Goal: Transaction & Acquisition: Purchase product/service

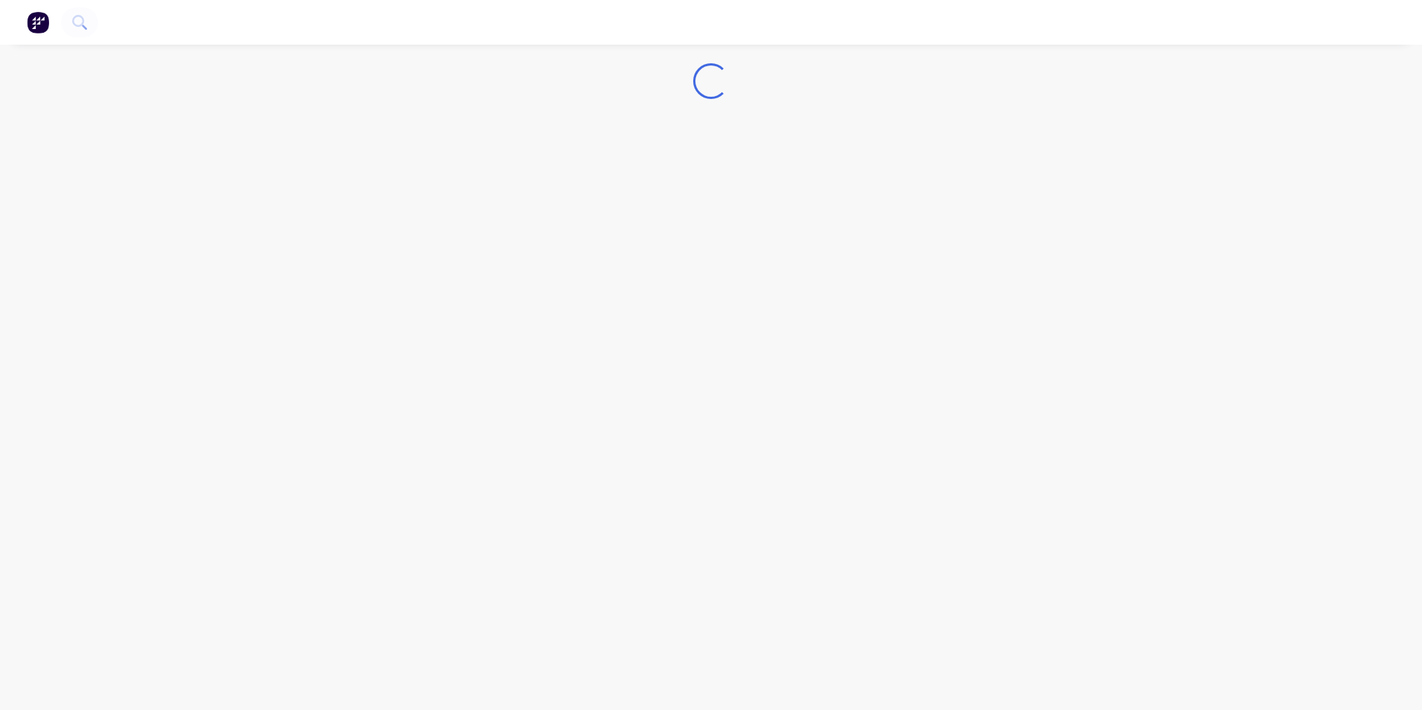
click at [35, 20] on img at bounding box center [38, 22] width 22 height 22
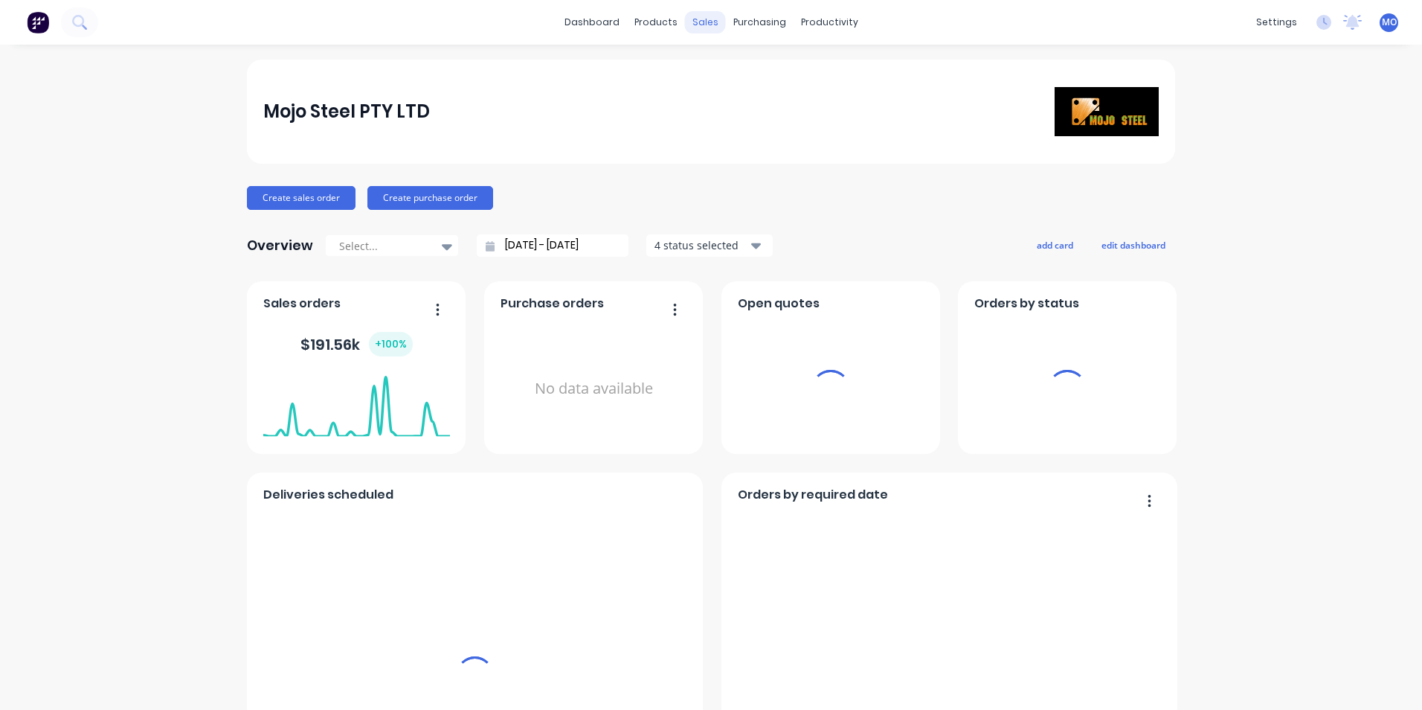
click at [726, 16] on div "purchasing" at bounding box center [760, 22] width 68 height 22
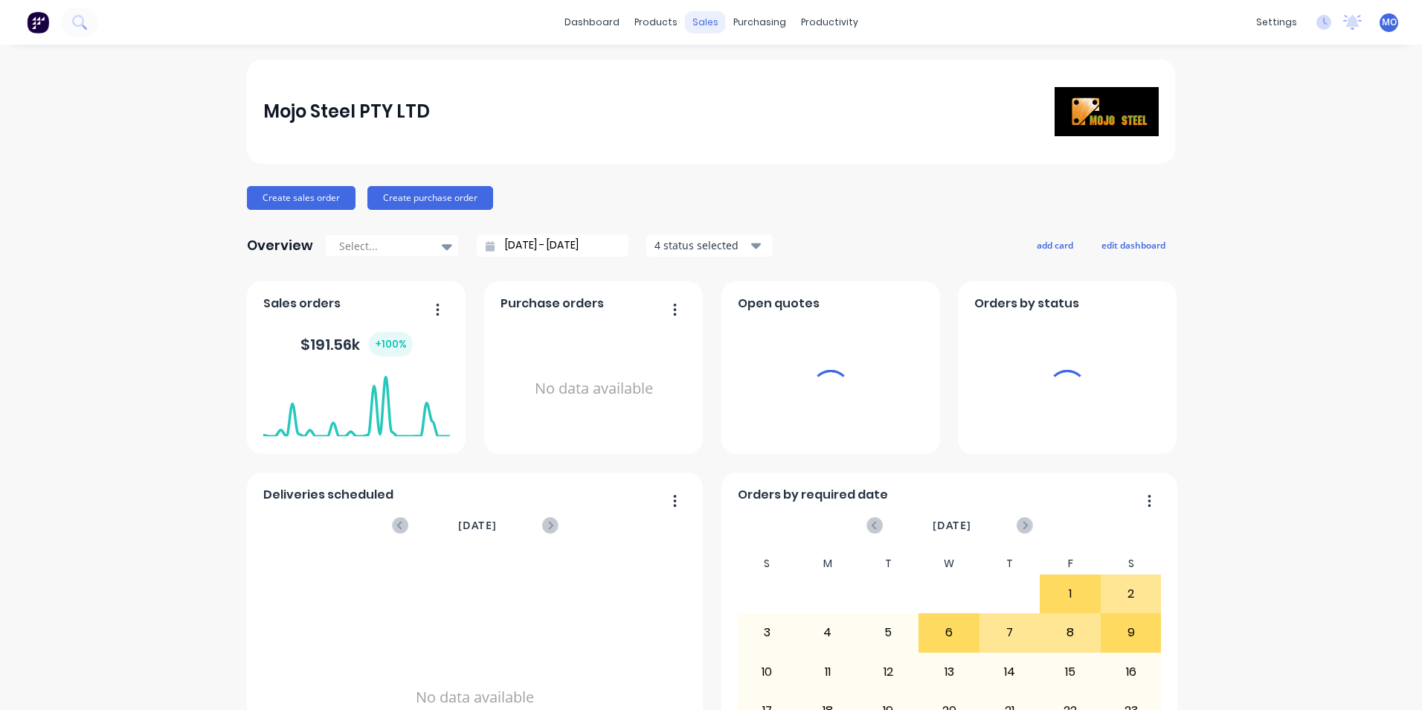
click at [707, 19] on div "sales" at bounding box center [705, 22] width 41 height 22
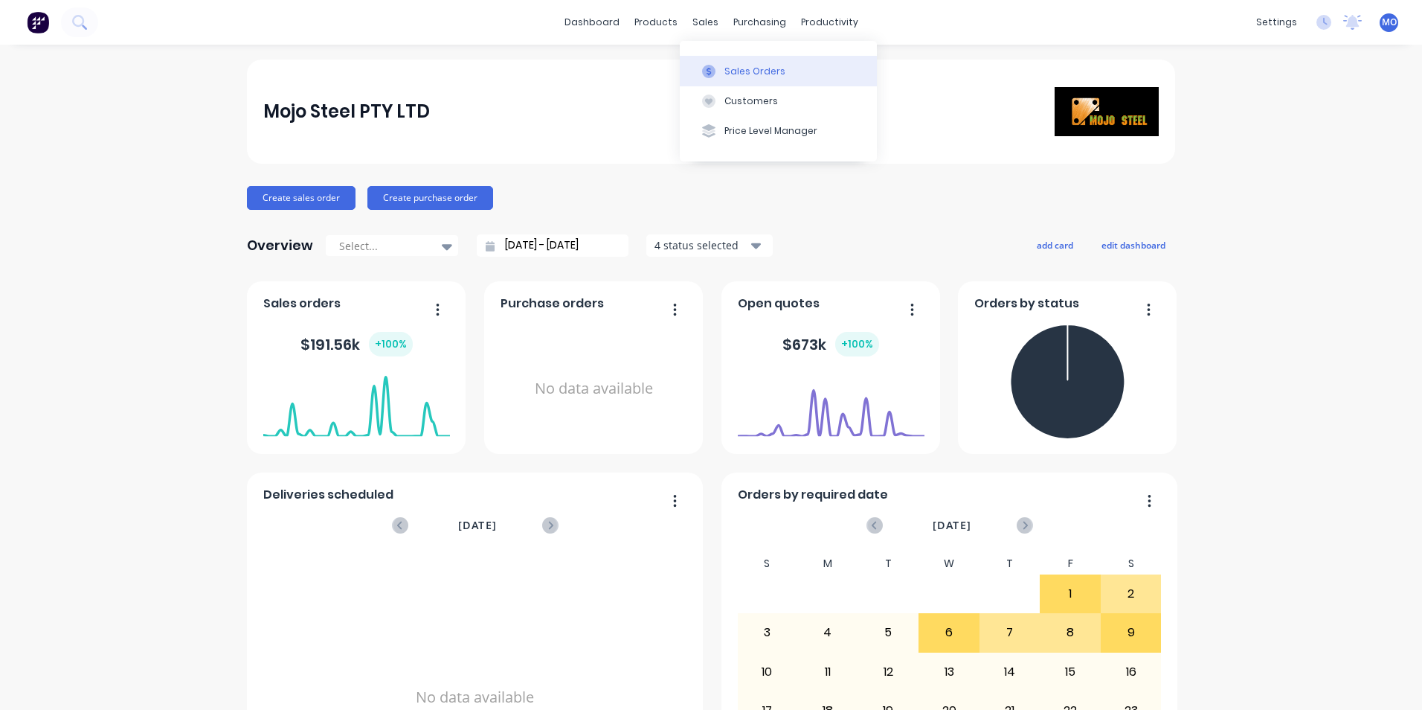
click at [725, 71] on div "Sales Orders" at bounding box center [754, 71] width 61 height 13
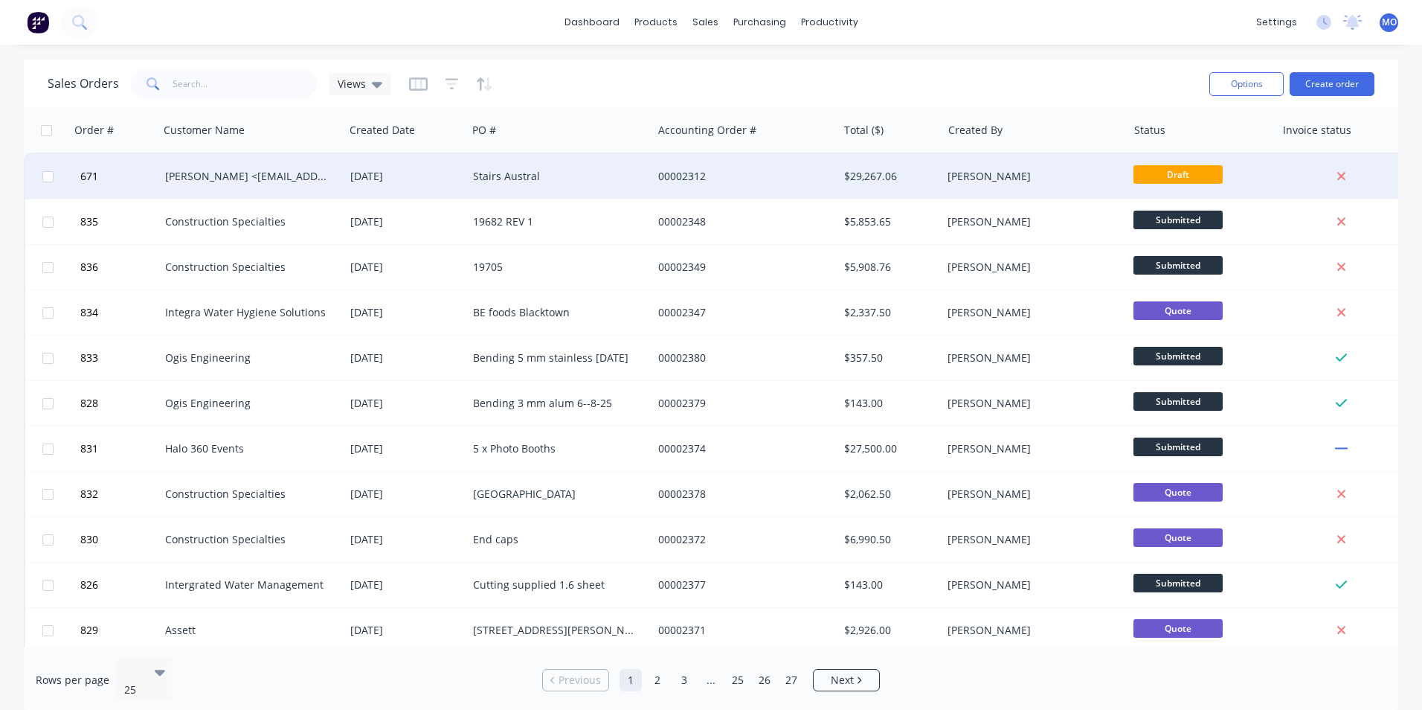
click at [361, 185] on div "[DATE]" at bounding box center [405, 176] width 123 height 45
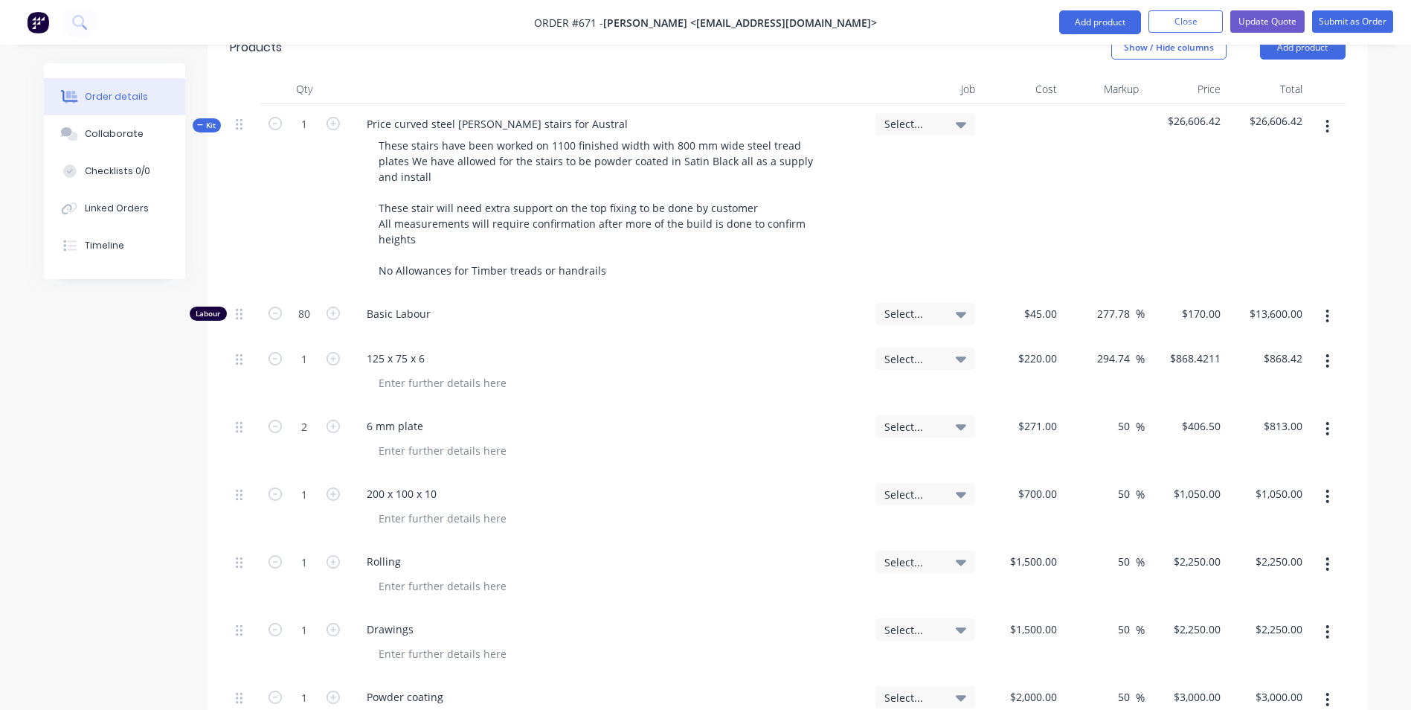
scroll to position [372, 0]
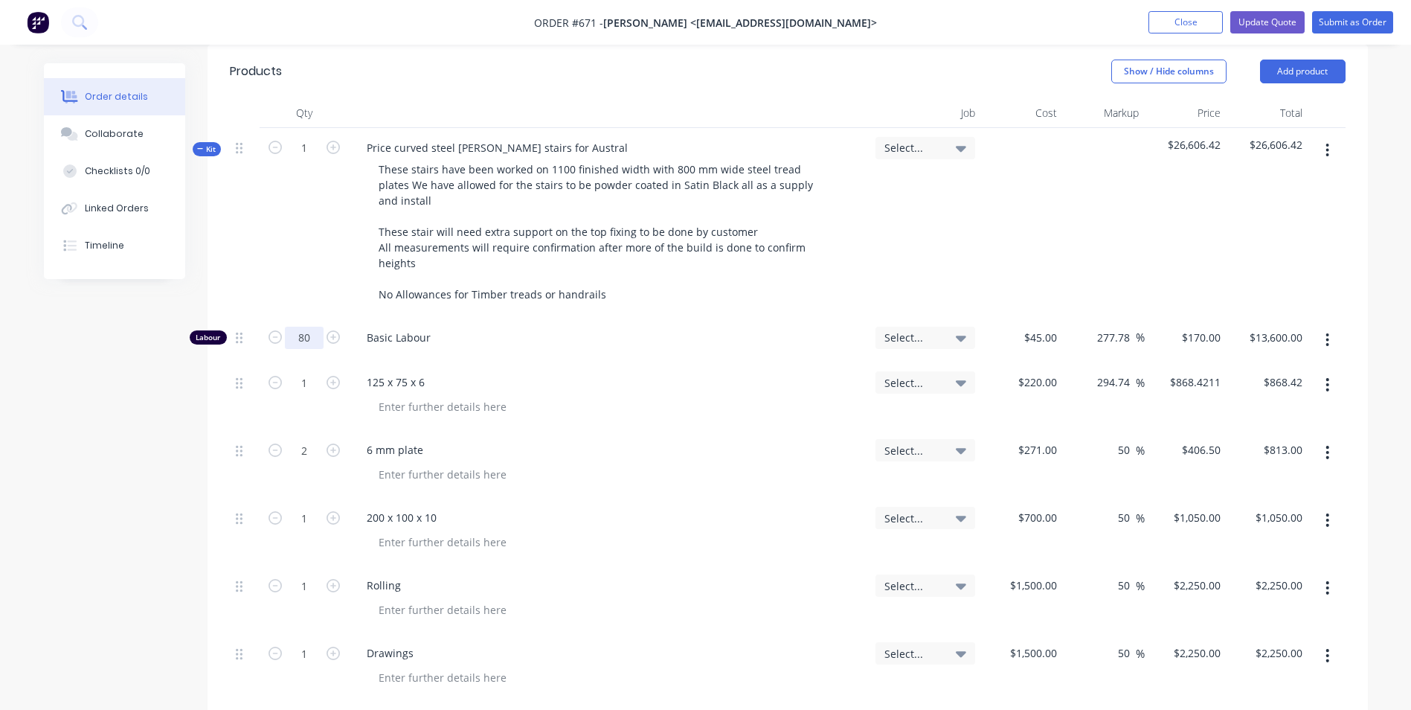
click at [307, 327] on input "80" at bounding box center [304, 338] width 39 height 22
type input "85"
click at [724, 324] on div "Basic Labour" at bounding box center [609, 340] width 521 height 45
type input "$14,450.00"
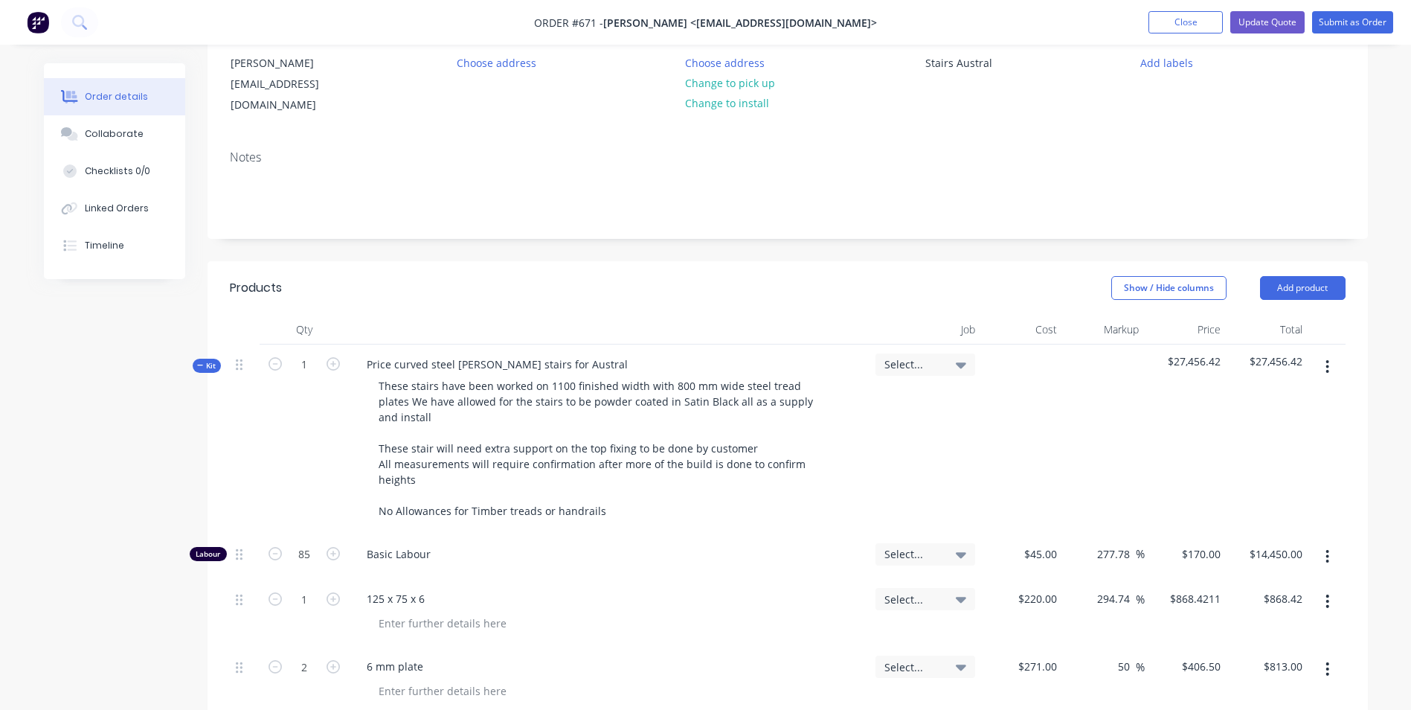
scroll to position [158, 0]
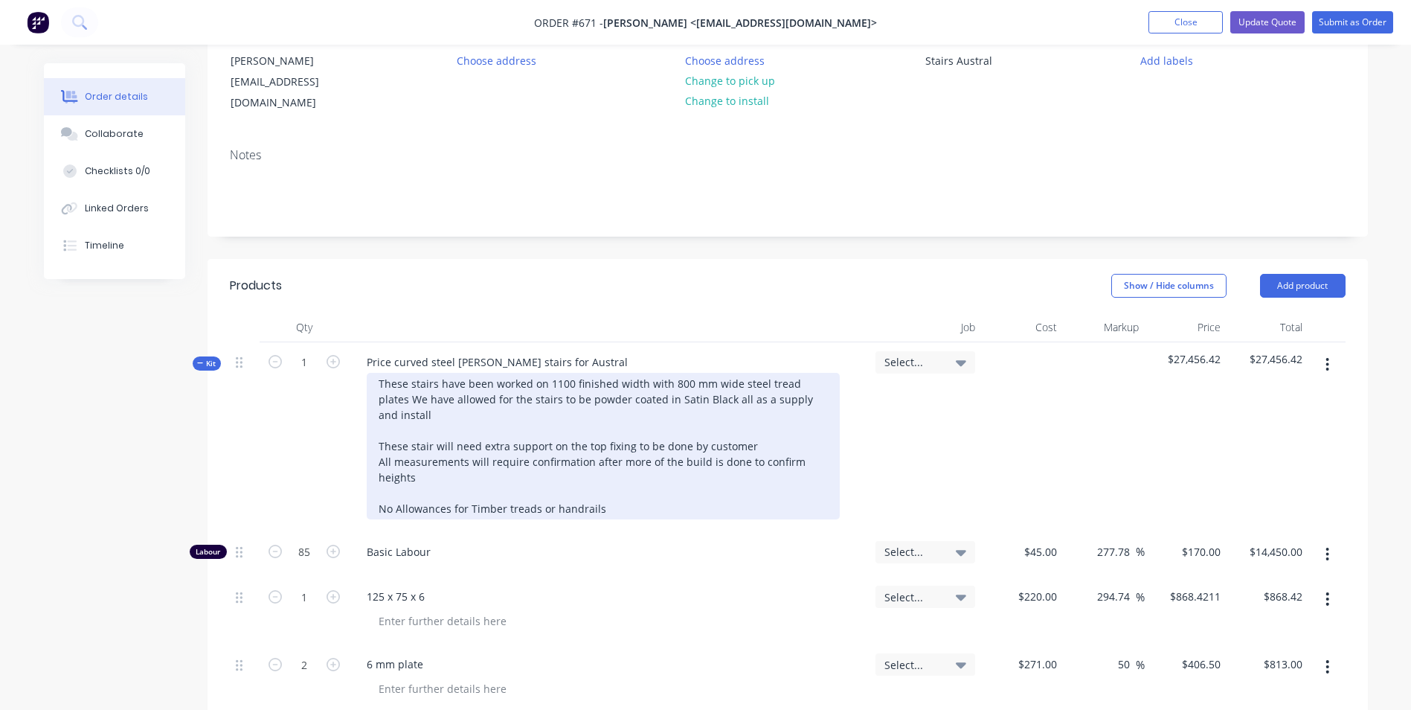
click at [672, 373] on div "These stairs have been worked on 1100 finished width with 800 mm wide steel tre…" at bounding box center [603, 446] width 473 height 147
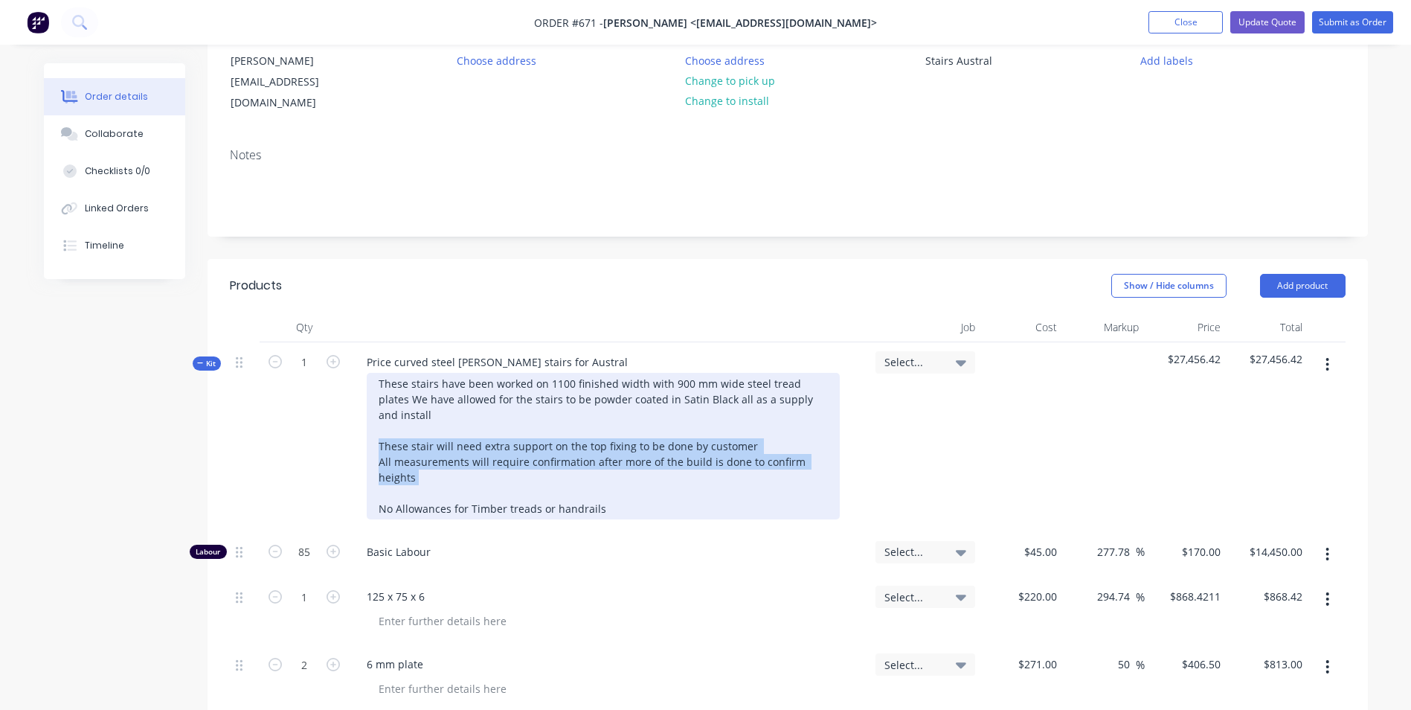
drag, startPoint x: 433, startPoint y: 449, endPoint x: 380, endPoint y: 422, distance: 59.5
click at [380, 422] on div "These stairs have been worked on 1100 finished width with 900 mm wide steel tre…" at bounding box center [603, 446] width 473 height 147
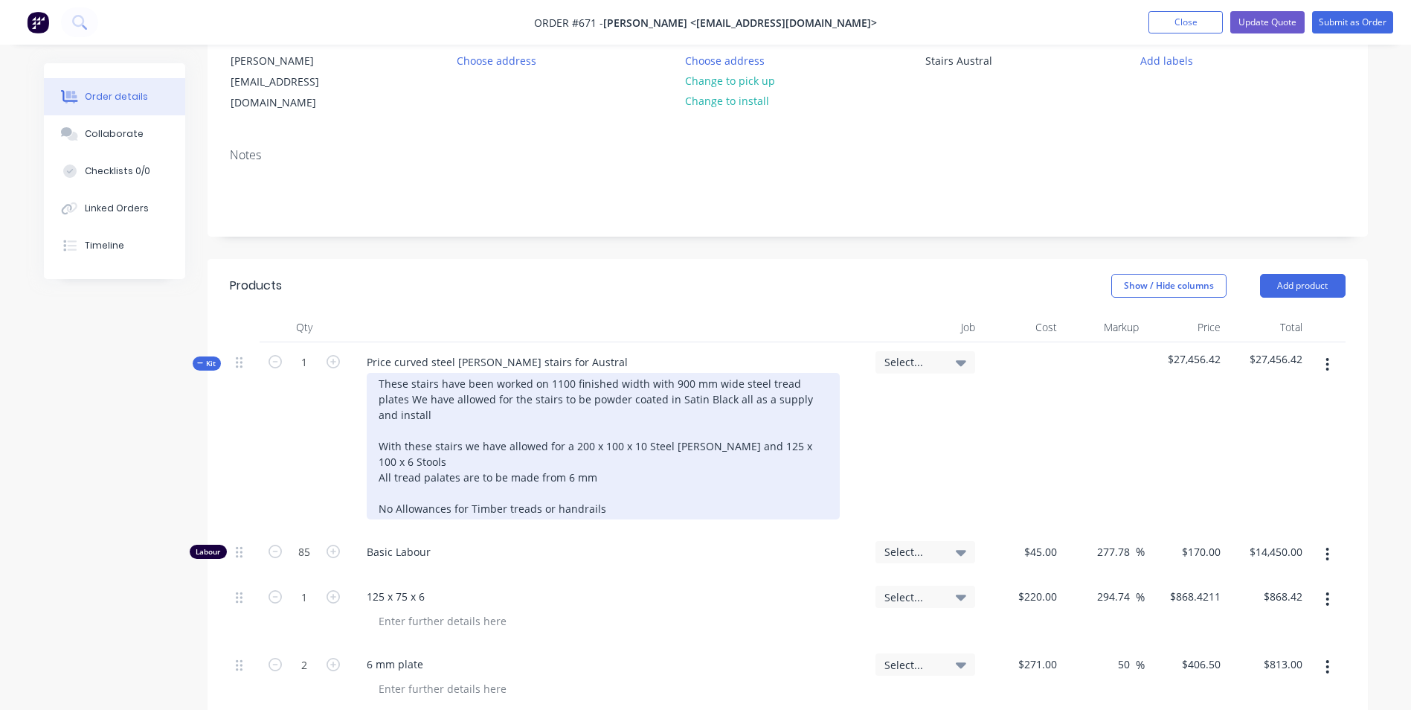
drag, startPoint x: 599, startPoint y: 425, endPoint x: 591, endPoint y: 434, distance: 12.7
click at [599, 425] on div "These stairs have been worked on 1100 finished width with 900 mm wide steel tre…" at bounding box center [603, 446] width 473 height 147
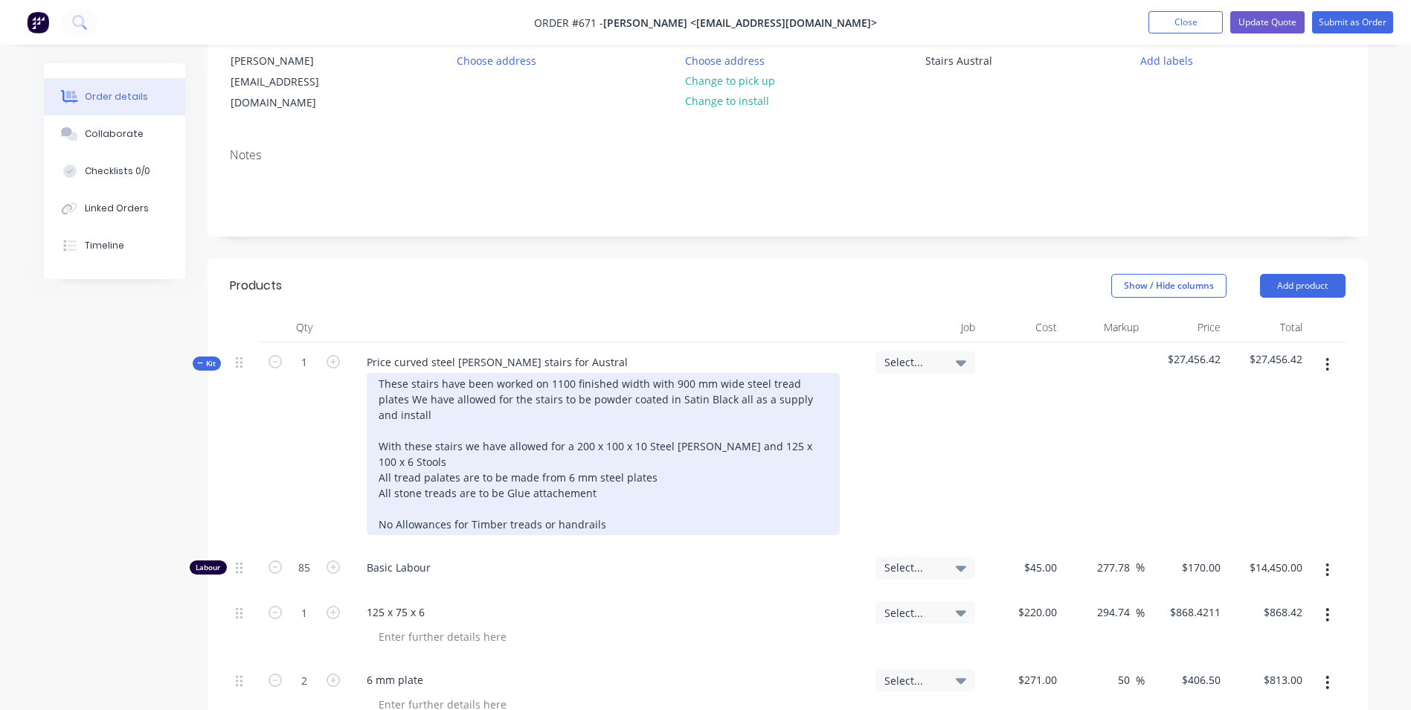
drag, startPoint x: 565, startPoint y: 436, endPoint x: 536, endPoint y: 441, distance: 30.2
drag, startPoint x: 623, startPoint y: 475, endPoint x: 382, endPoint y: 477, distance: 241.7
click at [382, 477] on div "These stairs have been worked on 1100 finished width with 900 mm wide steel tre…" at bounding box center [603, 454] width 473 height 162
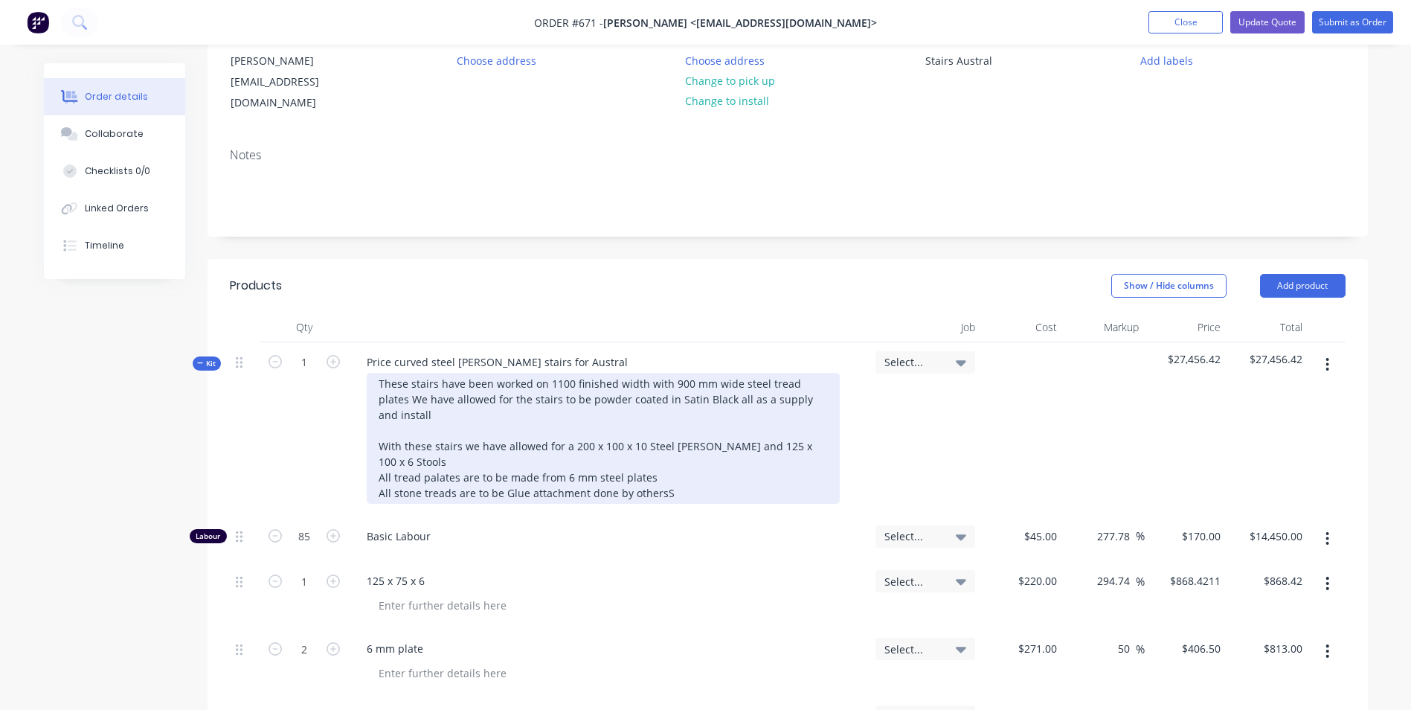
click at [498, 446] on div "These stairs have been worked on 1100 finished width with 900 mm wide steel tre…" at bounding box center [603, 438] width 473 height 131
click at [381, 461] on div "These stairs have been worked on 1100 finished width with 900 mm wide steel tre…" at bounding box center [603, 438] width 473 height 131
click at [707, 411] on div "These stairs have been worked on 1100 finished width with 900 mm wide steel tre…" at bounding box center [603, 438] width 473 height 131
click at [405, 434] on div "These stairs have been worked on 1100 finished width with 900 mm wide steel tre…" at bounding box center [603, 438] width 473 height 131
click at [410, 433] on div "These stairs have been worked on 1100 finished width with 900 mm wide steel tre…" at bounding box center [603, 438] width 473 height 131
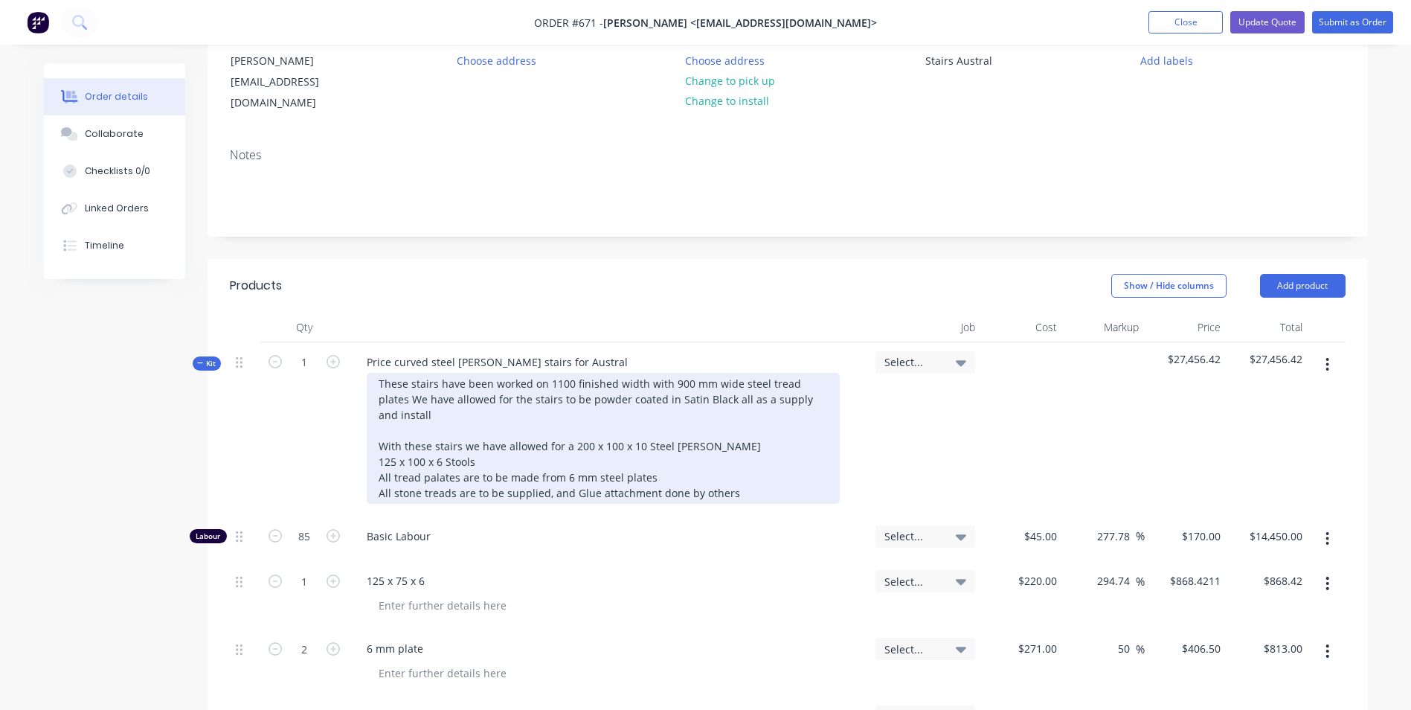
click at [480, 429] on div "These stairs have been worked on 1100 finished width with 900 mm wide steel tre…" at bounding box center [603, 438] width 473 height 131
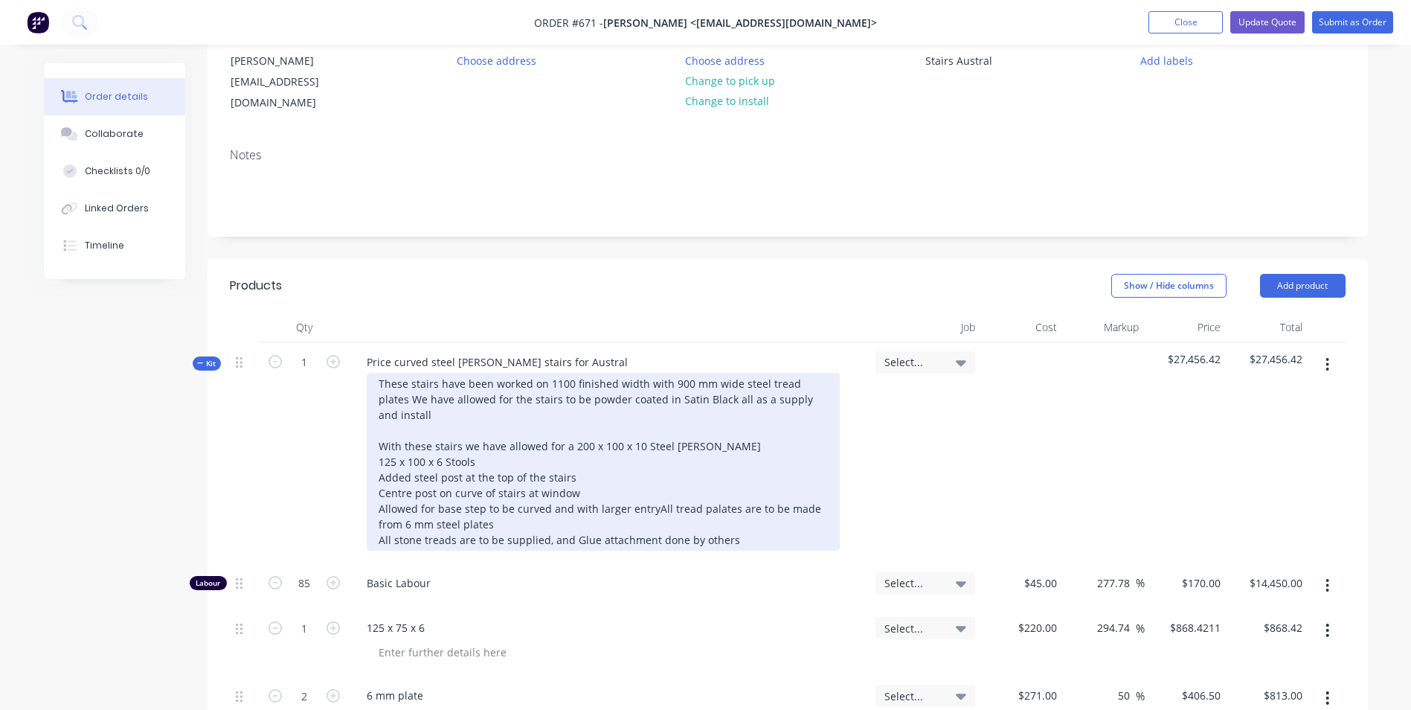
click at [653, 484] on div "These stairs have been worked on 1100 finished width with 900 mm wide steel tre…" at bounding box center [603, 462] width 473 height 178
click at [654, 480] on div "These stairs have been worked on 1100 finished width with 900 mm wide steel tre…" at bounding box center [603, 462] width 473 height 178
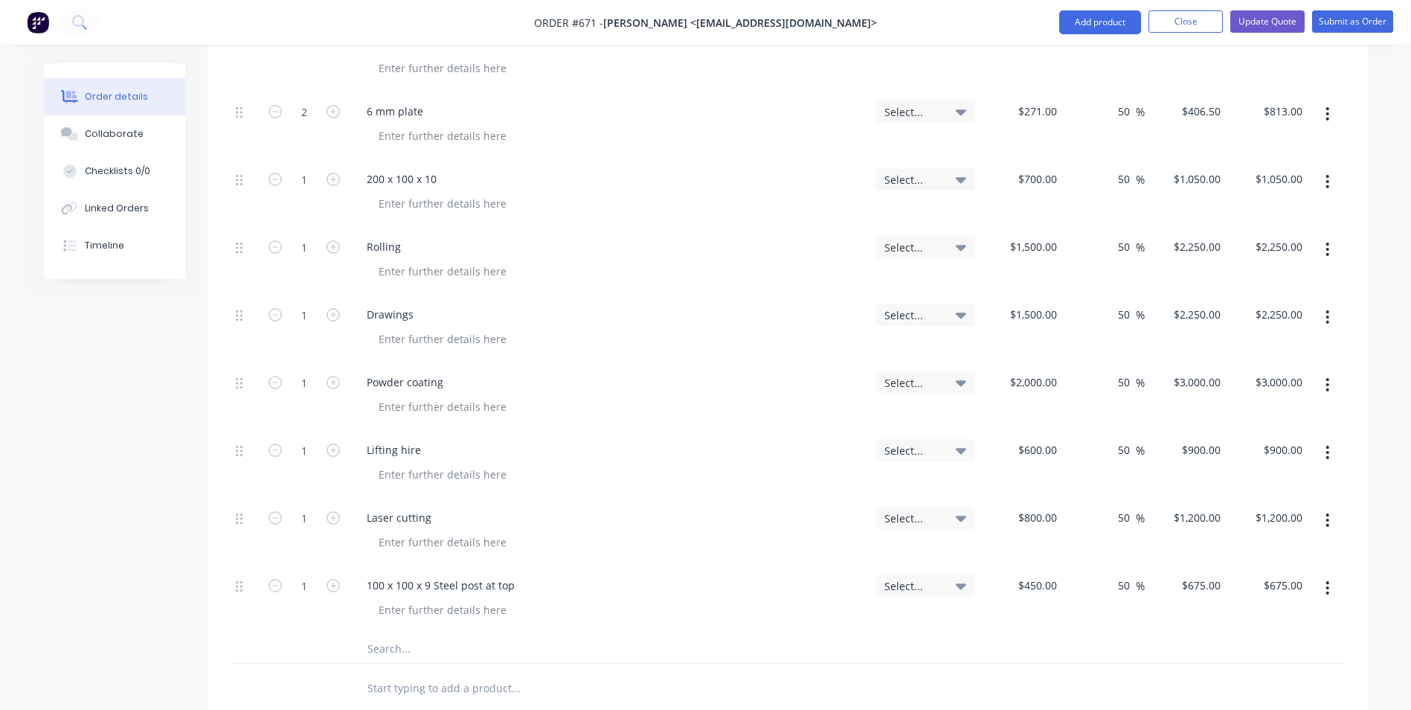
scroll to position [827, 0]
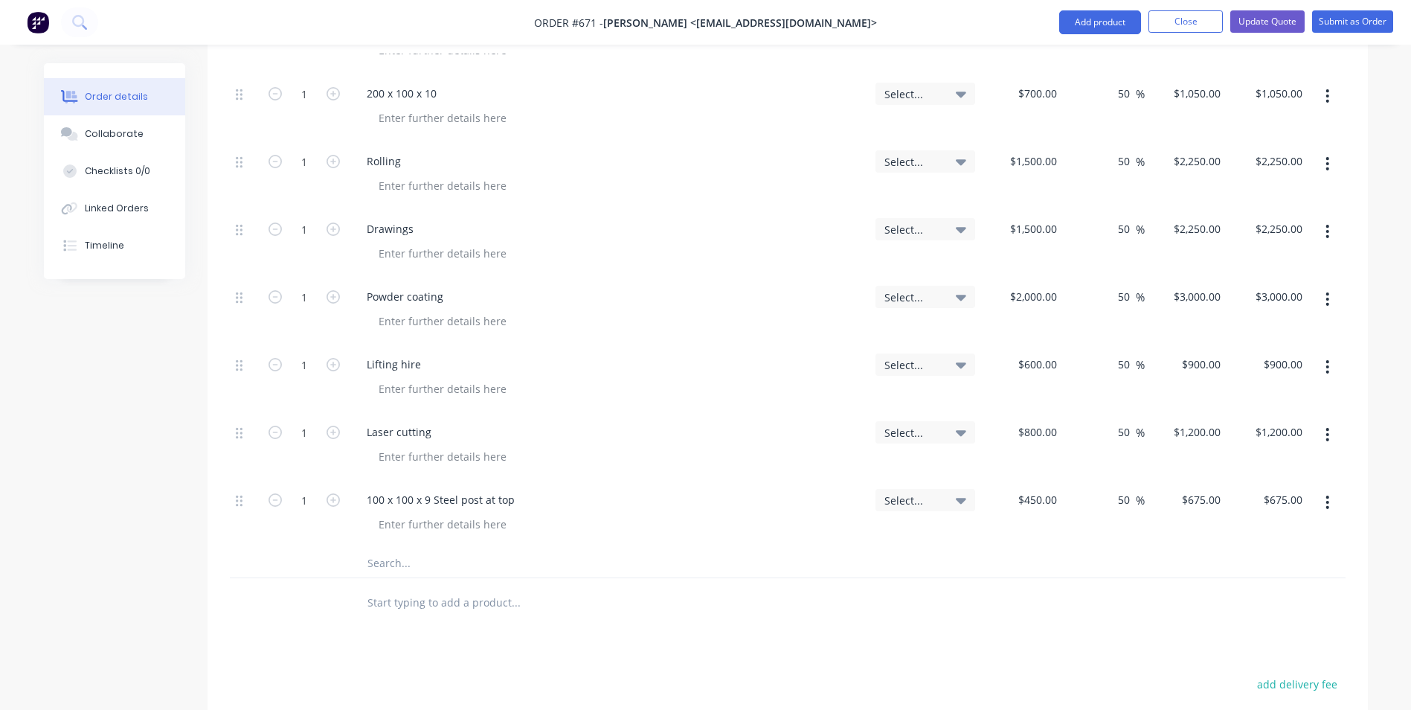
click at [1327, 494] on icon "button" at bounding box center [1327, 502] width 4 height 16
click at [1260, 560] on div "Duplicate" at bounding box center [1275, 571] width 115 height 22
drag, startPoint x: 436, startPoint y: 541, endPoint x: 364, endPoint y: 543, distance: 72.2
click at [364, 556] on div "100 x 100 x 9 Steel post at top" at bounding box center [441, 567] width 172 height 22
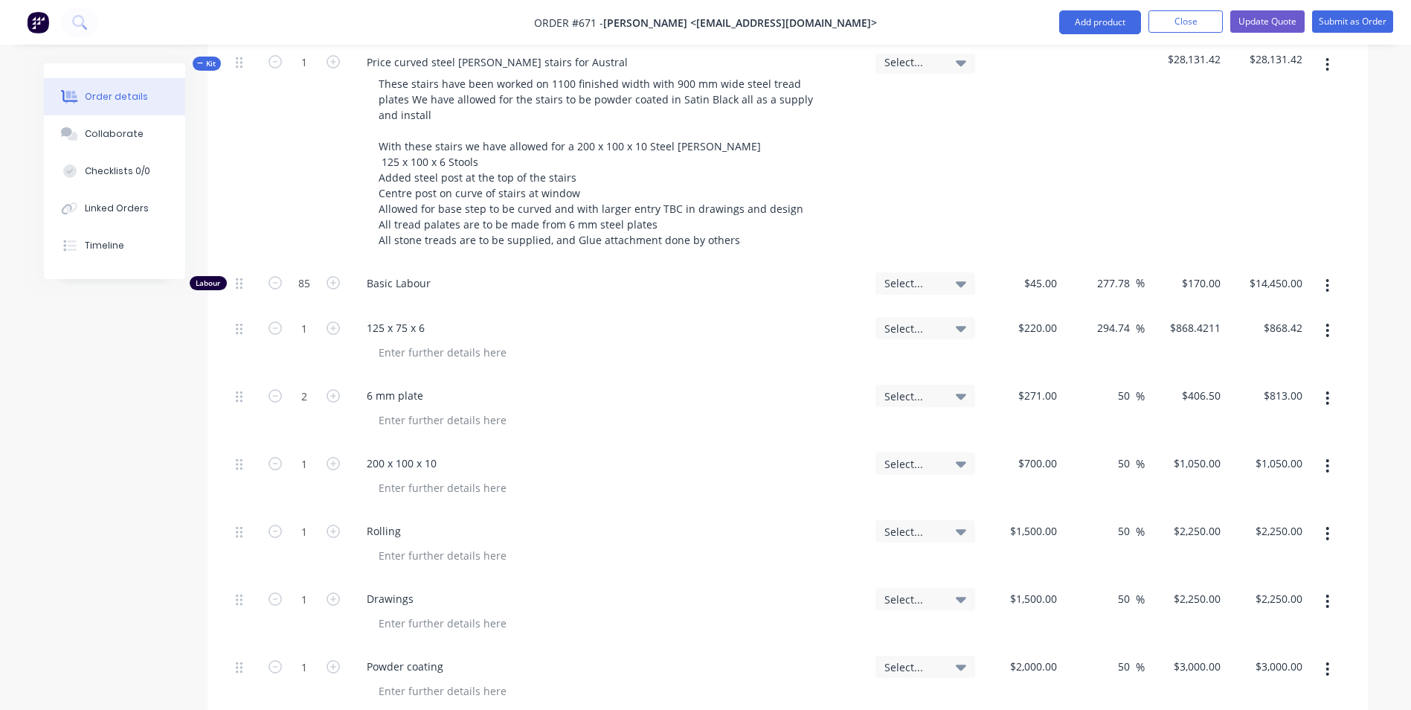
scroll to position [306, 0]
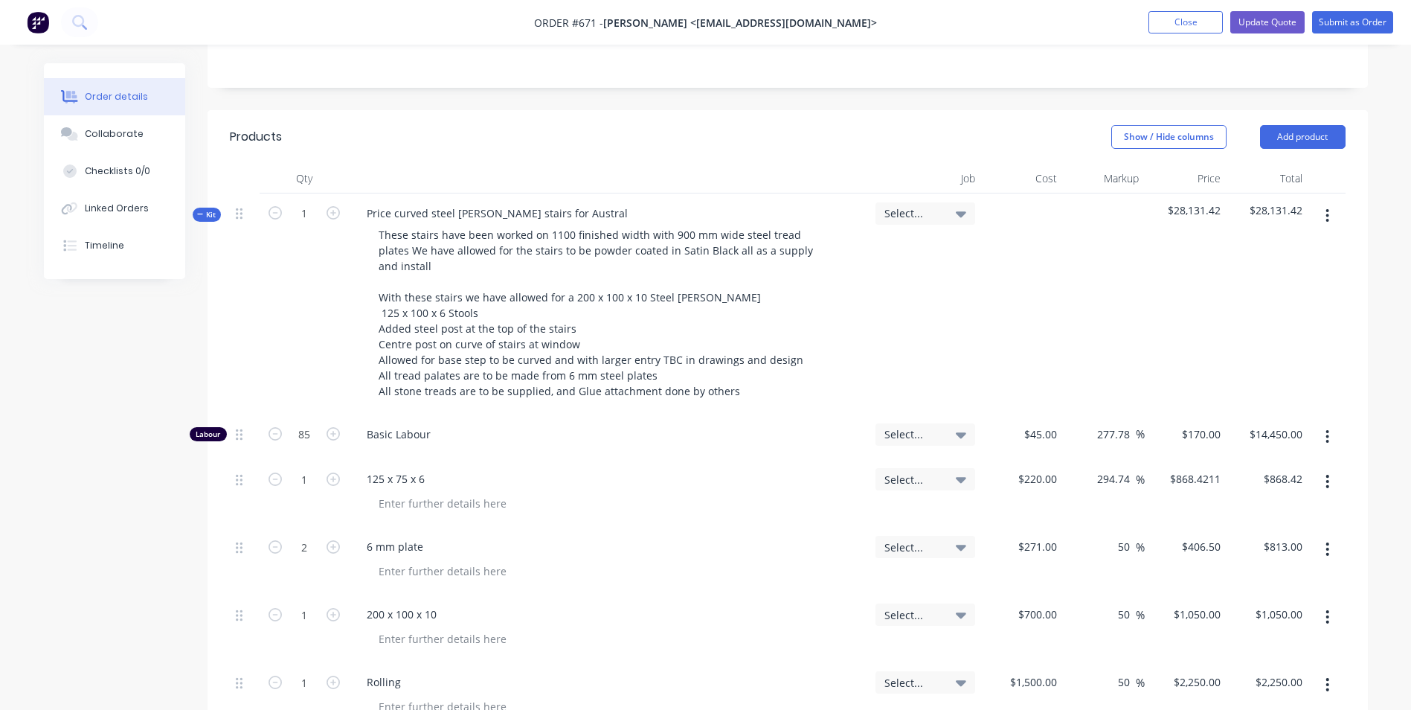
click at [1119, 249] on div at bounding box center [1104, 303] width 82 height 221
click at [311, 423] on input "85" at bounding box center [304, 434] width 39 height 22
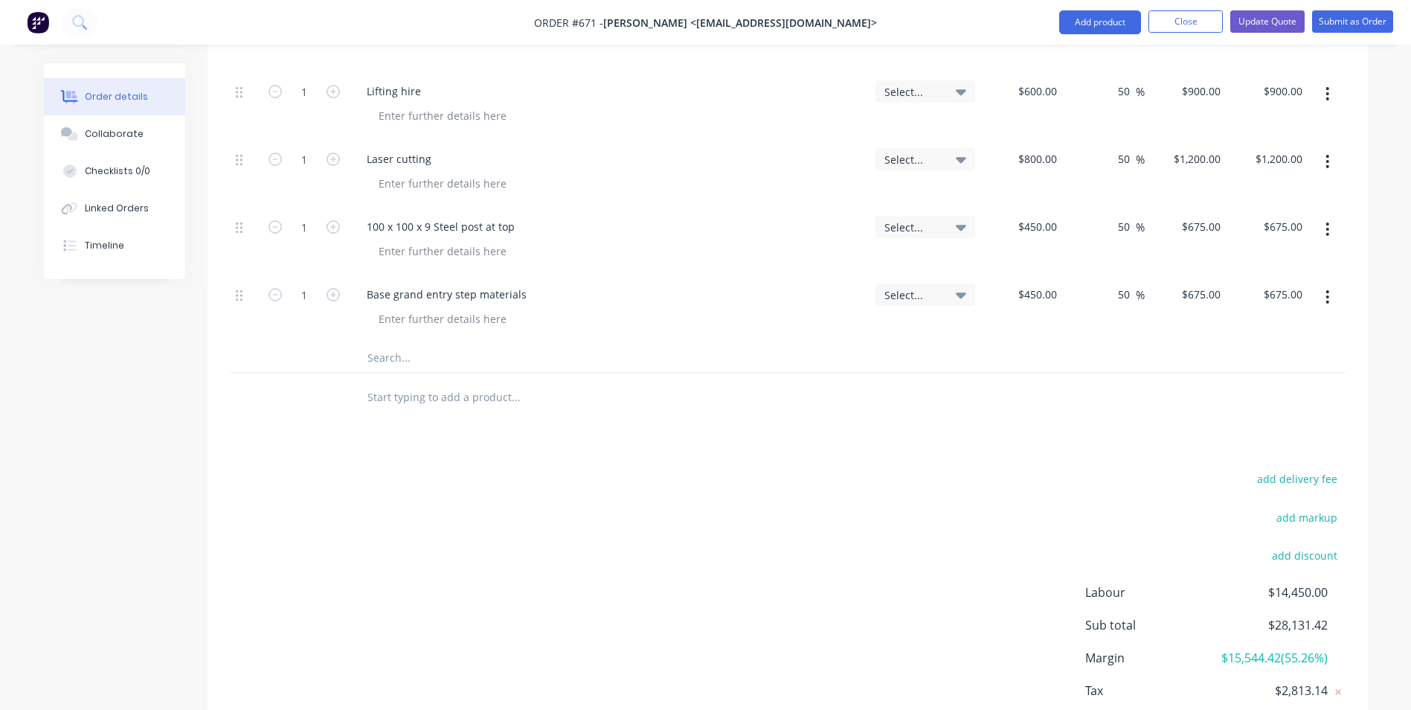
scroll to position [1028, 0]
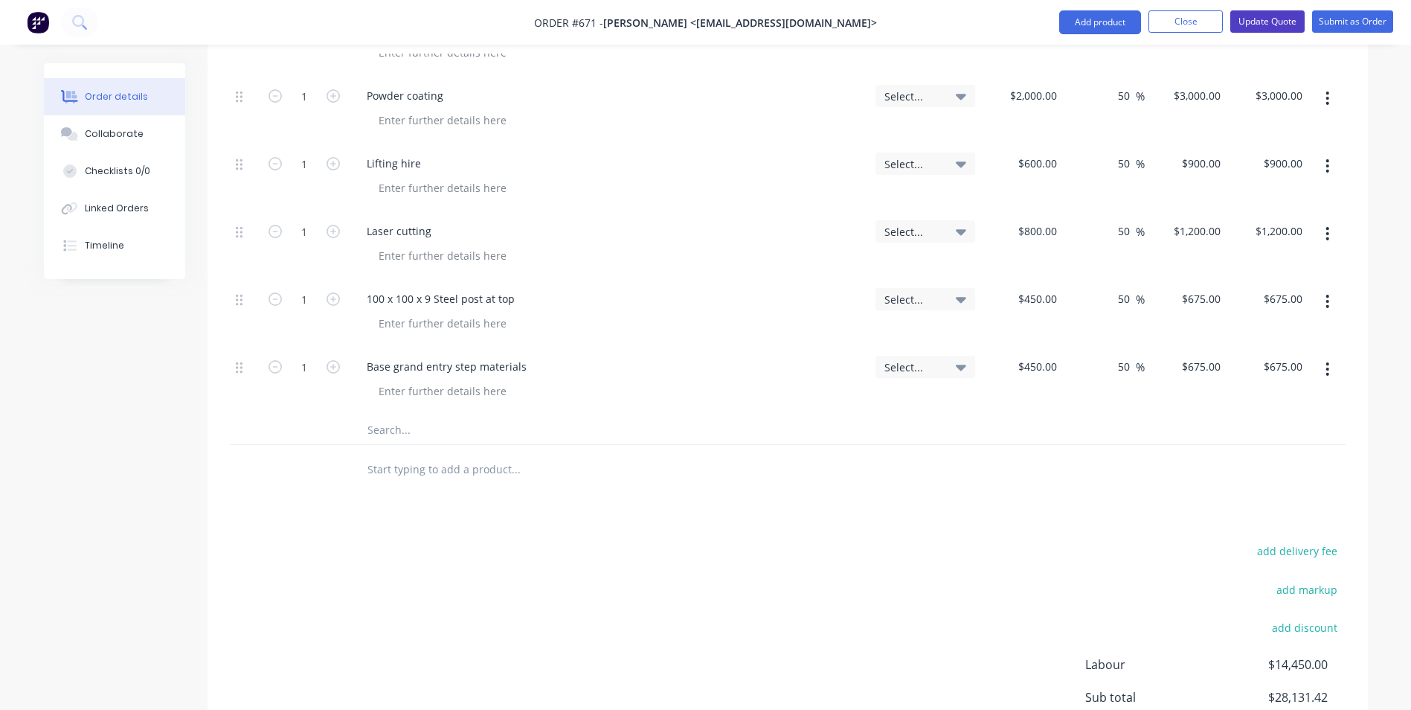
click at [1248, 22] on button "Update Quote" at bounding box center [1267, 21] width 74 height 22
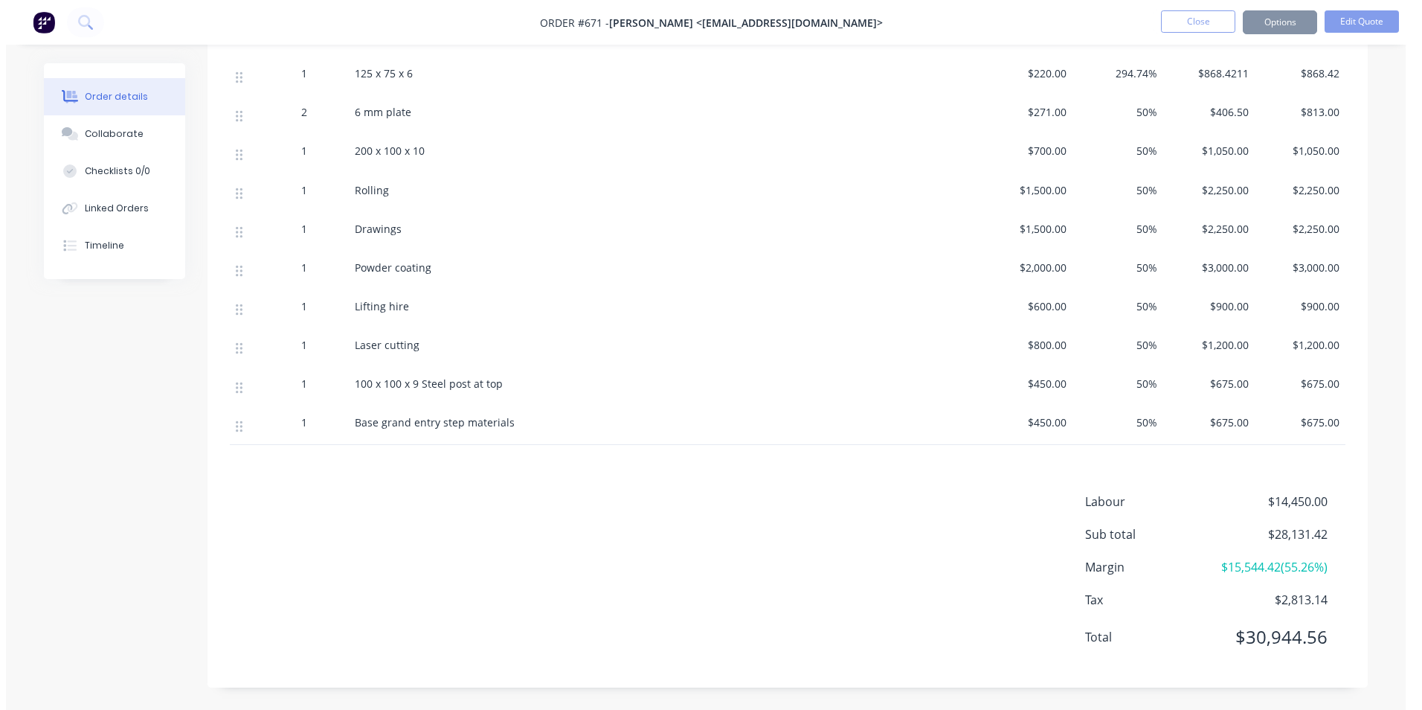
scroll to position [0, 0]
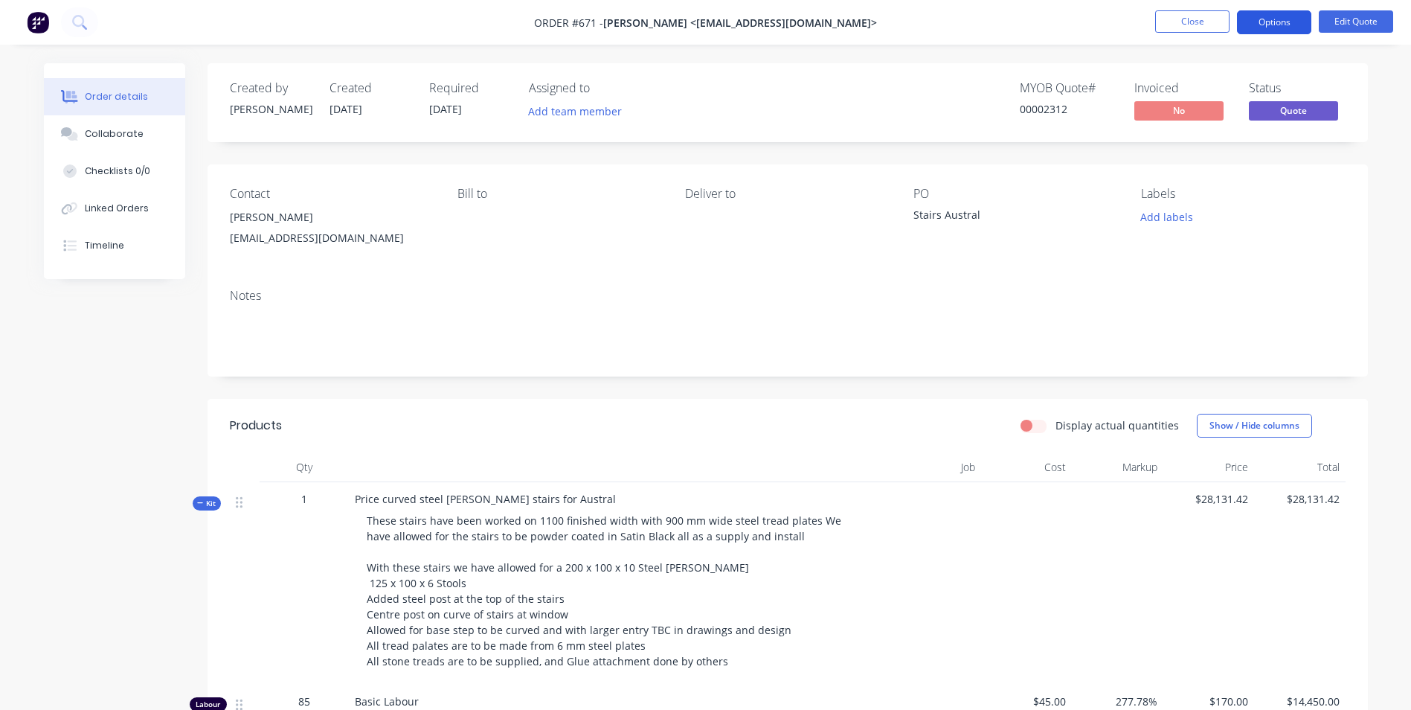
click at [1268, 15] on button "Options" at bounding box center [1274, 22] width 74 height 24
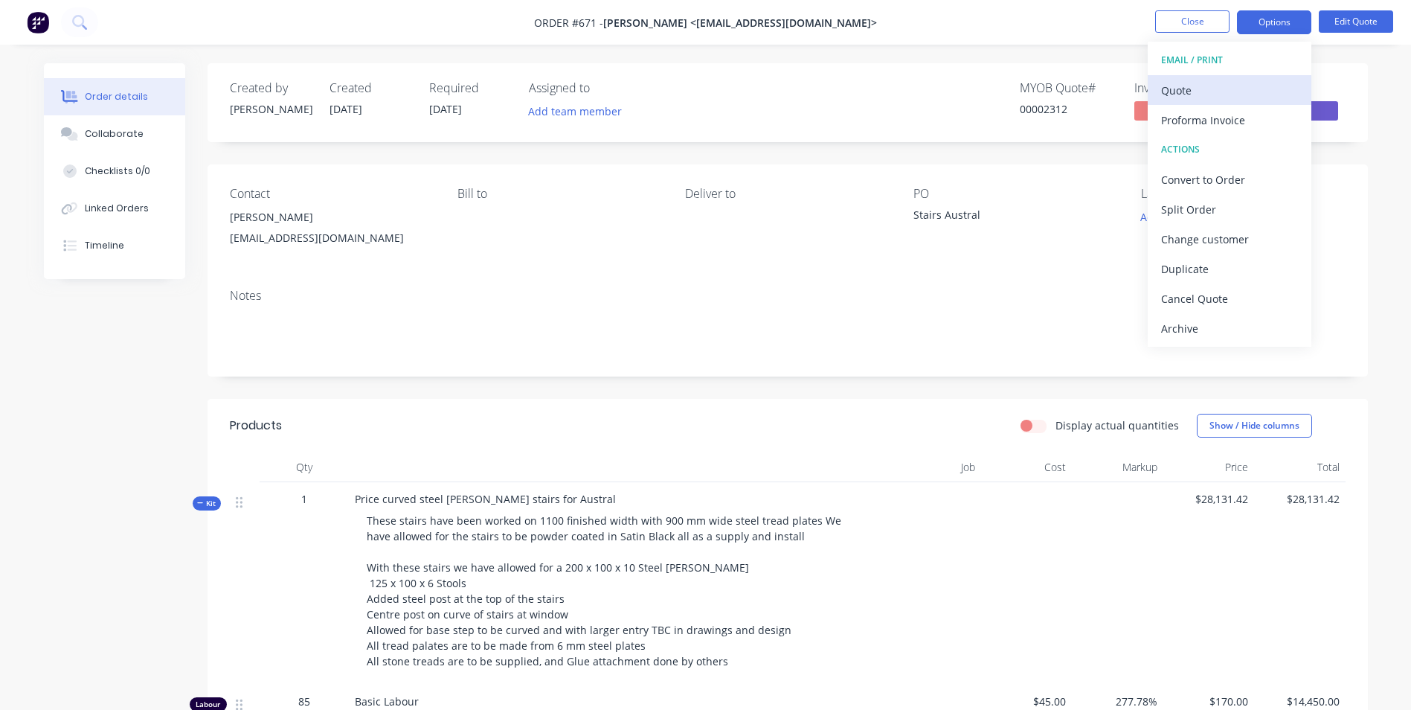
click at [1192, 89] on div "Quote" at bounding box center [1229, 91] width 137 height 22
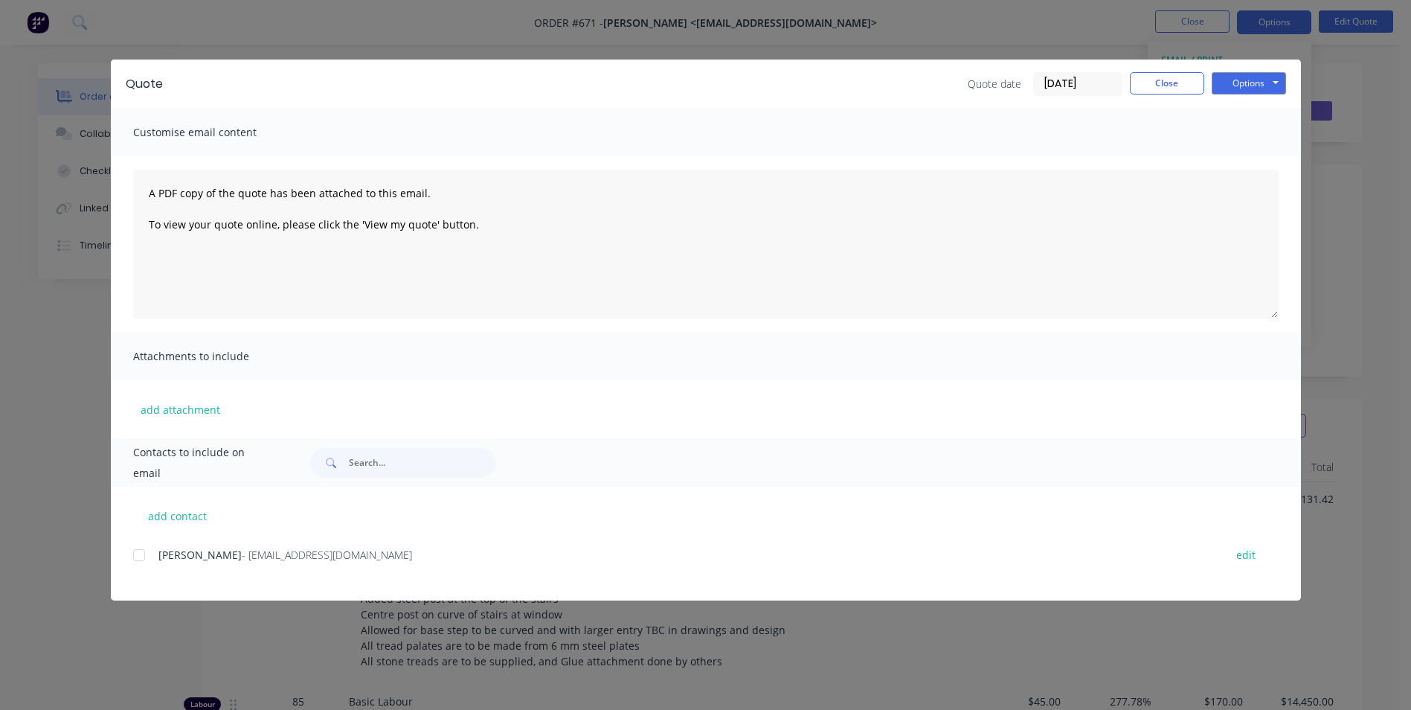
click at [145, 555] on div at bounding box center [139, 555] width 30 height 30
click at [1256, 77] on button "Options" at bounding box center [1249, 83] width 74 height 22
click at [1250, 154] on button "Email" at bounding box center [1259, 159] width 95 height 25
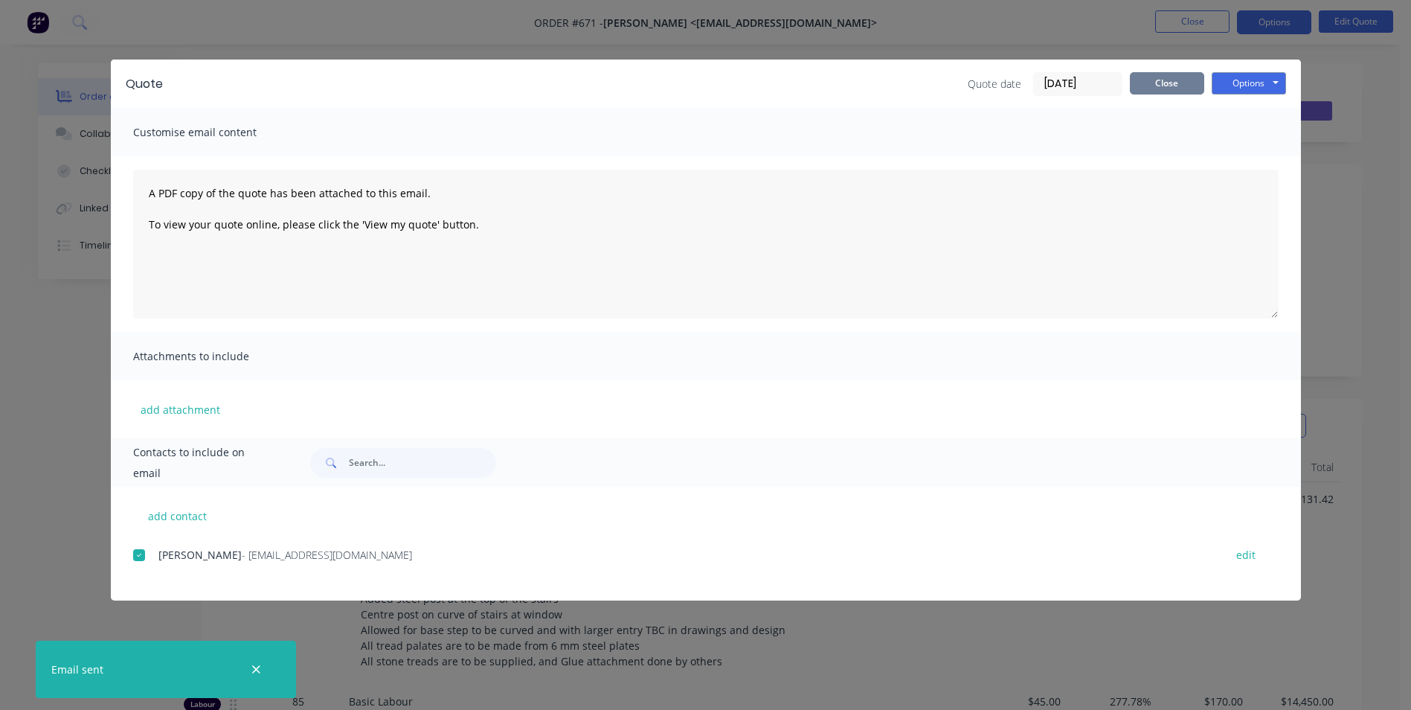
click at [1163, 82] on button "Close" at bounding box center [1167, 83] width 74 height 22
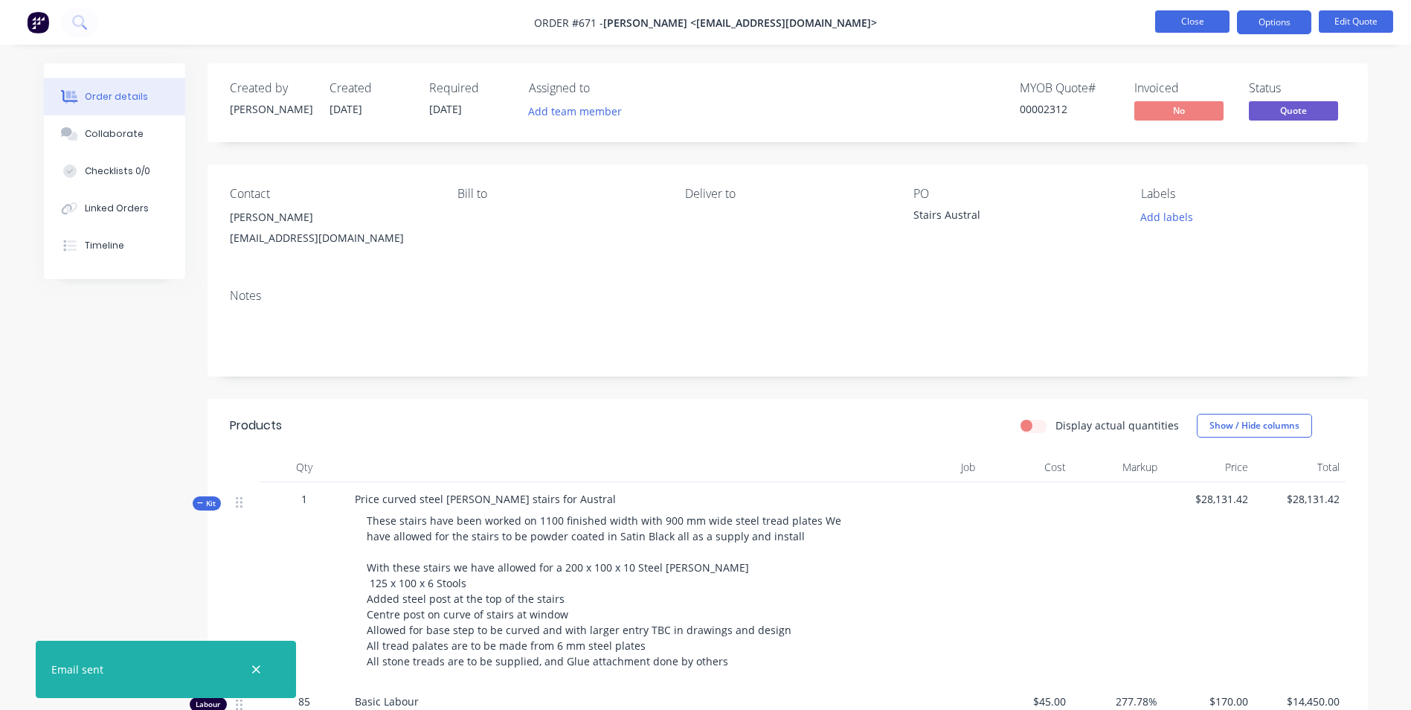
click at [1215, 30] on button "Close" at bounding box center [1192, 21] width 74 height 22
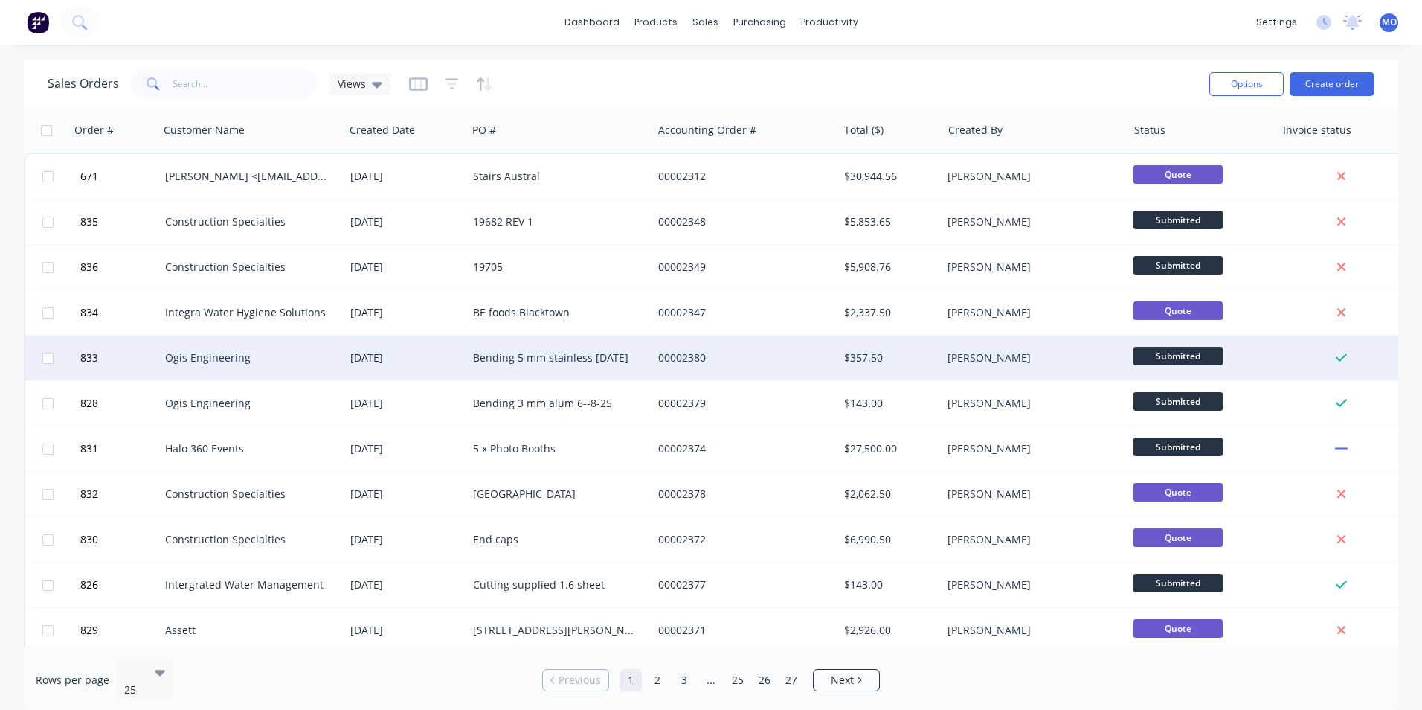
drag, startPoint x: 0, startPoint y: 698, endPoint x: 710, endPoint y: 347, distance: 792.6
click at [0, 698] on html "dashboard products sales purchasing productivity dashboard products Product Cat…" at bounding box center [711, 355] width 1422 height 710
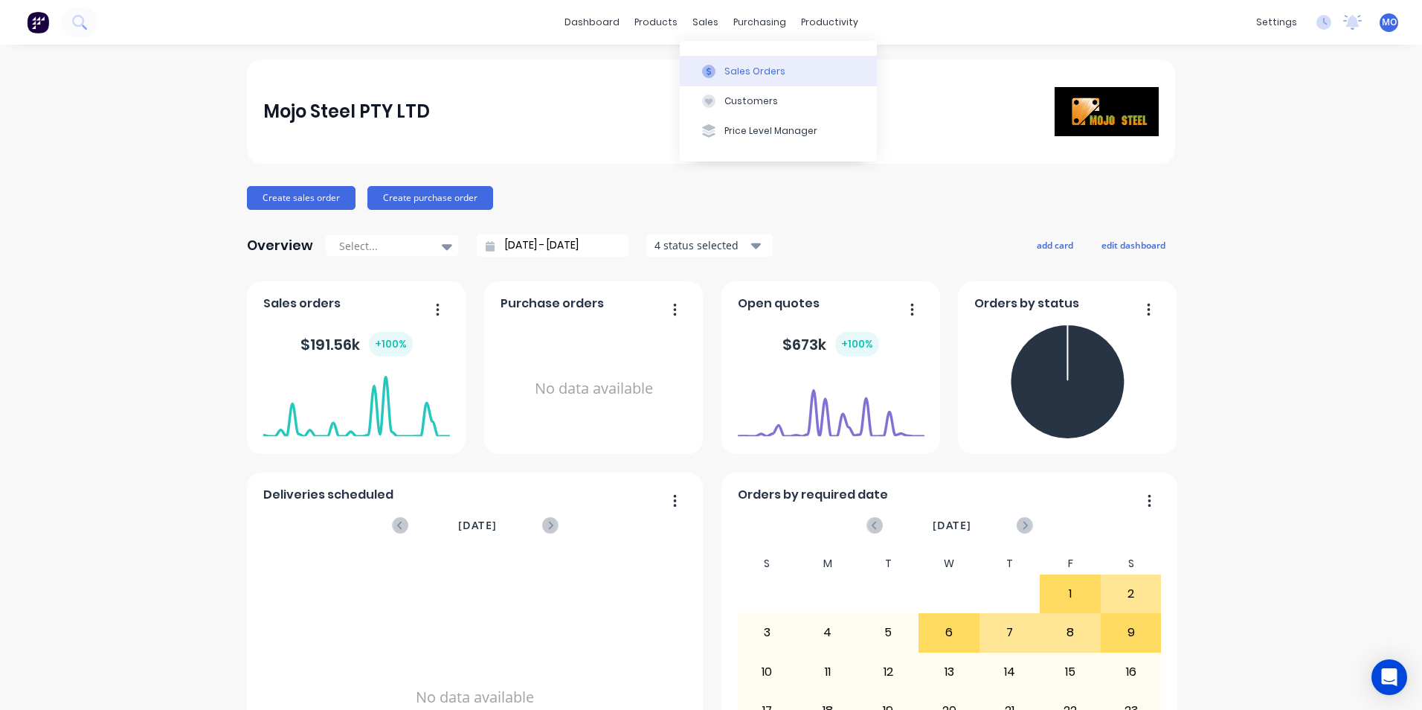
click at [721, 65] on button "Sales Orders" at bounding box center [778, 71] width 197 height 30
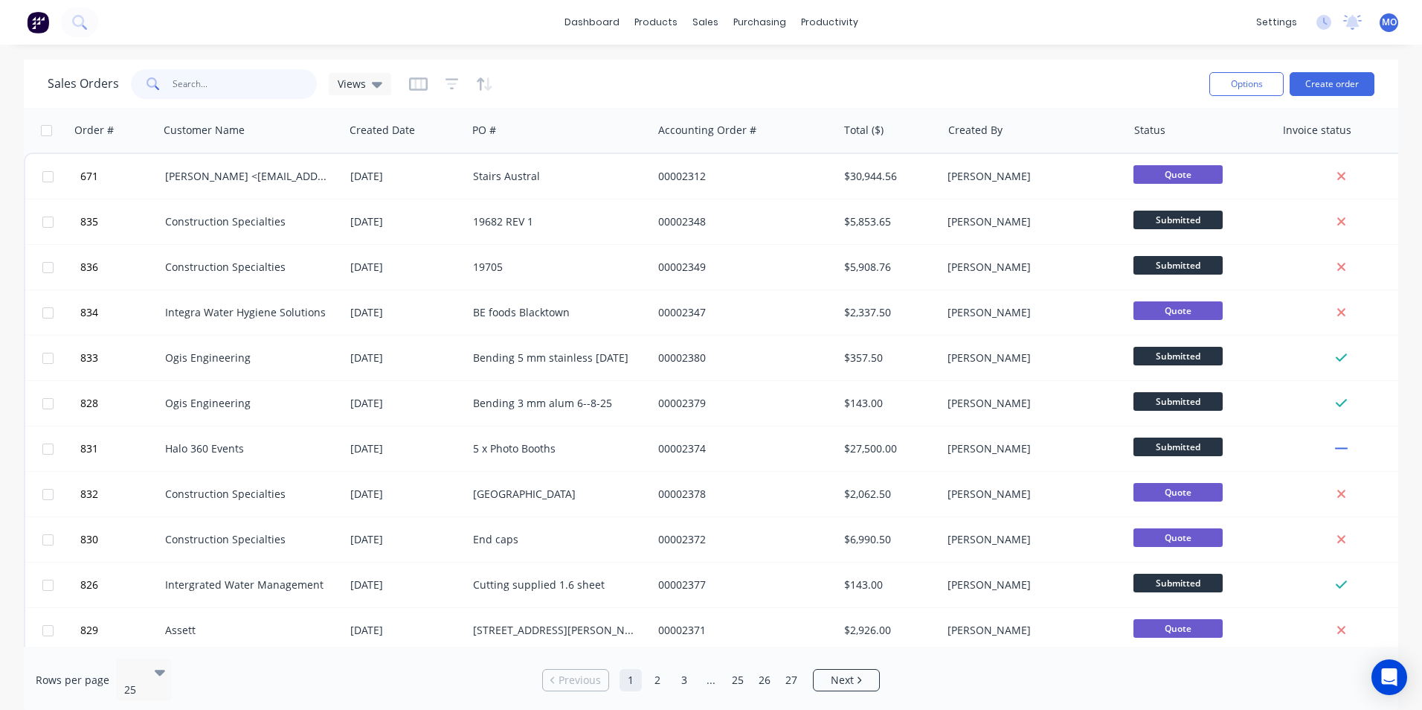
click at [183, 77] on input "text" at bounding box center [245, 84] width 145 height 30
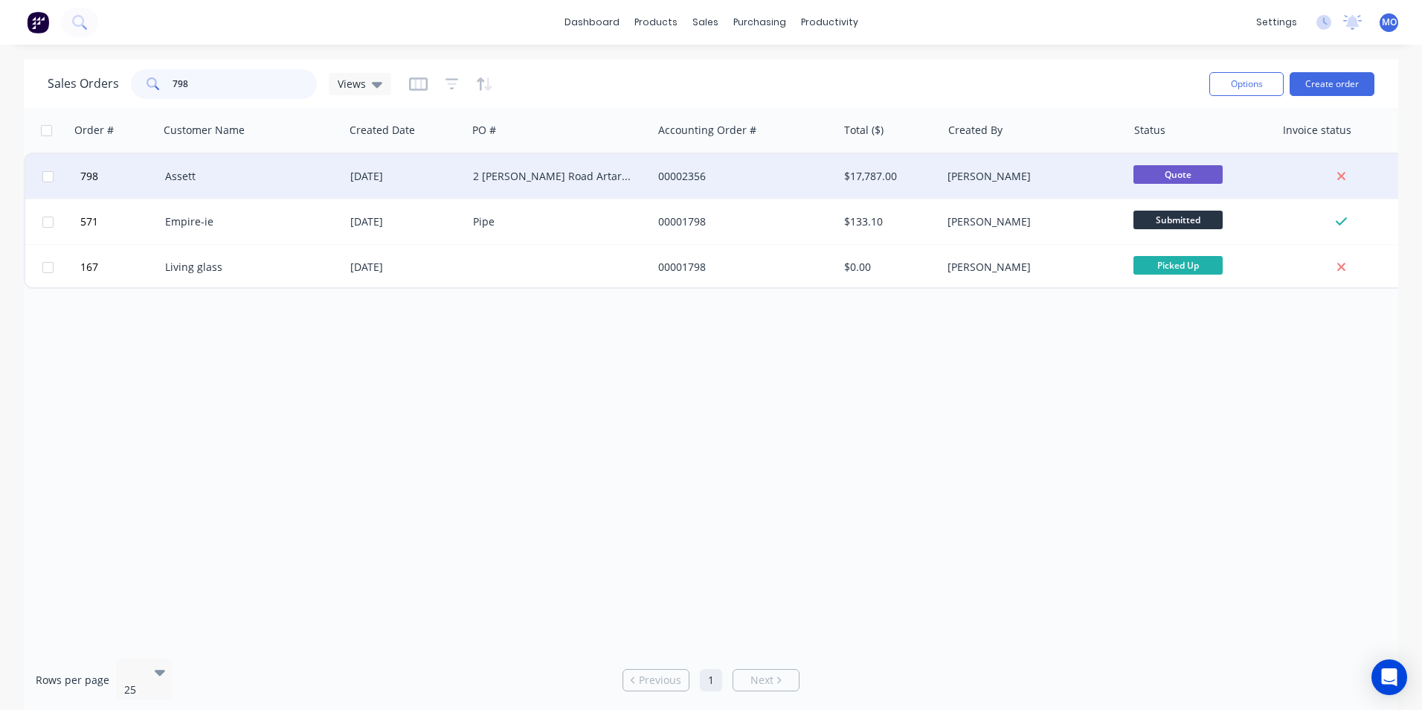
type input "798"
click at [243, 183] on div "Assett" at bounding box center [247, 176] width 165 height 15
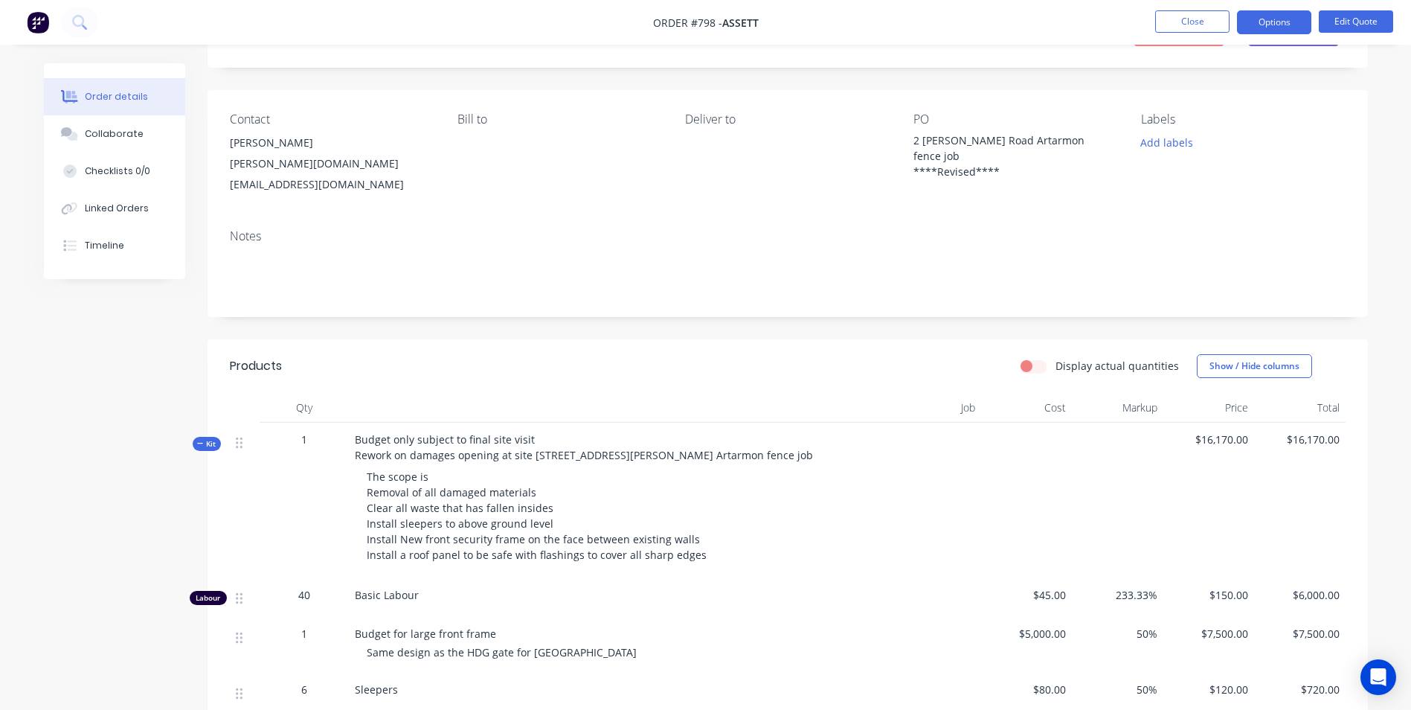
scroll to position [298, 0]
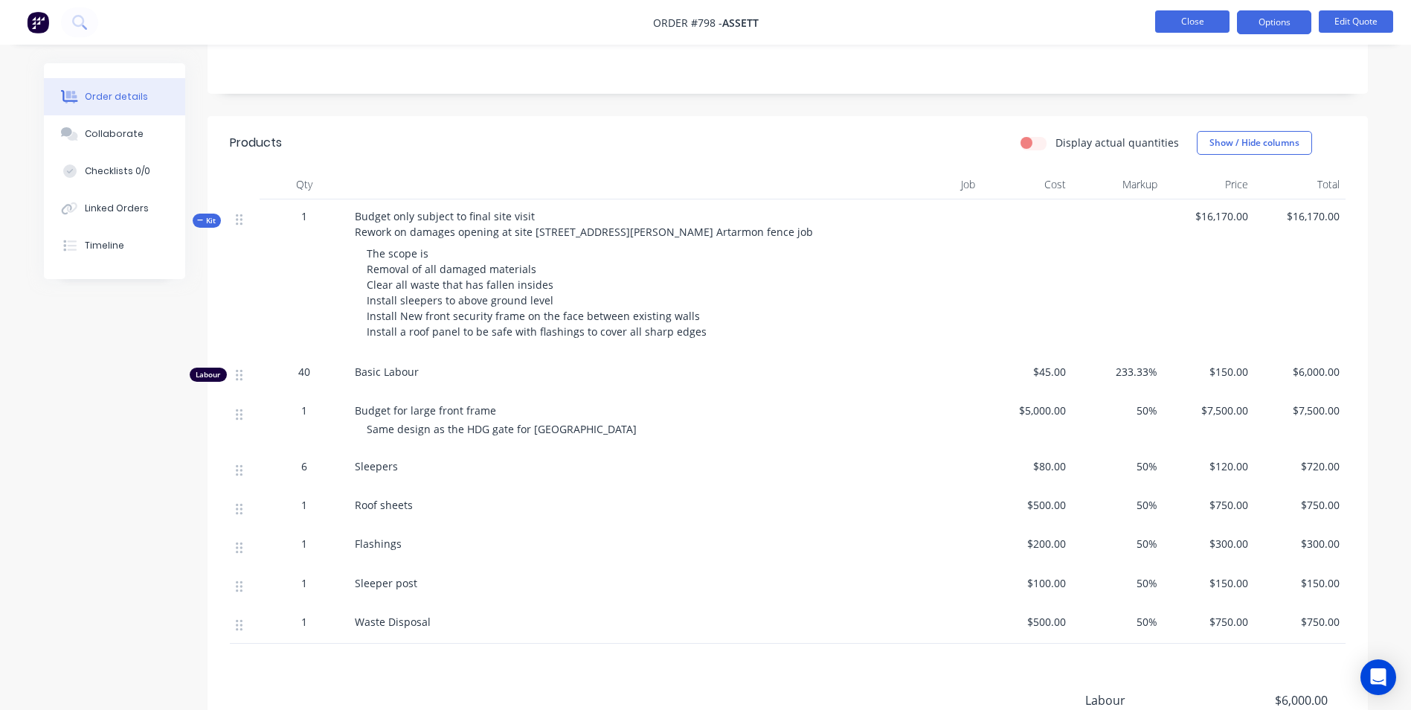
click at [1180, 16] on button "Close" at bounding box center [1192, 21] width 74 height 22
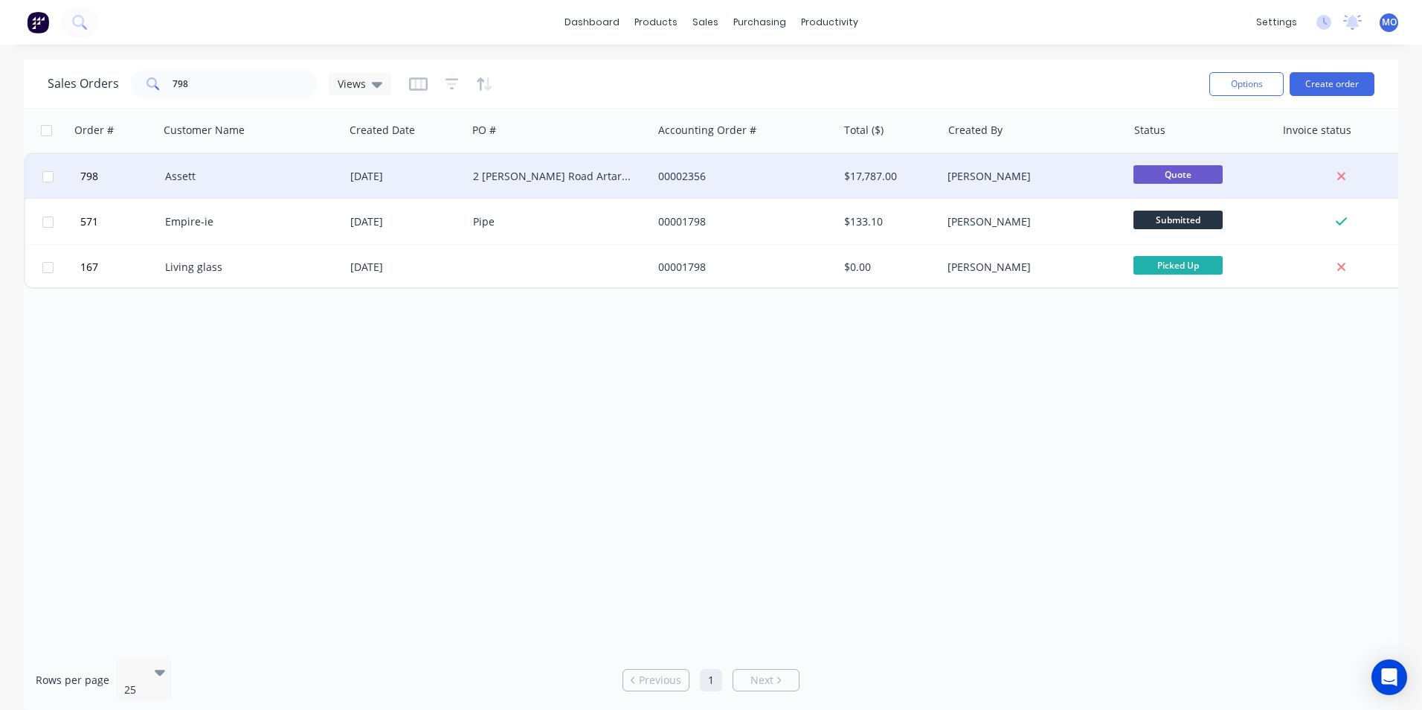
click at [382, 177] on div "[DATE]" at bounding box center [405, 176] width 111 height 15
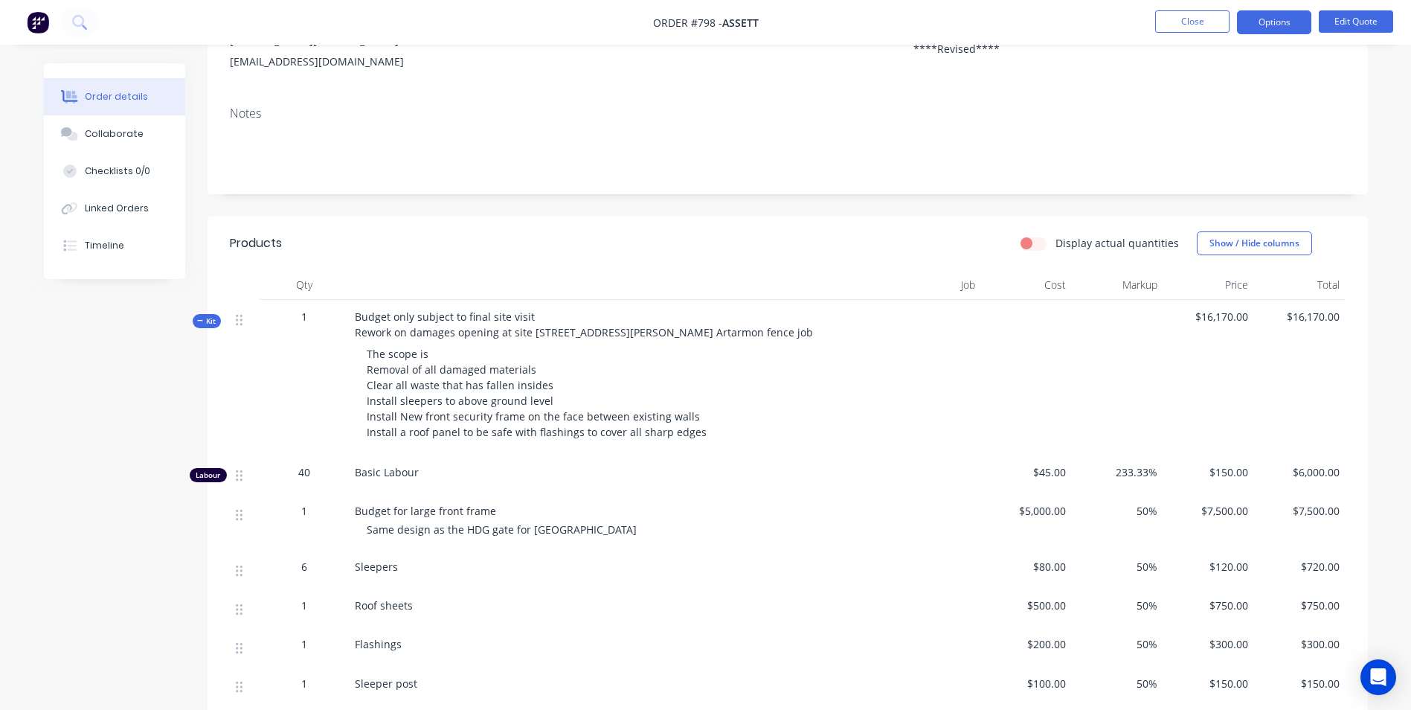
scroll to position [223, 0]
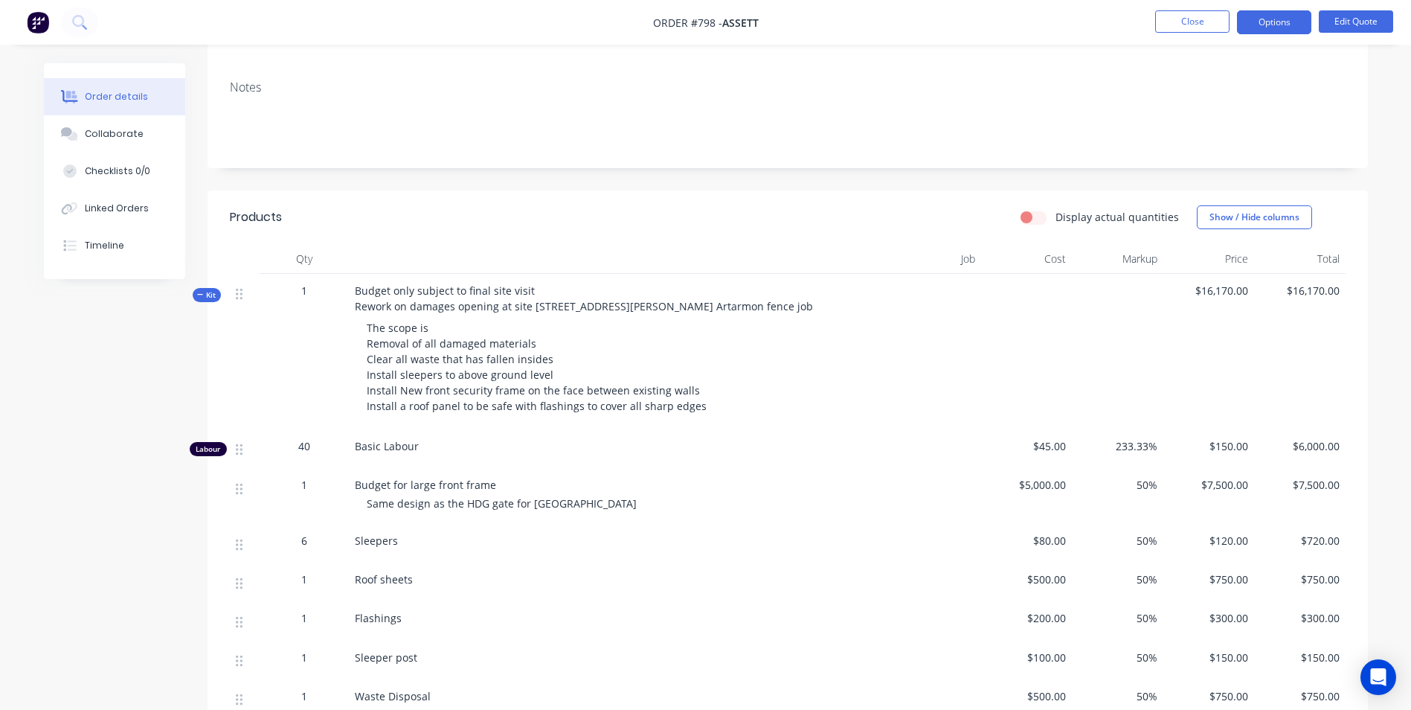
click at [693, 392] on span "The scope is Removal of all damaged materials Clear all waste that has fallen i…" at bounding box center [537, 367] width 340 height 92
click at [1180, 31] on button "Close" at bounding box center [1192, 21] width 74 height 22
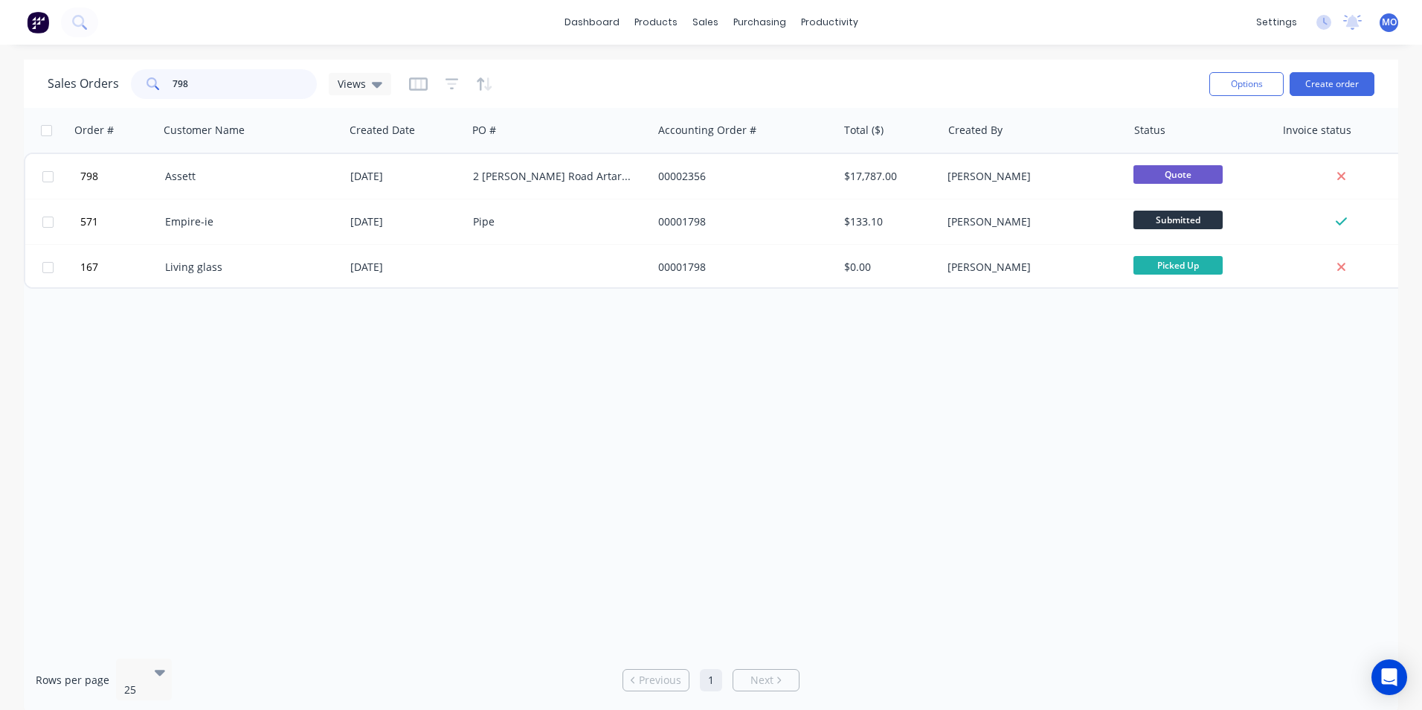
drag, startPoint x: 193, startPoint y: 92, endPoint x: 173, endPoint y: 91, distance: 20.1
click at [173, 91] on input "798" at bounding box center [245, 84] width 145 height 30
click at [1313, 86] on button "Create order" at bounding box center [1332, 84] width 85 height 24
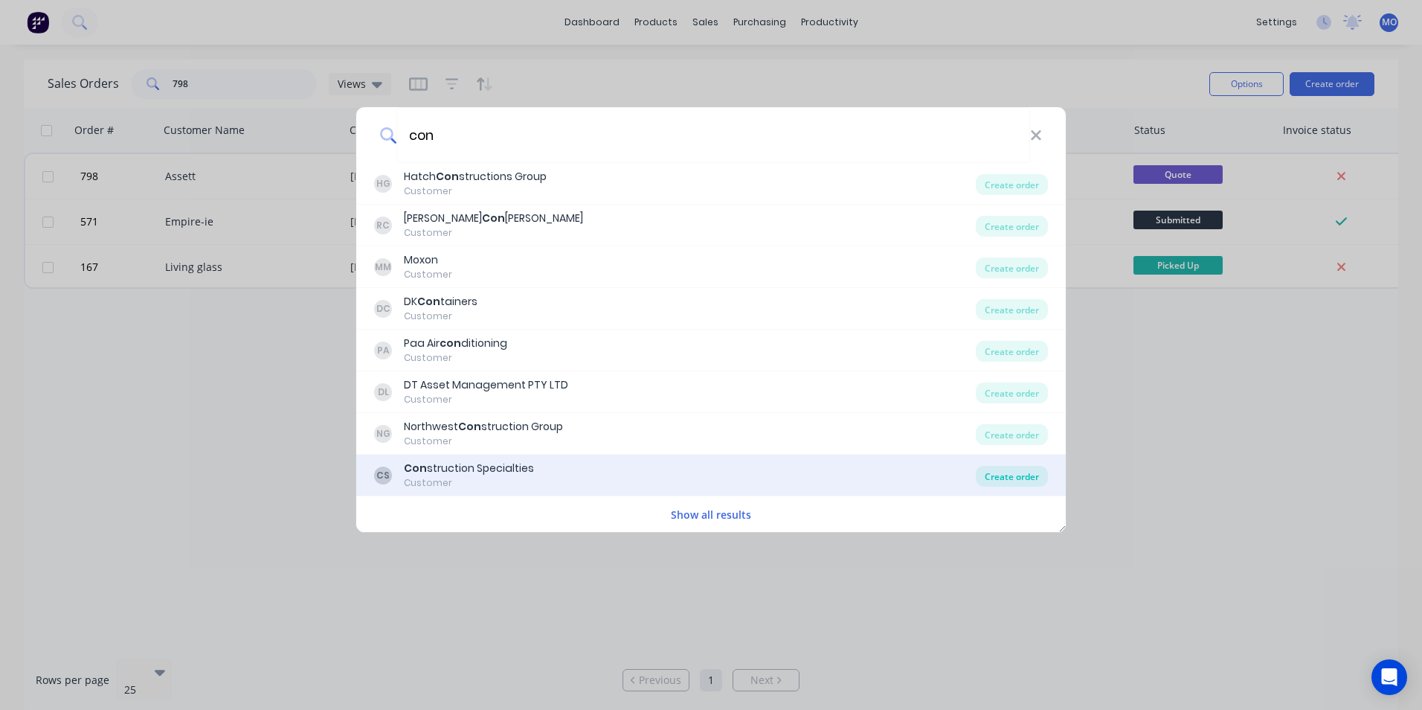
type input "con"
click at [1024, 466] on div "Create order" at bounding box center [1012, 476] width 72 height 21
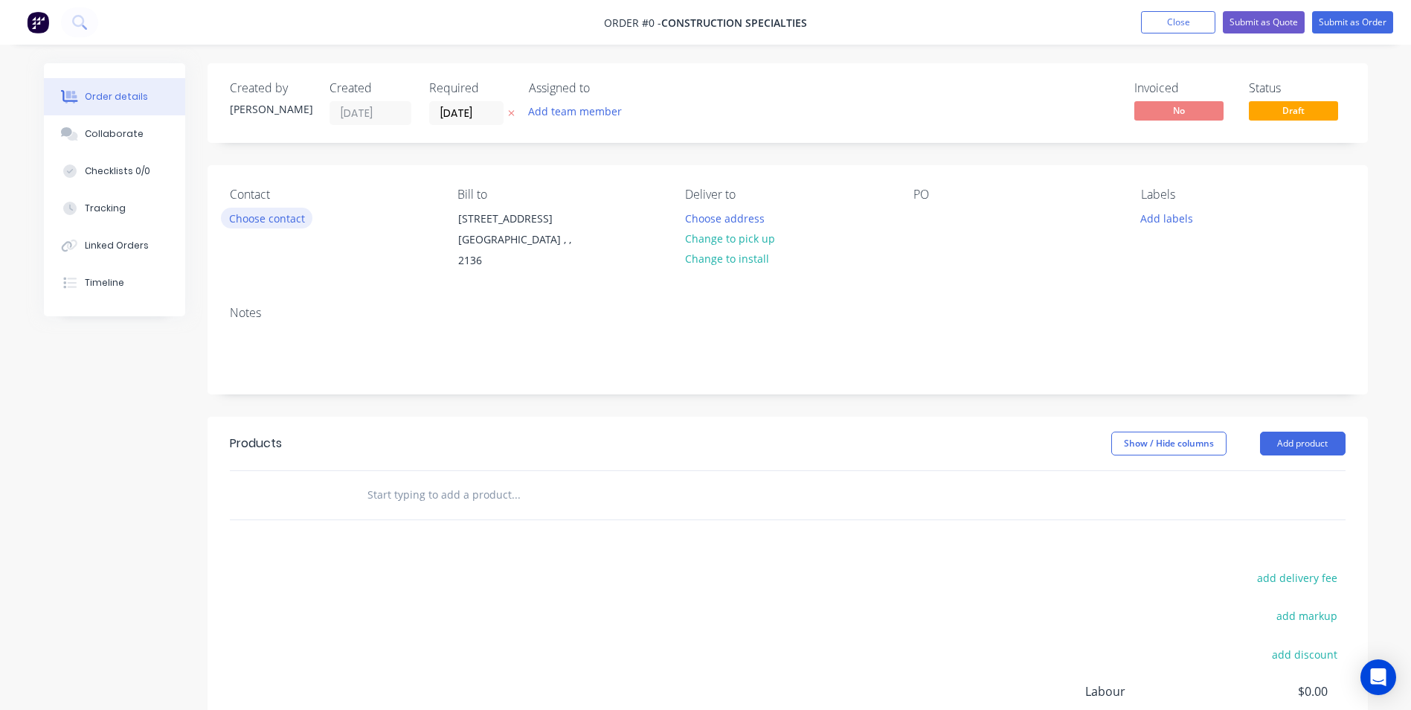
click at [266, 223] on button "Choose contact" at bounding box center [266, 218] width 91 height 20
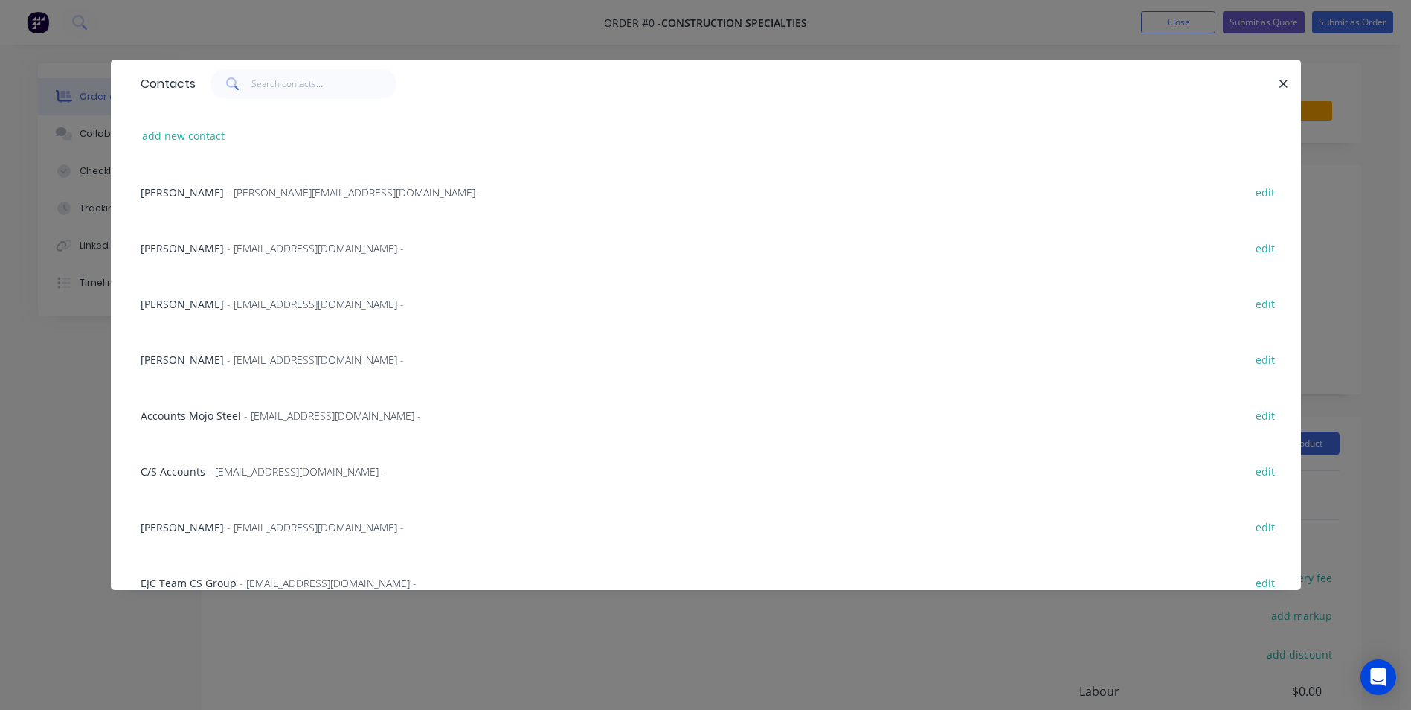
click at [217, 307] on div "[PERSON_NAME] - [EMAIL_ADDRESS][DOMAIN_NAME] -" at bounding box center [272, 304] width 263 height 16
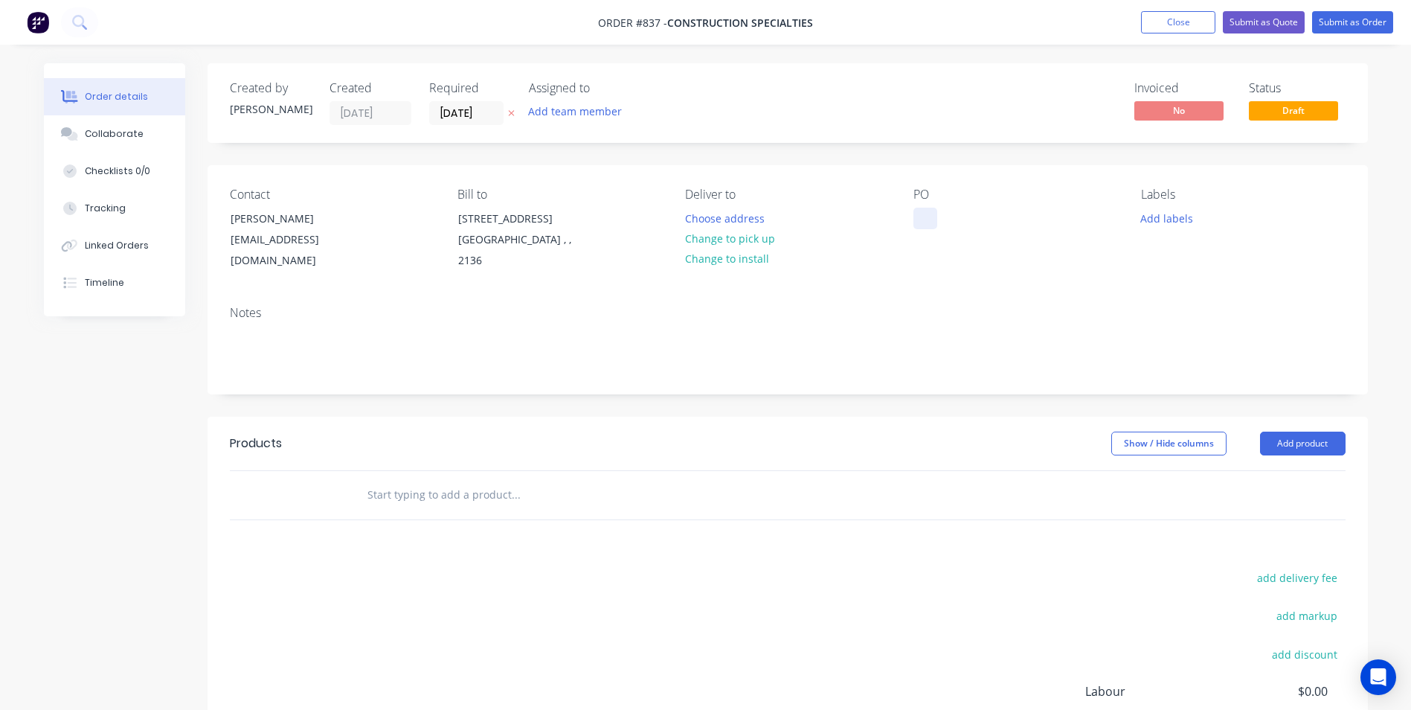
click at [935, 215] on div at bounding box center [925, 219] width 24 height 22
paste div
click at [1293, 451] on button "Add product" at bounding box center [1303, 443] width 86 height 24
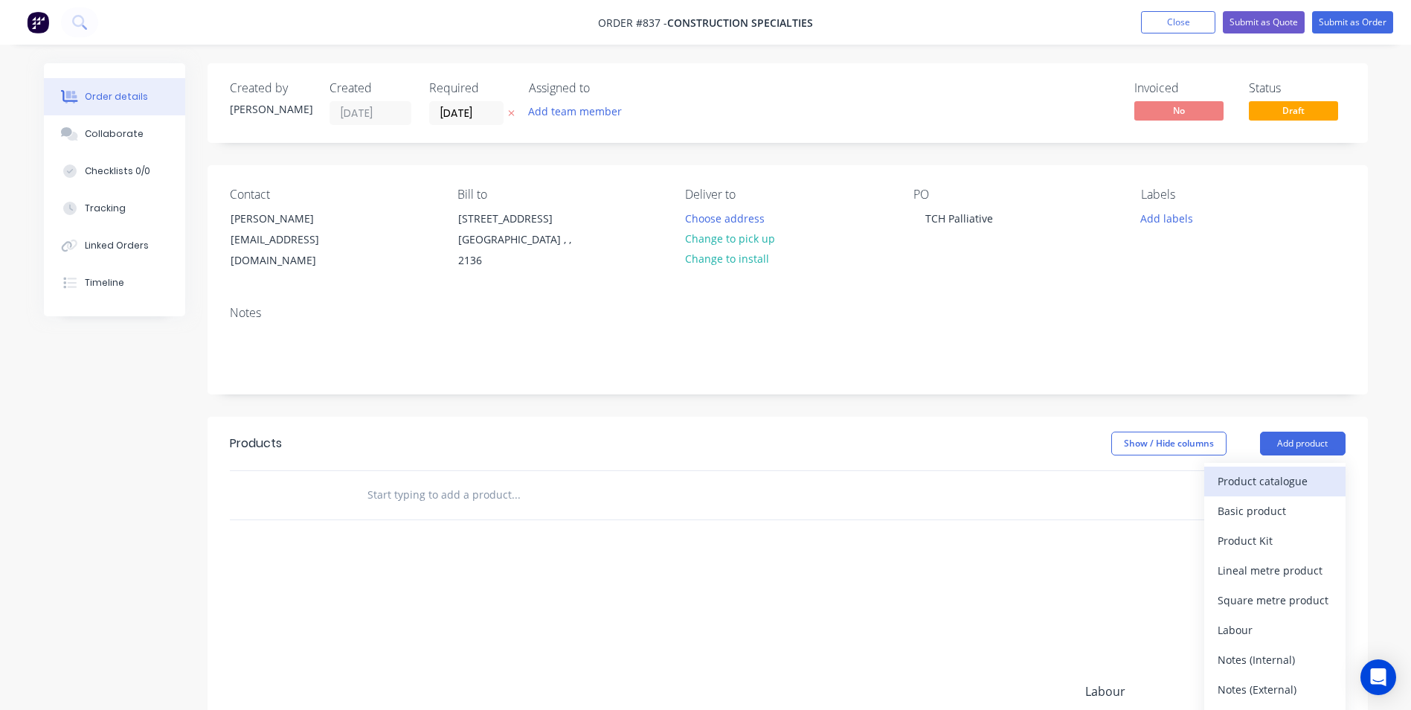
click at [1248, 492] on button "Product catalogue" at bounding box center [1274, 481] width 141 height 30
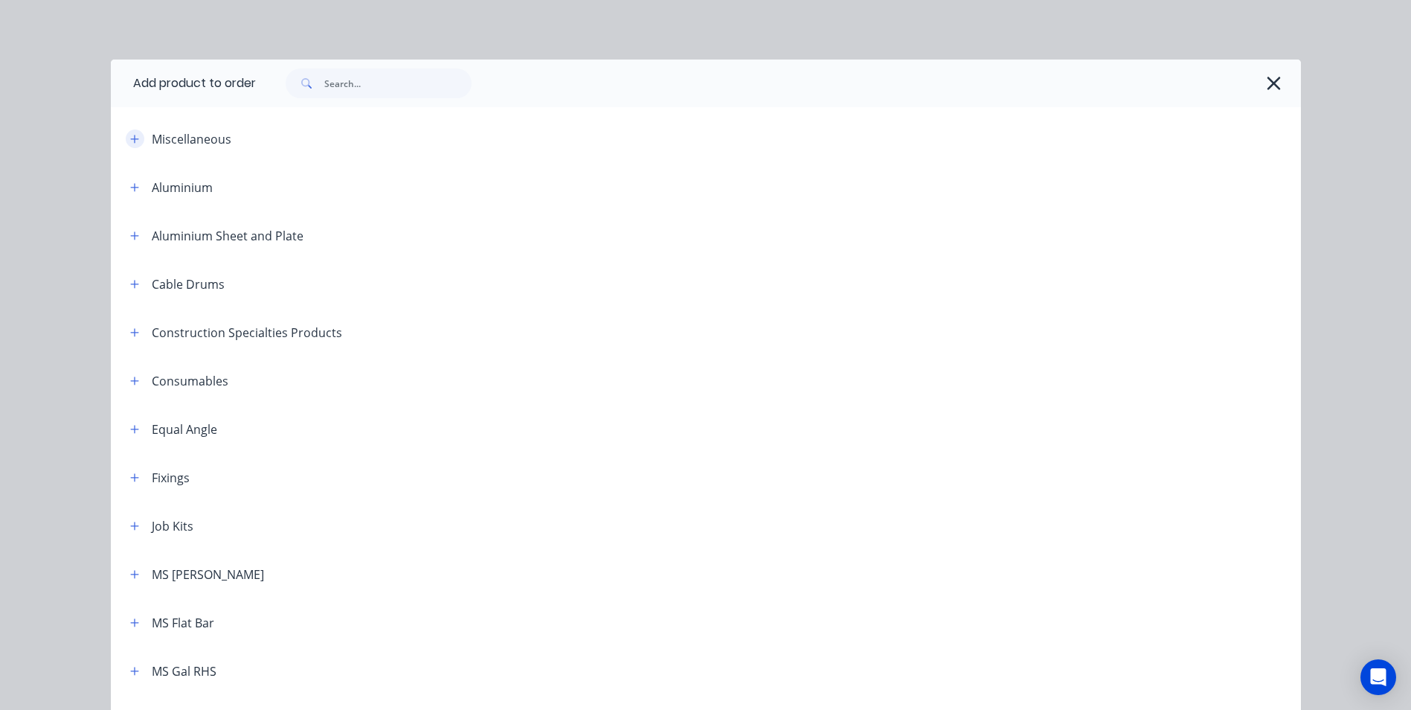
click at [137, 138] on button "button" at bounding box center [135, 138] width 19 height 19
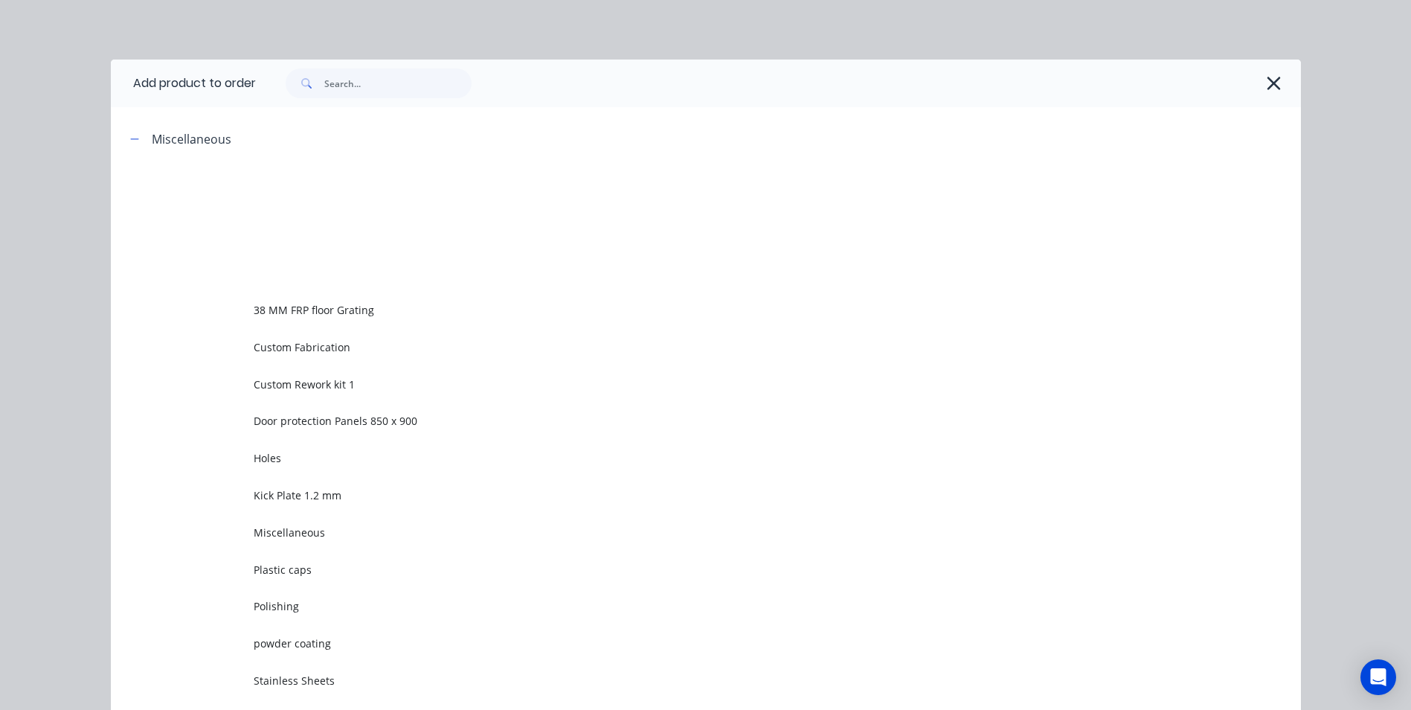
click at [306, 391] on td "Custom Rework kit 1" at bounding box center [777, 383] width 1047 height 37
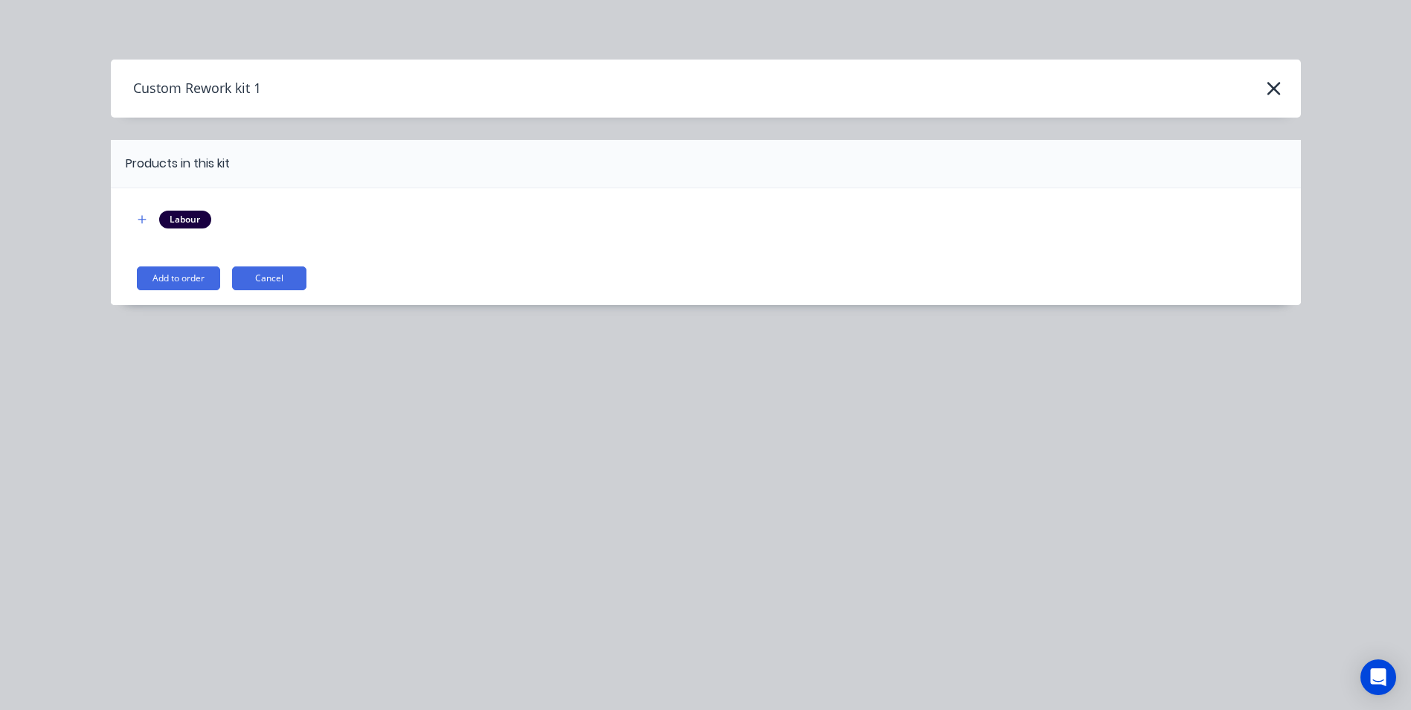
click at [171, 280] on button "Add to order" at bounding box center [178, 278] width 83 height 24
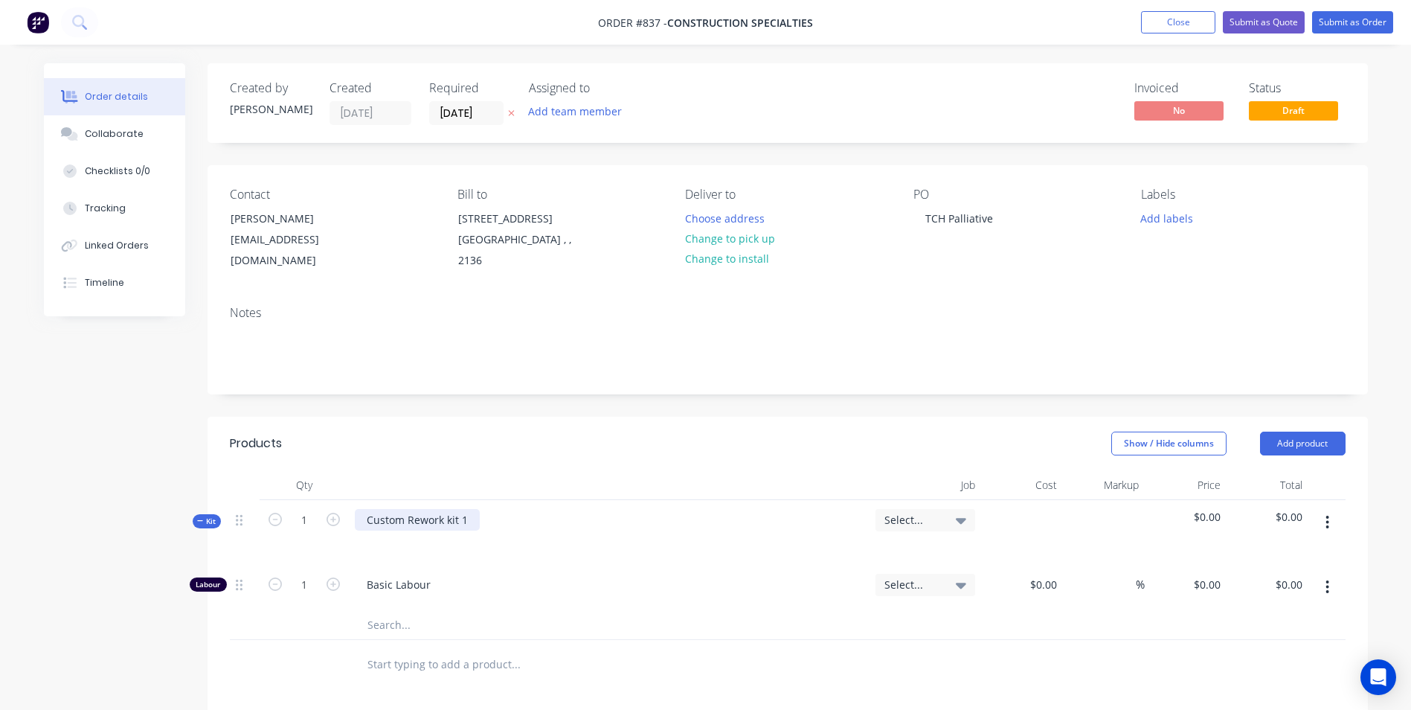
click at [463, 522] on div "Custom Rework kit 1" at bounding box center [417, 520] width 125 height 22
drag, startPoint x: 467, startPoint y: 523, endPoint x: 363, endPoint y: 505, distance: 105.6
click at [363, 505] on div "Custom Rework kit 1" at bounding box center [609, 532] width 521 height 65
click at [1327, 519] on icon "button" at bounding box center [1327, 522] width 4 height 16
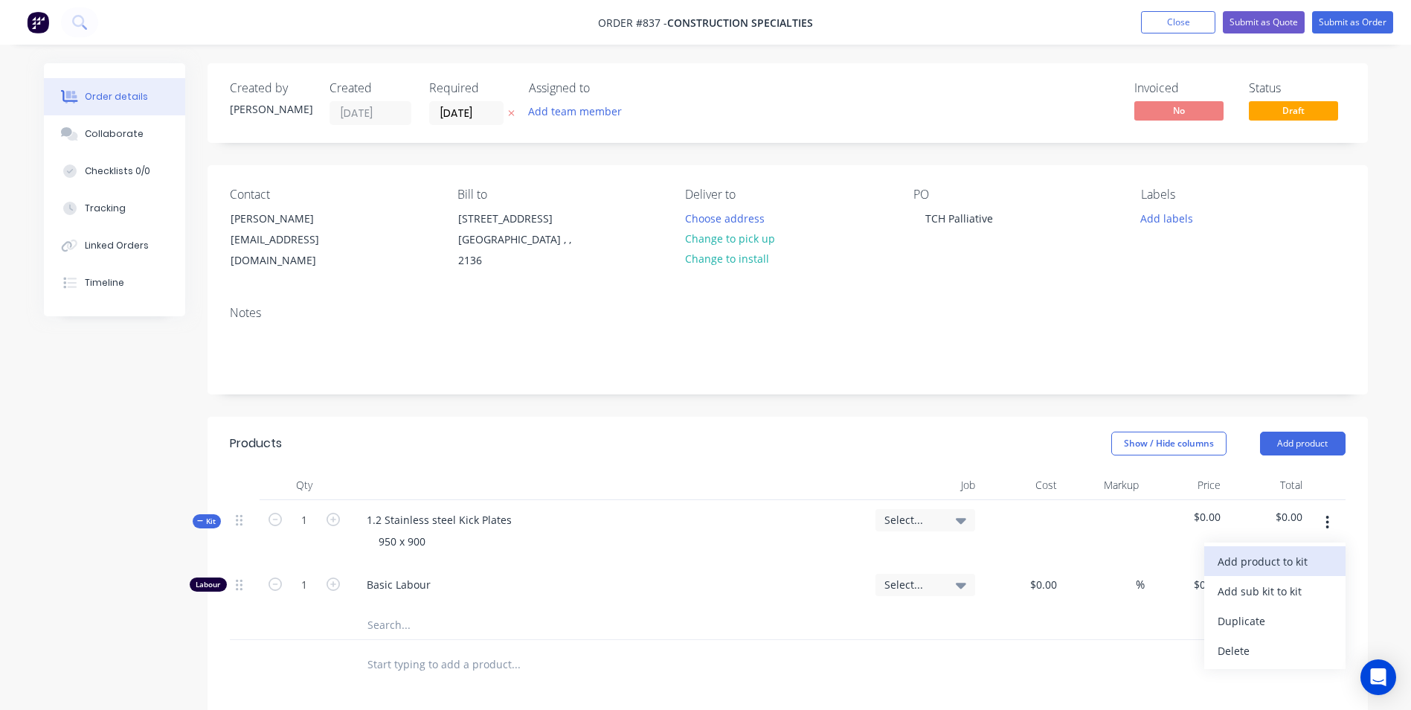
click at [1281, 548] on button "Add product to kit" at bounding box center [1274, 561] width 141 height 30
click at [1235, 641] on div "Basic product" at bounding box center [1275, 651] width 115 height 22
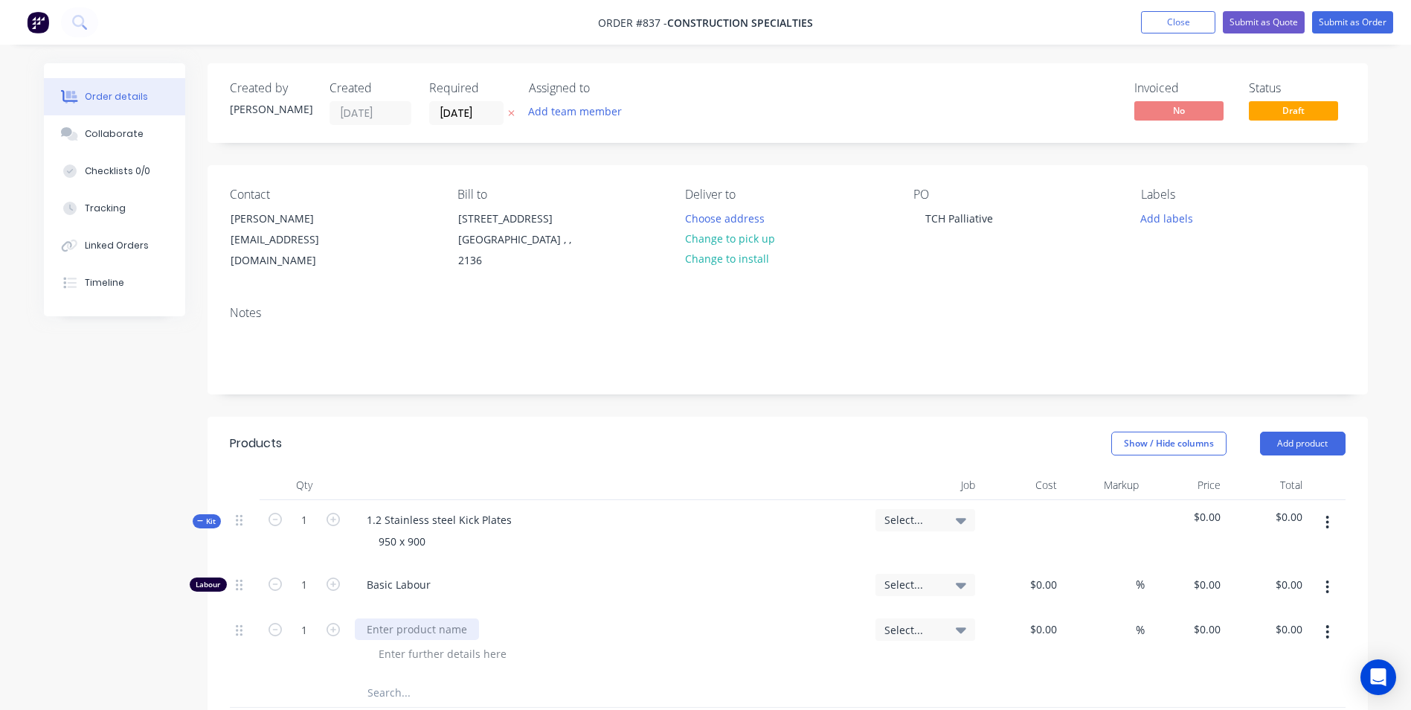
click at [445, 628] on div at bounding box center [417, 629] width 124 height 22
type input "$59.00"
type input "50"
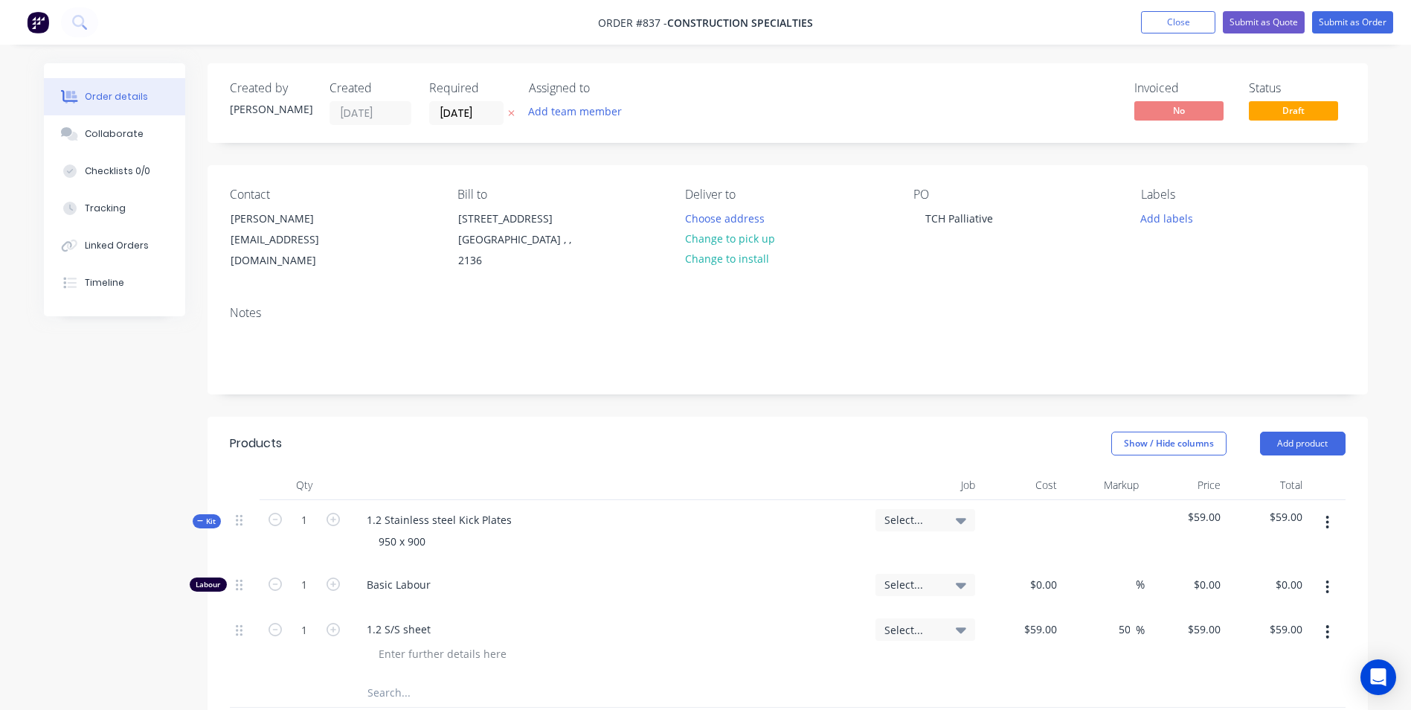
type input "88.5"
type input "$88.50"
click at [308, 585] on input "1" at bounding box center [304, 584] width 39 height 22
type input "0.2"
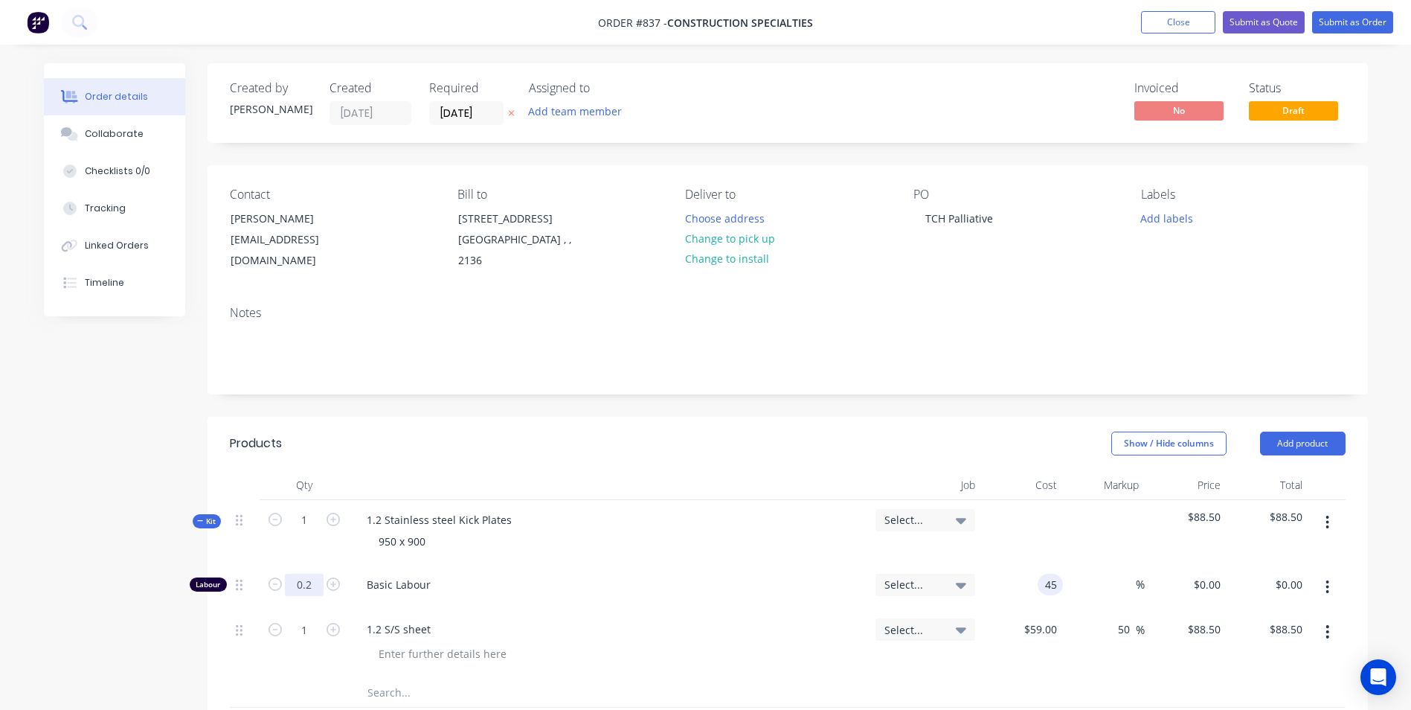
type input "$45.00"
type input "$9.00"
type input "150"
type input "233.33"
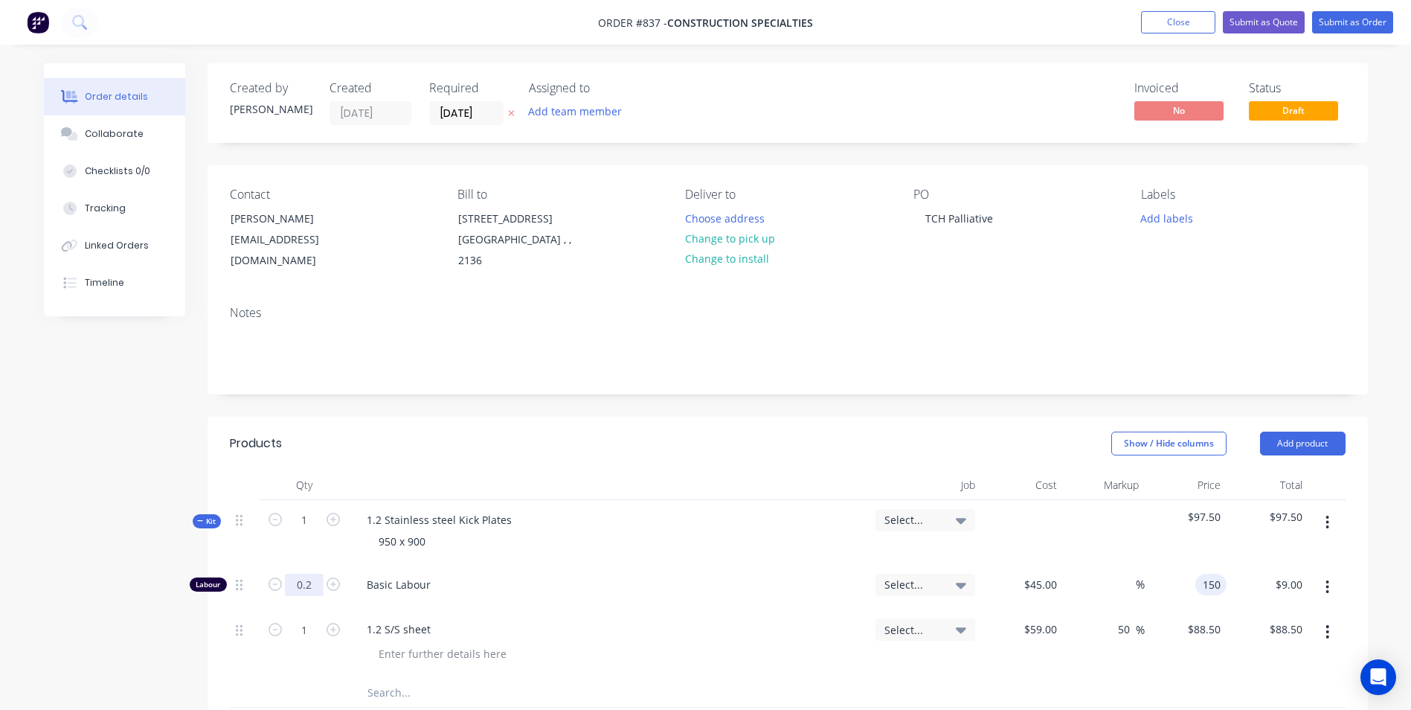
type input "$150.00"
type input "$30.00"
click at [300, 530] on input "1" at bounding box center [304, 520] width 39 height 22
type input "2"
type input "0.4"
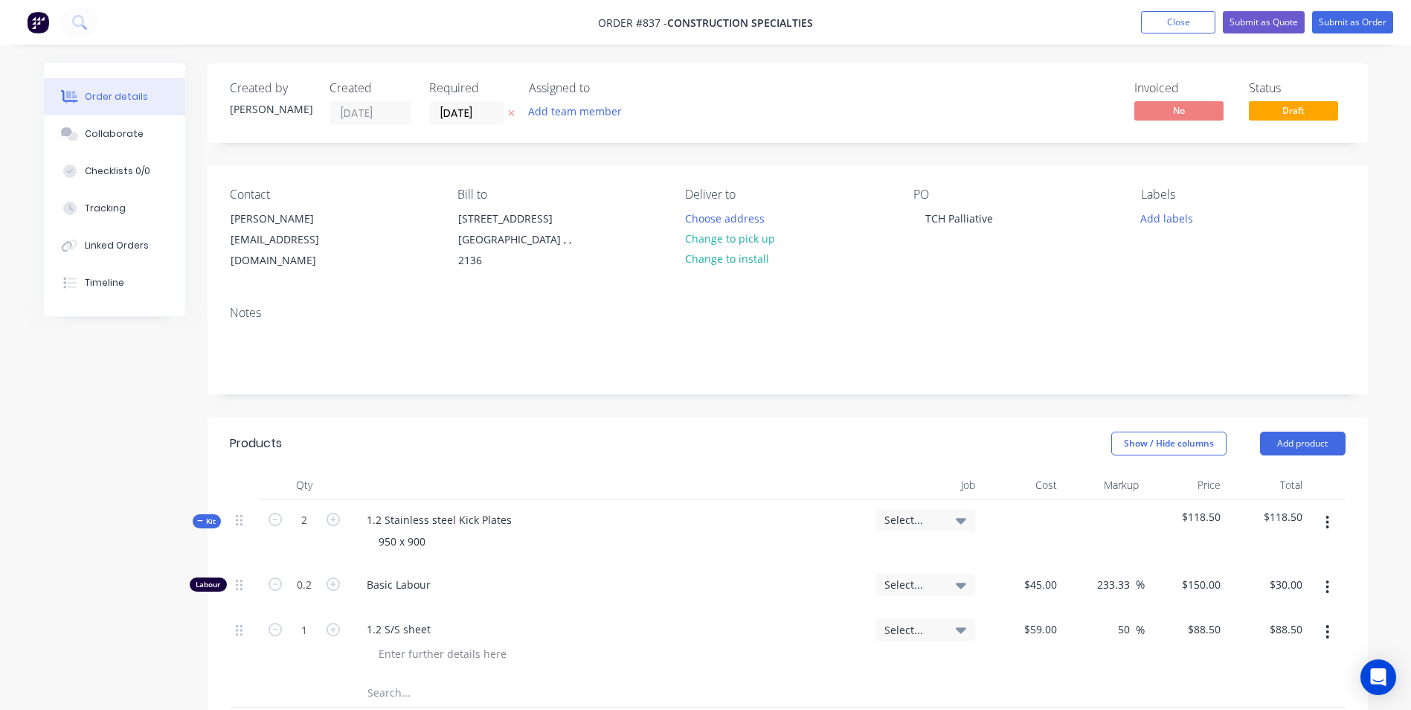
type input "$60.00"
type input "2"
type input "$177.00"
click at [1322, 524] on button "button" at bounding box center [1327, 522] width 35 height 27
click at [1263, 611] on div "Duplicate" at bounding box center [1275, 621] width 115 height 22
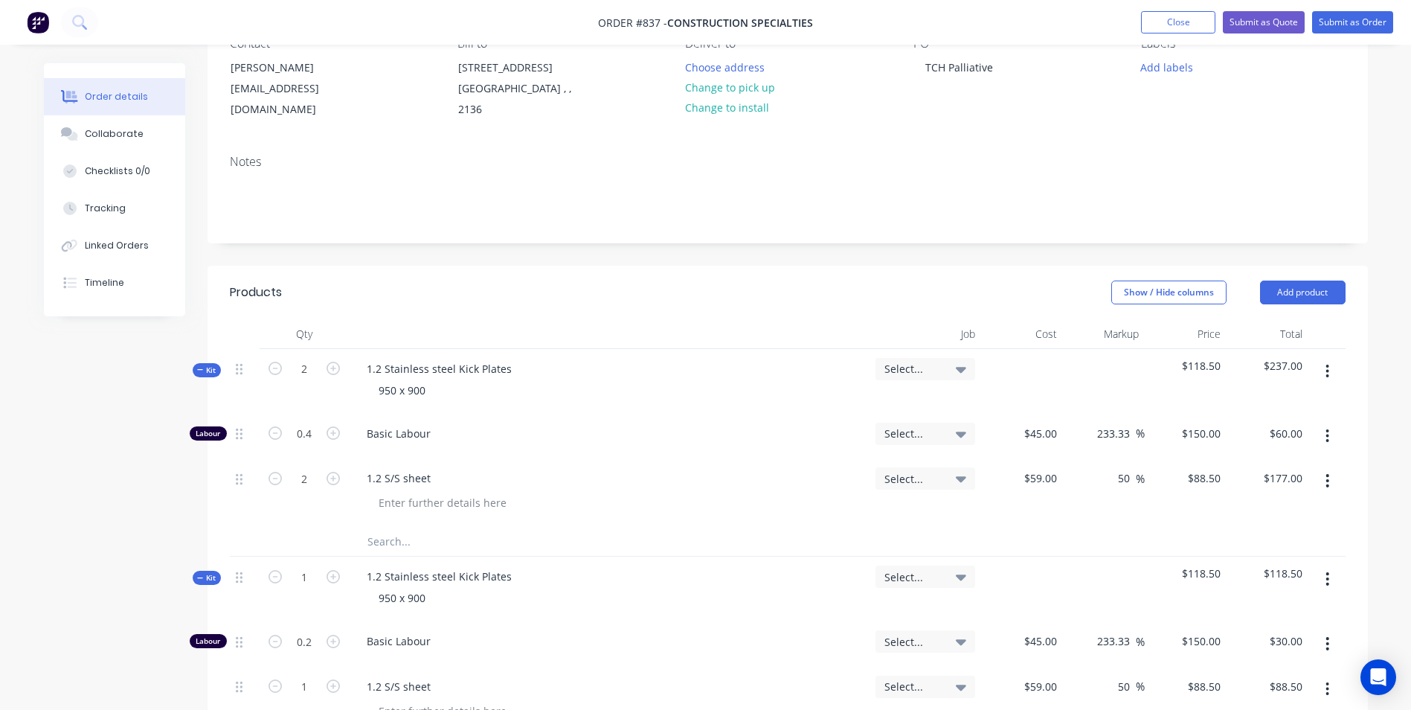
scroll to position [223, 0]
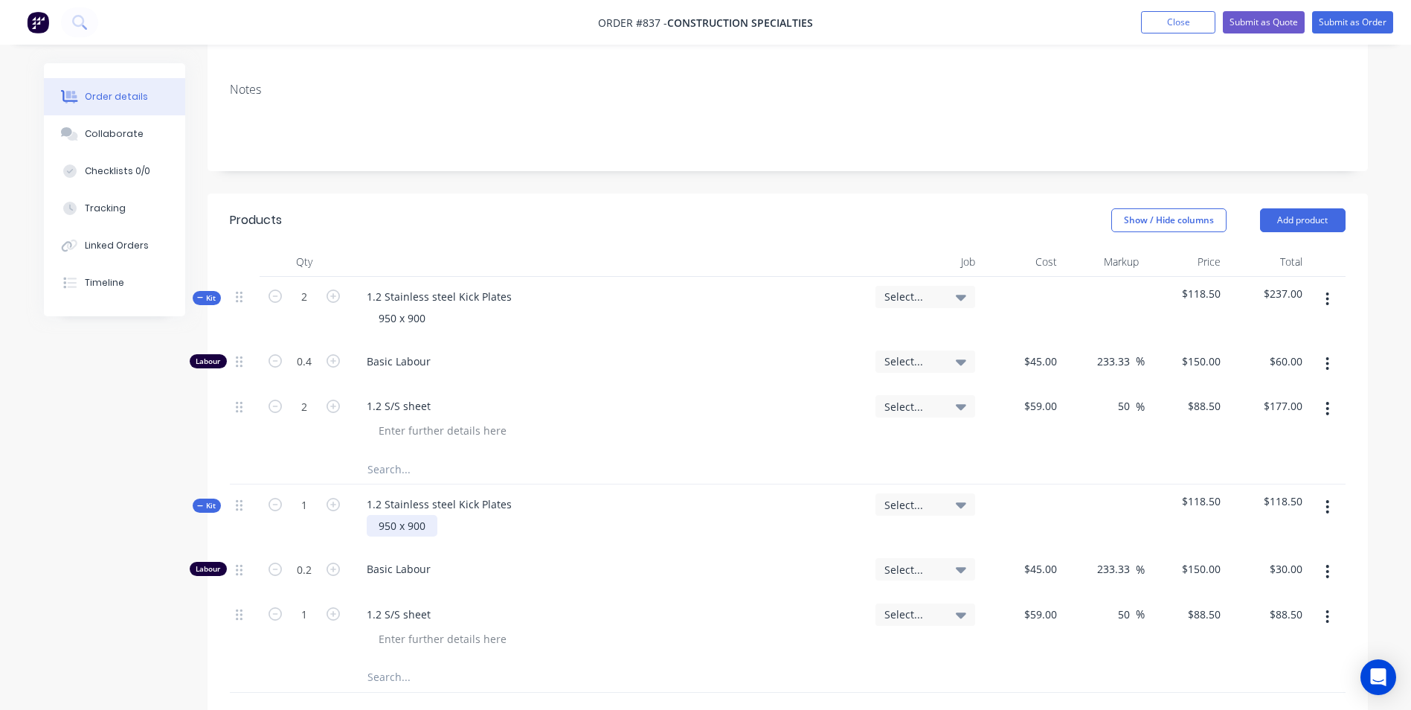
click at [424, 530] on div "950 x 900" at bounding box center [402, 526] width 71 height 22
drag, startPoint x: 396, startPoint y: 530, endPoint x: 400, endPoint y: 502, distance: 27.8
click at [370, 531] on div "950 x 900" at bounding box center [402, 526] width 71 height 22
click at [309, 308] on input "1" at bounding box center [304, 297] width 39 height 22
type input "8"
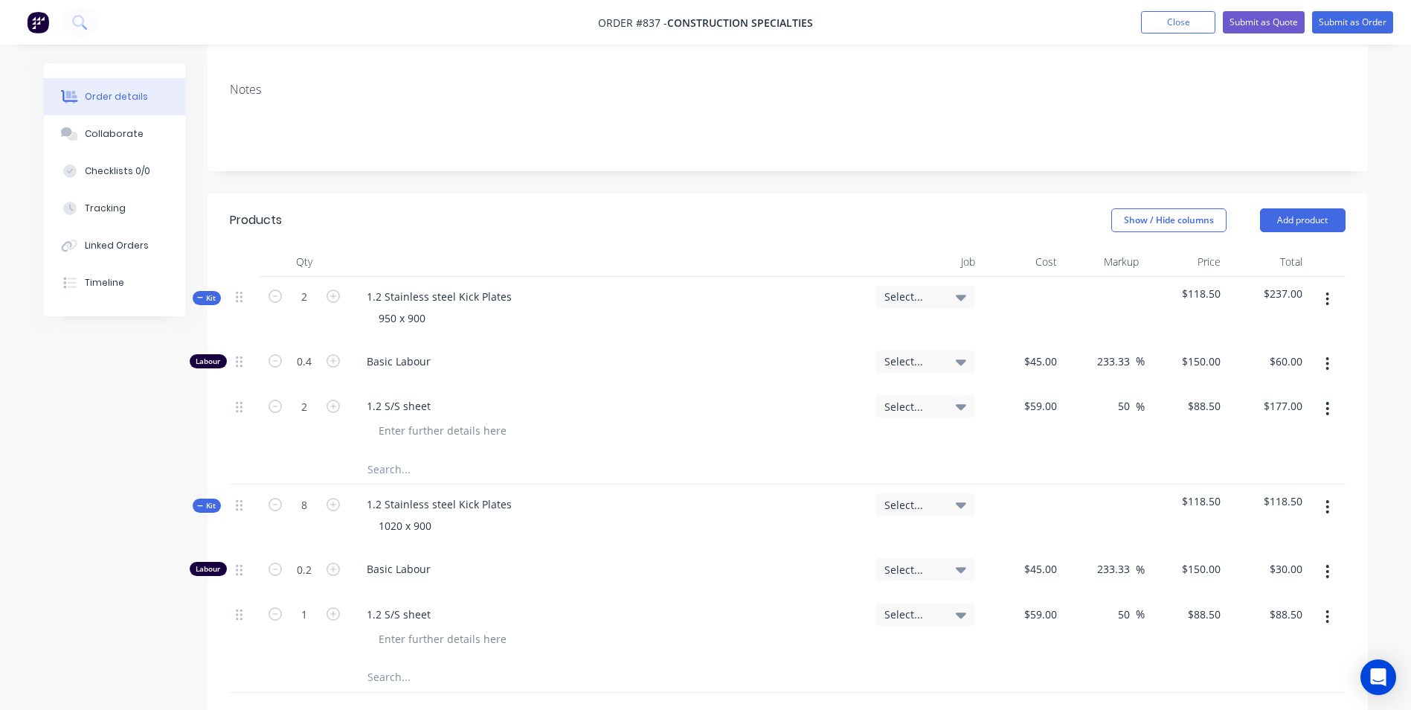
type input "1.6"
type input "$240.00"
type input "8"
type input "$708.00"
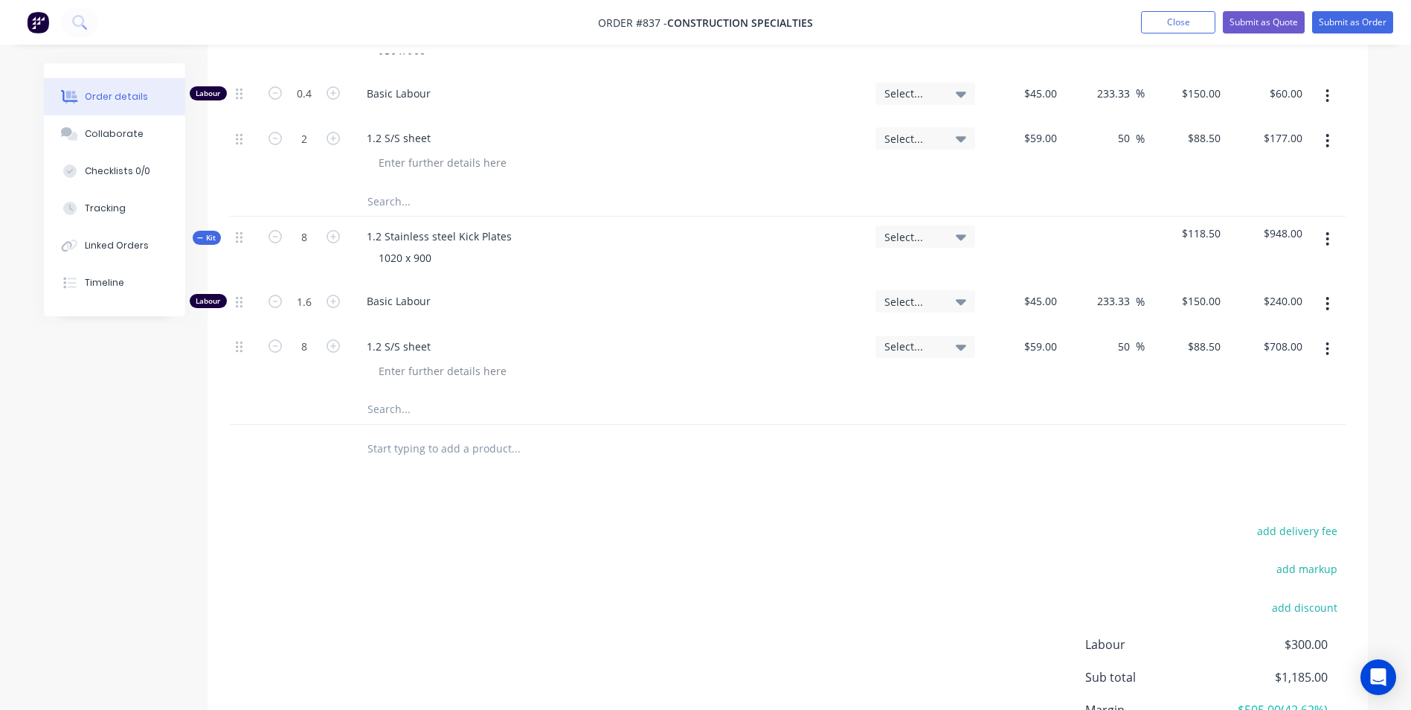
scroll to position [634, 0]
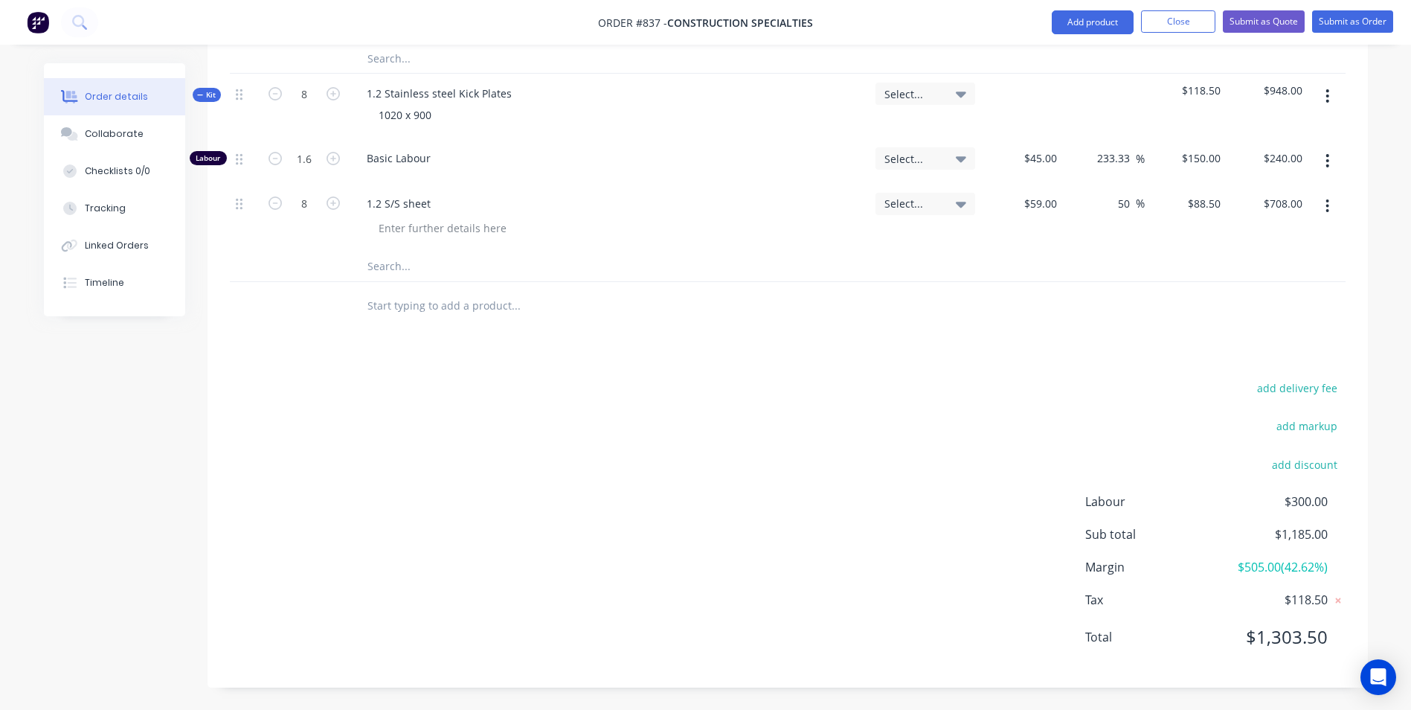
click at [1298, 380] on button "add delivery fee" at bounding box center [1298, 388] width 96 height 20
type input "55"
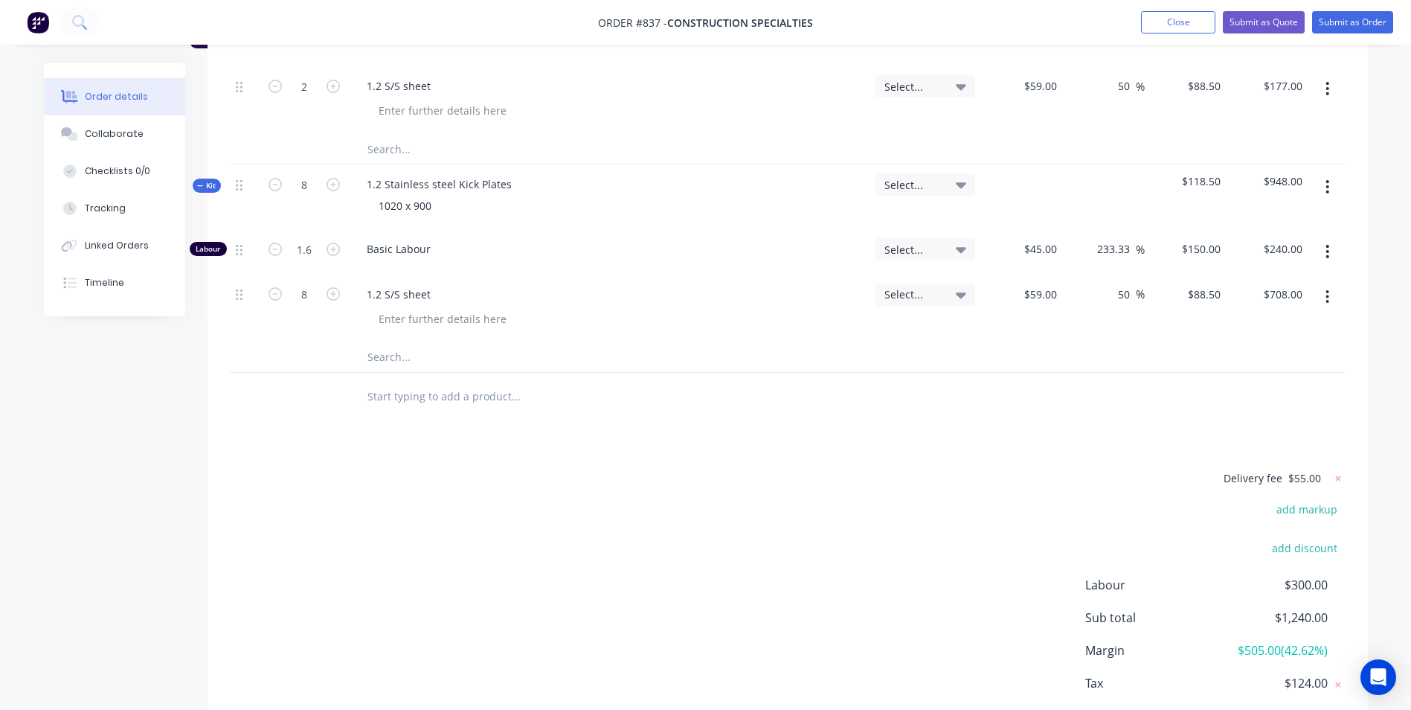
scroll to position [552, 0]
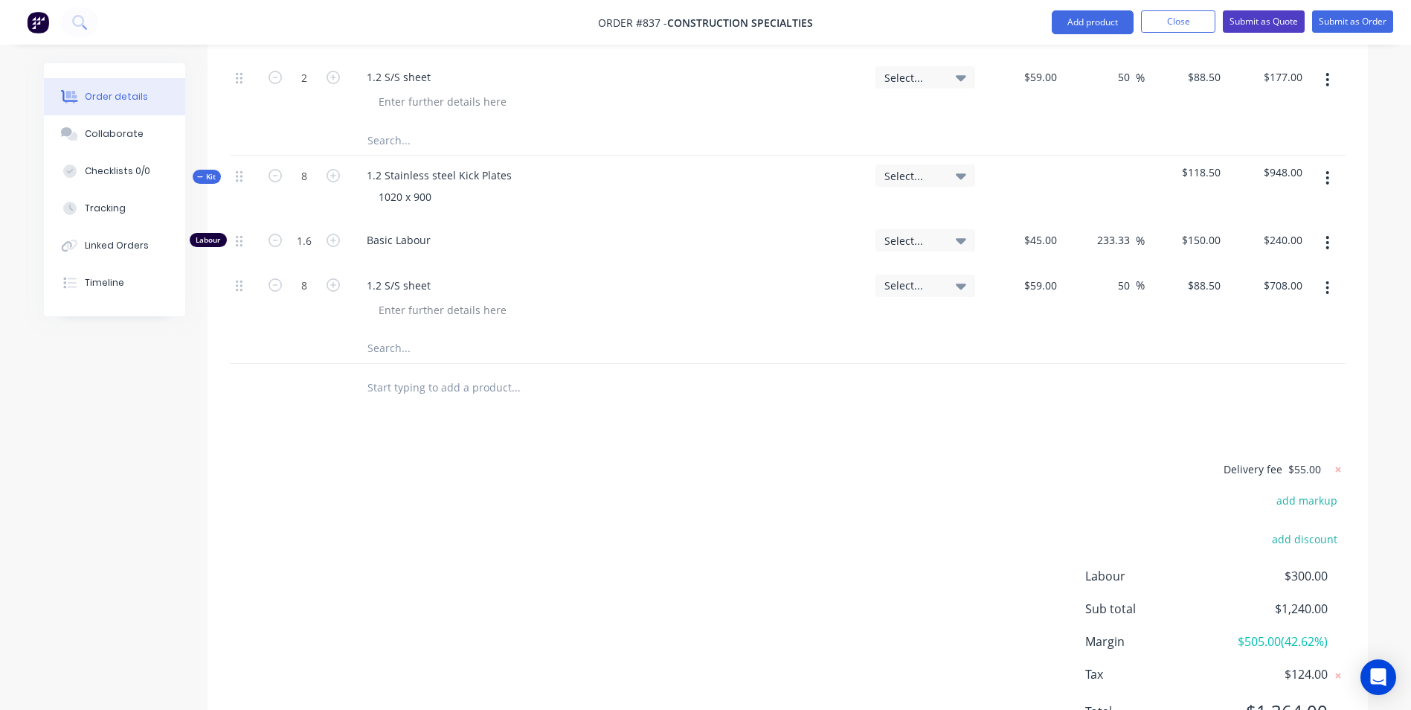
click at [1269, 18] on button "Submit as Quote" at bounding box center [1264, 21] width 82 height 22
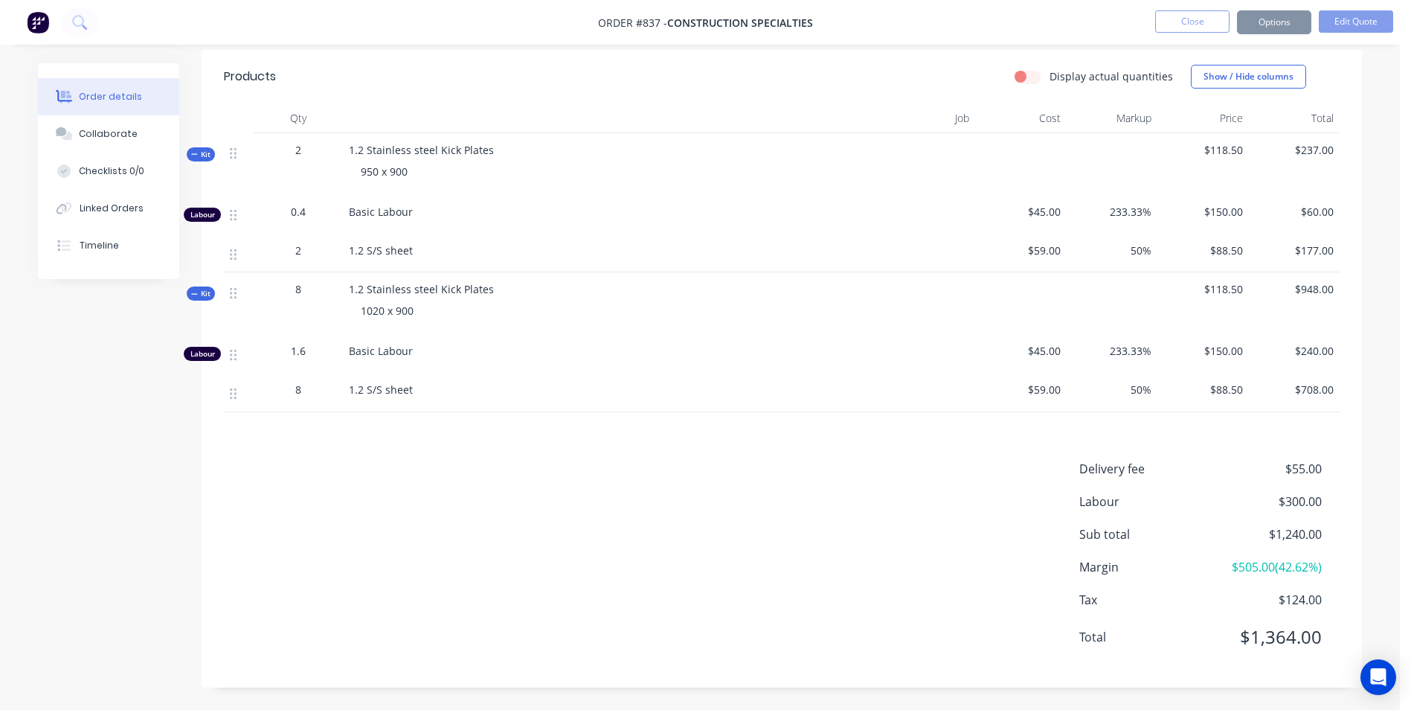
scroll to position [0, 0]
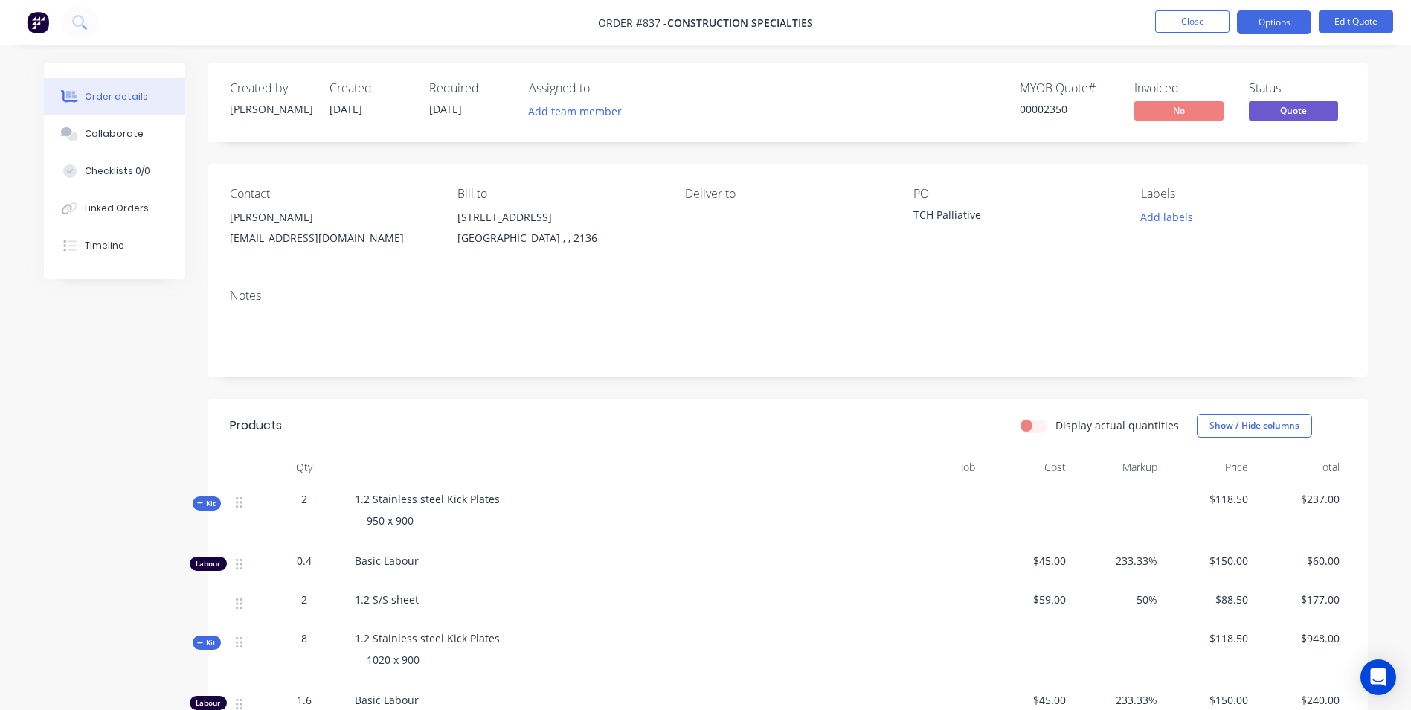
click at [1279, 10] on nav "Order #837 - Construction Specialties Close Options Edit Quote" at bounding box center [705, 22] width 1411 height 45
click at [1278, 10] on nav "Order #837 - Construction Specialties Close Options Edit Quote" at bounding box center [705, 22] width 1411 height 45
click at [1278, 11] on button "Options" at bounding box center [1274, 22] width 74 height 24
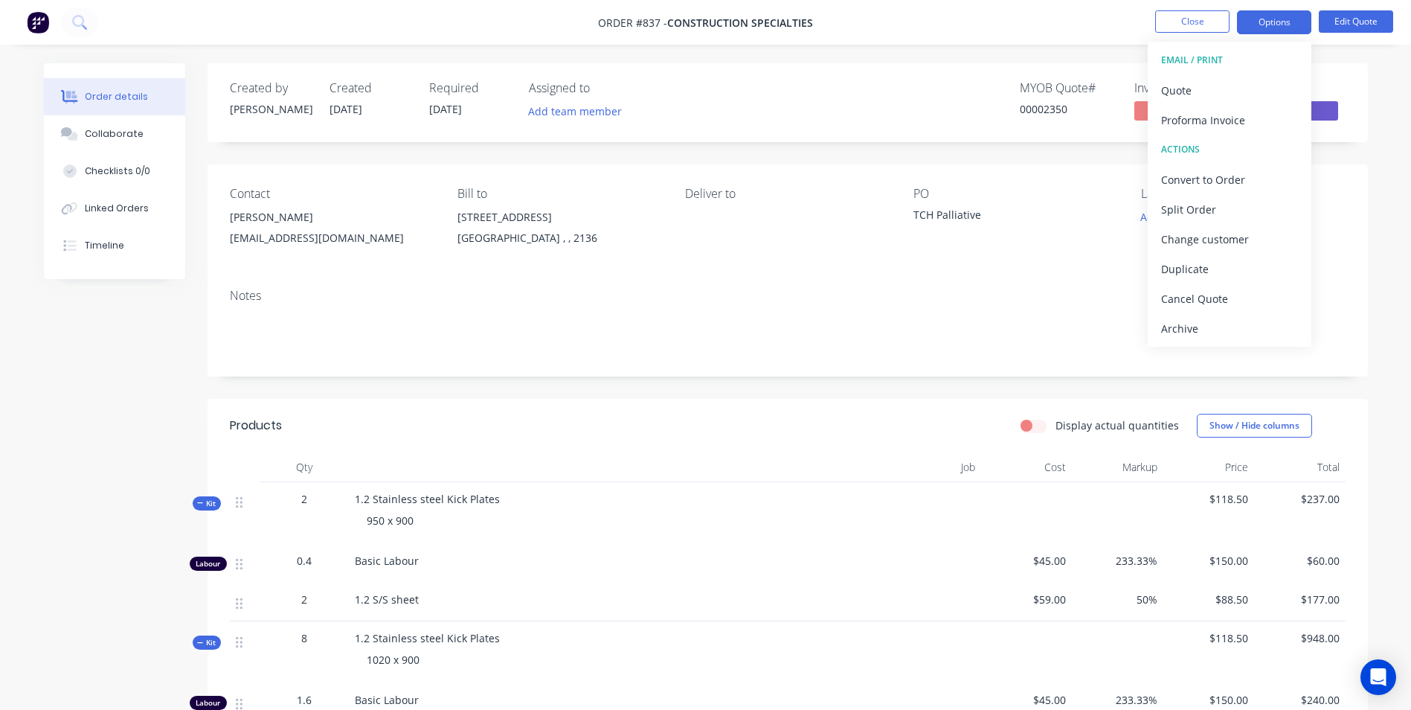
click at [1195, 82] on div "Quote" at bounding box center [1229, 91] width 137 height 22
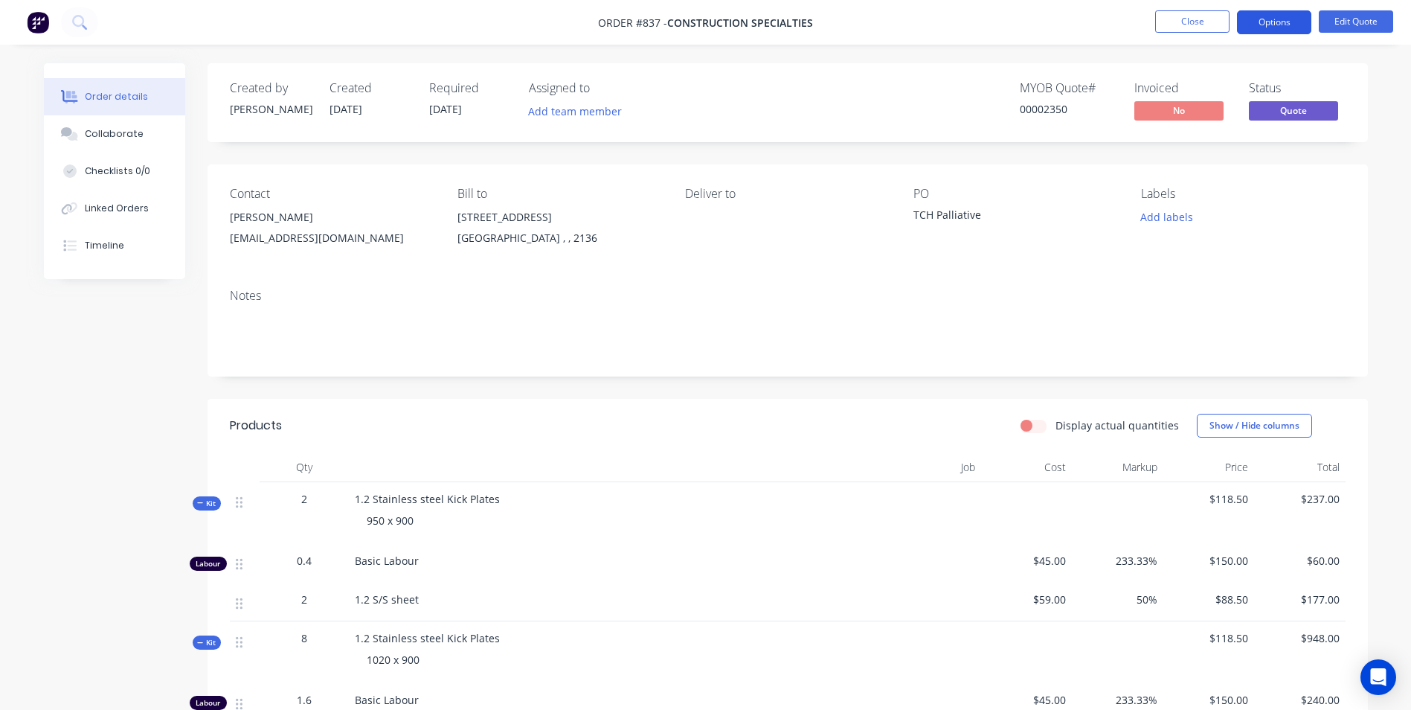
click at [1266, 22] on button "Options" at bounding box center [1274, 22] width 74 height 24
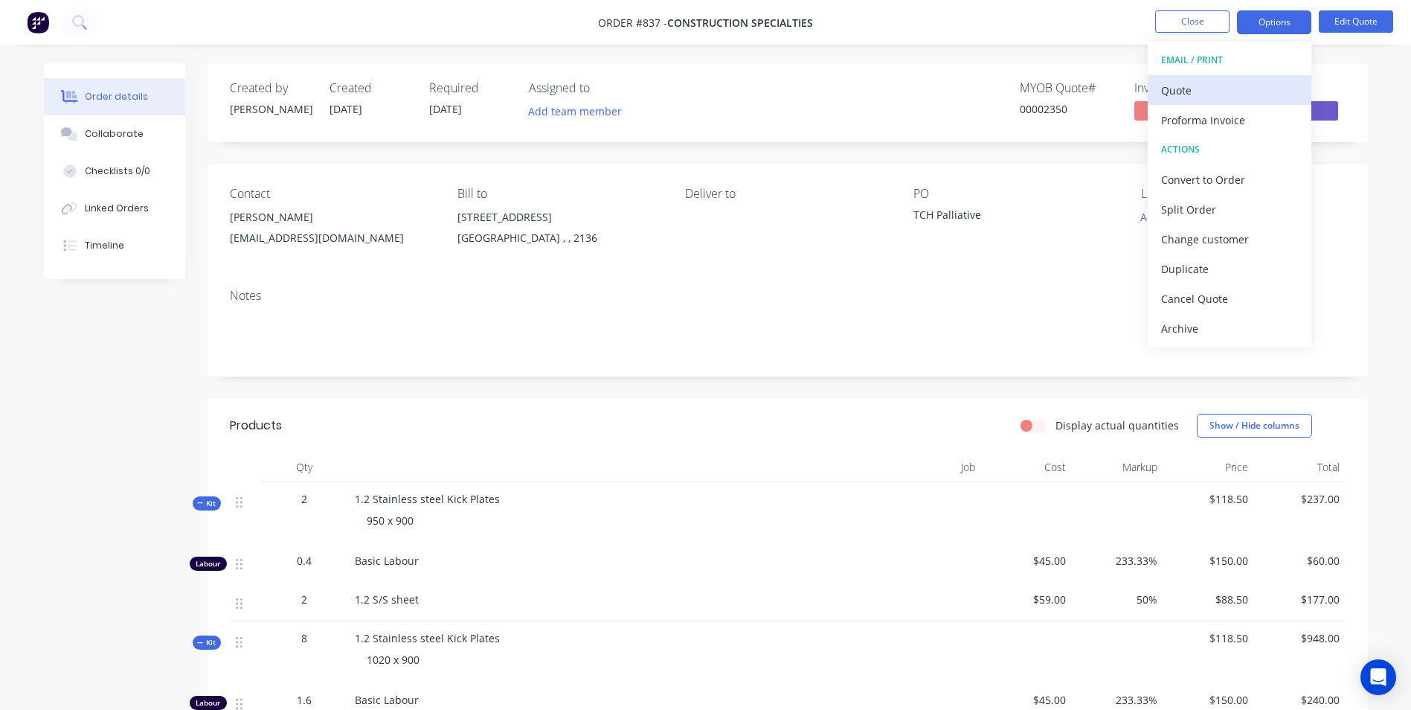
click at [1187, 89] on div "Quote" at bounding box center [1229, 91] width 137 height 22
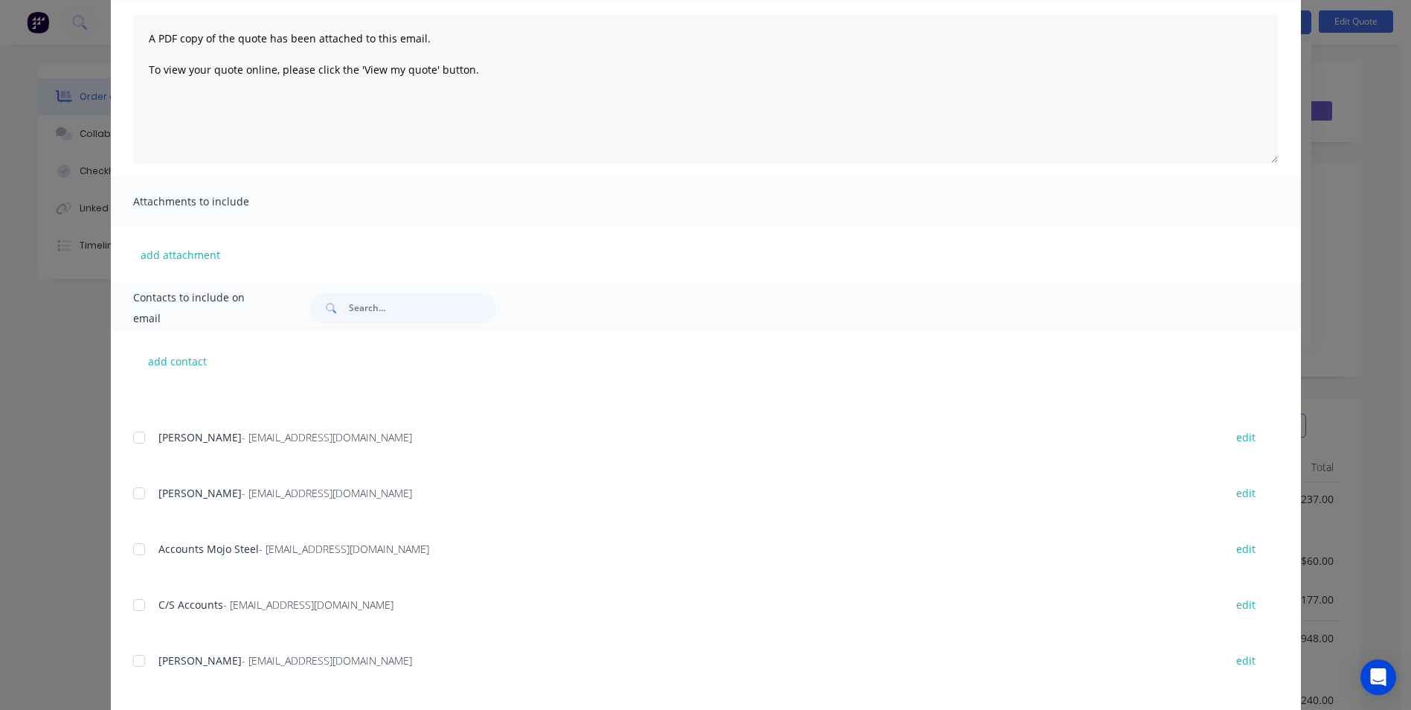
scroll to position [210, 0]
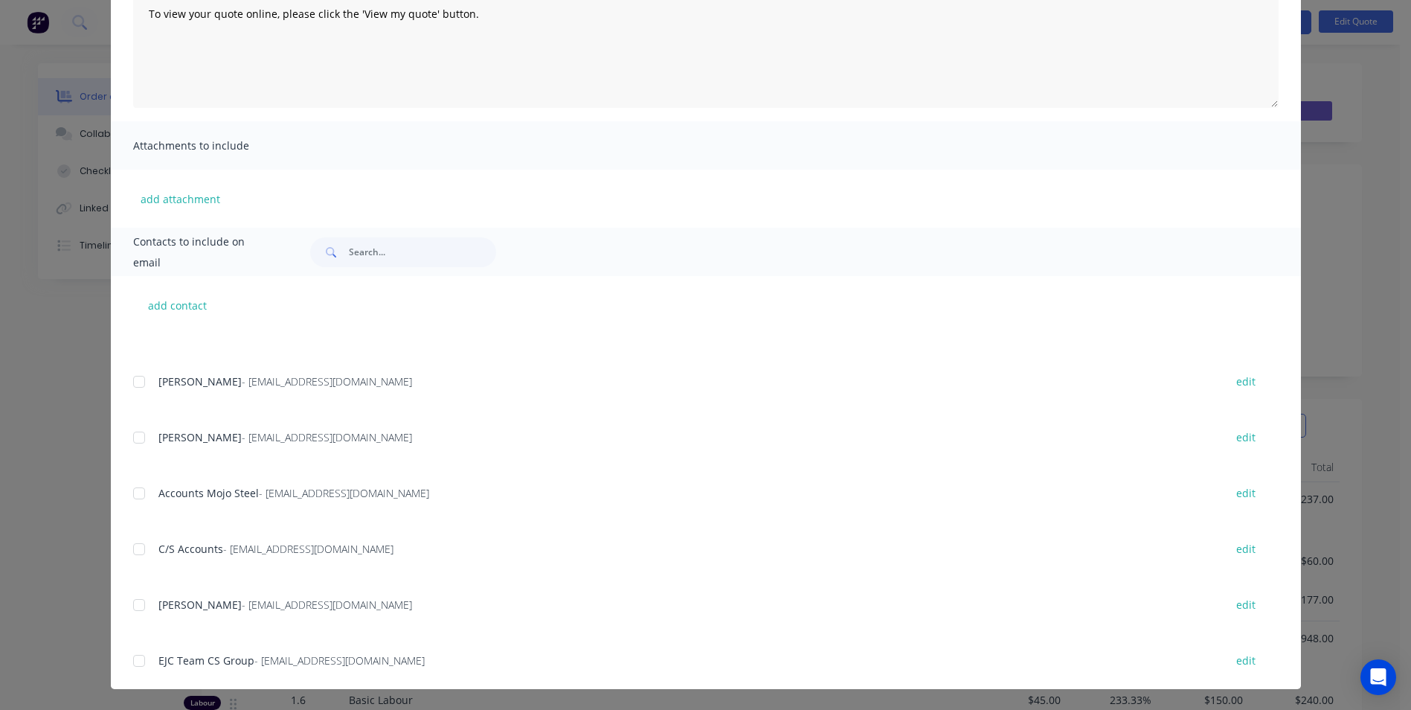
click at [135, 432] on div at bounding box center [139, 437] width 30 height 30
click at [138, 388] on div at bounding box center [139, 382] width 30 height 30
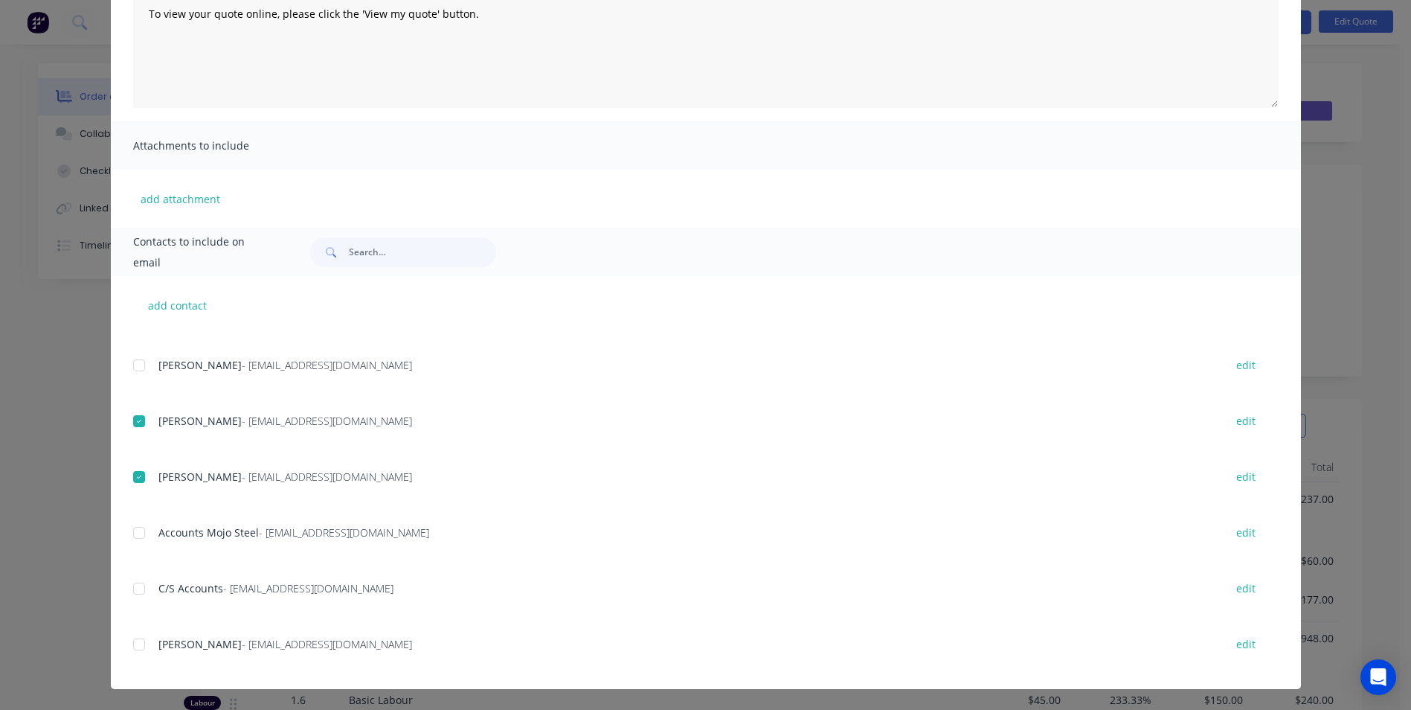
scroll to position [0, 0]
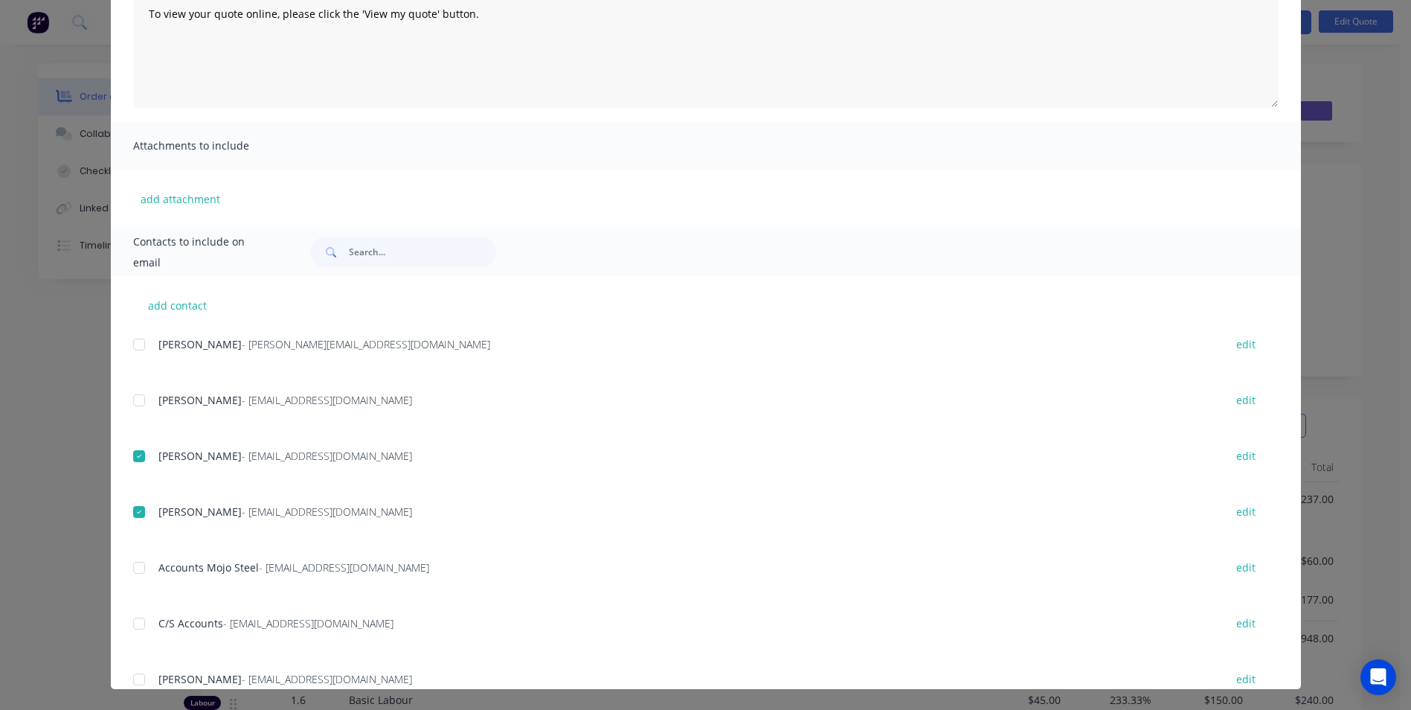
drag, startPoint x: 137, startPoint y: 403, endPoint x: 149, endPoint y: 406, distance: 12.3
click at [137, 402] on div at bounding box center [139, 400] width 30 height 30
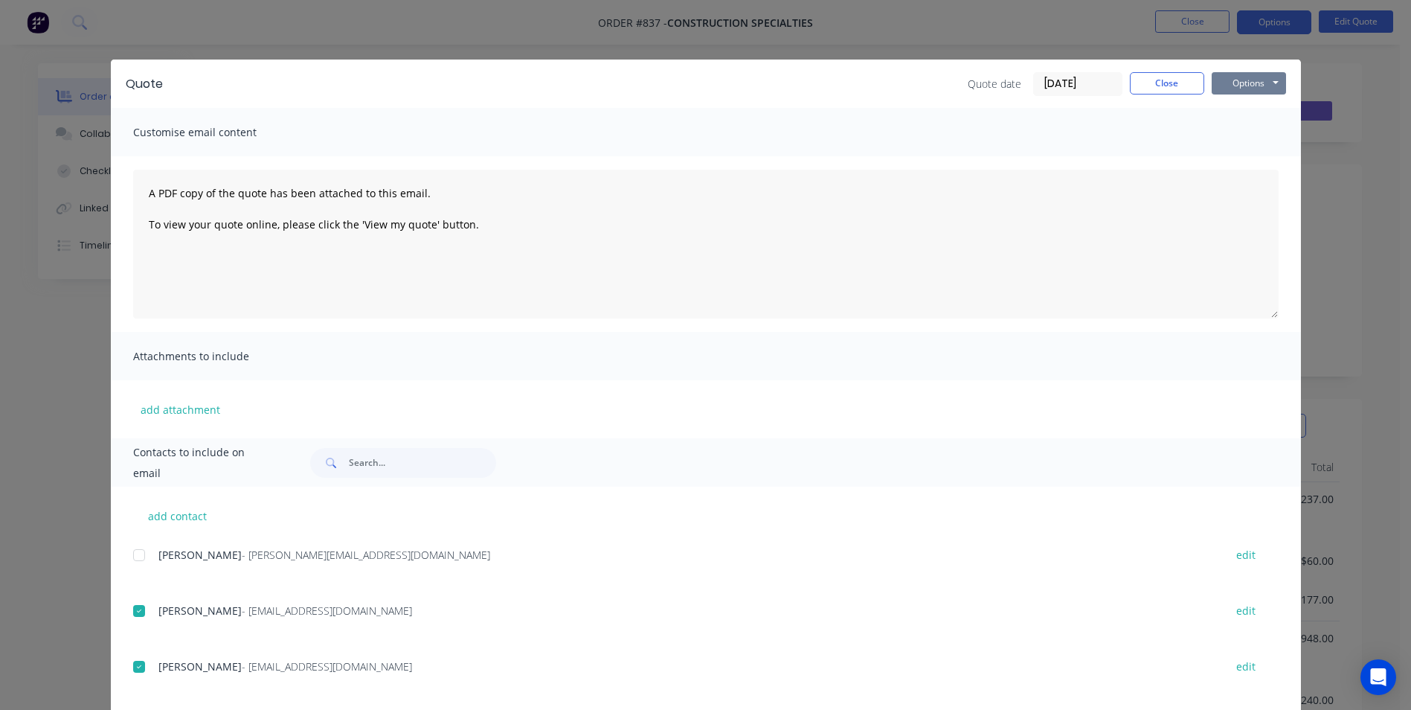
click at [1254, 86] on button "Options" at bounding box center [1249, 83] width 74 height 22
click at [1238, 158] on button "Email" at bounding box center [1259, 159] width 95 height 25
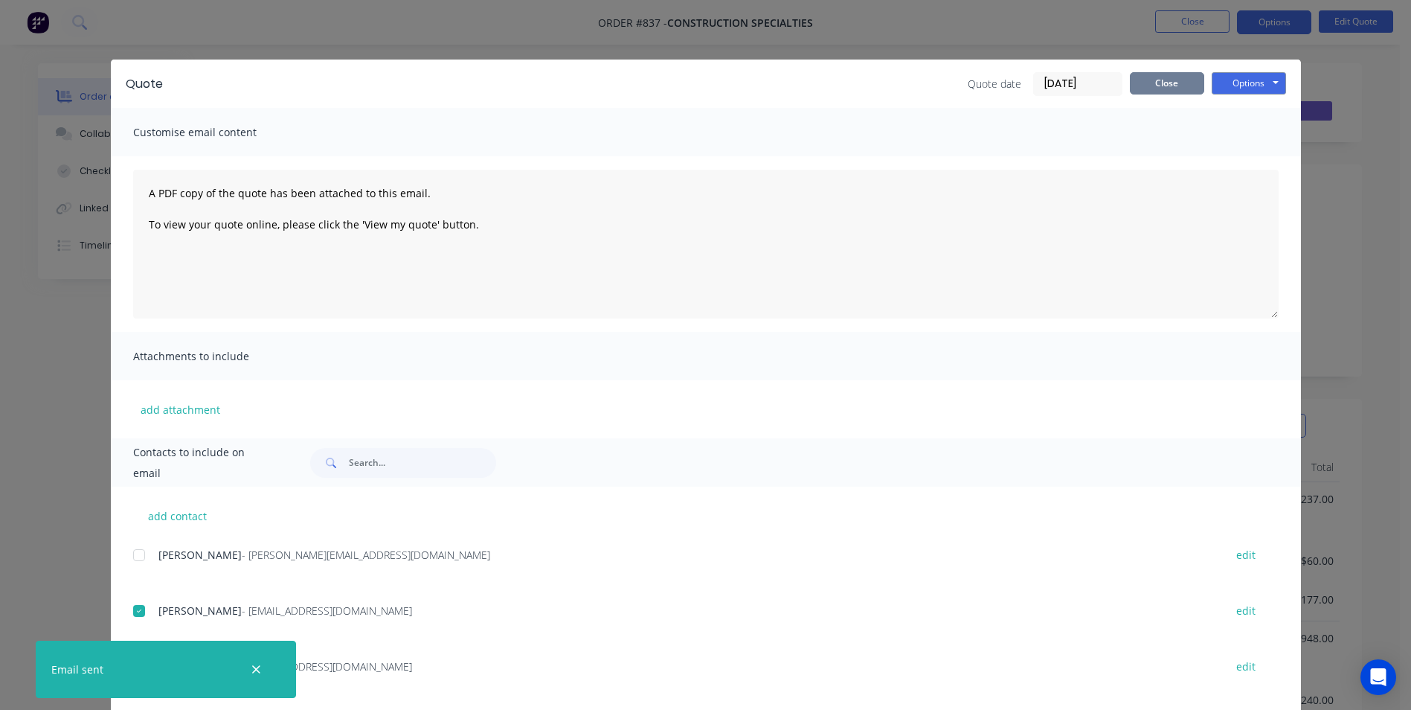
click at [1164, 89] on button "Close" at bounding box center [1167, 83] width 74 height 22
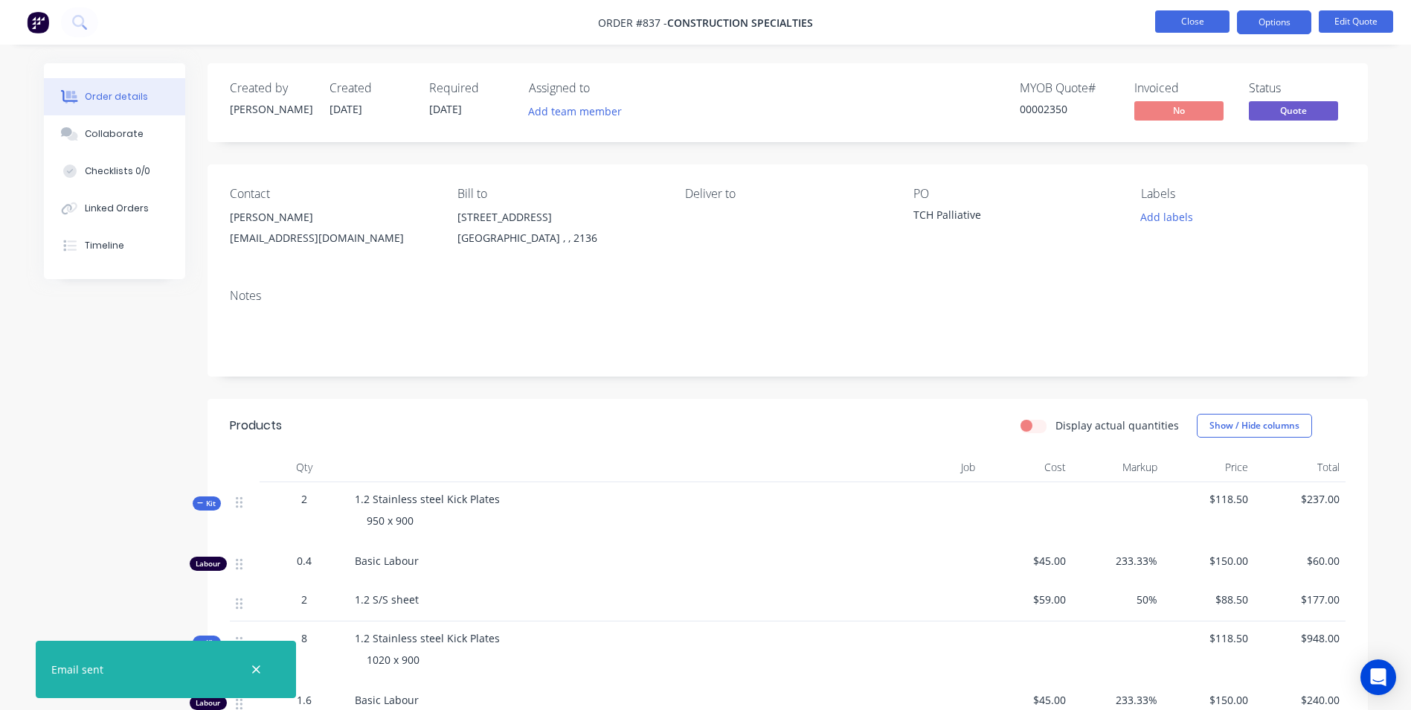
click at [1187, 11] on button "Close" at bounding box center [1192, 21] width 74 height 22
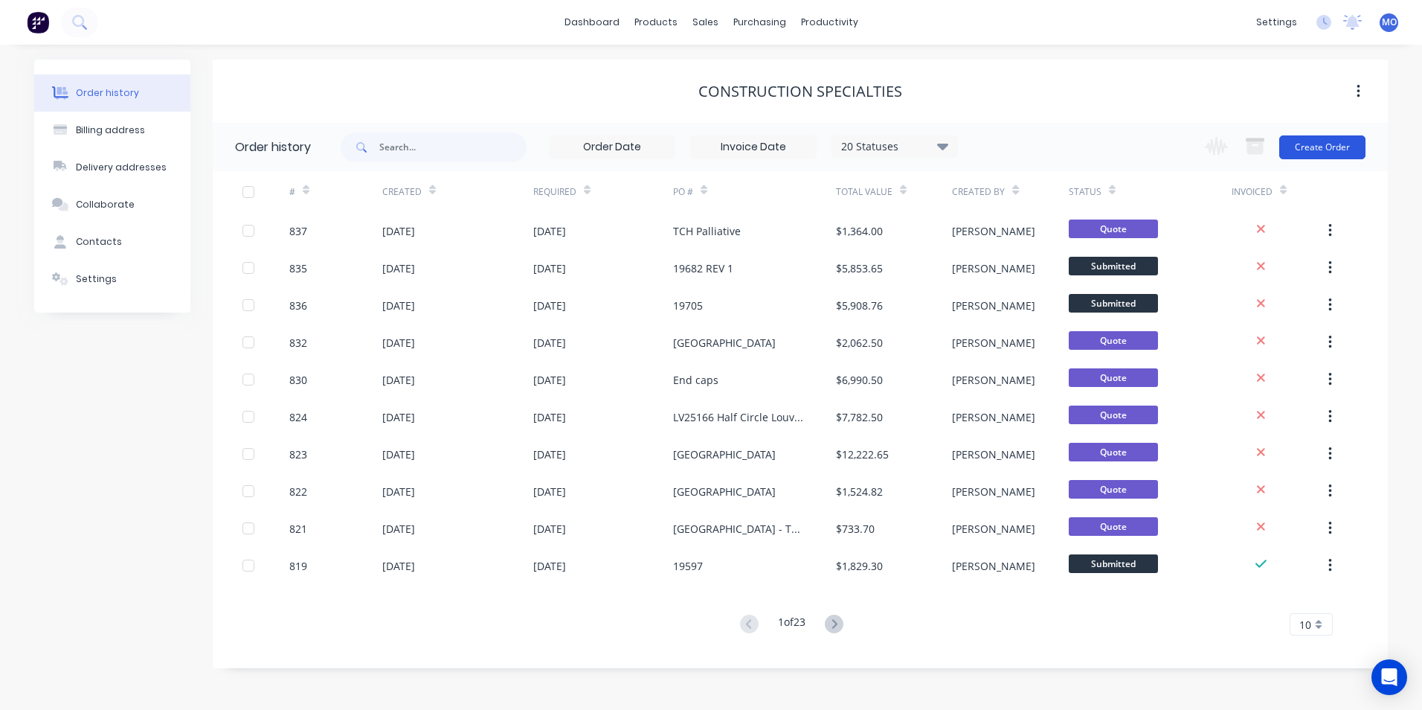
click at [1297, 152] on button "Create Order" at bounding box center [1322, 147] width 86 height 24
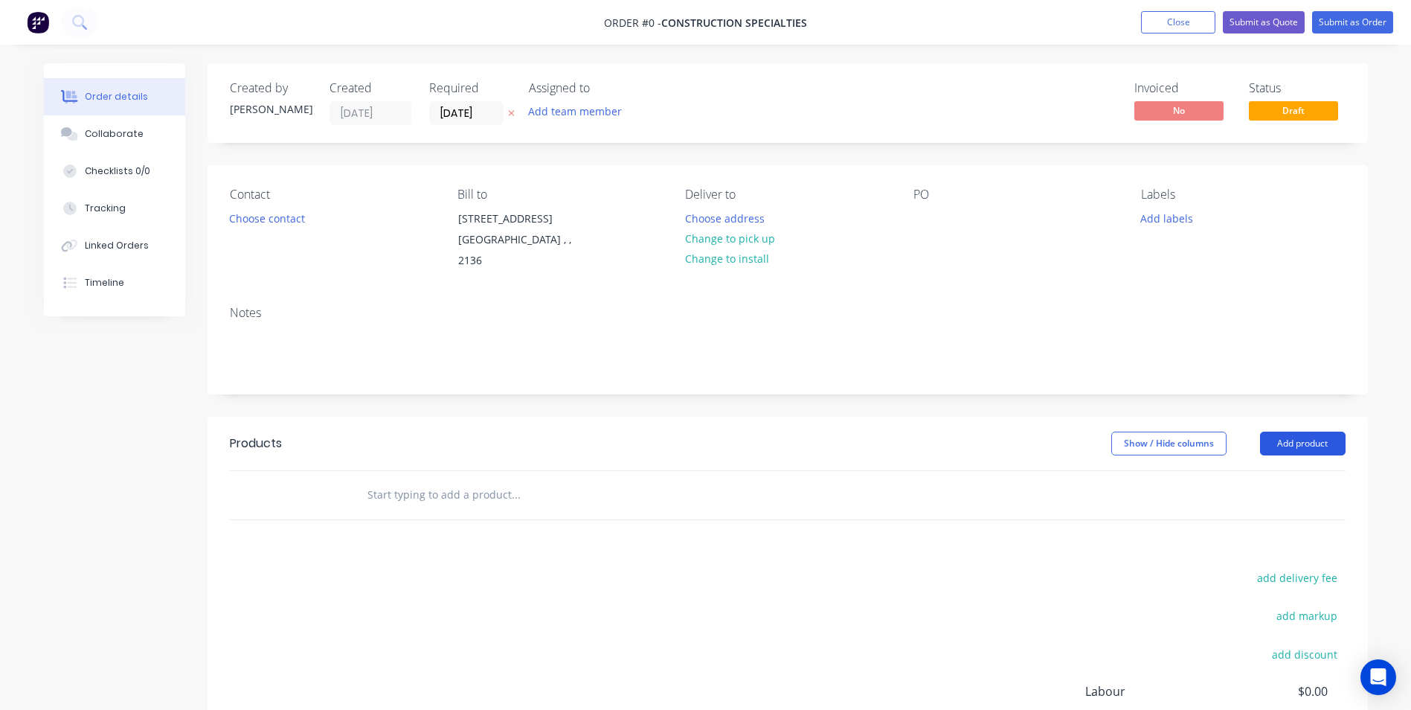
click at [1298, 438] on button "Add product" at bounding box center [1303, 443] width 86 height 24
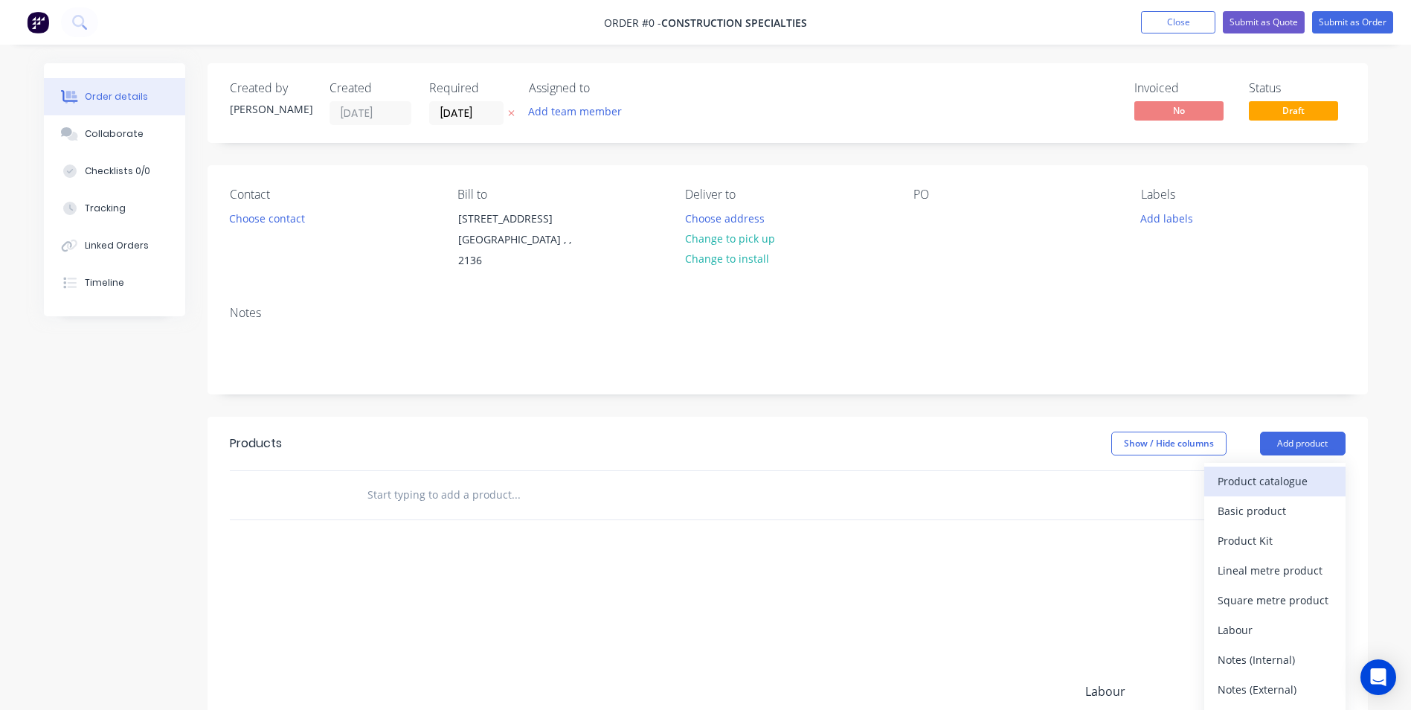
click at [1247, 471] on div "Product catalogue" at bounding box center [1275, 481] width 115 height 22
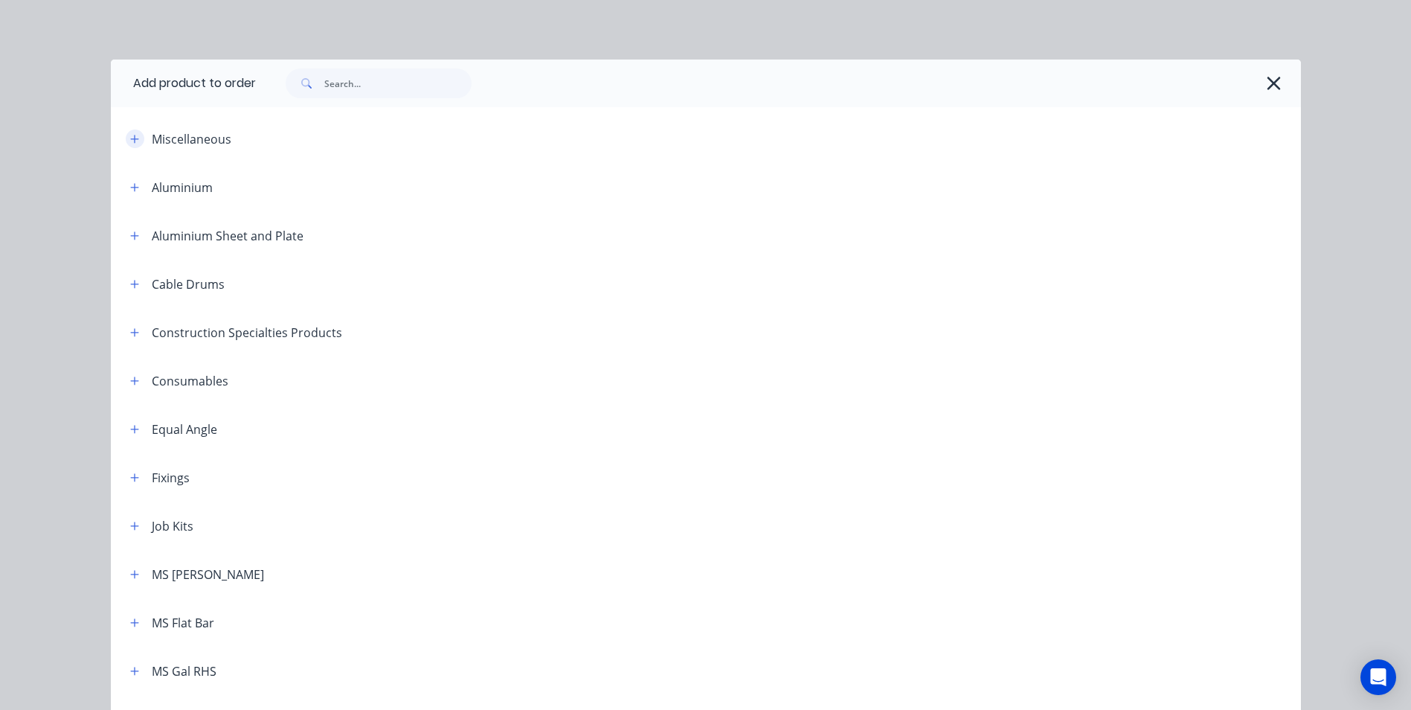
click at [133, 134] on icon "button" at bounding box center [134, 139] width 9 height 10
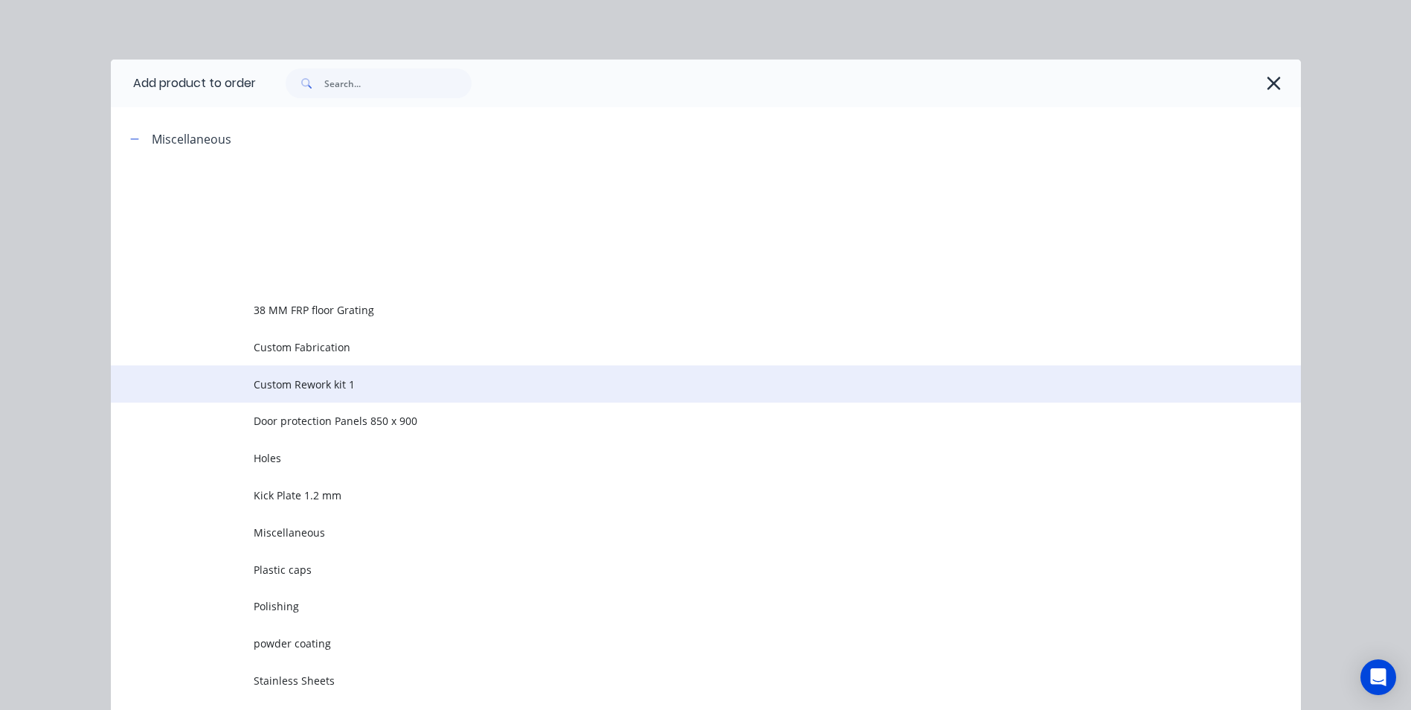
click at [312, 379] on span "Custom Rework kit 1" at bounding box center [672, 384] width 837 height 16
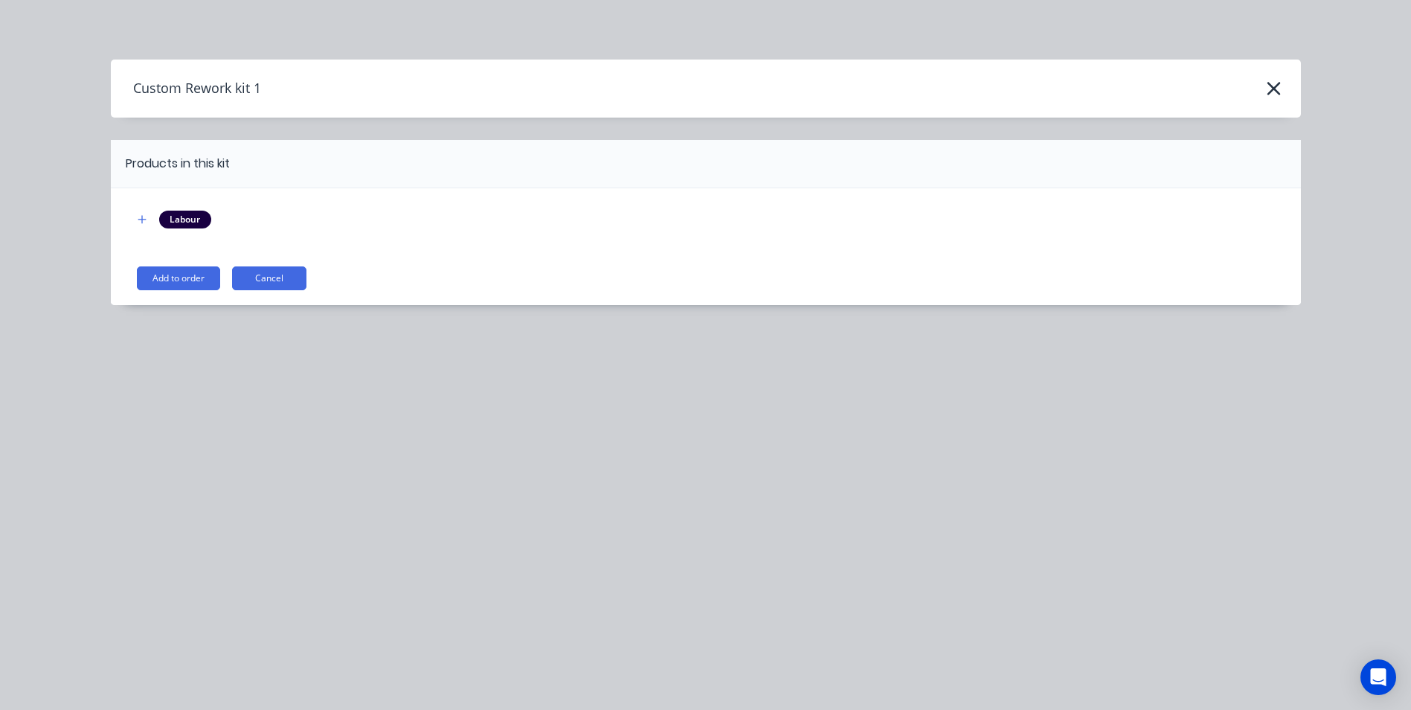
click at [196, 280] on button "Add to order" at bounding box center [178, 278] width 83 height 24
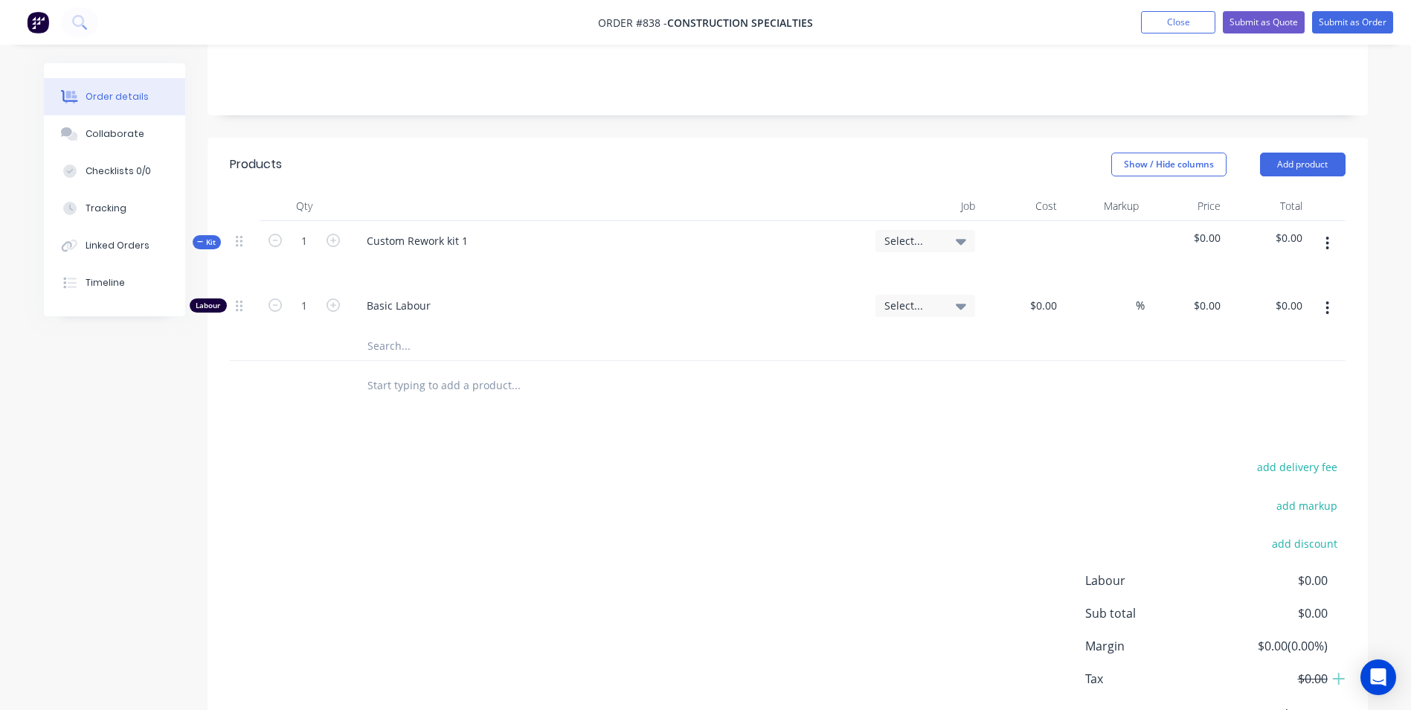
scroll to position [298, 0]
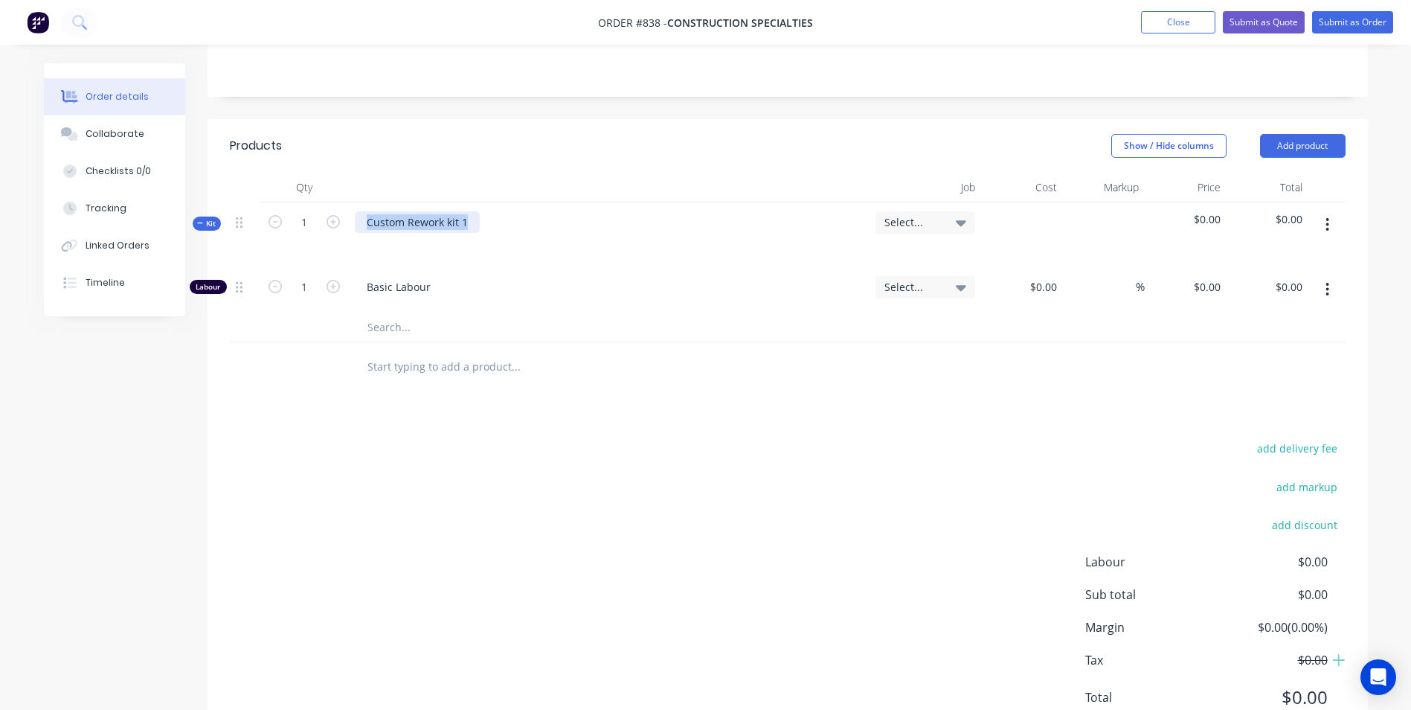
drag, startPoint x: 469, startPoint y: 218, endPoint x: 344, endPoint y: 210, distance: 125.2
click at [344, 207] on div "Kit 1 Custom Rework kit 1 Select... $0.00 $0.00" at bounding box center [788, 234] width 1116 height 65
click at [657, 223] on div "Fabrication of Alum doors and door frames for Single doors" at bounding box center [515, 222] width 321 height 22
click at [655, 230] on div "Fabrication of Alum doors and door frames for Single doors" at bounding box center [515, 222] width 321 height 22
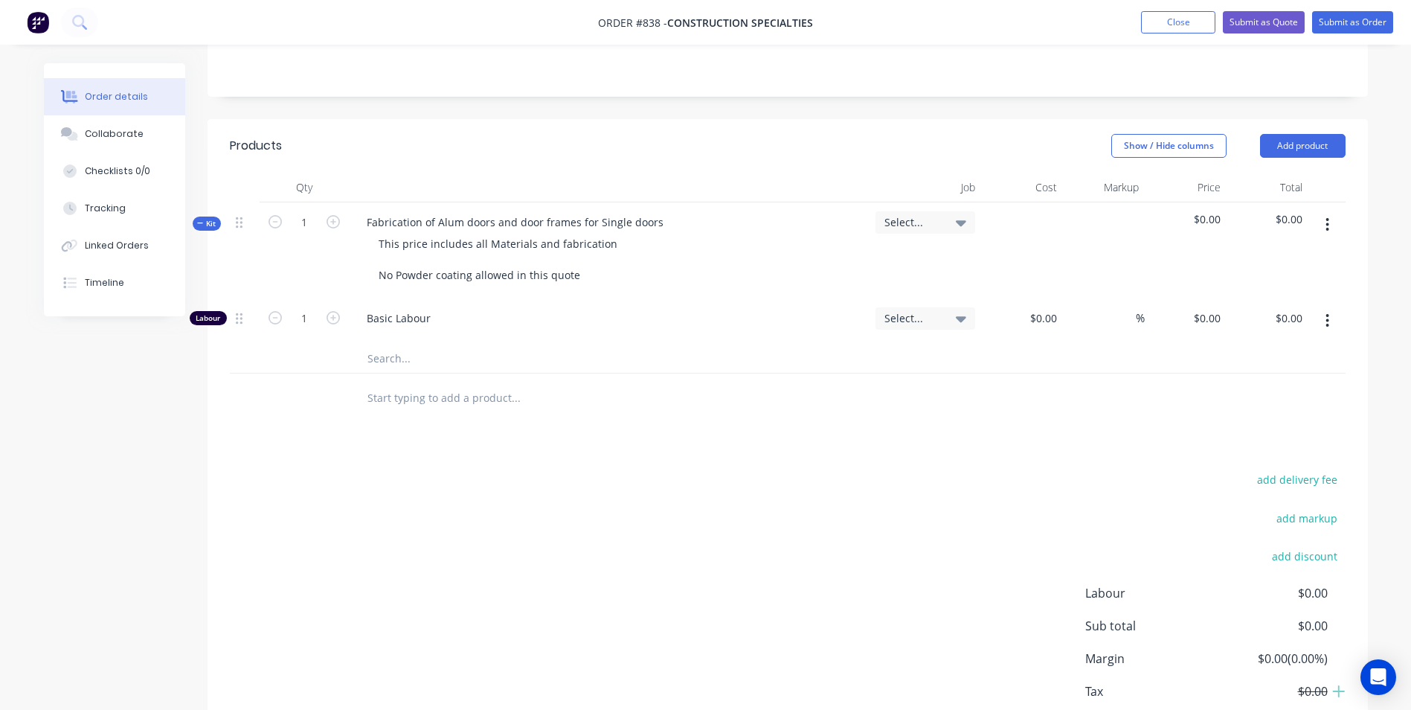
click at [1329, 318] on button "button" at bounding box center [1327, 320] width 35 height 27
click at [1327, 227] on icon "button" at bounding box center [1327, 224] width 4 height 16
click at [1297, 258] on div "Add product to kit" at bounding box center [1275, 264] width 115 height 22
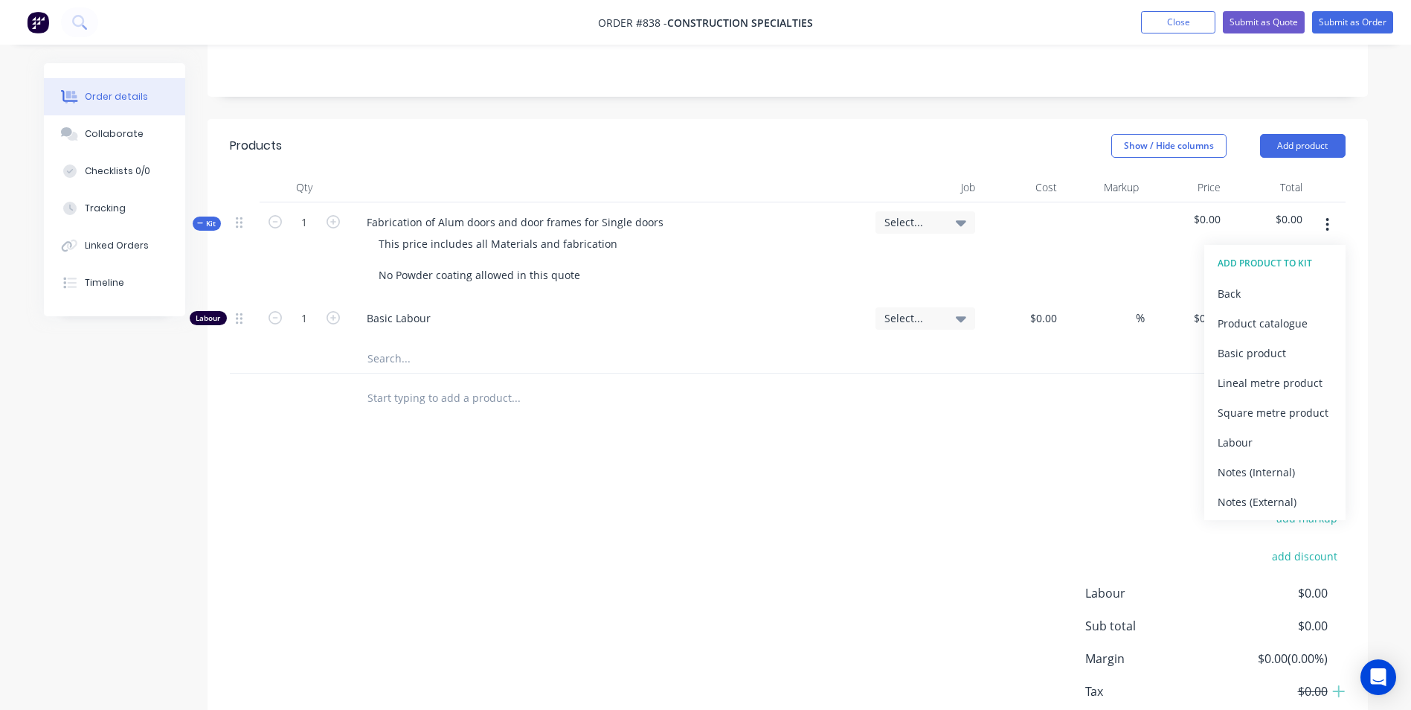
drag, startPoint x: 1157, startPoint y: 442, endPoint x: 1168, endPoint y: 424, distance: 20.7
click at [1159, 440] on div "Products Show / Hide columns Add product Qty Job Cost Markup Price Total Kit 1 …" at bounding box center [788, 449] width 1160 height 660
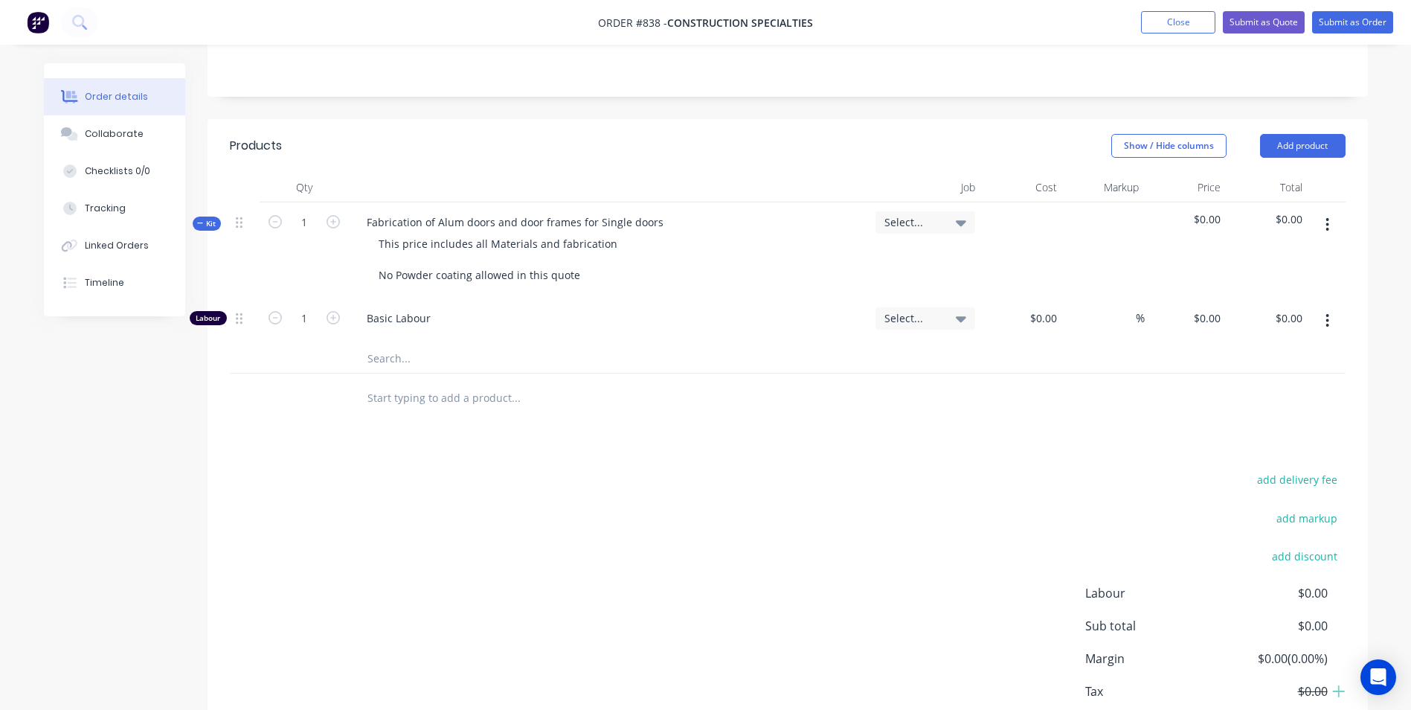
click at [1324, 225] on button "button" at bounding box center [1327, 224] width 35 height 27
click at [1274, 264] on div "Add product to kit" at bounding box center [1275, 264] width 115 height 22
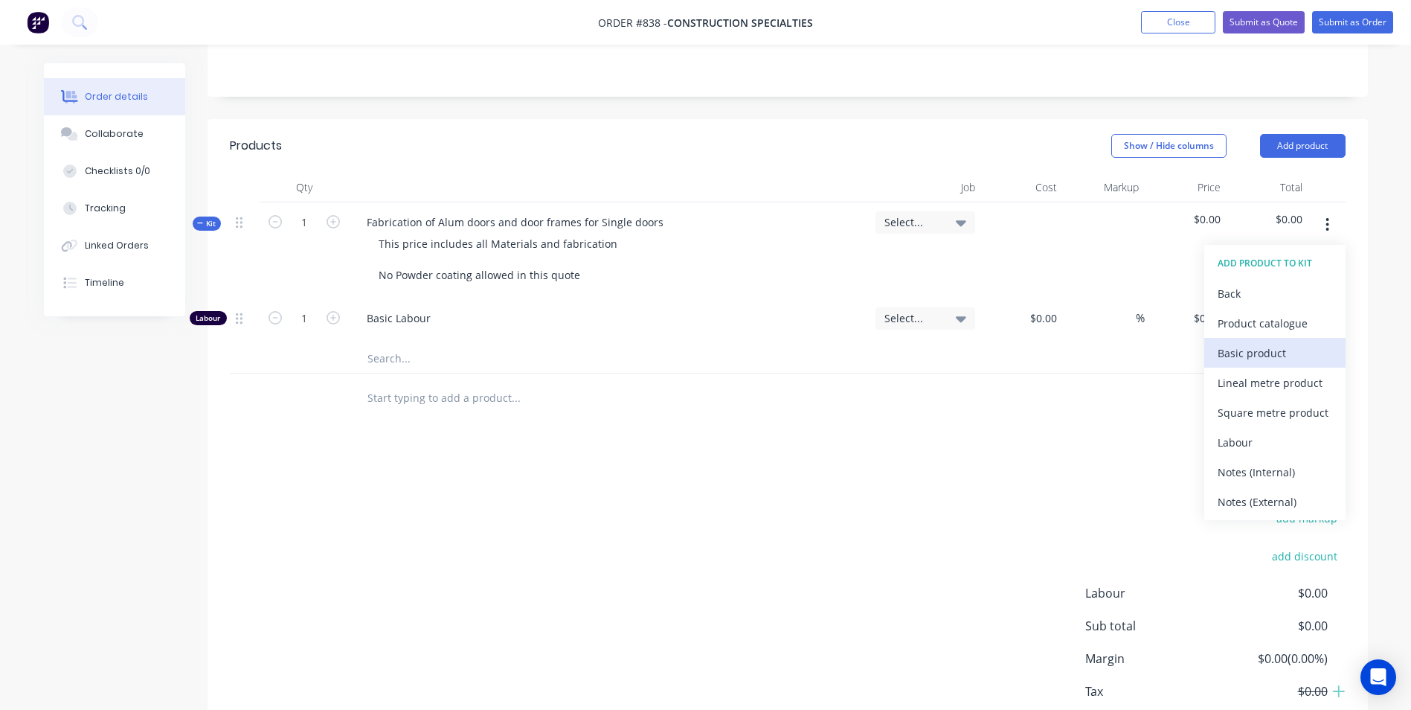
click at [1244, 359] on div "Basic product" at bounding box center [1275, 353] width 115 height 22
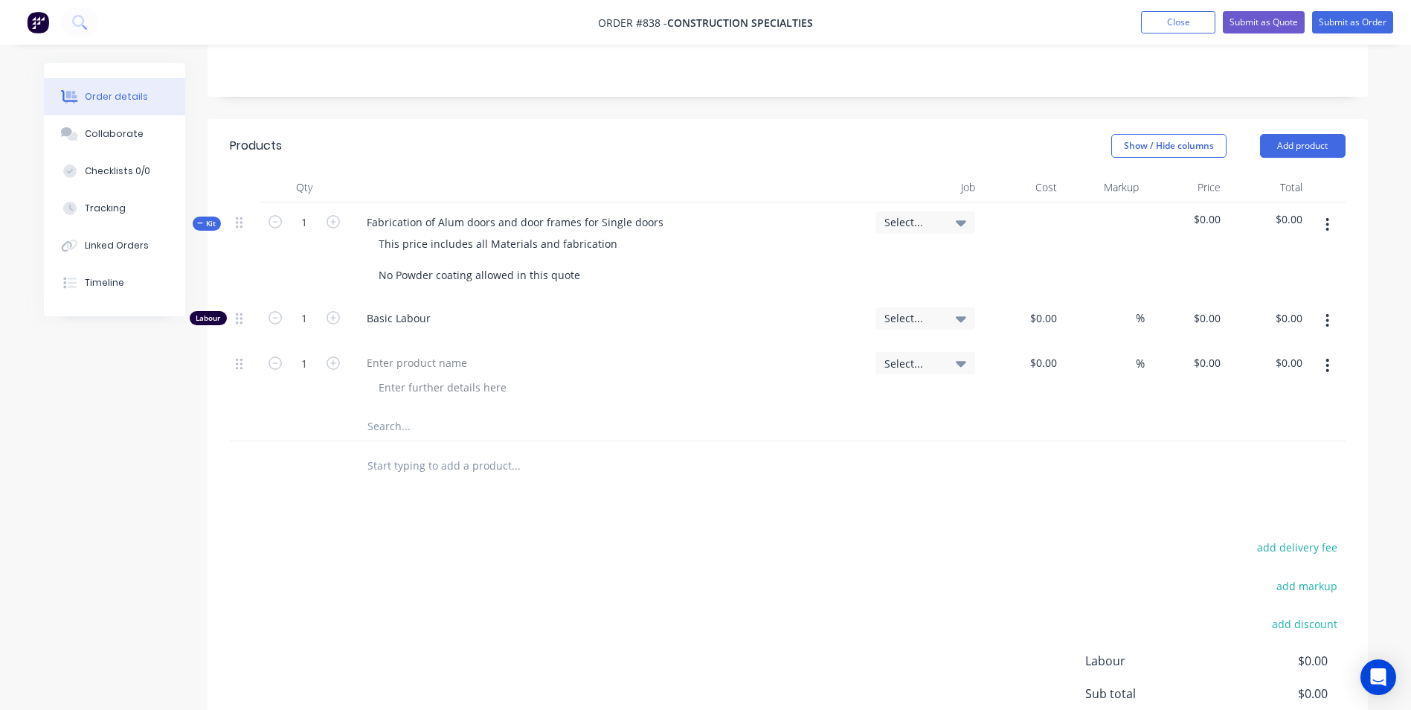
click at [1331, 364] on button "button" at bounding box center [1327, 365] width 35 height 27
click at [1270, 438] on div "Duplicate" at bounding box center [1275, 434] width 115 height 22
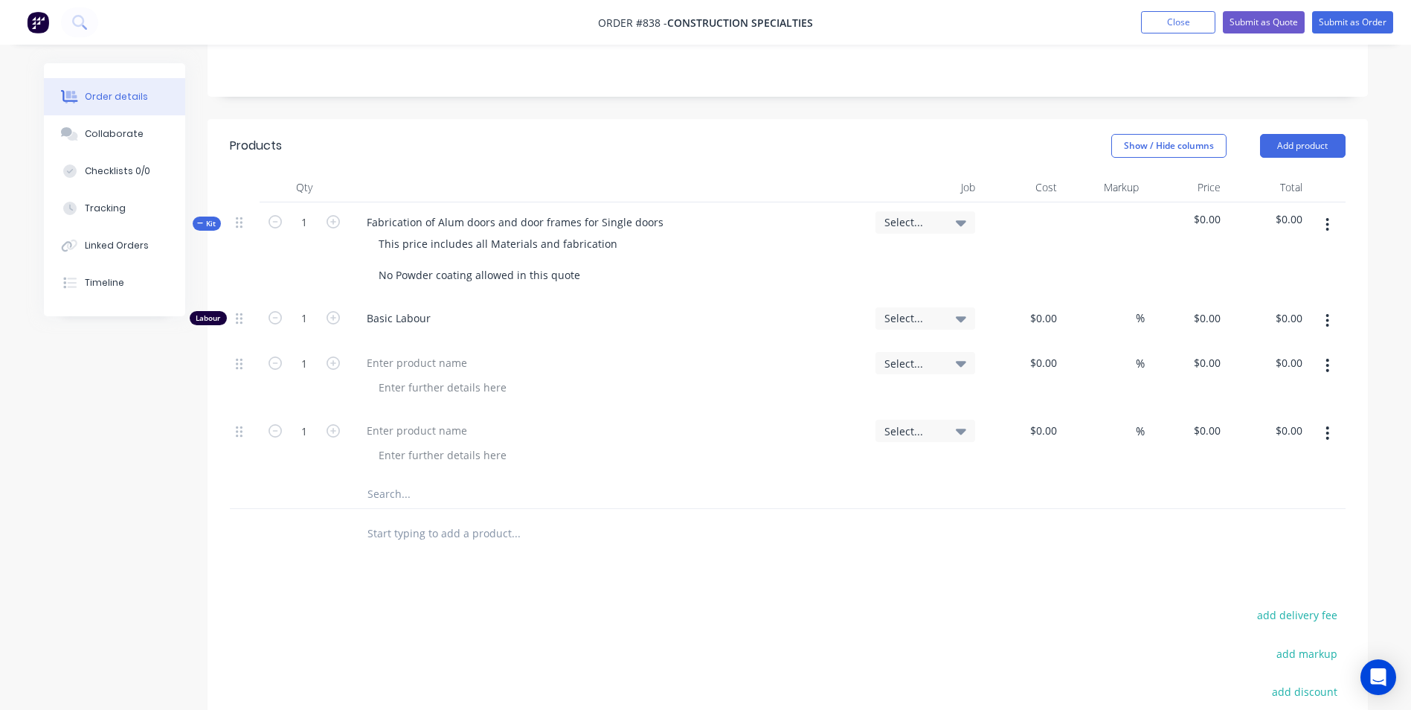
drag, startPoint x: 1328, startPoint y: 432, endPoint x: 1308, endPoint y: 448, distance: 26.5
click at [1326, 431] on icon "button" at bounding box center [1327, 433] width 4 height 16
click at [1274, 492] on div "Duplicate" at bounding box center [1275, 502] width 115 height 22
click at [390, 370] on div at bounding box center [417, 363] width 124 height 22
click at [1043, 359] on div at bounding box center [1051, 363] width 23 height 22
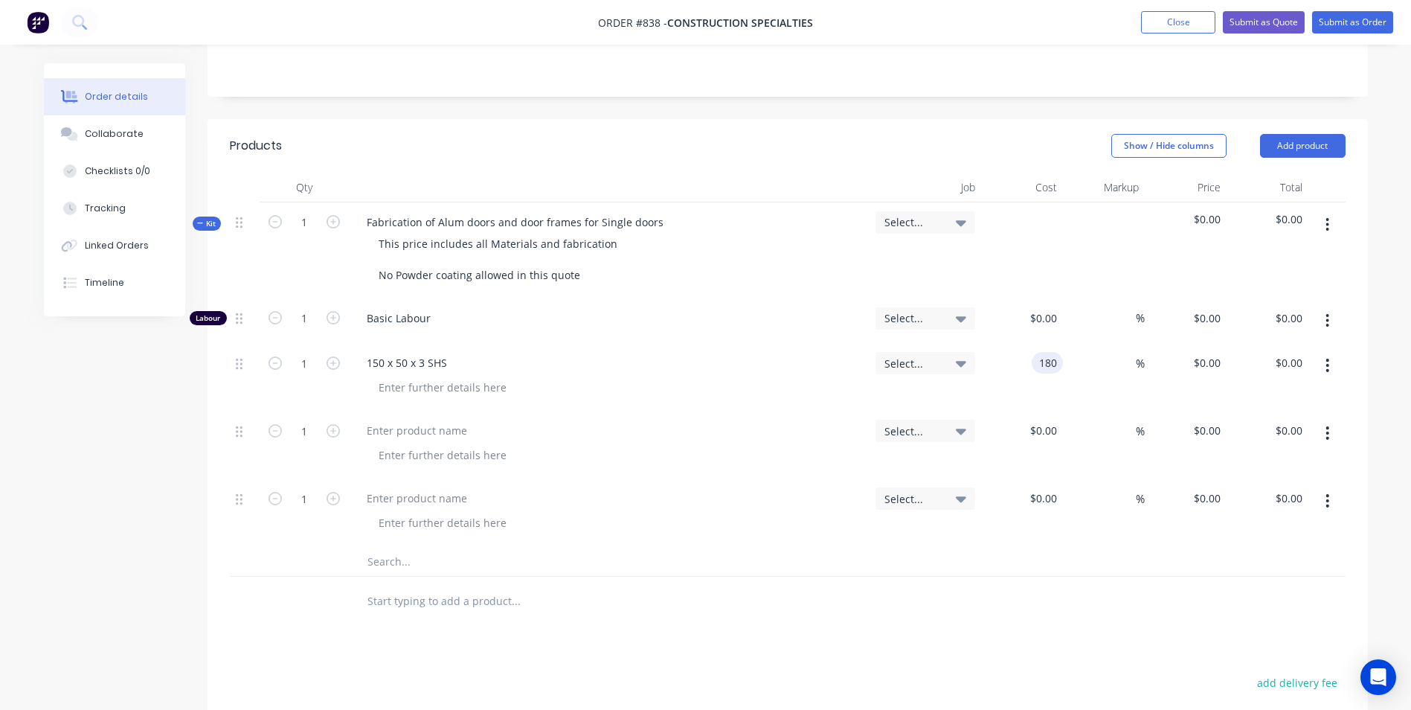
type input "$180.00"
type input "50"
type input "270"
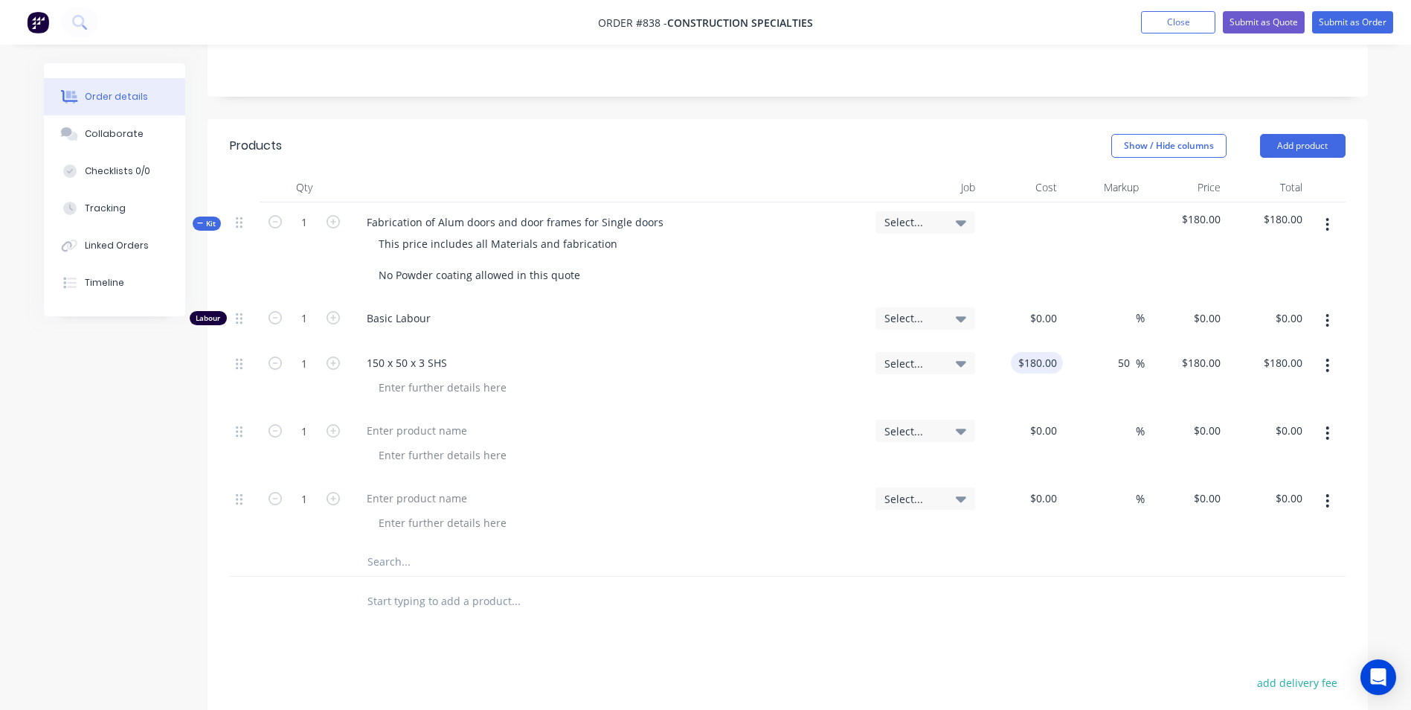
type input "$270.00"
click at [315, 329] on input "1" at bounding box center [304, 318] width 39 height 22
type input "1"
type input "2"
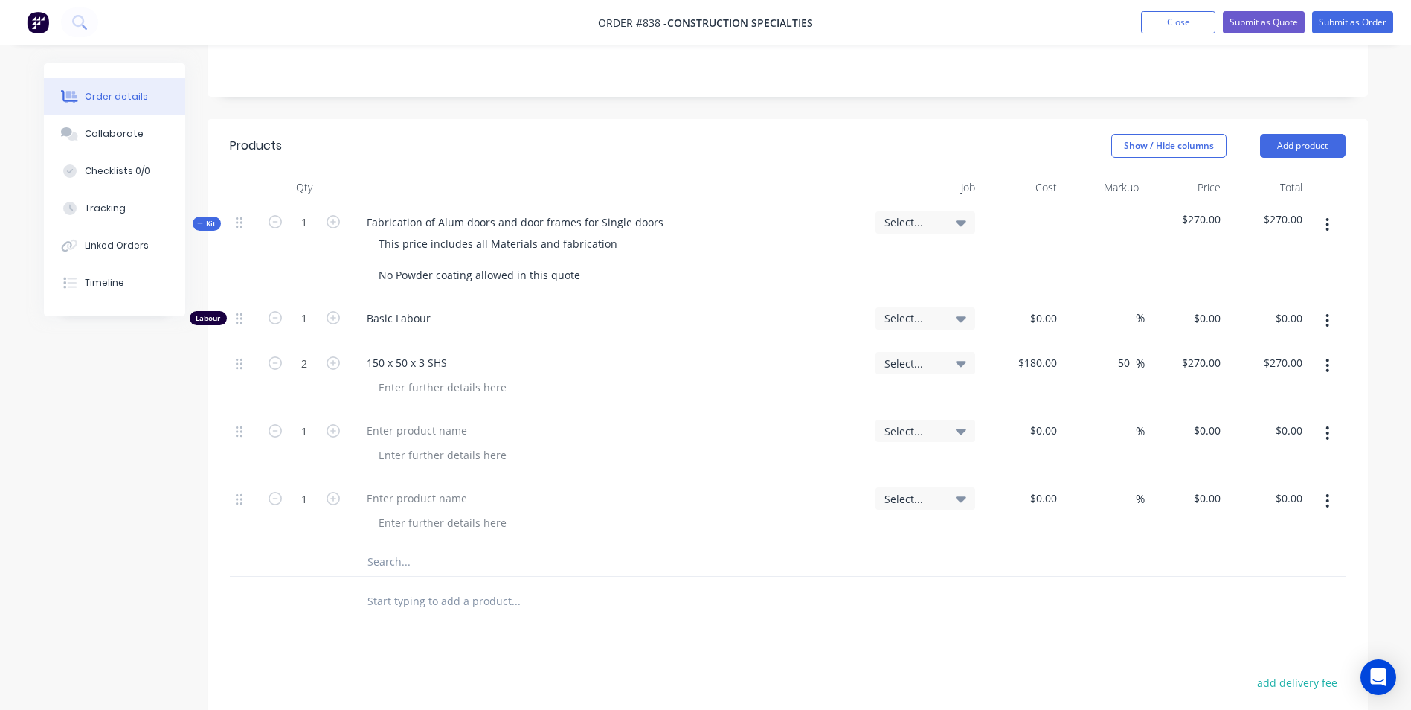
type input "$540.00"
click at [399, 424] on div at bounding box center [417, 430] width 124 height 22
click at [315, 329] on input "1" at bounding box center [304, 318] width 39 height 22
type input "1.5"
type input "$220.00"
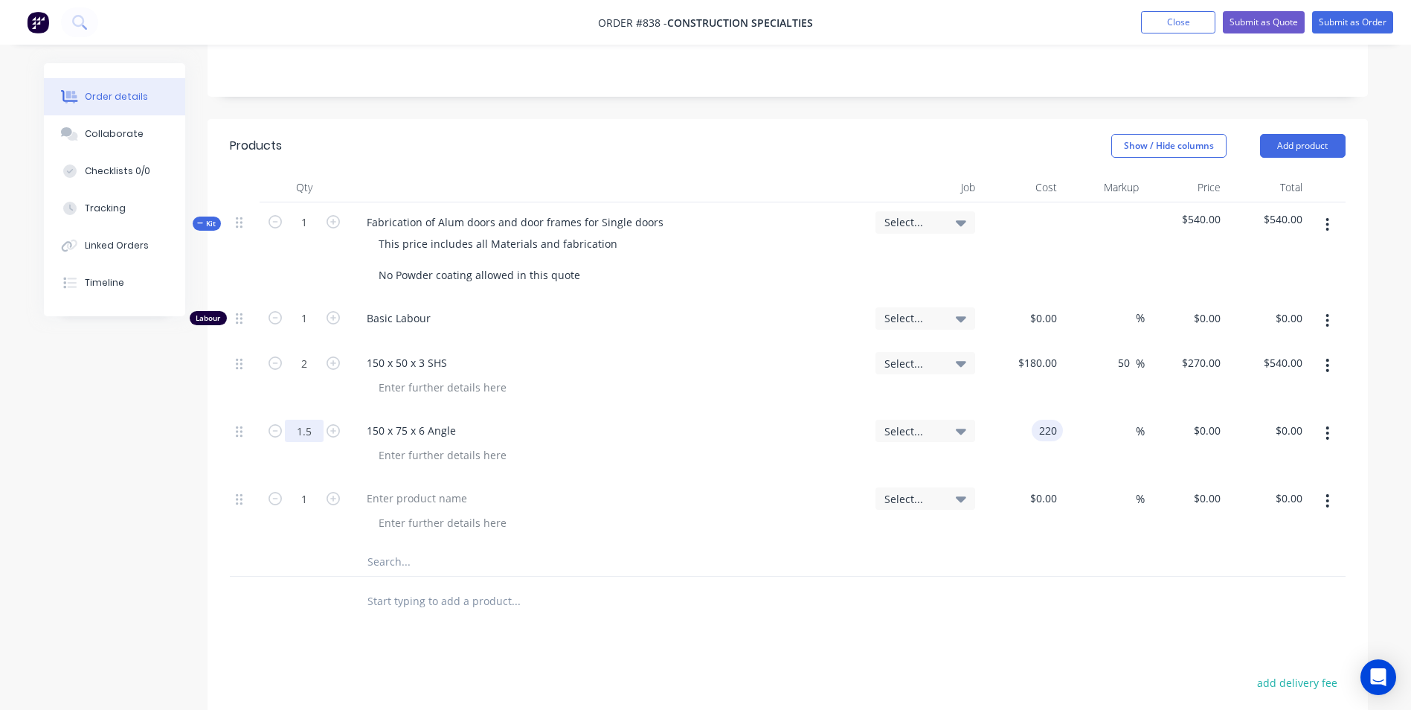
type input "$220.00"
type input "$330.00"
type input "50"
type input "330"
type input "$495.00"
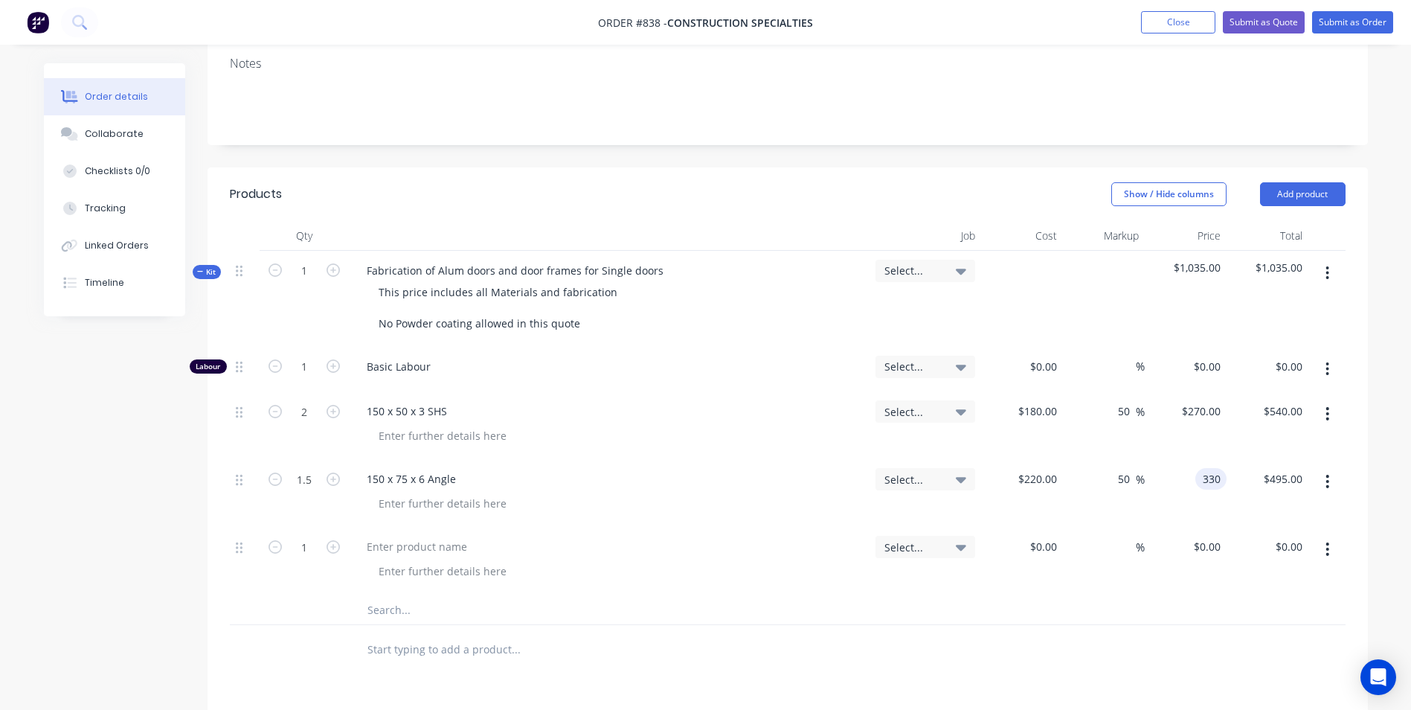
scroll to position [223, 0]
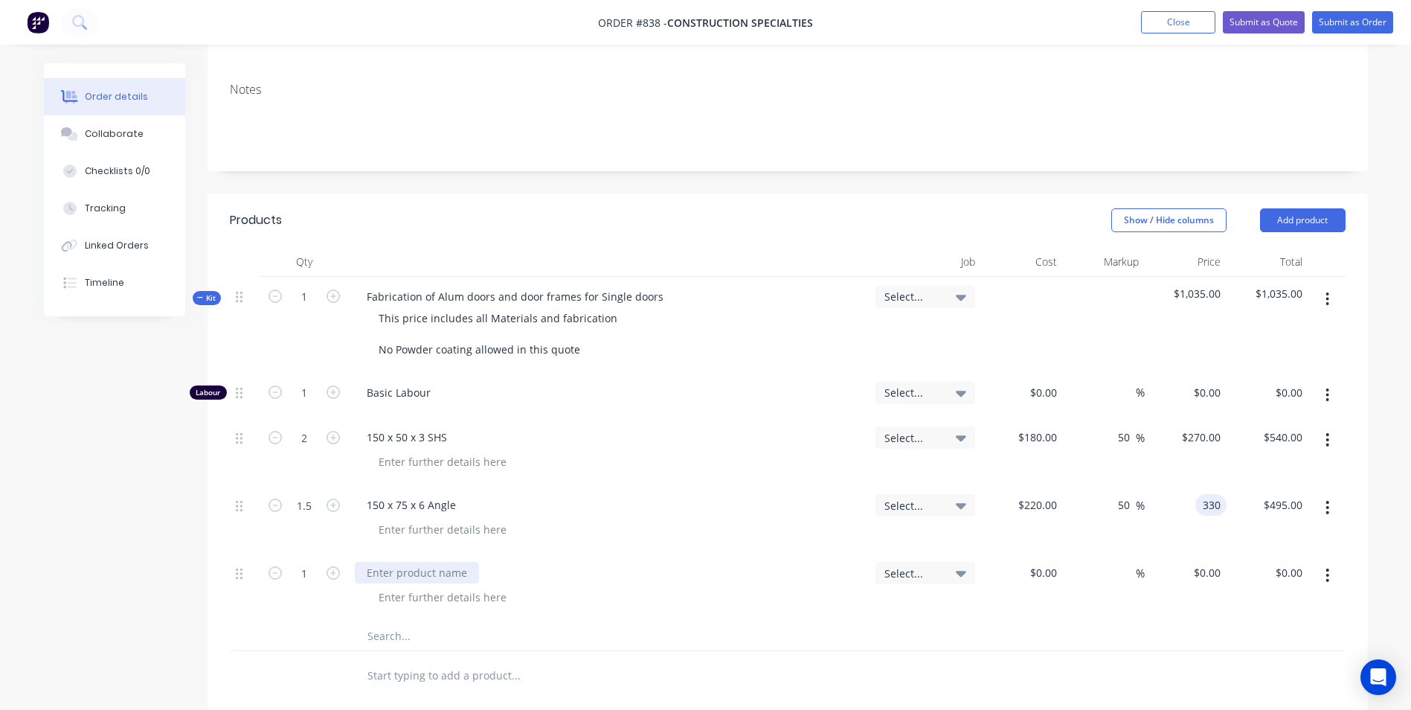
type input "$330.00"
click at [385, 579] on div at bounding box center [417, 573] width 124 height 22
type input "$25.00"
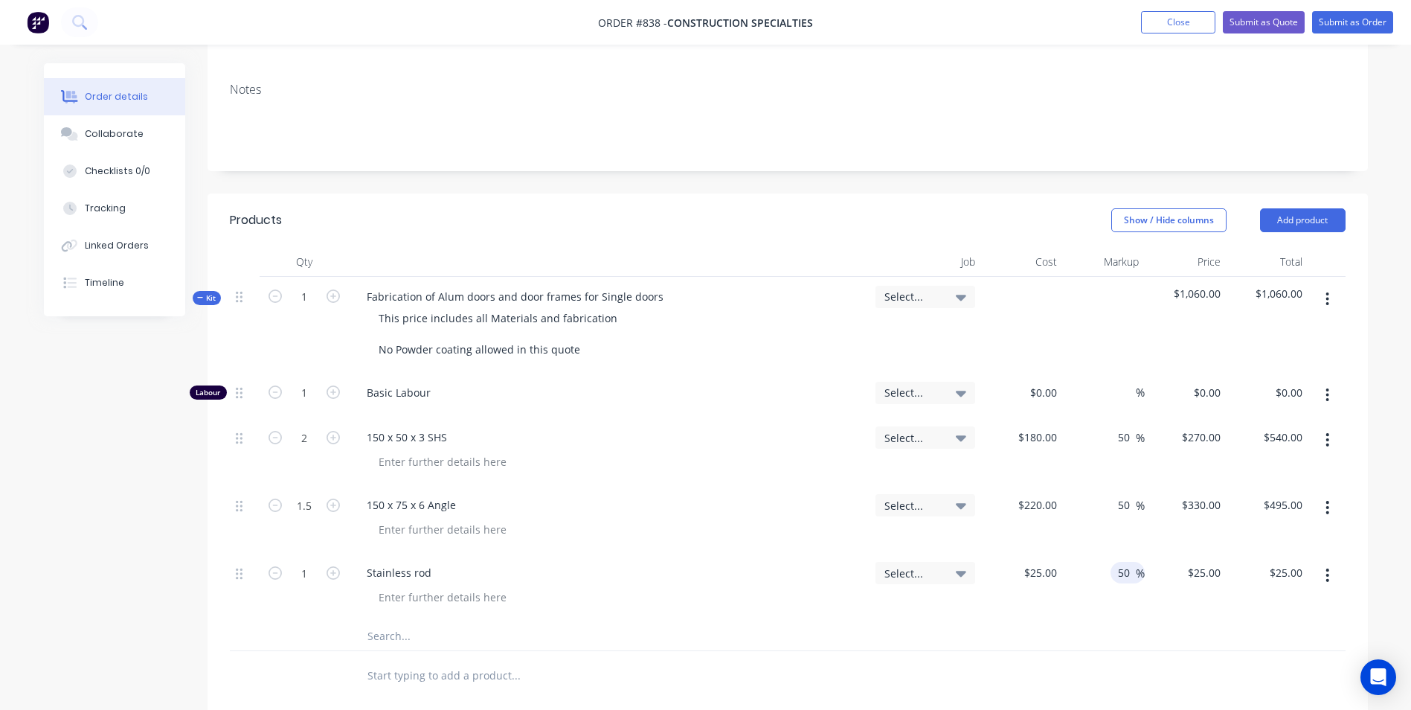
type input "50"
type input "37.5"
type input "$37.50"
click at [308, 390] on input "1" at bounding box center [304, 393] width 39 height 22
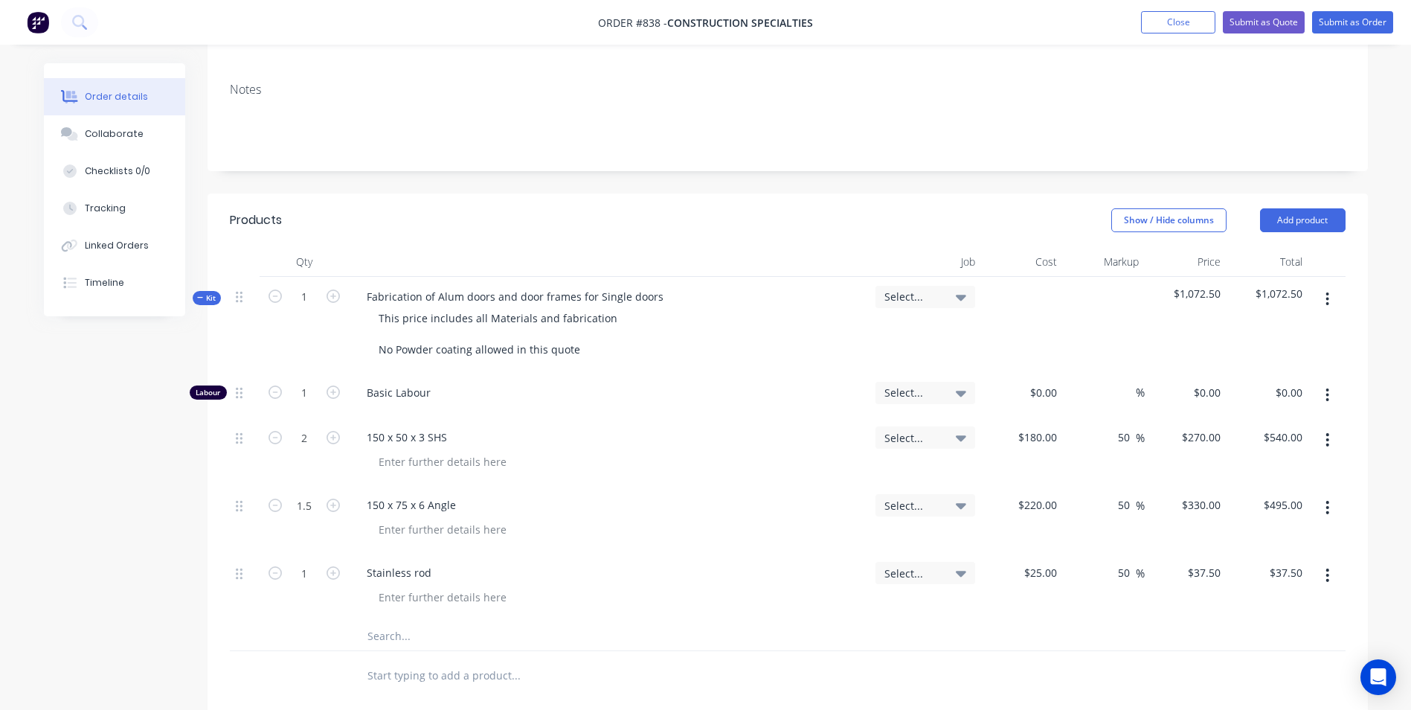
click at [1325, 576] on icon "button" at bounding box center [1327, 575] width 4 height 16
click at [1263, 642] on div "Duplicate" at bounding box center [1275, 644] width 115 height 22
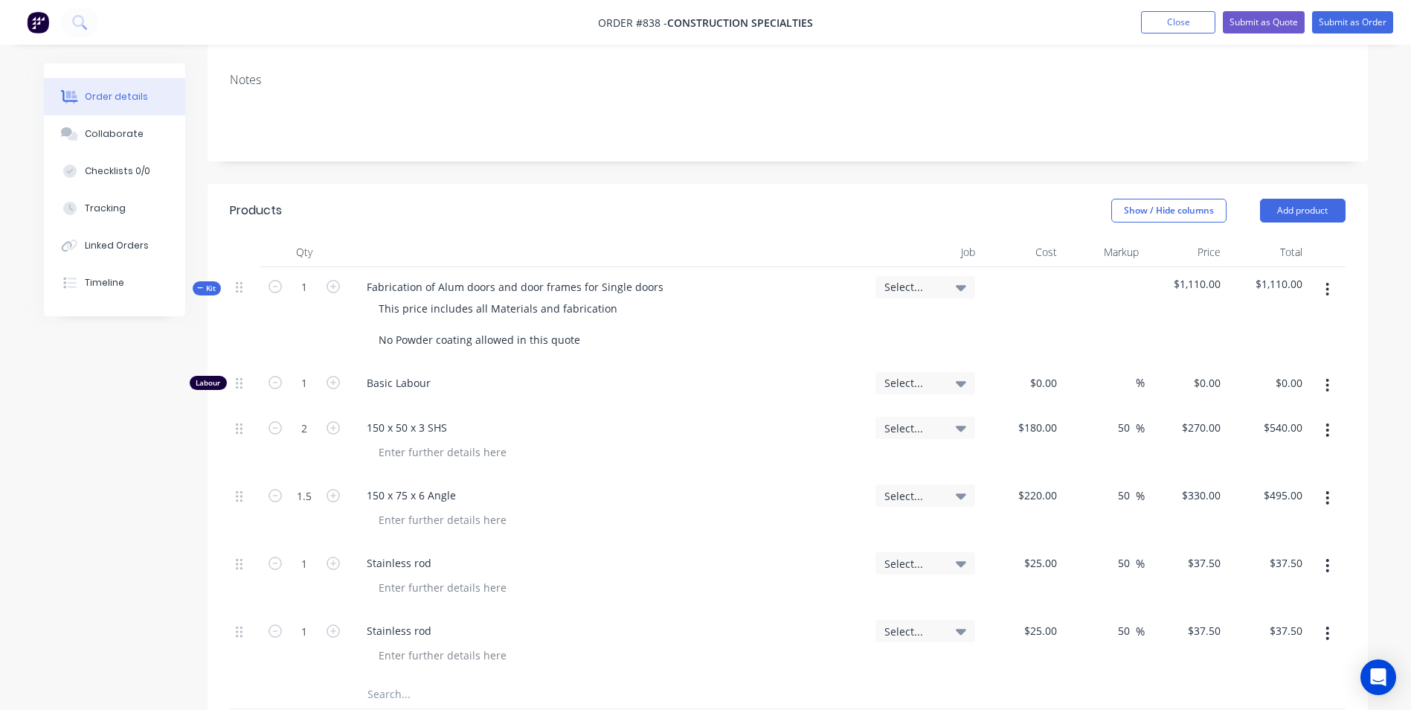
scroll to position [298, 0]
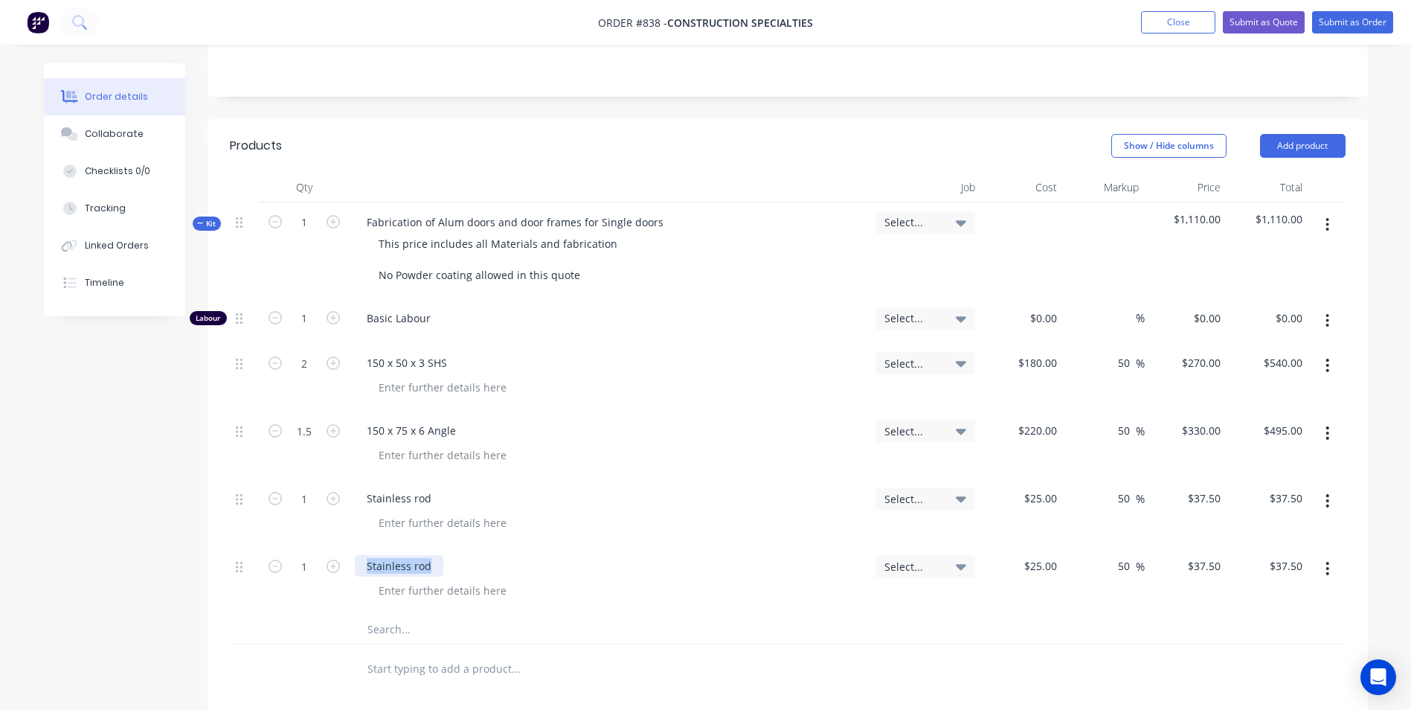
drag, startPoint x: 420, startPoint y: 565, endPoint x: 350, endPoint y: 574, distance: 71.2
click at [350, 574] on div "Stainless rod" at bounding box center [609, 580] width 521 height 68
type input "$100.00"
type input "$150.00"
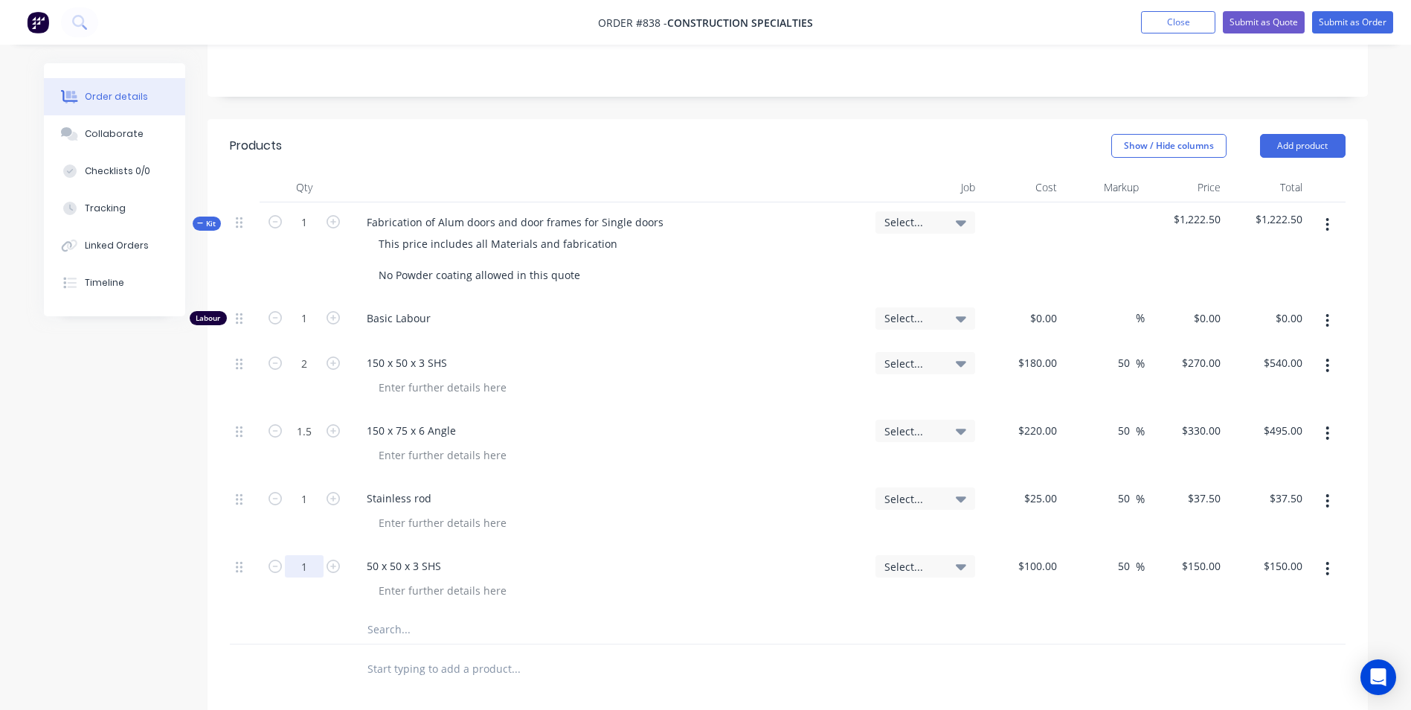
click at [309, 329] on input "1" at bounding box center [304, 318] width 39 height 22
type input "0.25"
type input "$37.50"
click at [318, 324] on input "1" at bounding box center [304, 318] width 39 height 22
type input "8"
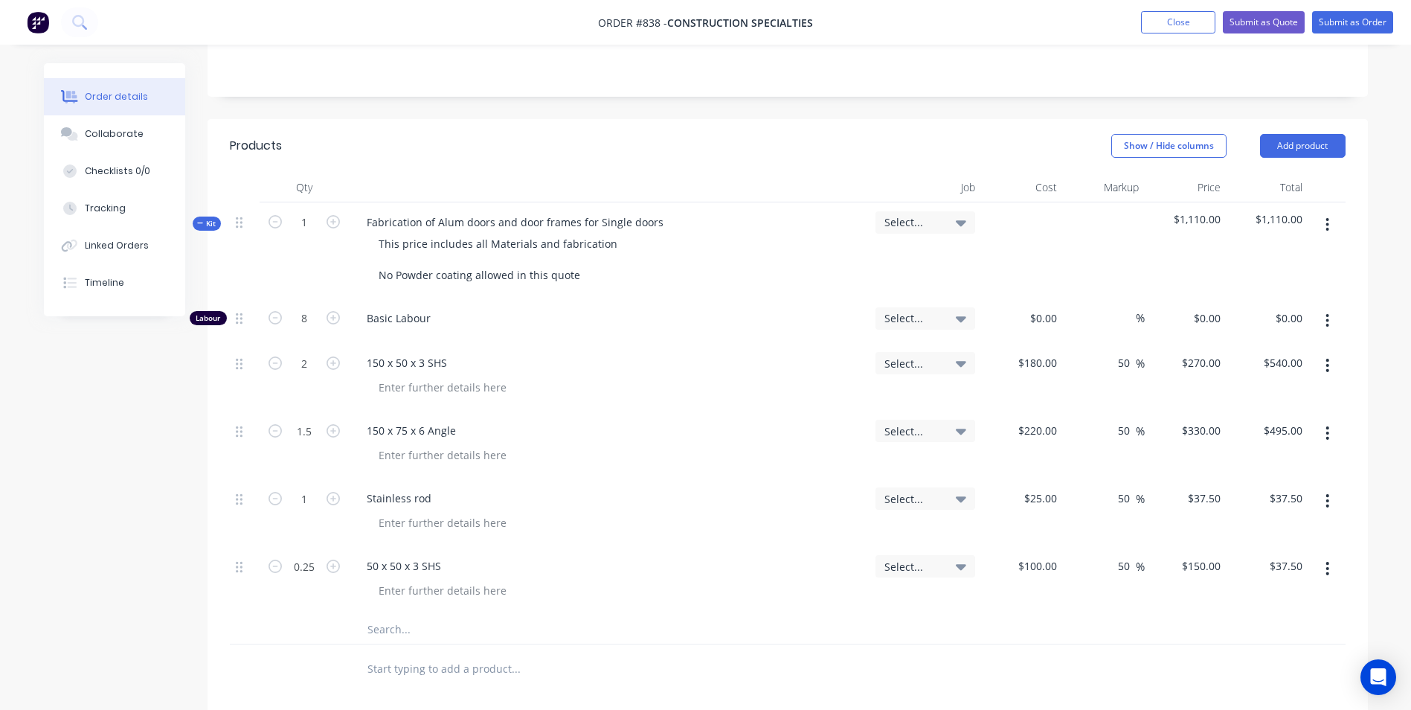
click at [1067, 312] on div "%" at bounding box center [1104, 320] width 82 height 45
click at [1048, 316] on input at bounding box center [1054, 318] width 17 height 22
type input "$45.00"
type input "$360.00"
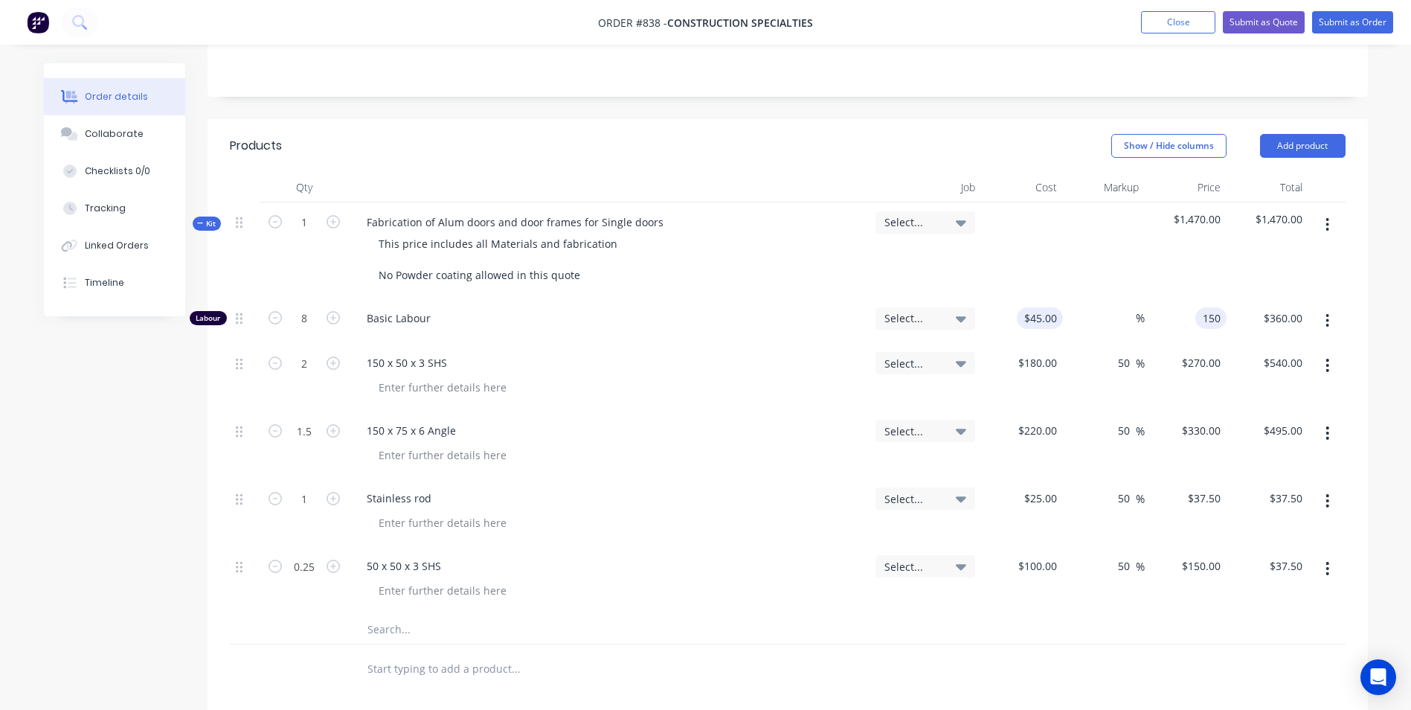
type input "150"
type input "233.33"
type input "$150.00"
type input "$1,200.00"
click at [303, 218] on input "1" at bounding box center [304, 222] width 39 height 22
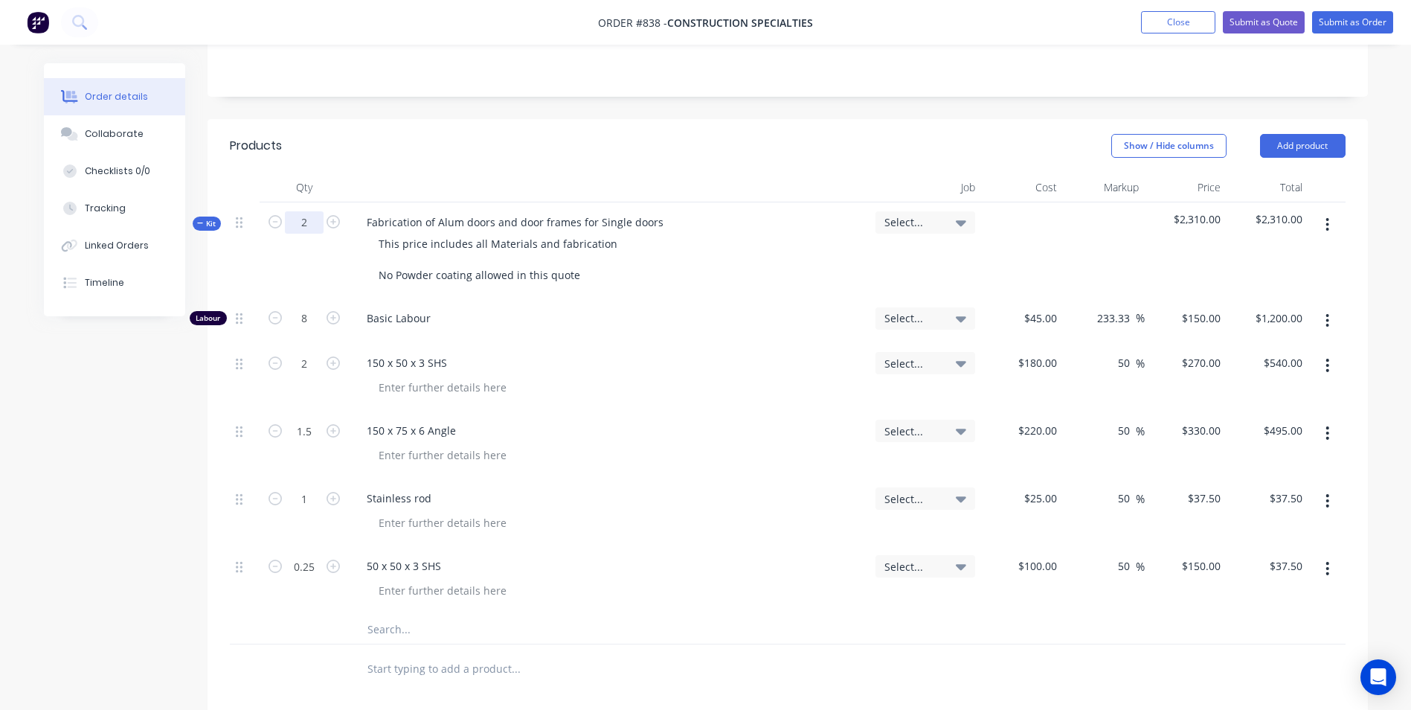
type input "2"
type input "16"
type input "$2,400.00"
type input "4"
type input "$1,080.00"
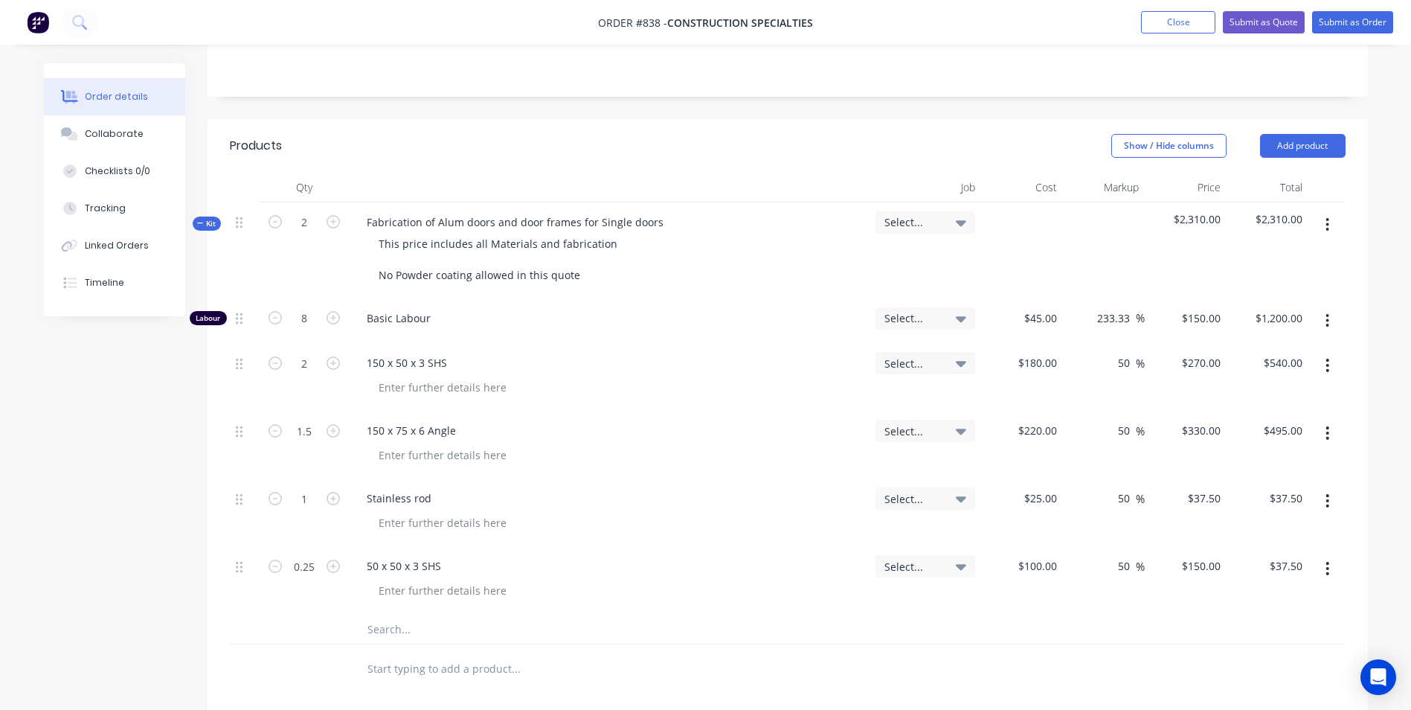
type input "3"
type input "$990.00"
type input "2"
type input "$75.00"
type input "0.5"
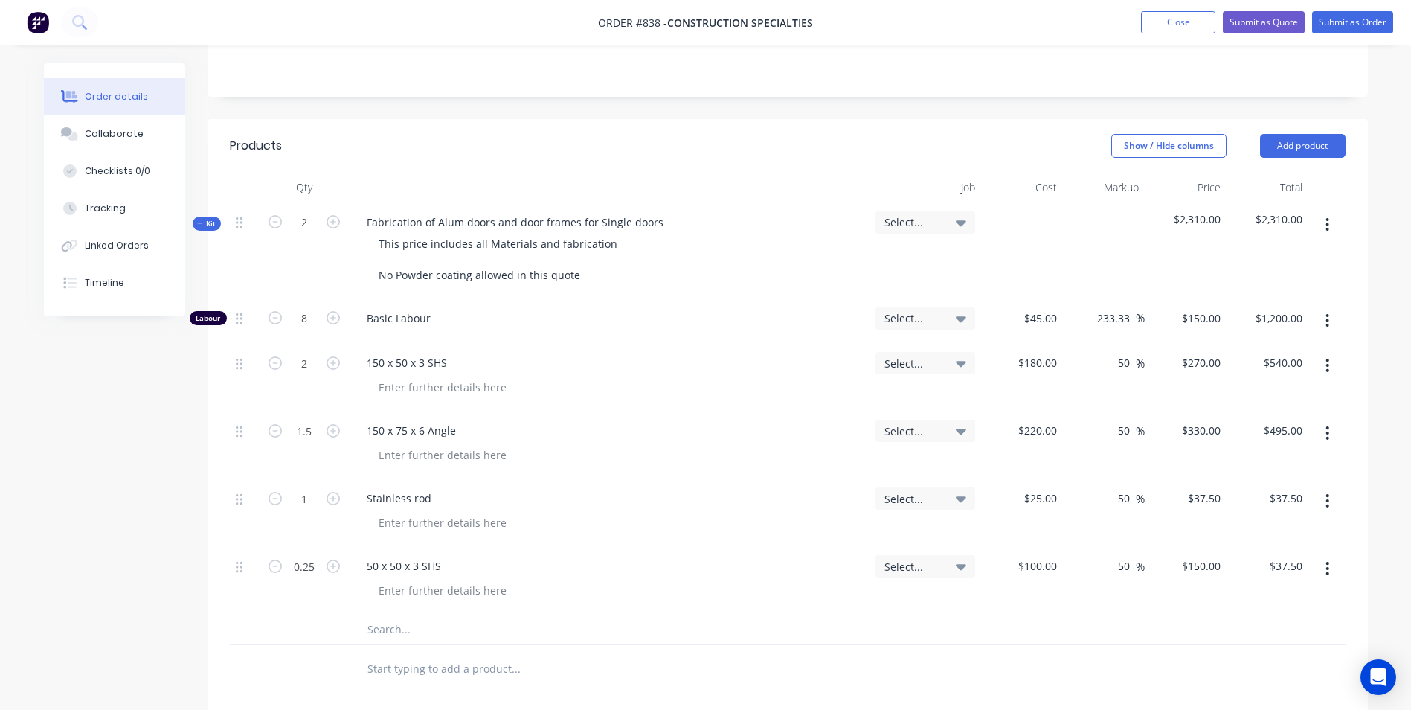
type input "$75.00"
click at [301, 329] on input "4" at bounding box center [304, 318] width 39 height 22
type input "1"
type input "$270.00"
click at [306, 223] on input "2" at bounding box center [304, 222] width 39 height 22
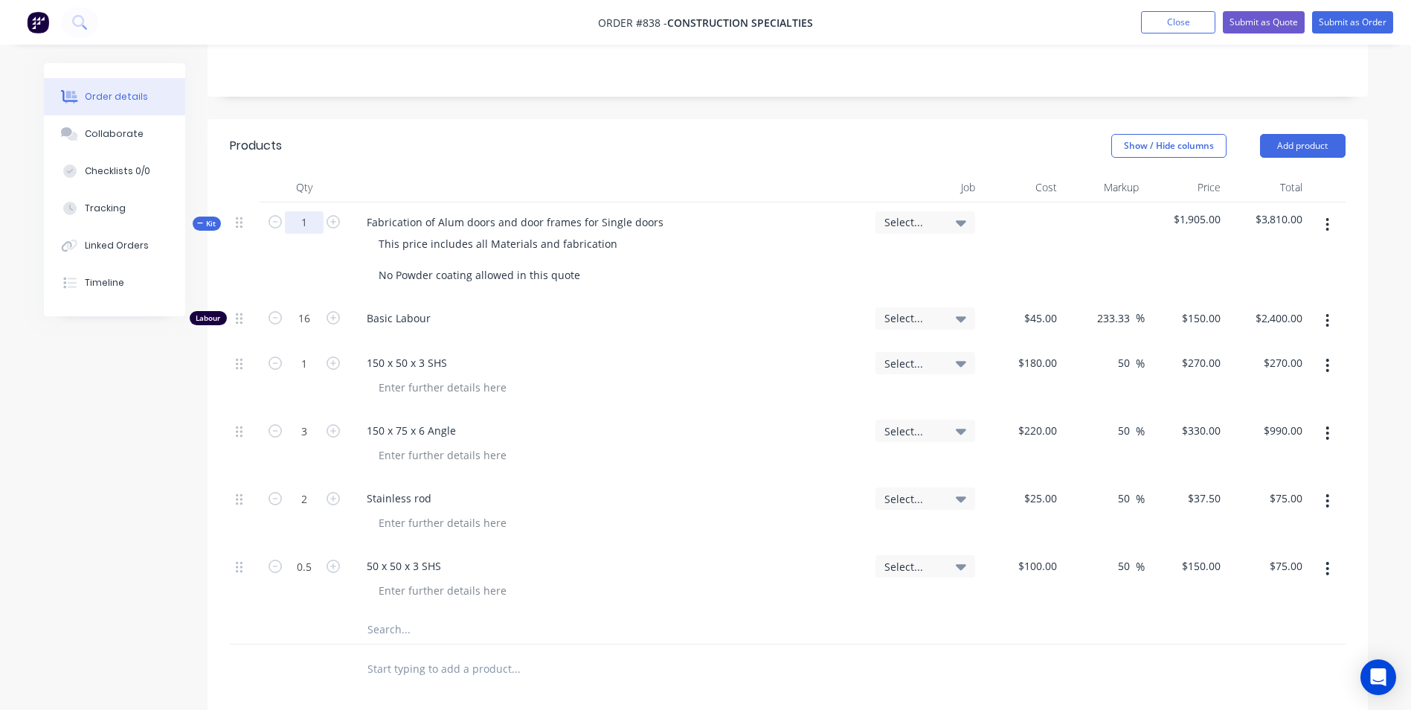
type input "1"
type input "8"
type input "$1,200.00"
type input "0.5"
type input "$135.00"
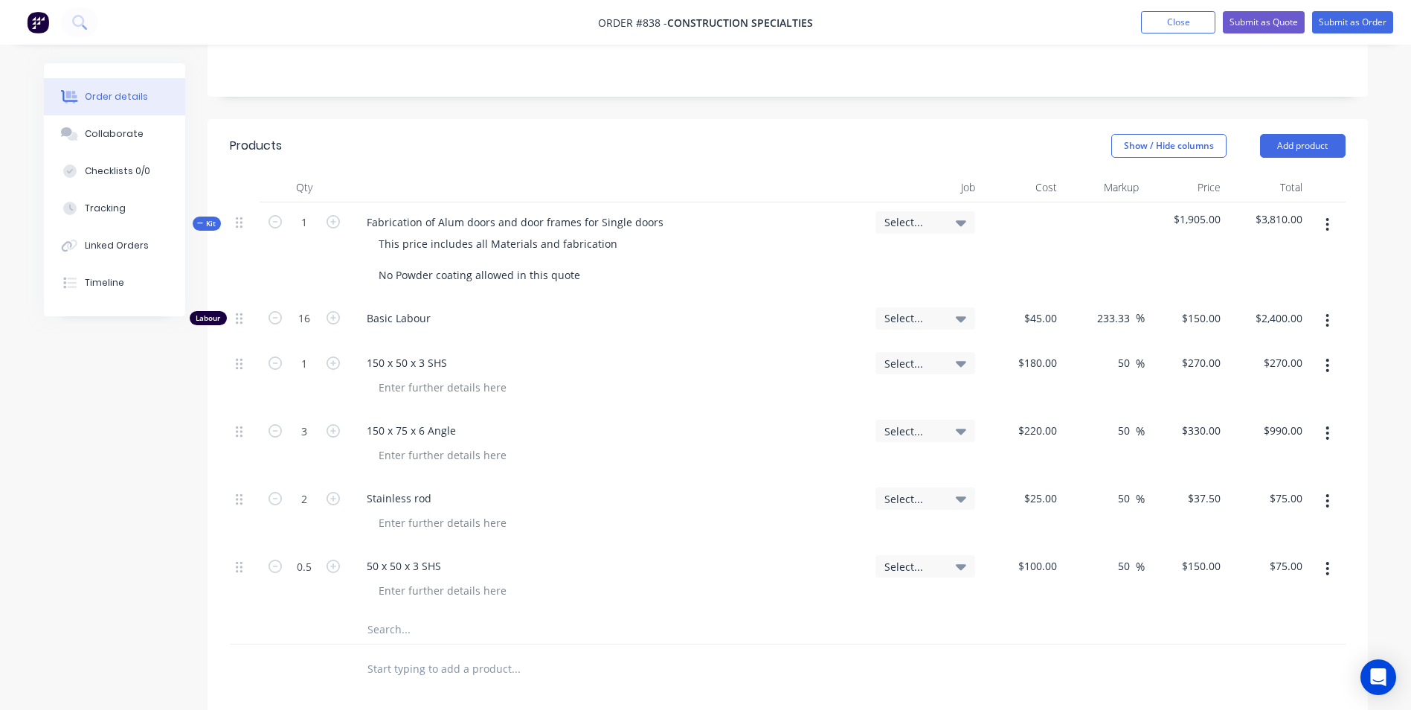
type input "1.5"
type input "$495.00"
type input "1"
type input "$37.50"
type input "0.25"
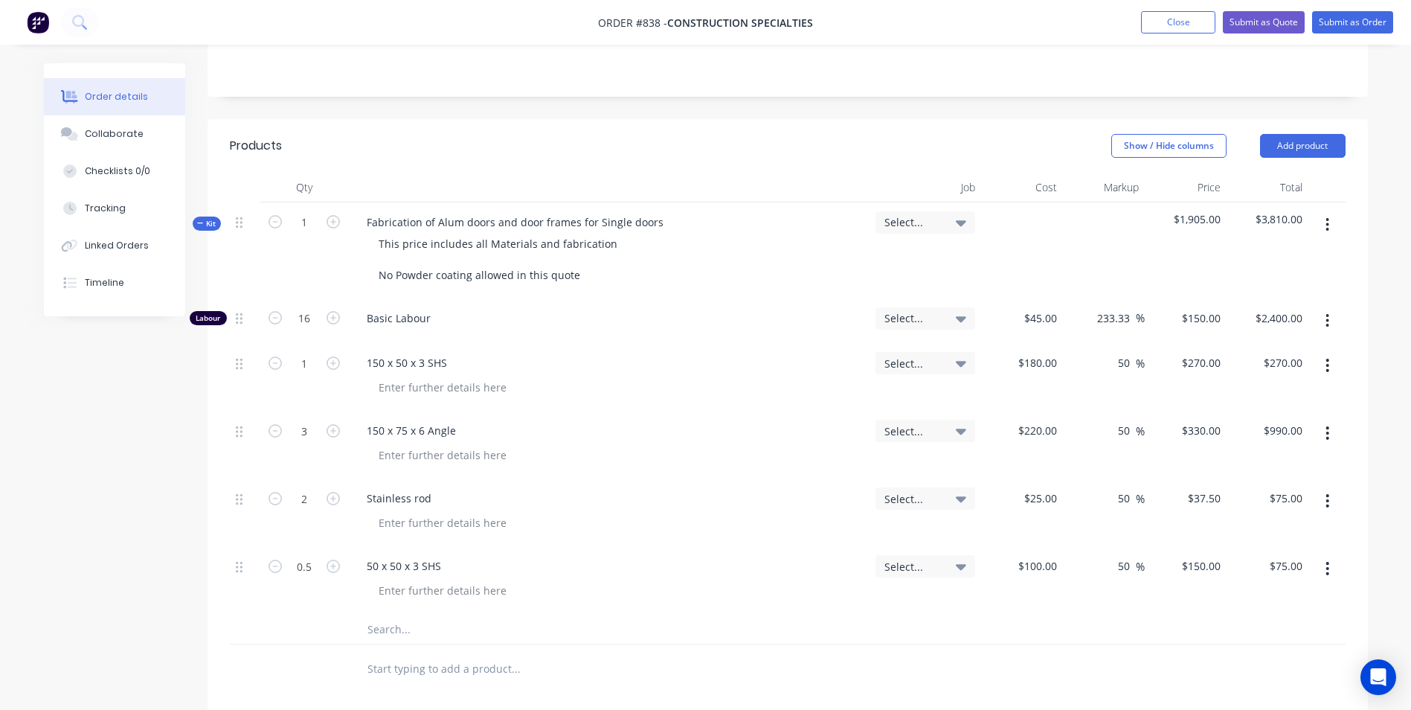
type input "$37.50"
click at [309, 329] on input "0.5" at bounding box center [304, 318] width 39 height 22
type input "1"
type input "$270.00"
click at [1325, 228] on icon "button" at bounding box center [1327, 224] width 4 height 16
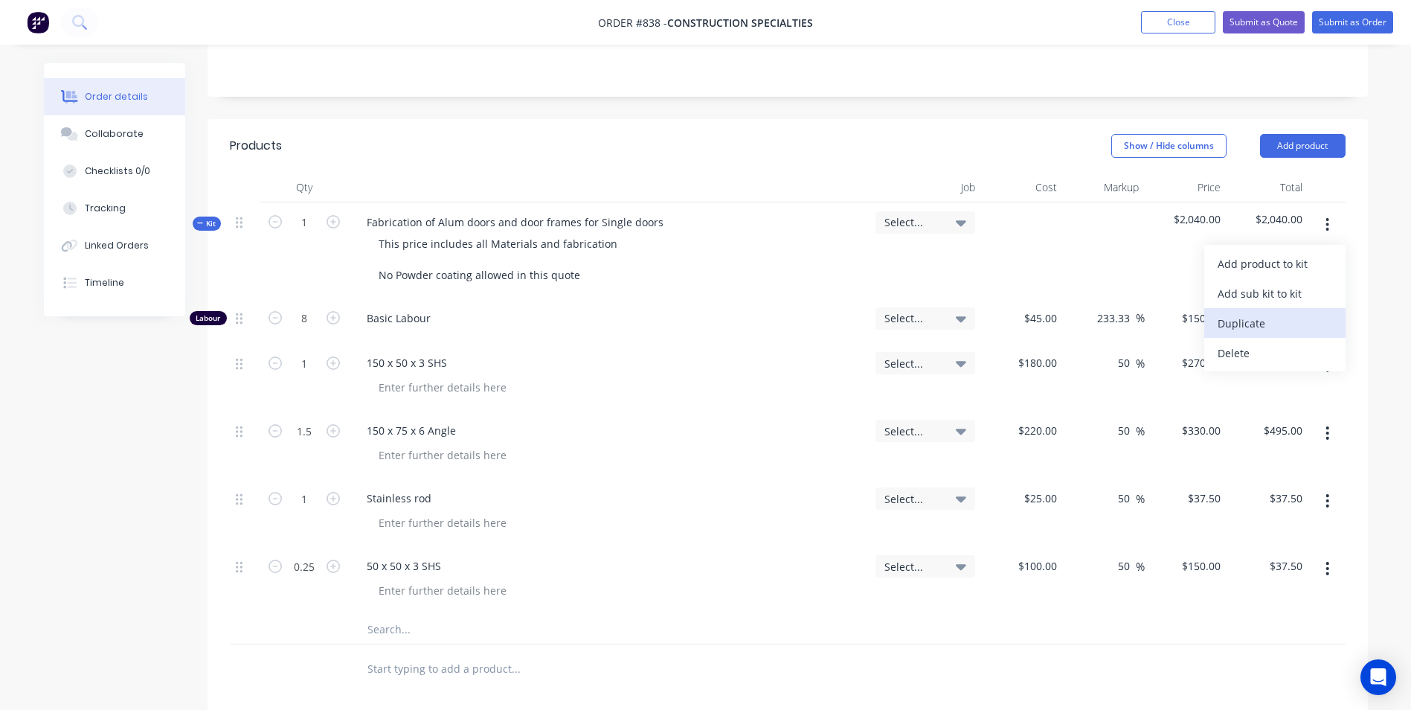
click at [1258, 320] on div "Duplicate" at bounding box center [1275, 323] width 115 height 22
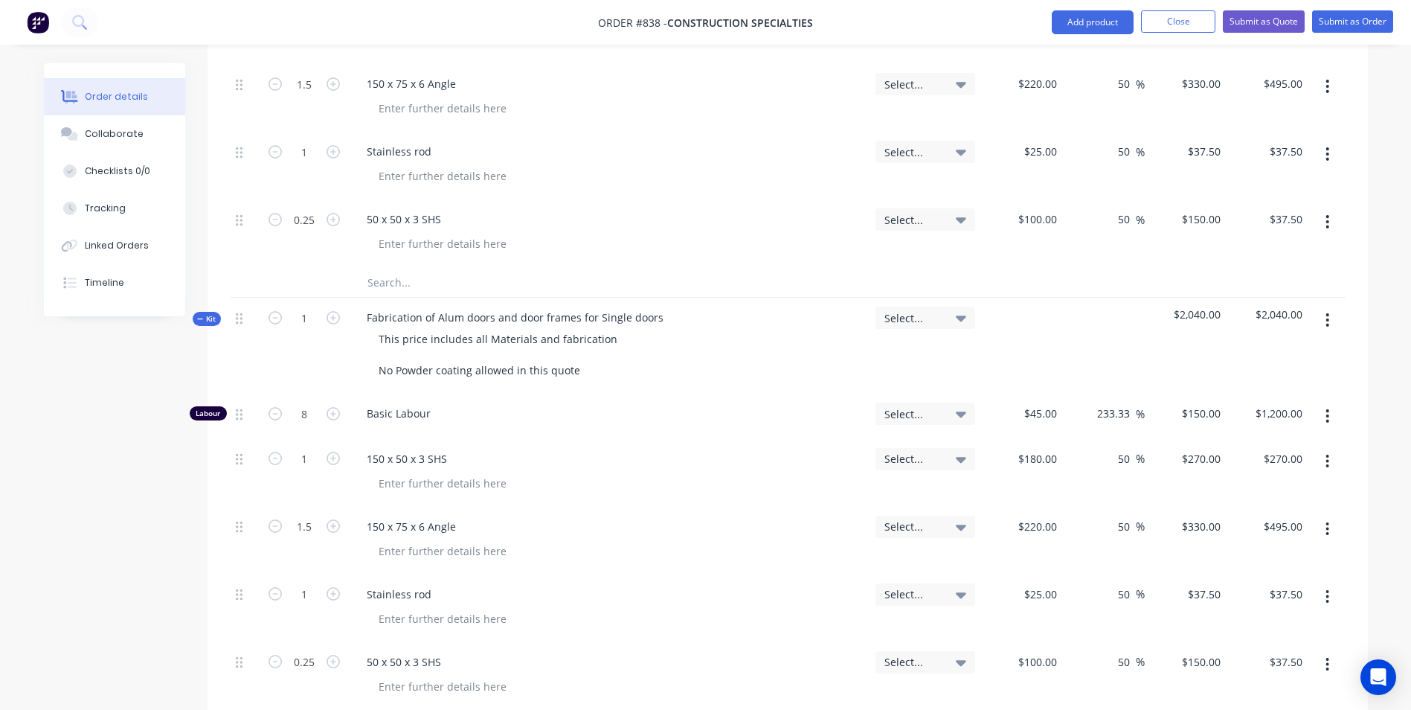
scroll to position [669, 0]
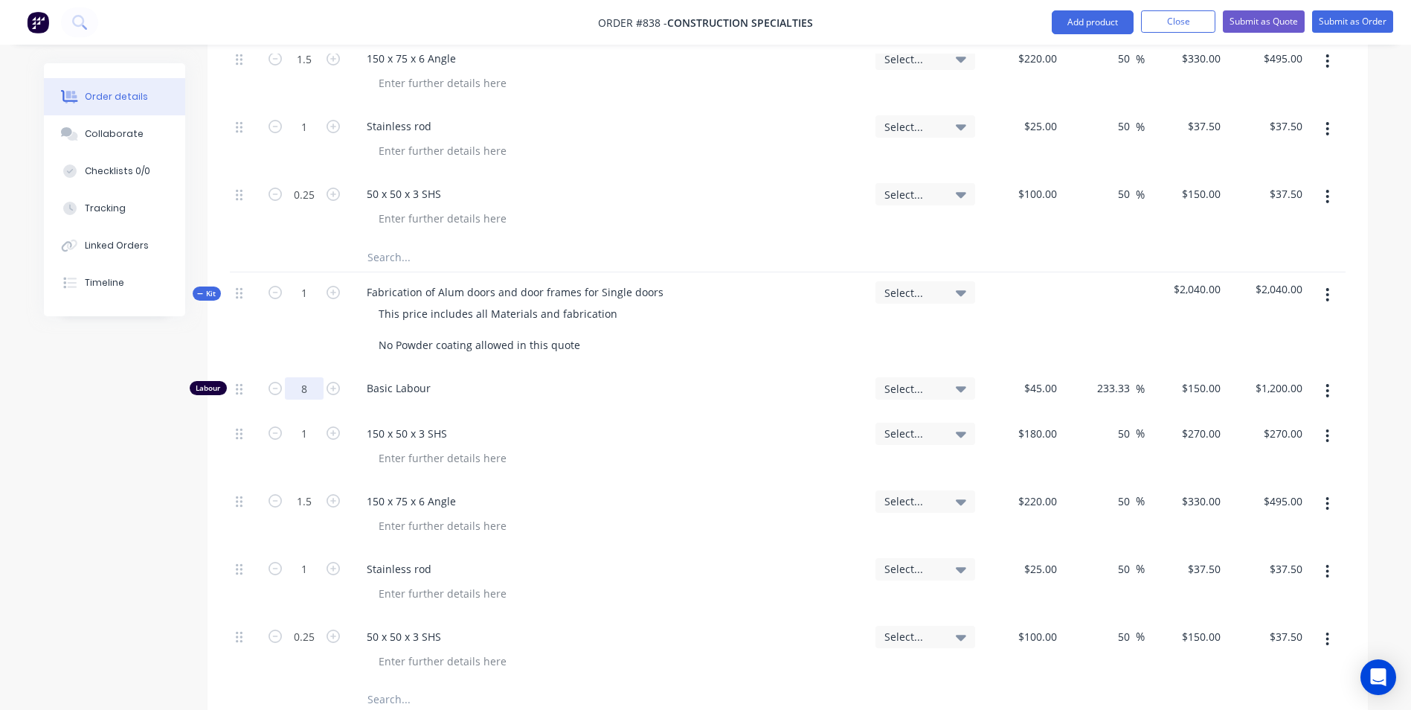
type input "10"
type input "$1,500.00"
type input "14"
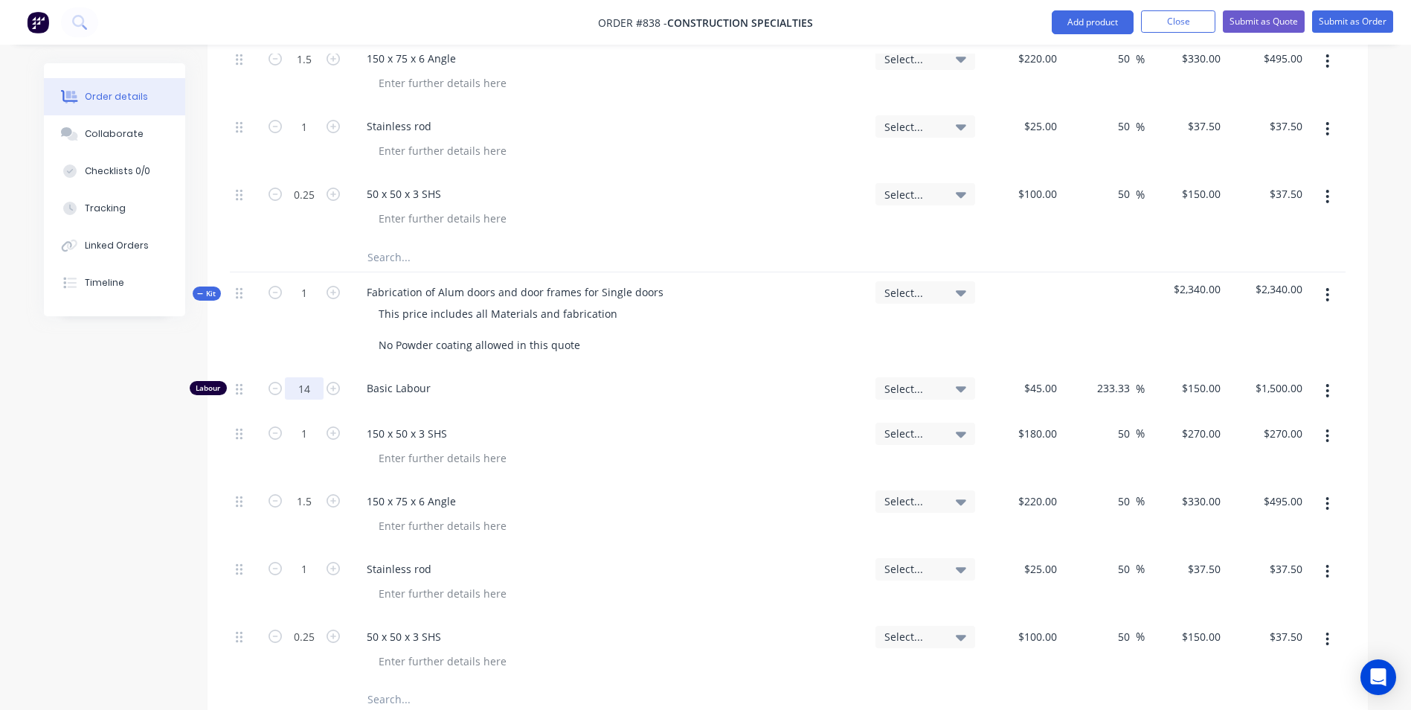
type input "$2,100.00"
type input "2"
type input "$540.00"
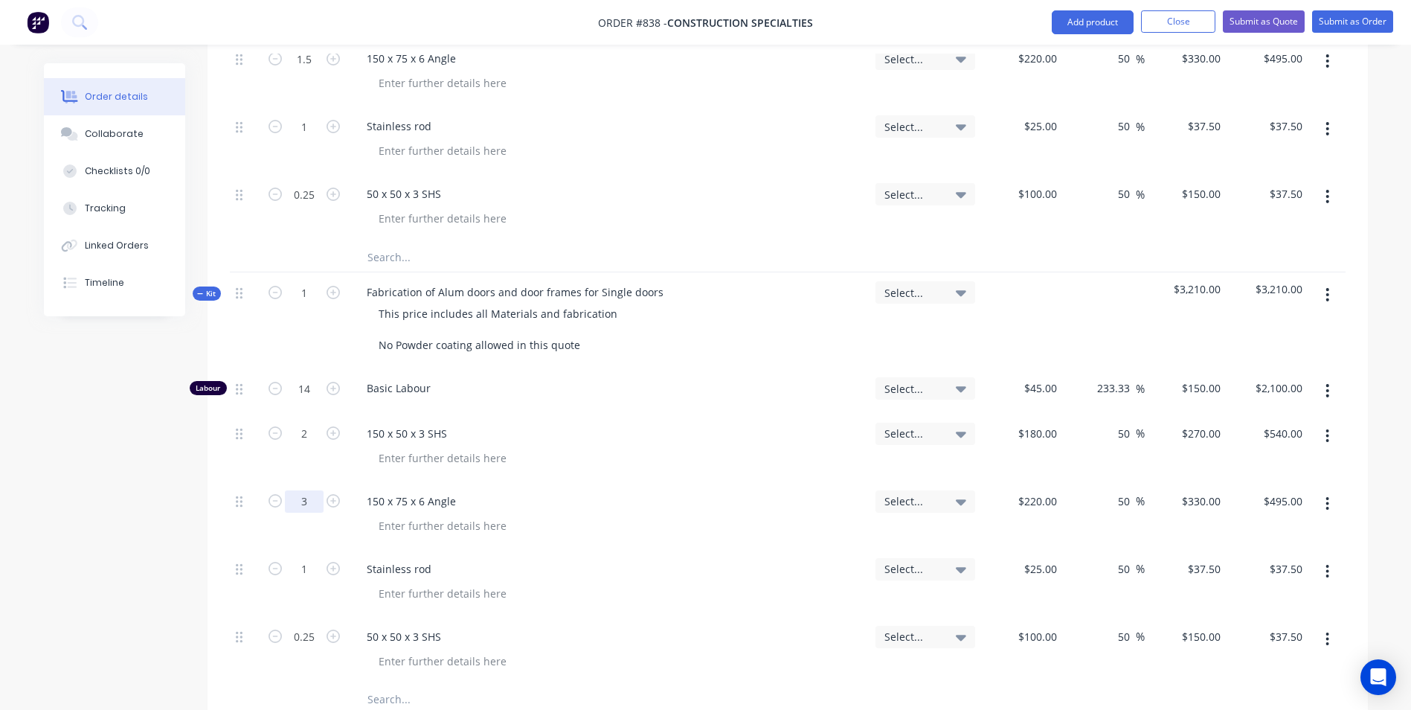
type input "3"
type input "$990.00"
type input "2"
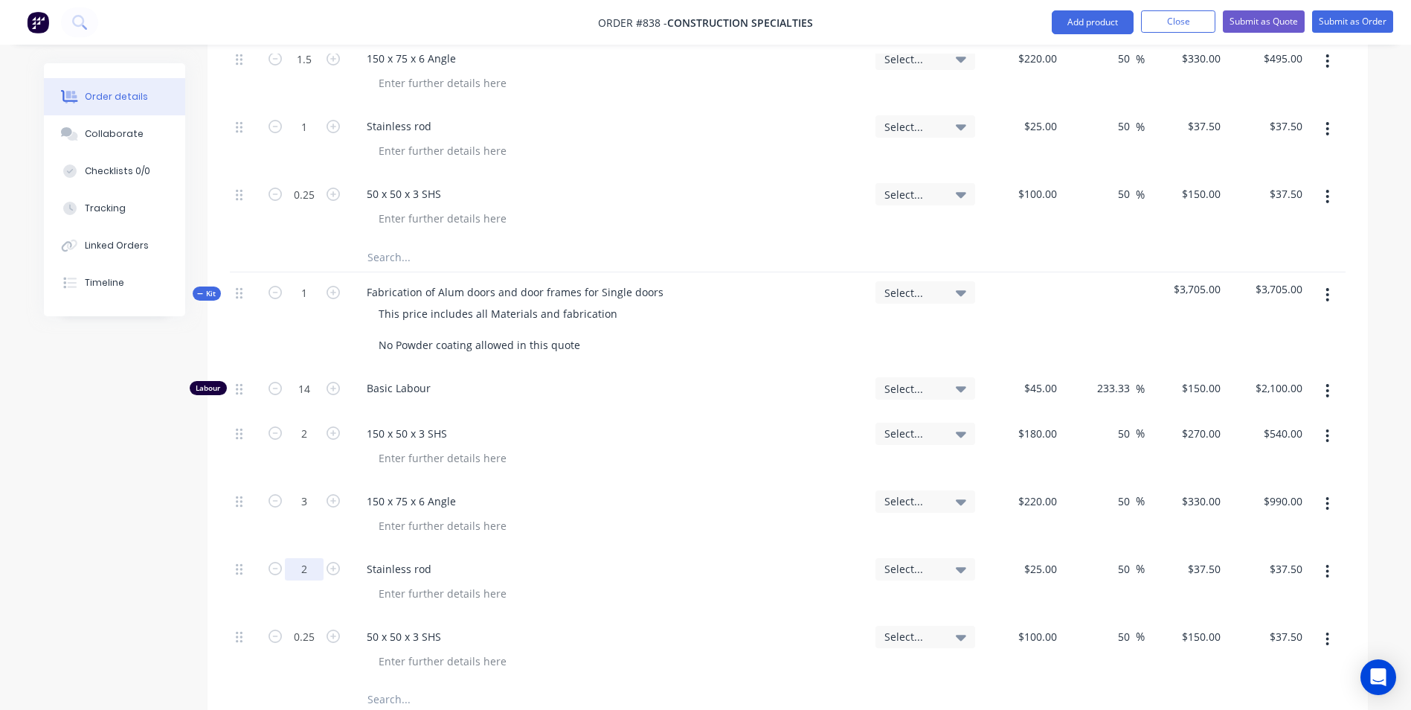
type input "$75.00"
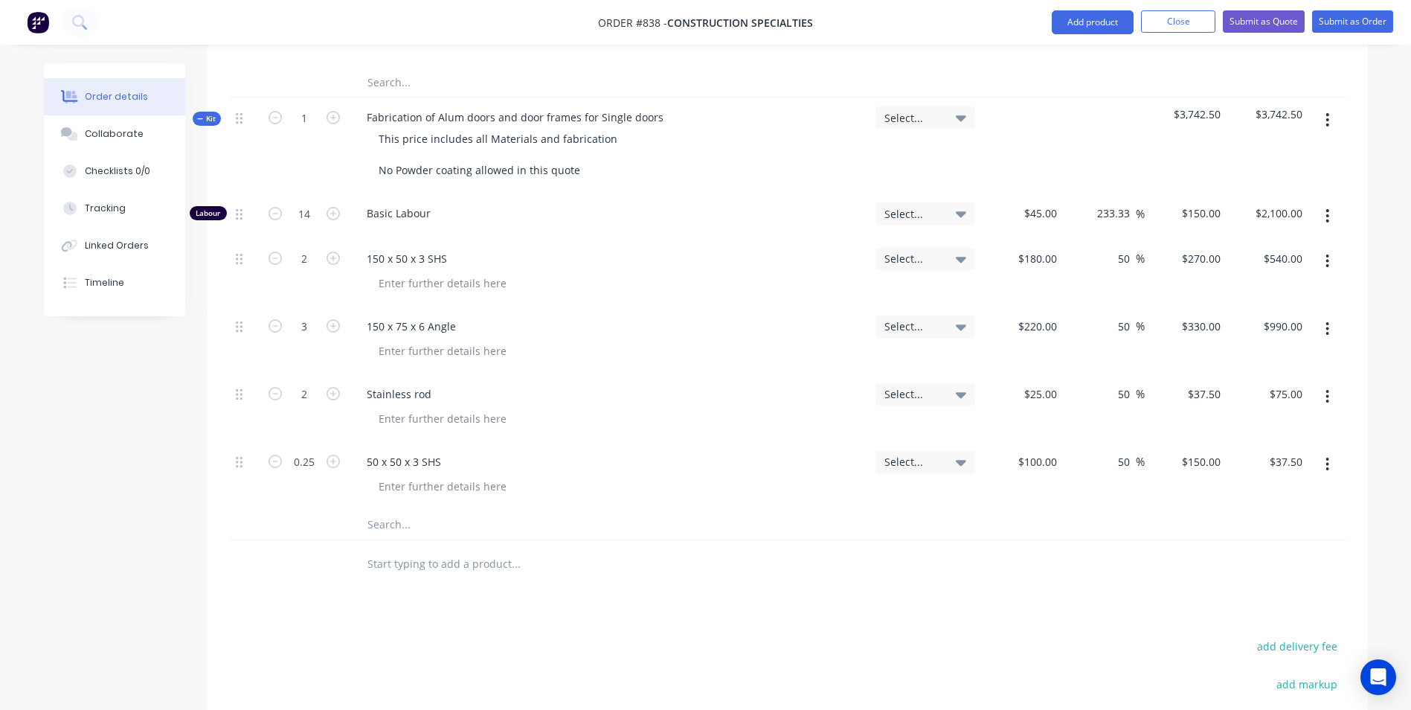
scroll to position [818, 0]
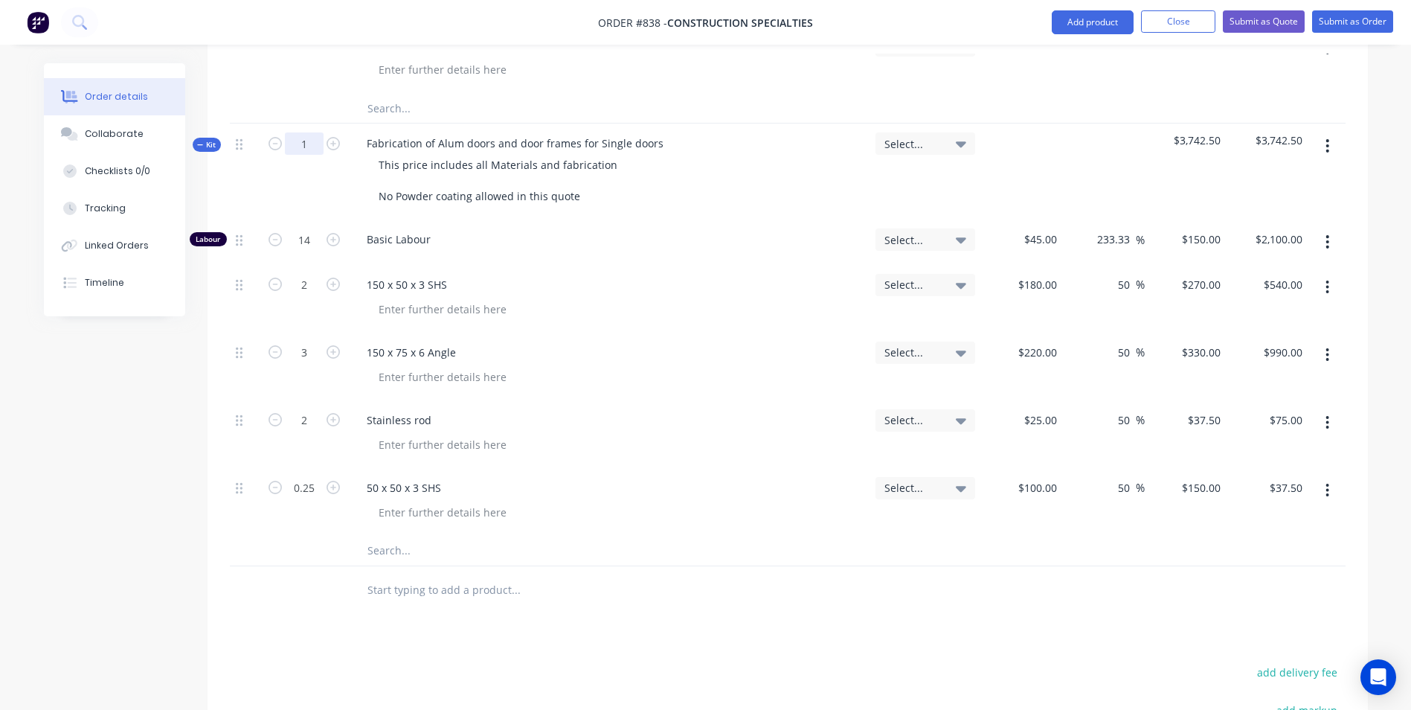
type input "8"
type input "112"
type input "$16,800.00"
type input "16"
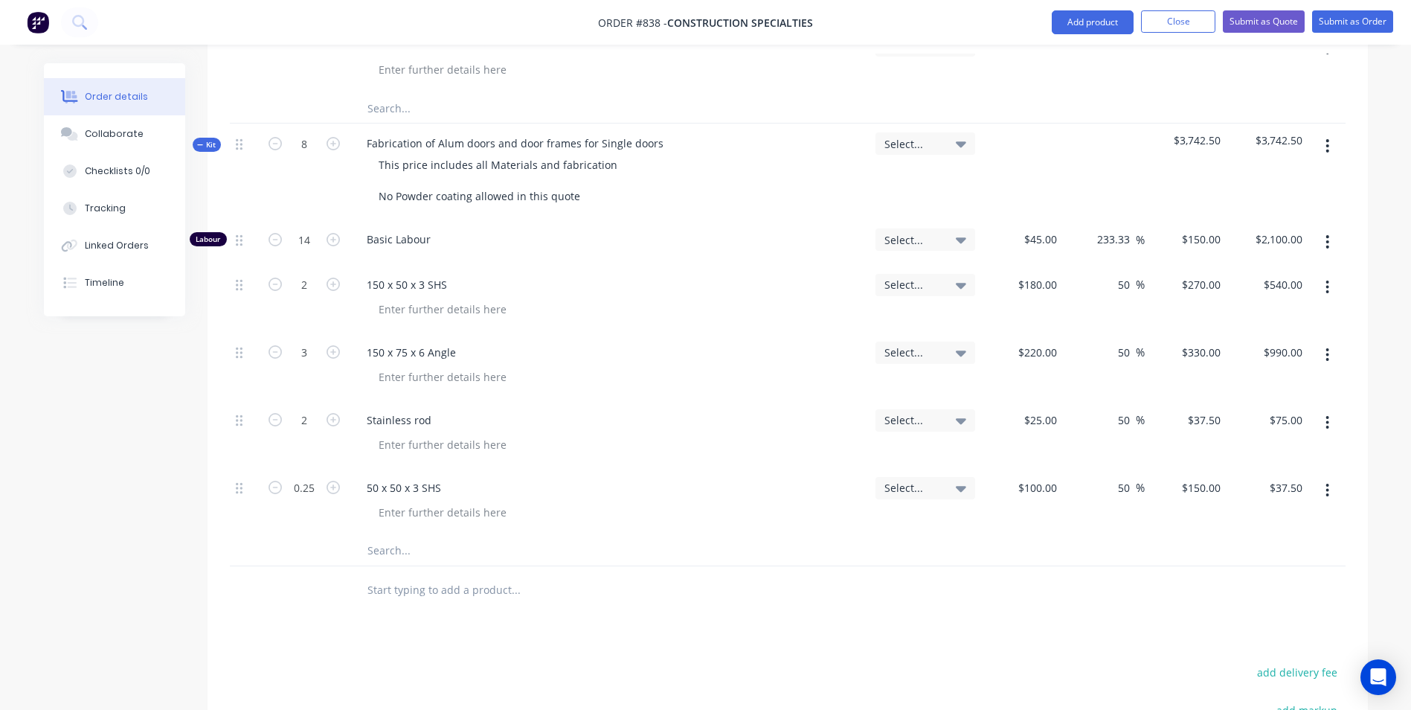
type input "$4,320.00"
type input "24"
type input "$7,920.00"
type input "16"
type input "$600.00"
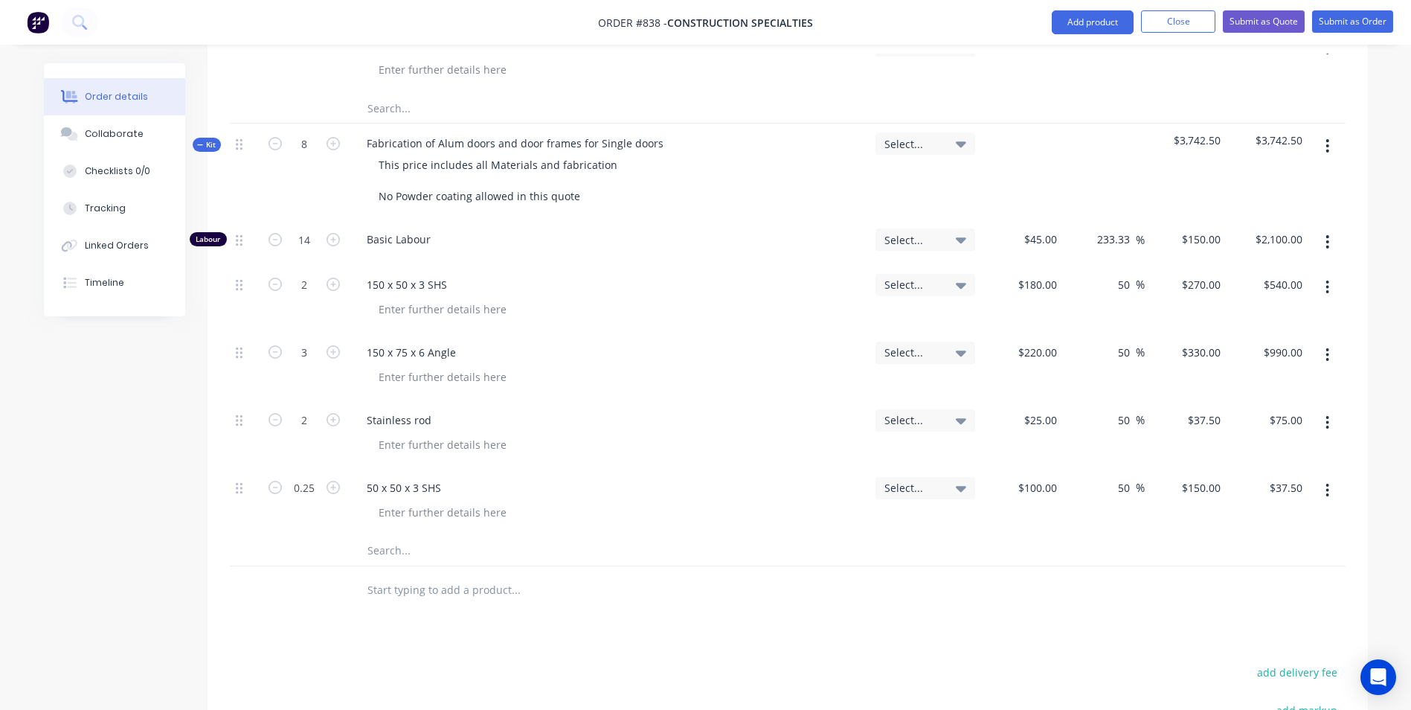
type input "2"
type input "$300.00"
type input "100"
type input "$15,000.00"
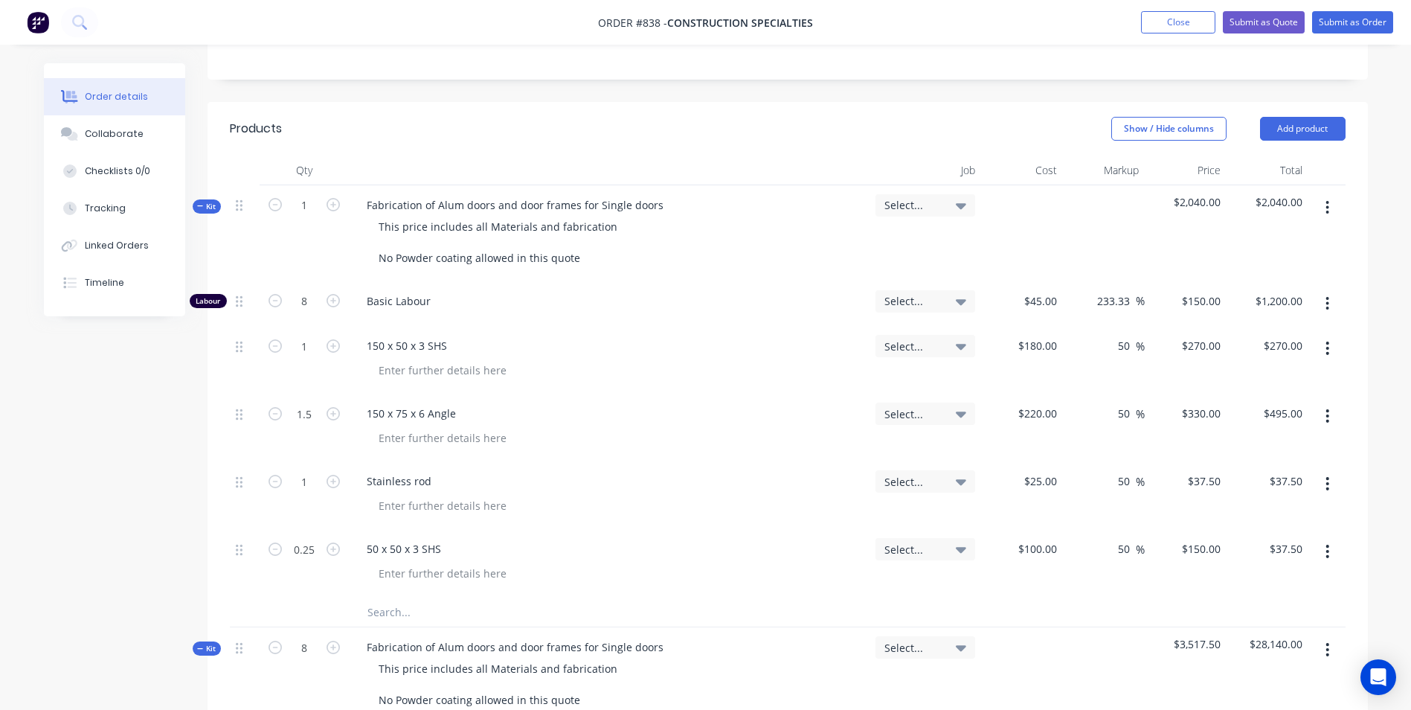
scroll to position [298, 0]
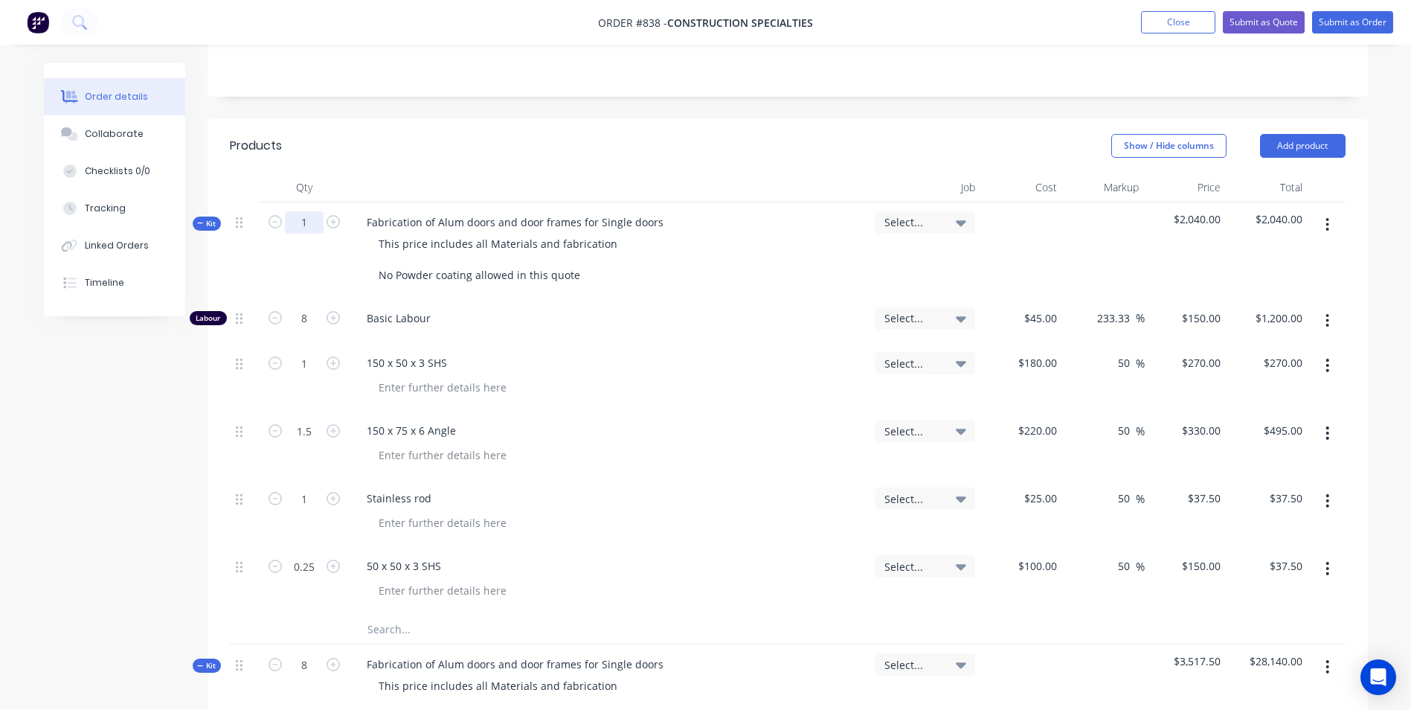
click at [318, 231] on input "1" at bounding box center [304, 222] width 39 height 22
type input "2"
type input "16"
type input "$2,400.00"
type input "2"
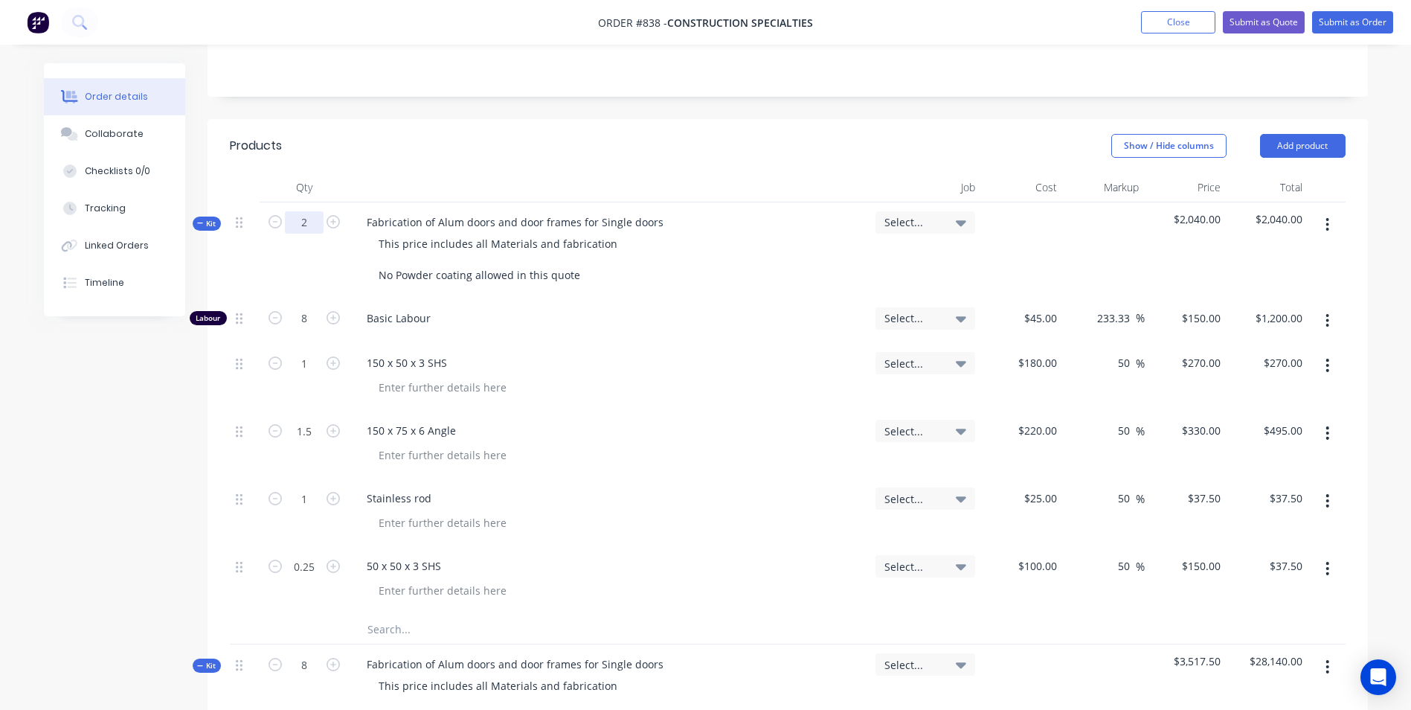
type input "$540.00"
type input "3"
type input "$990.00"
type input "2"
type input "$75.00"
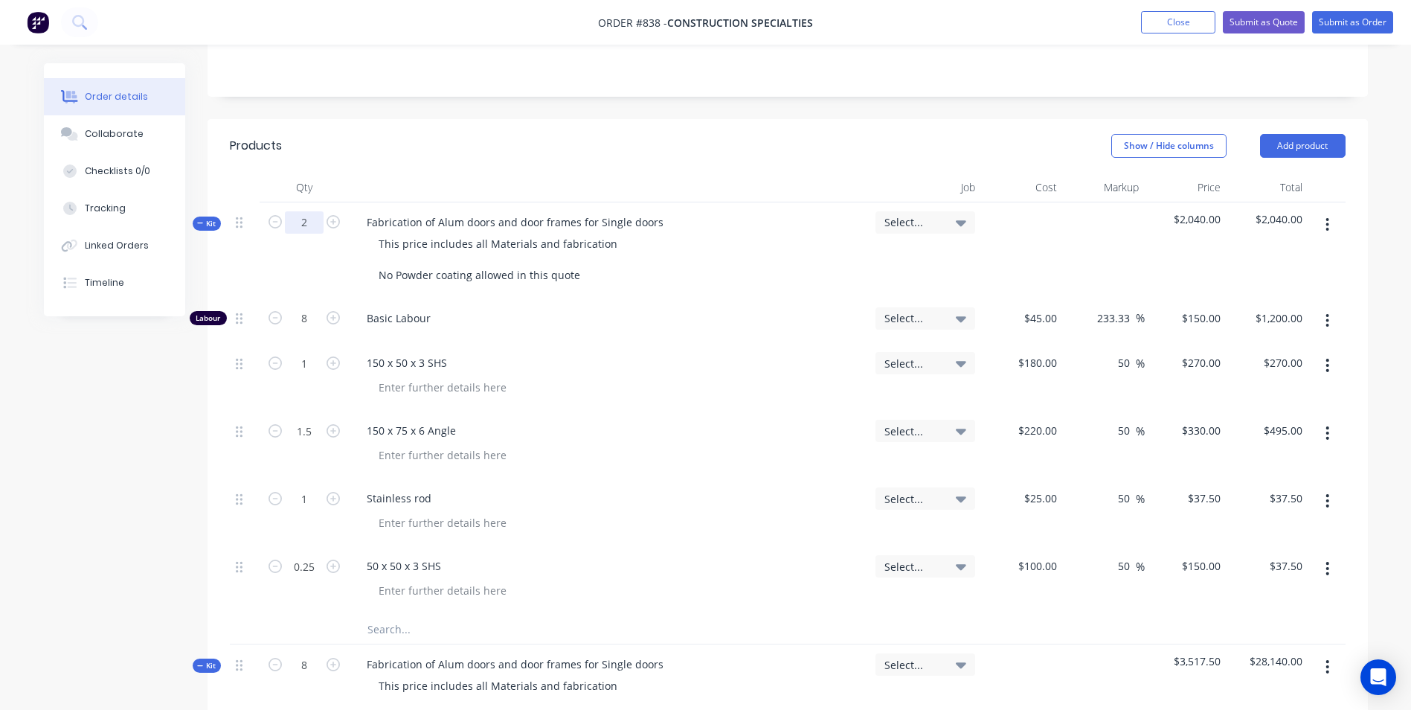
type input "0.5"
type input "$75.00"
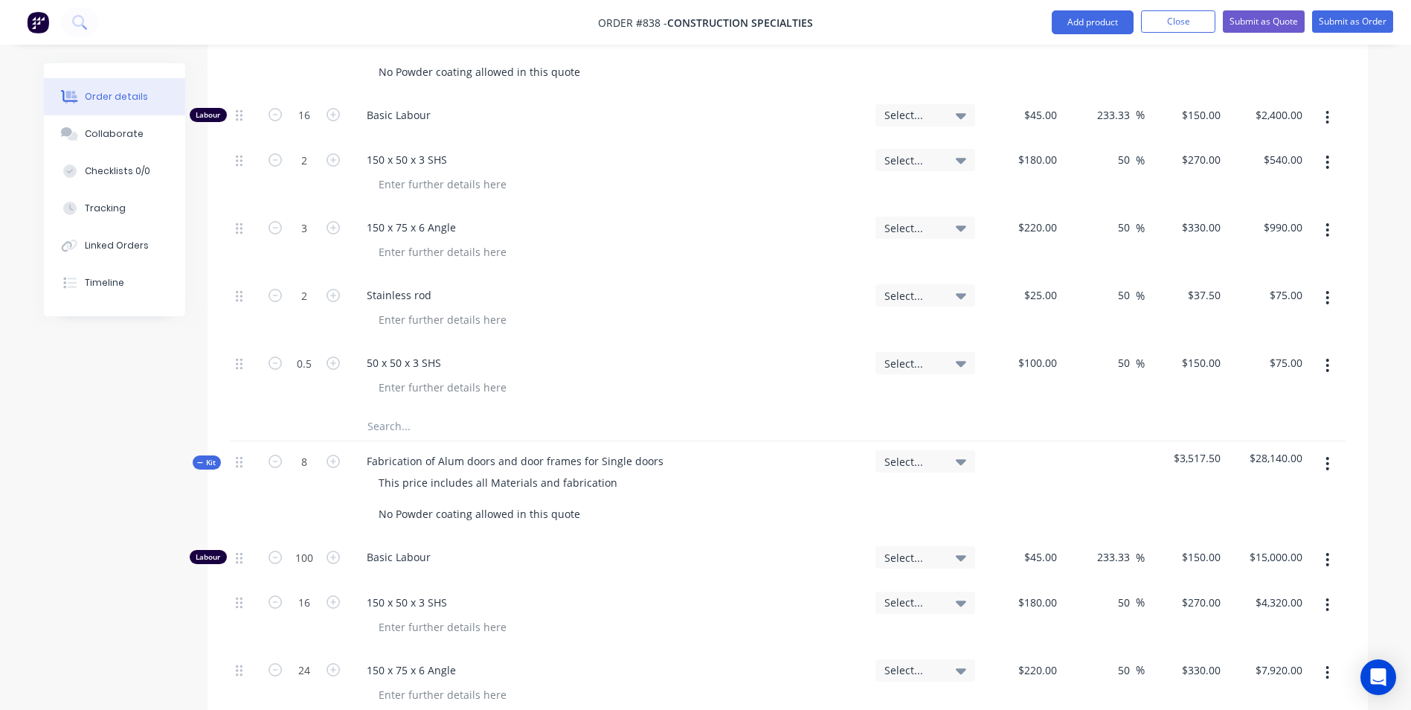
scroll to position [595, 0]
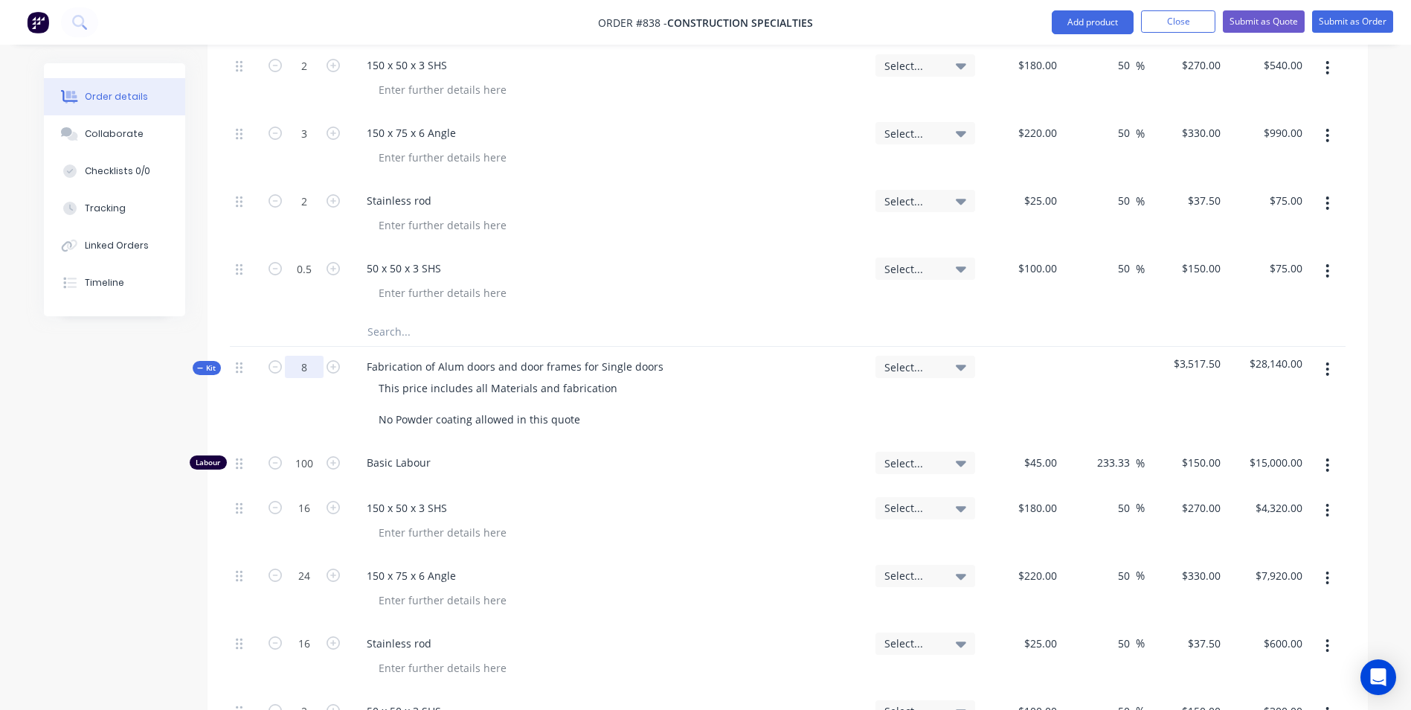
type input "7"
type input "87.5"
type input "$13,125.00"
type input "14"
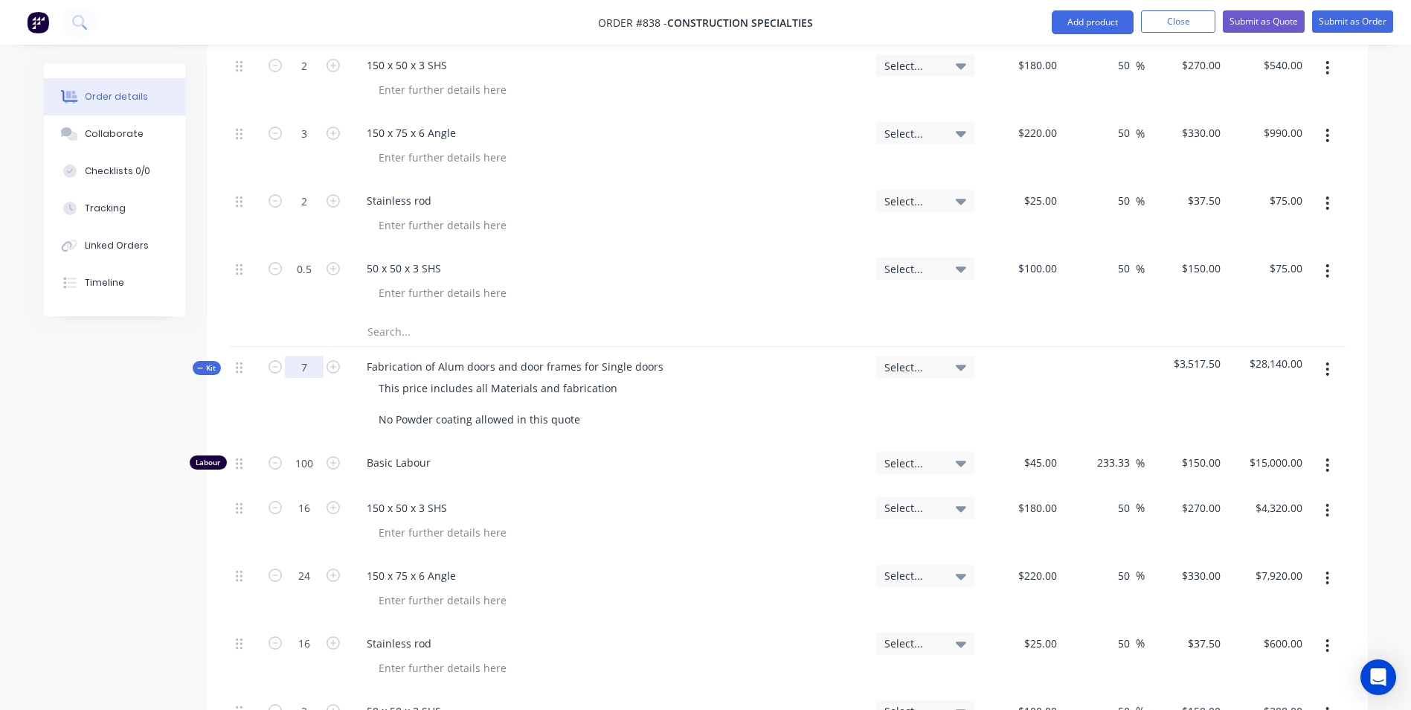
type input "$3,780.00"
type input "21"
type input "$6,930.00"
type input "14"
type input "$525.00"
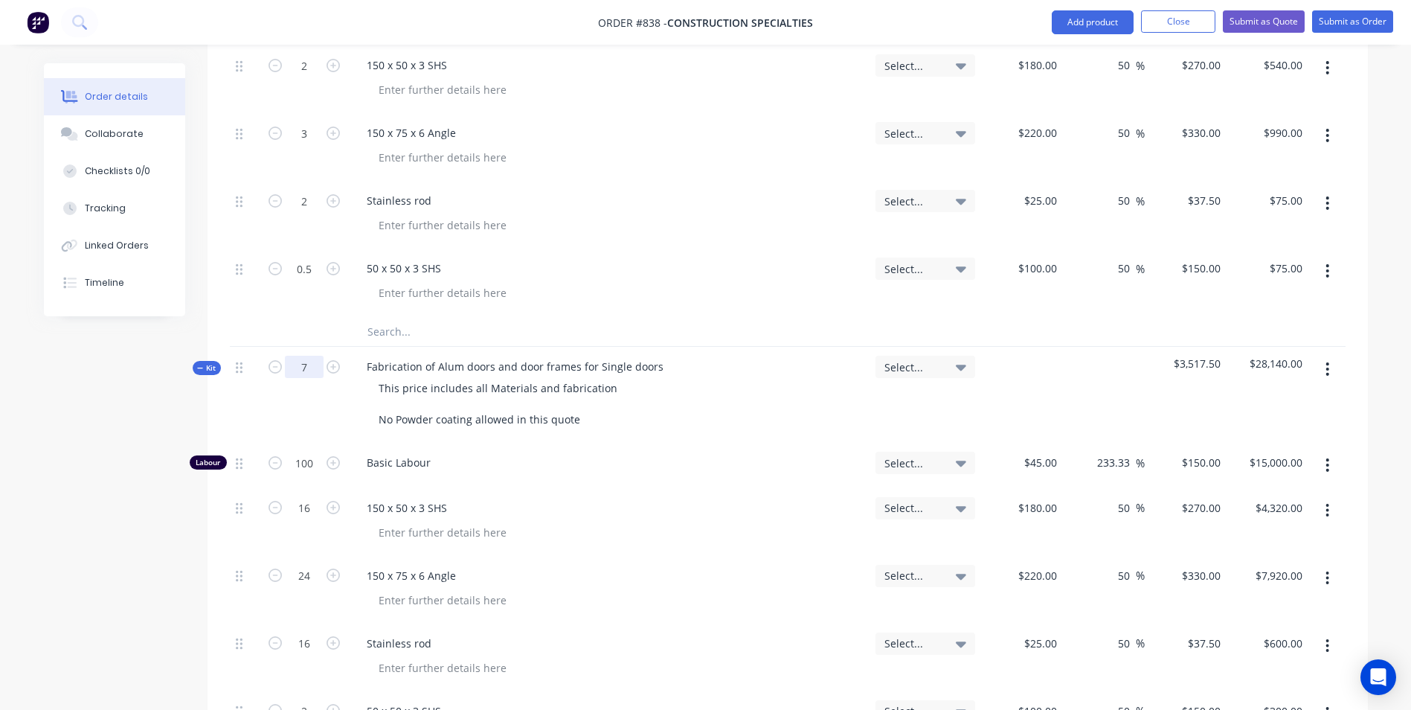
type input "1.75"
type input "$262.50"
click at [306, 32] on input "87.5" at bounding box center [304, 21] width 39 height 22
type input "90"
type input "$13,500.00"
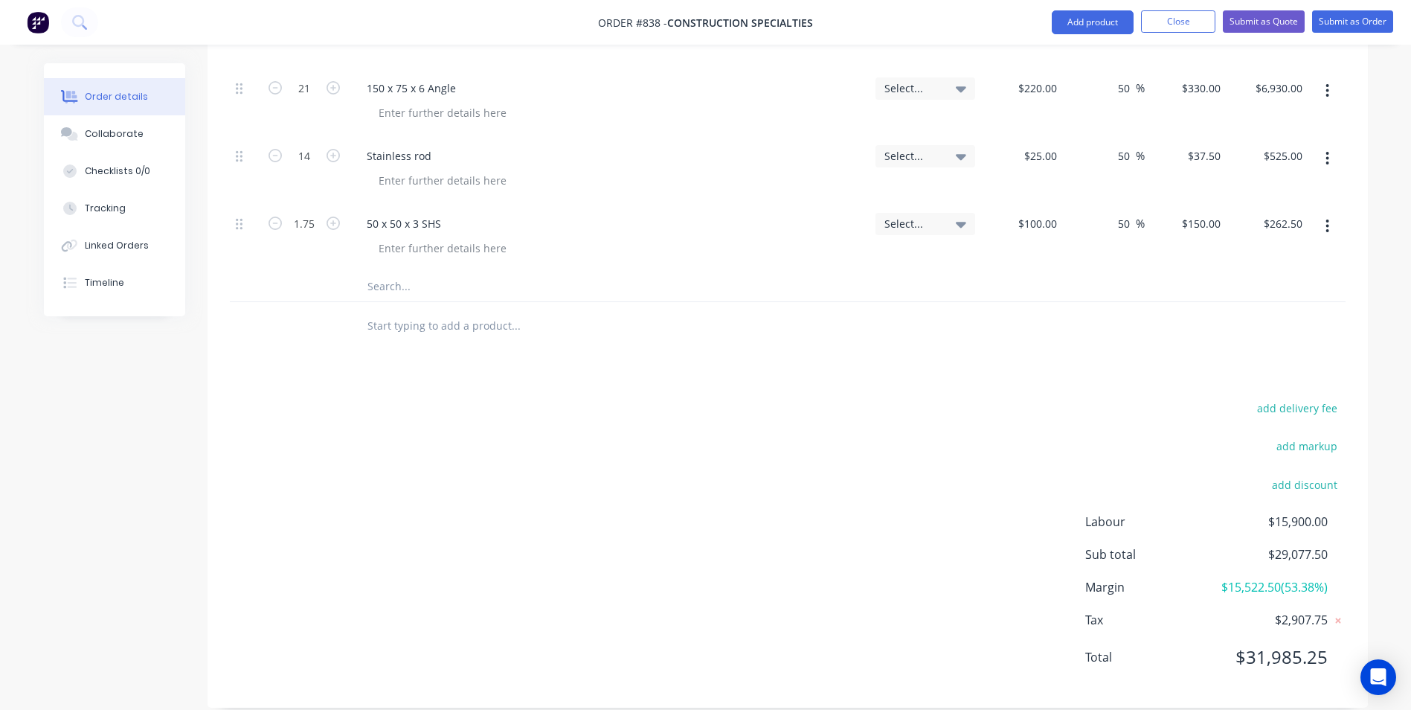
scroll to position [1120, 0]
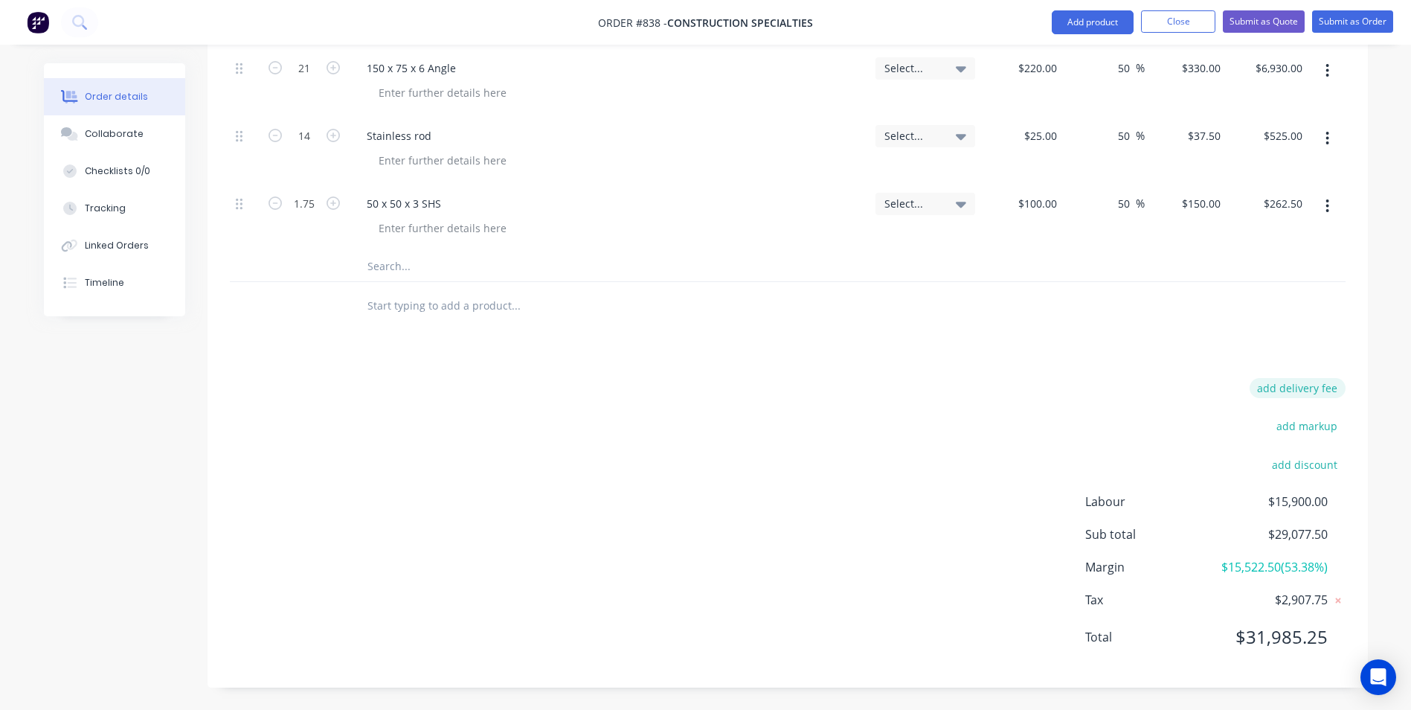
click at [1302, 378] on button "add delivery fee" at bounding box center [1298, 388] width 96 height 20
type input "55"
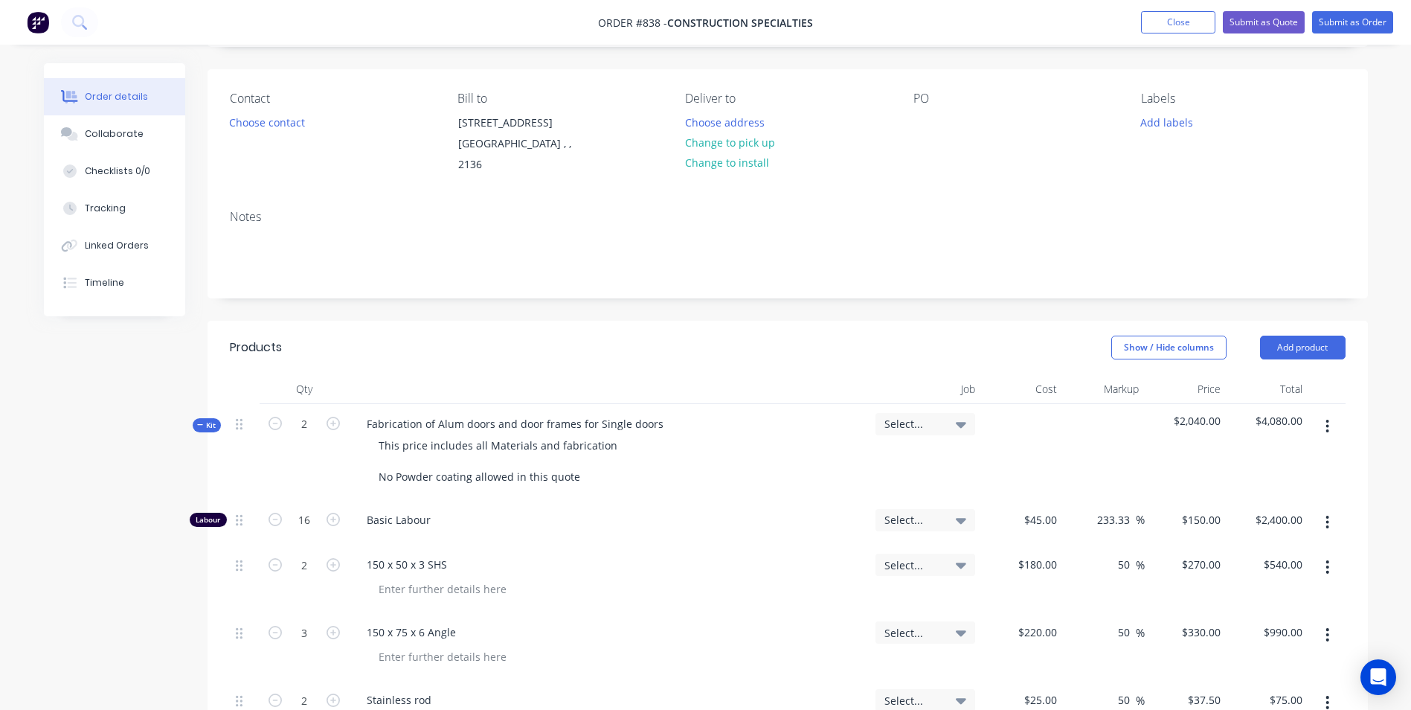
scroll to position [71, 0]
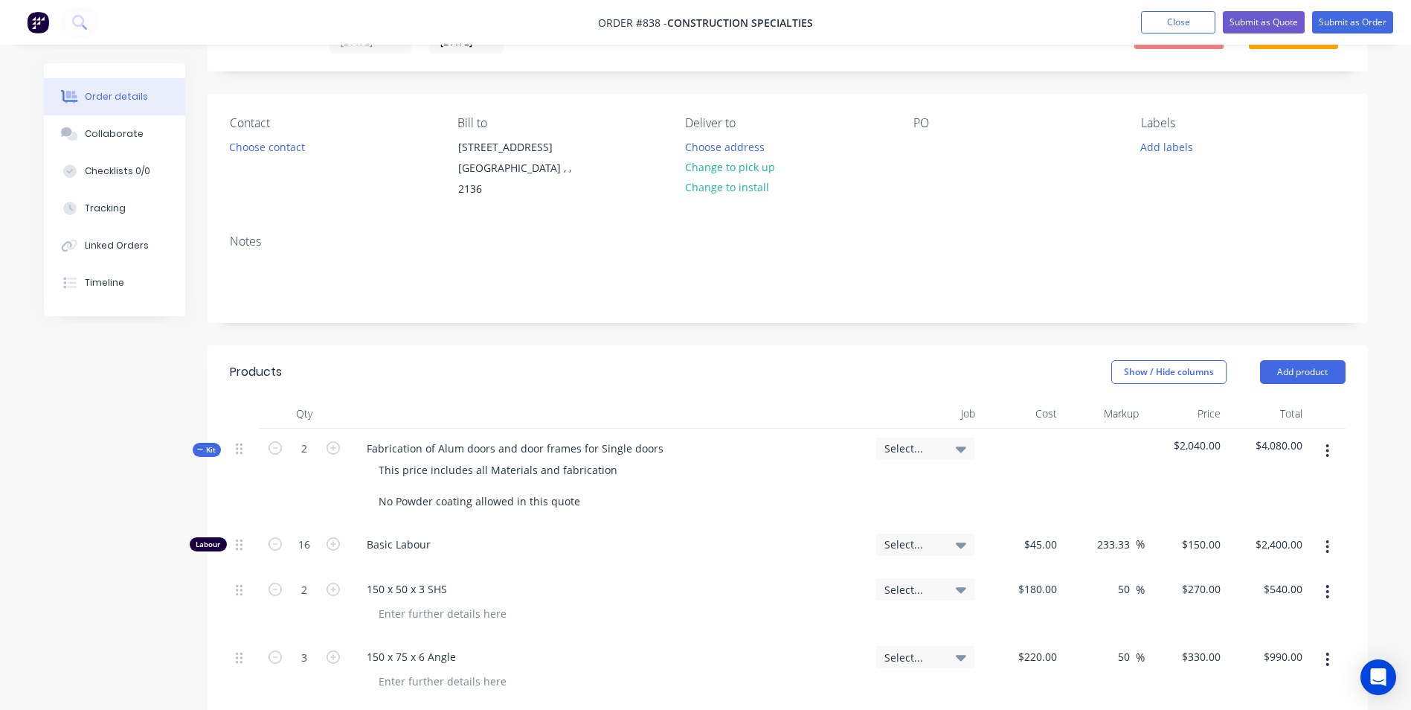
click at [924, 162] on div "PO" at bounding box center [1015, 158] width 204 height 84
click at [909, 151] on div "Contact Choose contact [PERSON_NAME] to [STREET_ADDRESS] Deliver to Choose addr…" at bounding box center [788, 158] width 1160 height 129
click at [927, 144] on div at bounding box center [925, 147] width 24 height 22
click at [925, 150] on div at bounding box center [925, 147] width 24 height 22
paste div
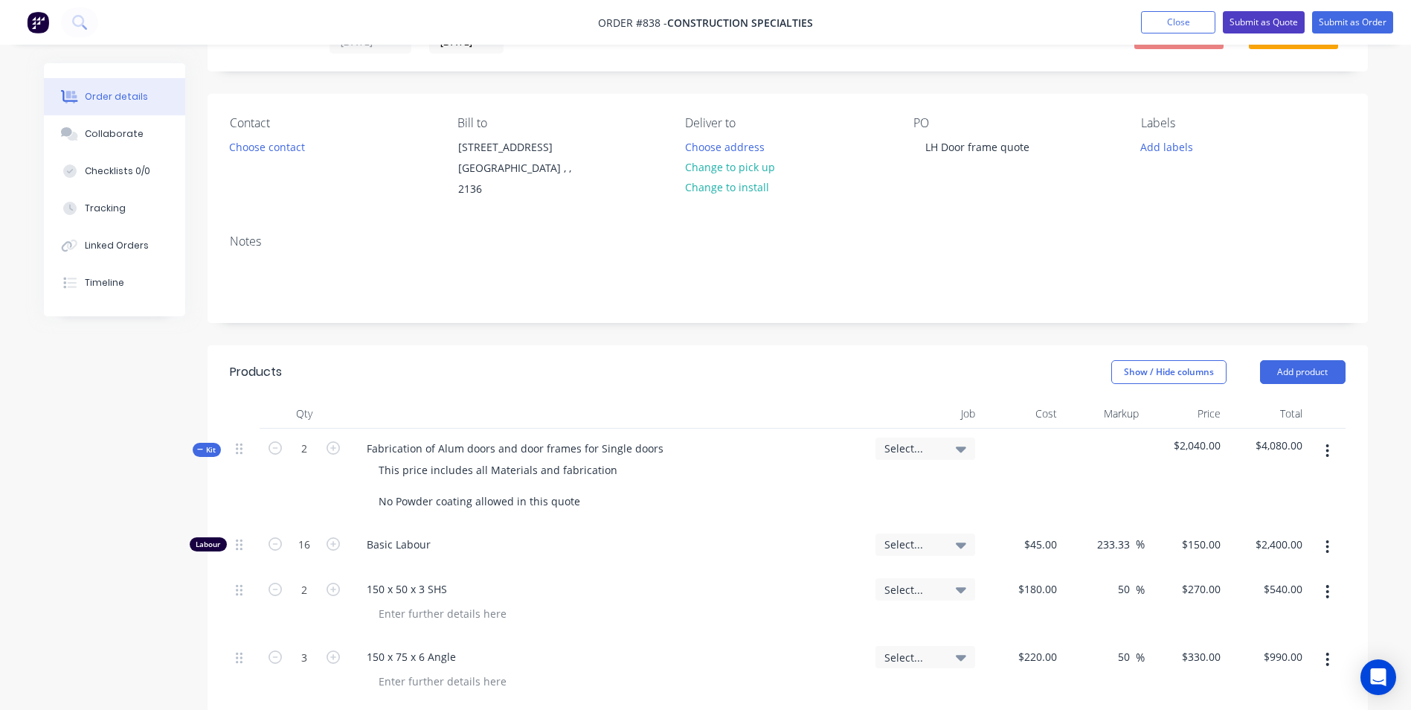
click at [1264, 24] on button "Submit as Quote" at bounding box center [1264, 22] width 82 height 22
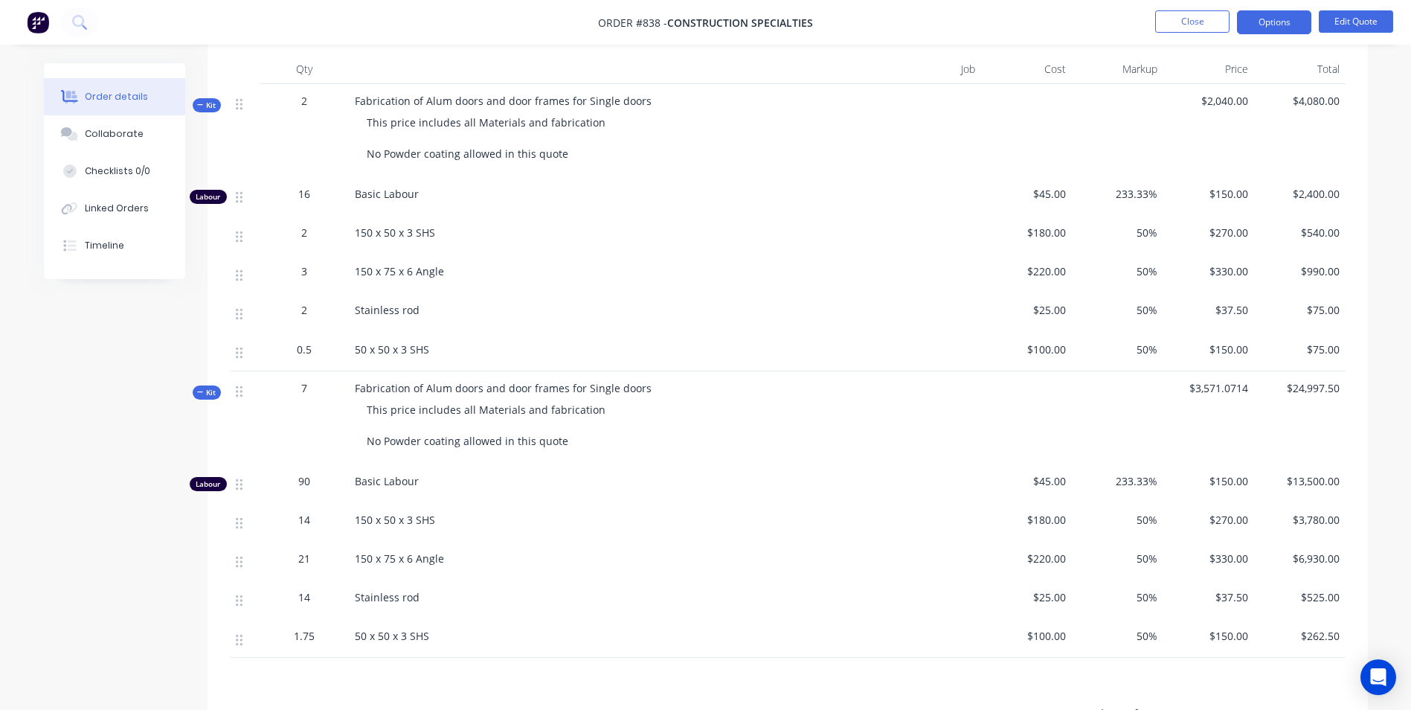
scroll to position [364, 0]
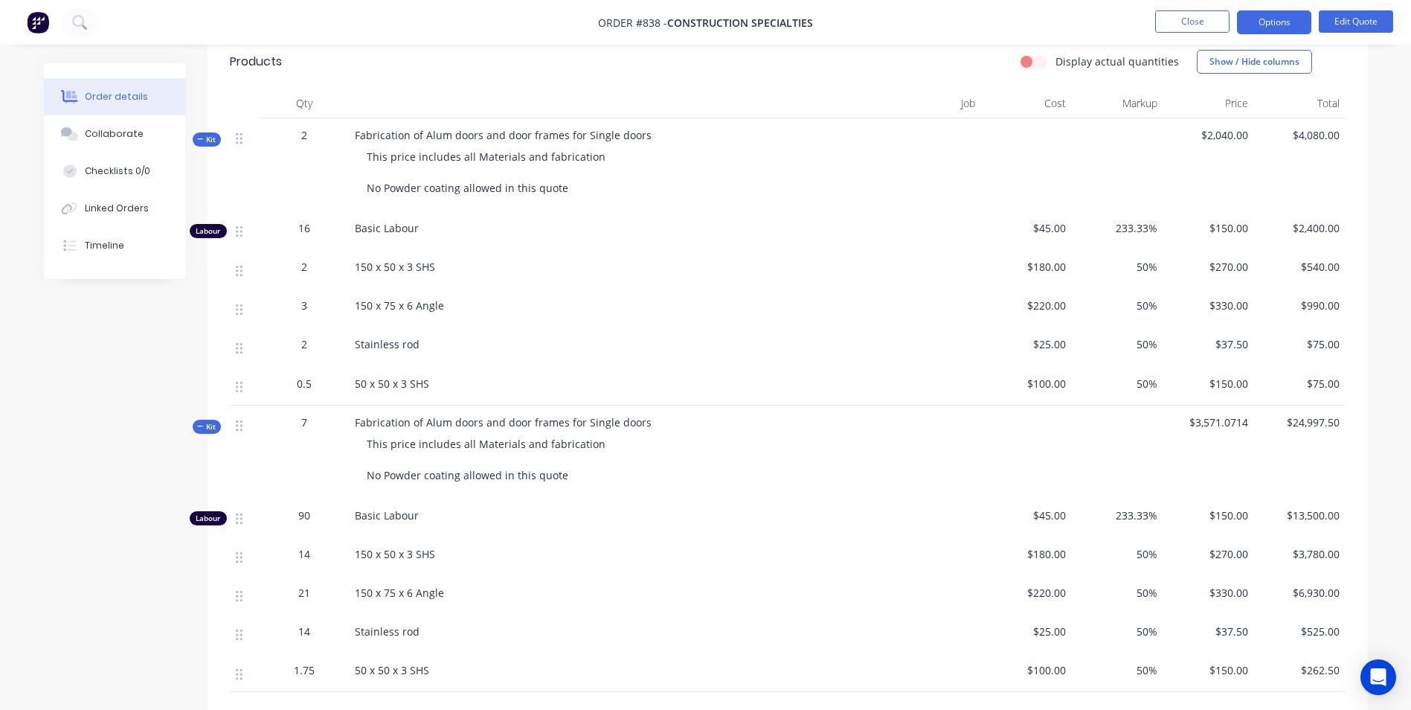
click at [1279, 10] on nav "Order #838 - Construction Specialties Close Options Edit Quote" at bounding box center [705, 22] width 1411 height 45
click at [1276, 16] on button "Options" at bounding box center [1274, 22] width 74 height 24
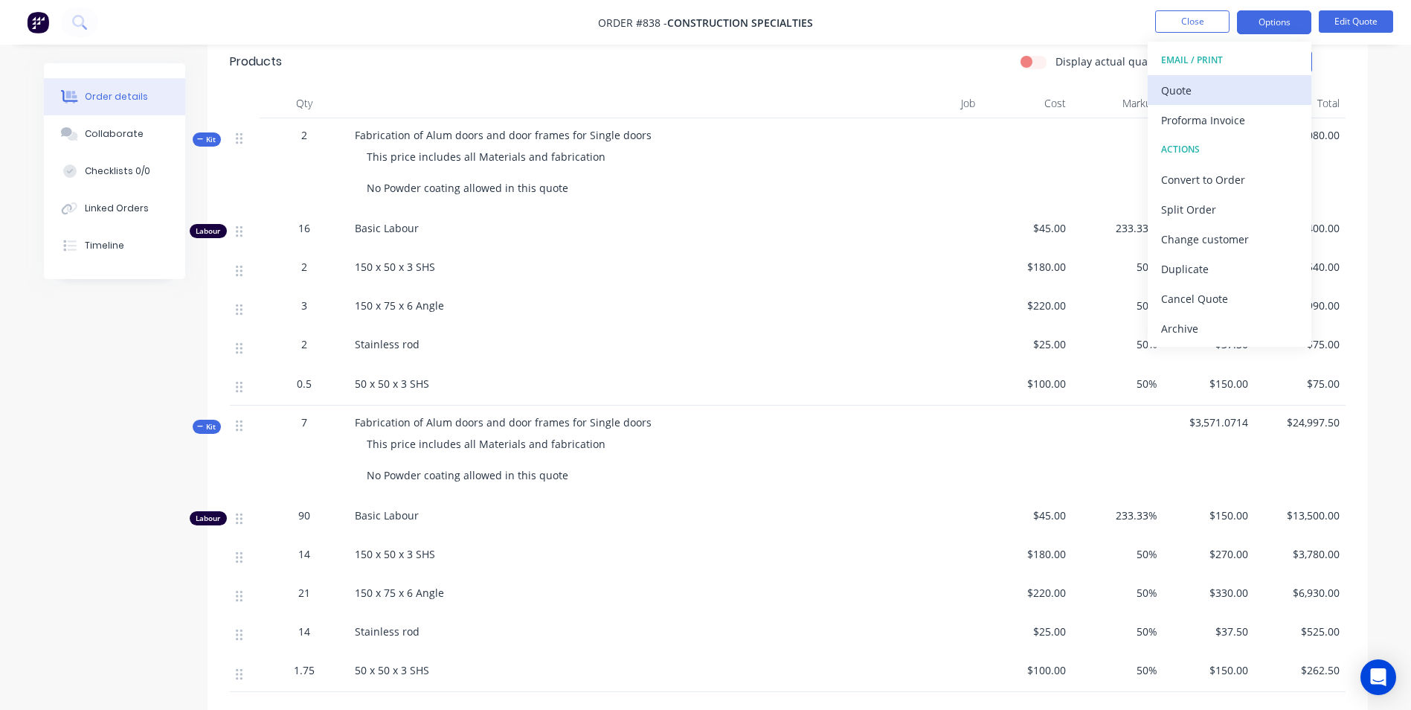
click at [1200, 86] on div "Quote" at bounding box center [1229, 91] width 137 height 22
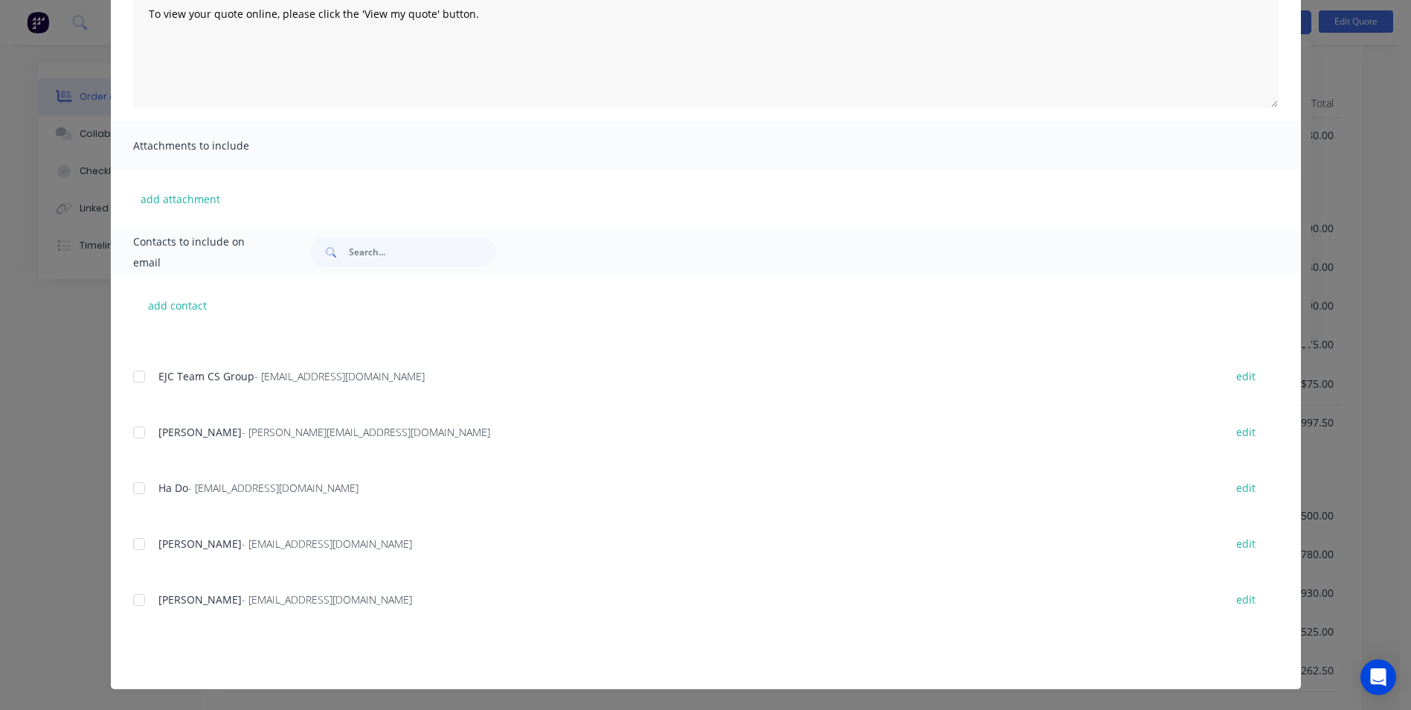
scroll to position [372, 0]
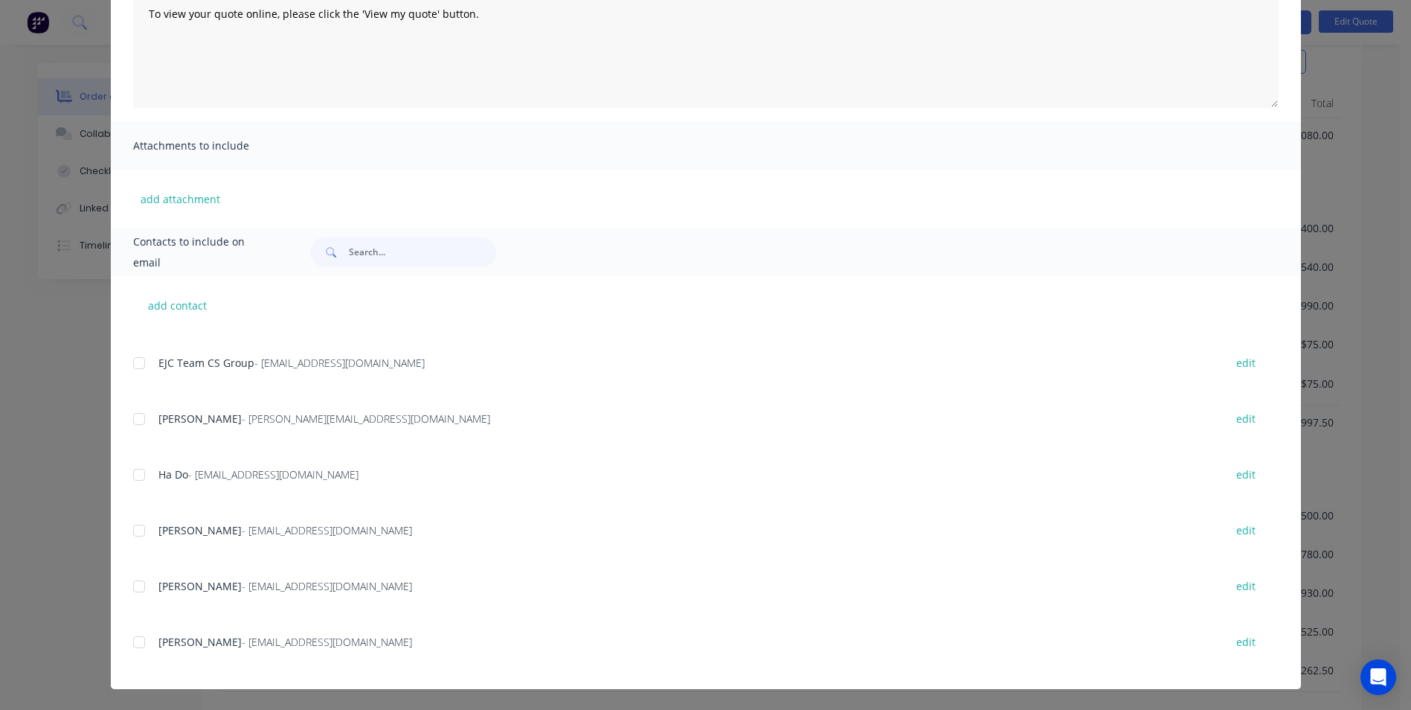
click at [135, 475] on div at bounding box center [139, 475] width 30 height 30
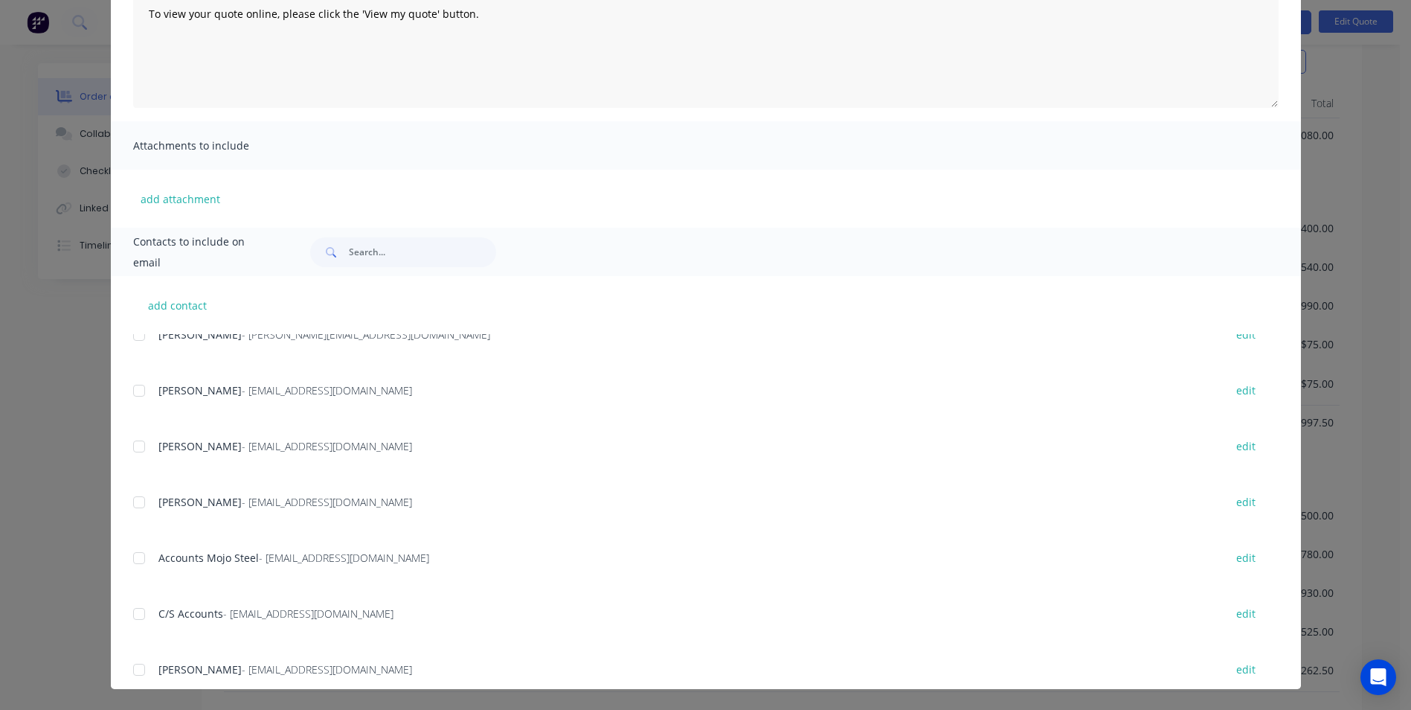
scroll to position [0, 0]
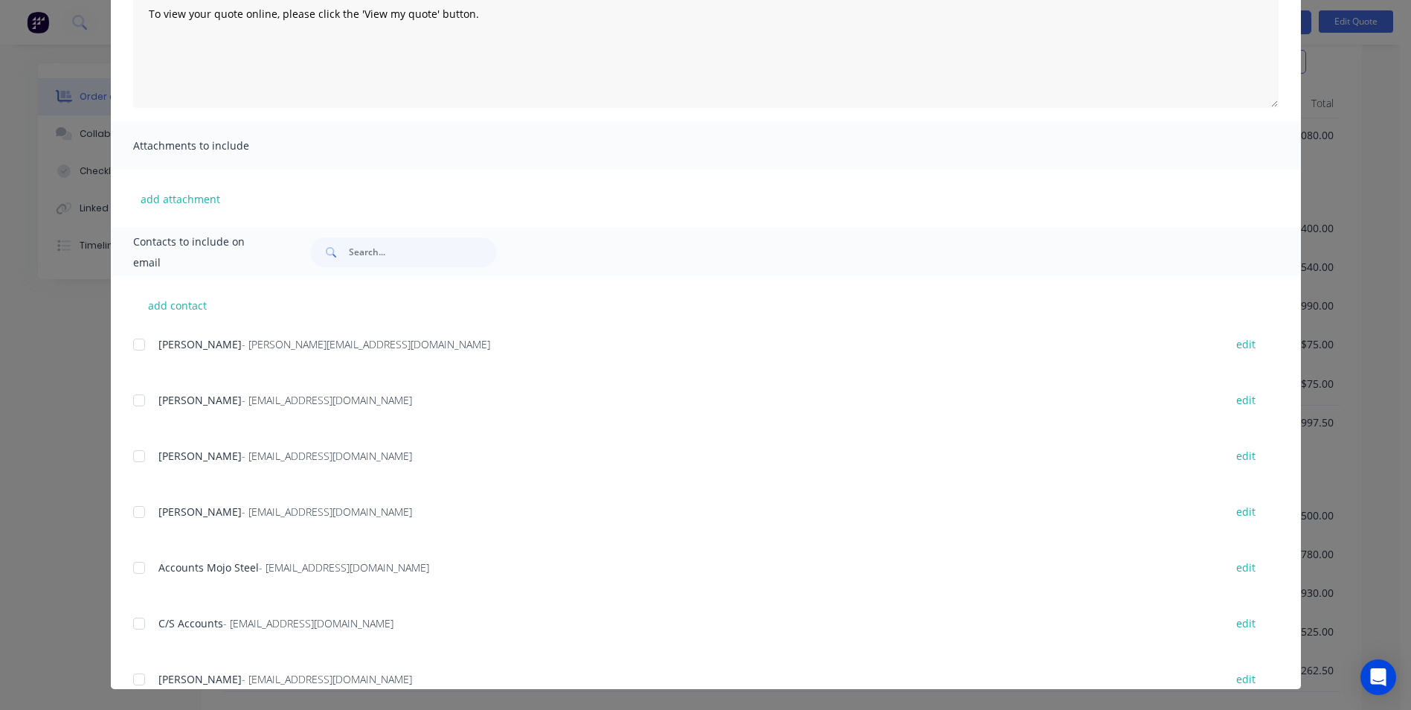
click at [138, 463] on div at bounding box center [139, 456] width 30 height 30
drag, startPoint x: 133, startPoint y: 489, endPoint x: 133, endPoint y: 498, distance: 8.9
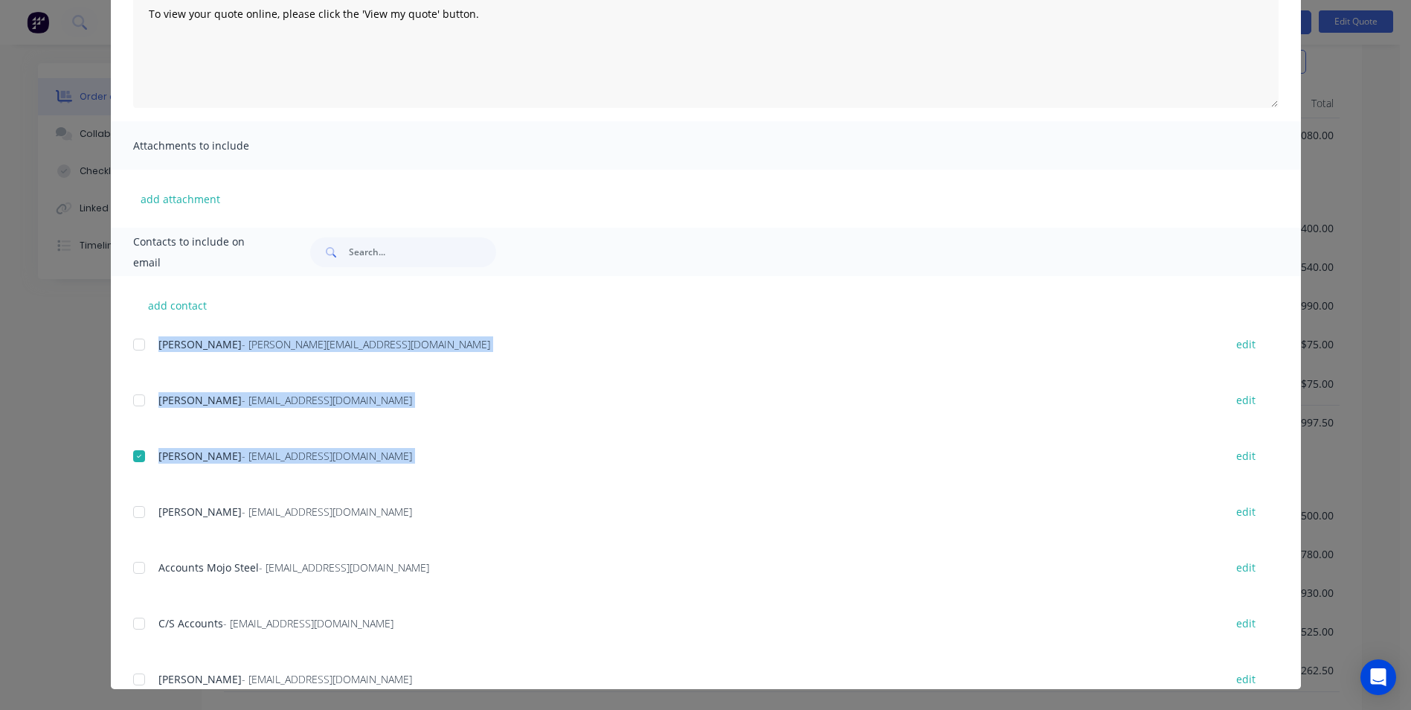
drag, startPoint x: 133, startPoint y: 498, endPoint x: 132, endPoint y: 507, distance: 9.0
click at [132, 507] on div at bounding box center [139, 512] width 30 height 30
click at [138, 408] on div at bounding box center [139, 400] width 30 height 30
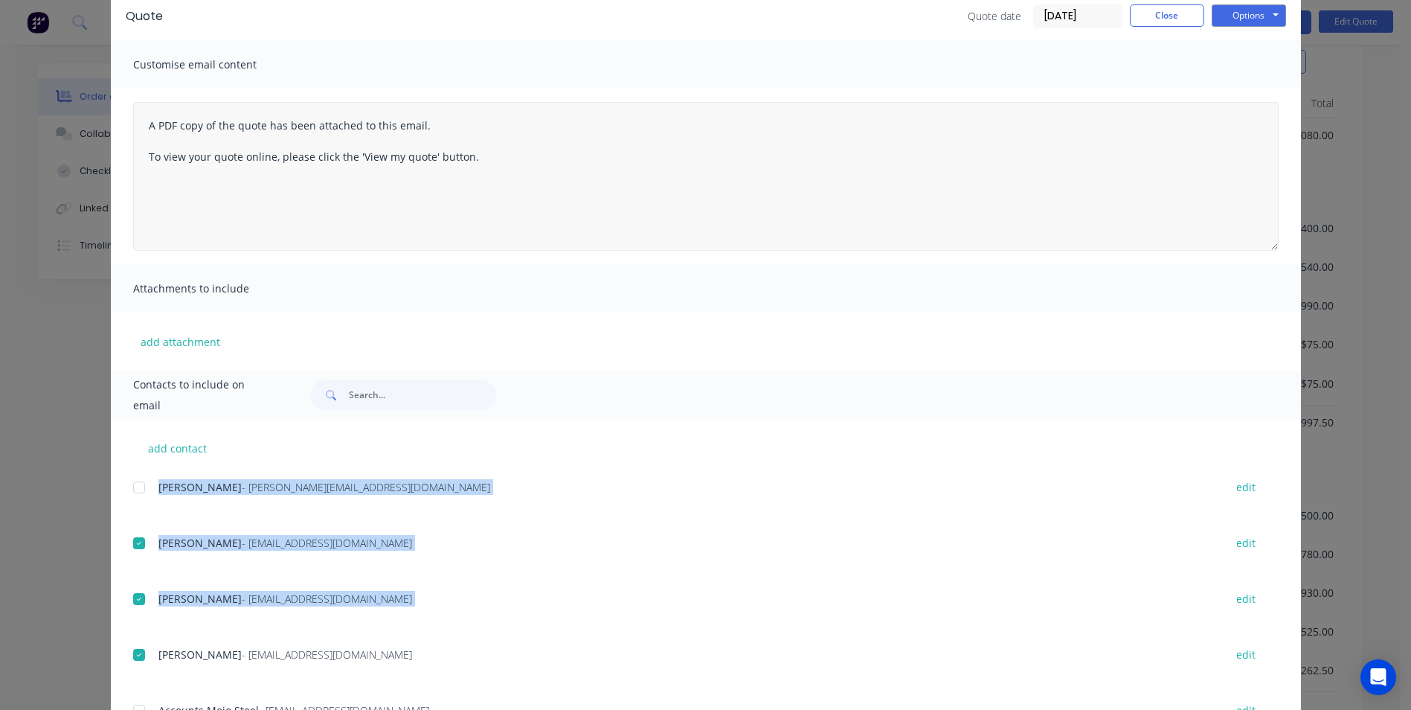
scroll to position [62, 0]
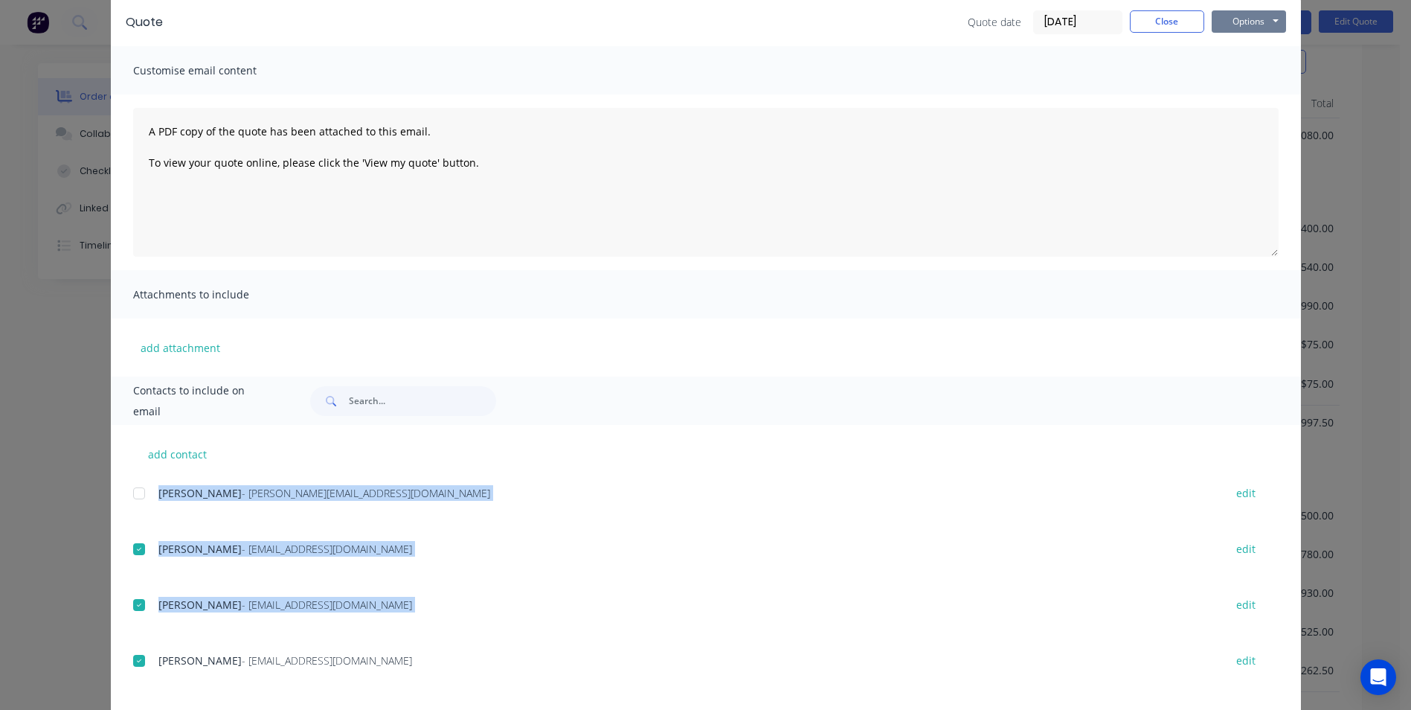
click at [1226, 28] on button "Options" at bounding box center [1249, 21] width 74 height 22
click at [1232, 99] on button "Email" at bounding box center [1259, 97] width 95 height 25
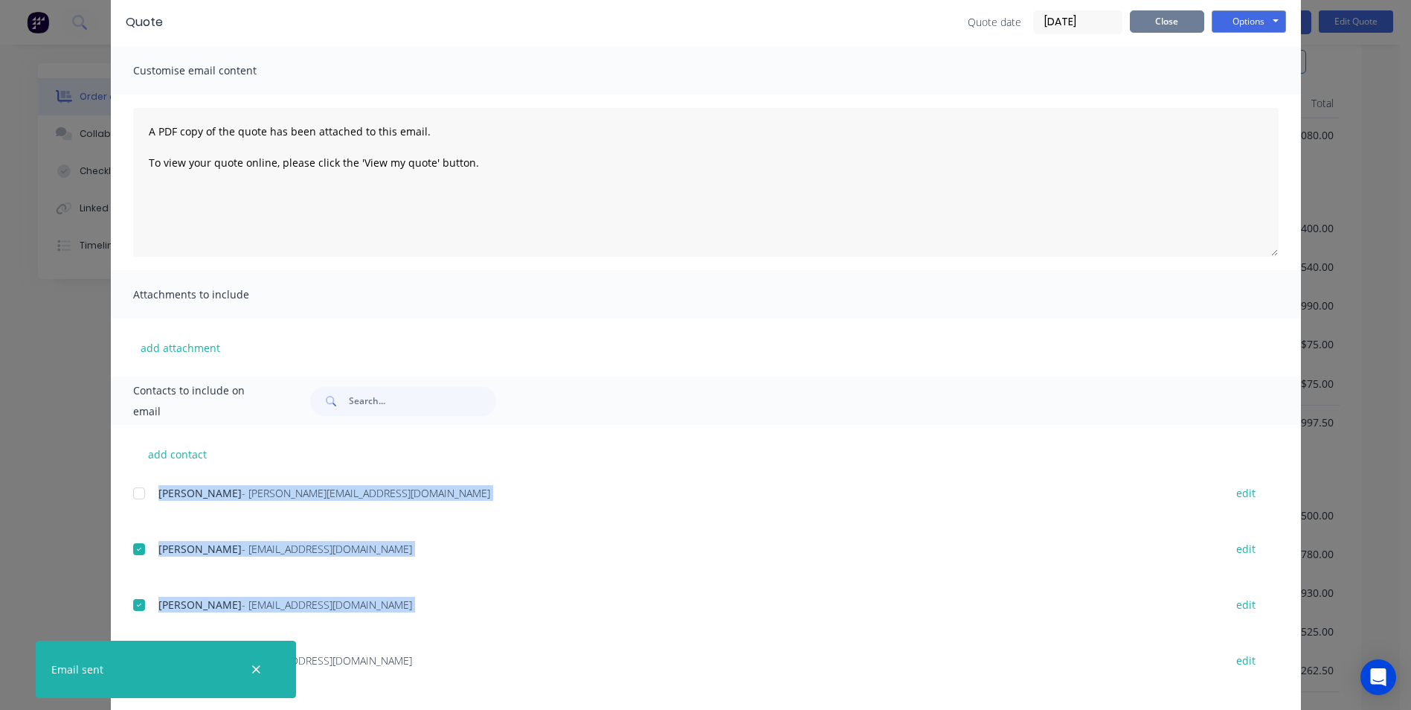
click at [1163, 25] on button "Close" at bounding box center [1167, 21] width 74 height 22
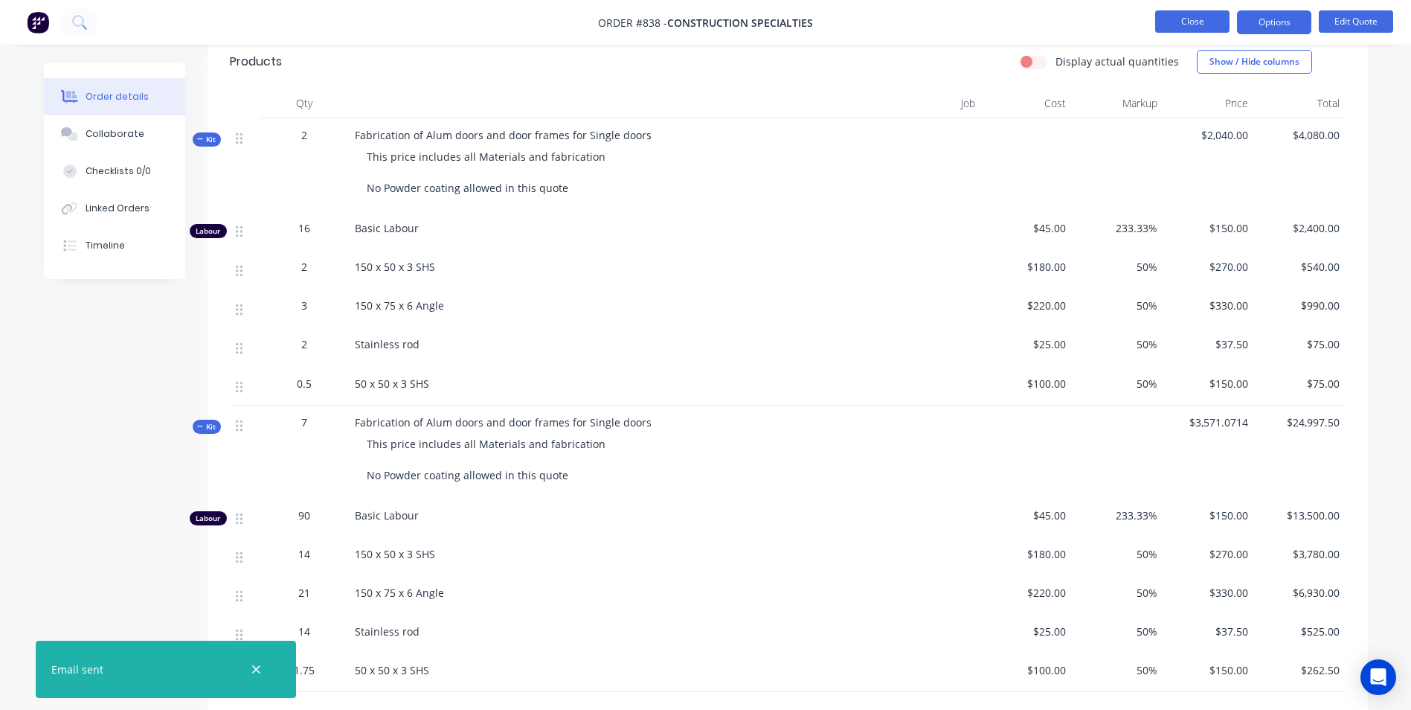
click at [1168, 23] on button "Close" at bounding box center [1192, 21] width 74 height 22
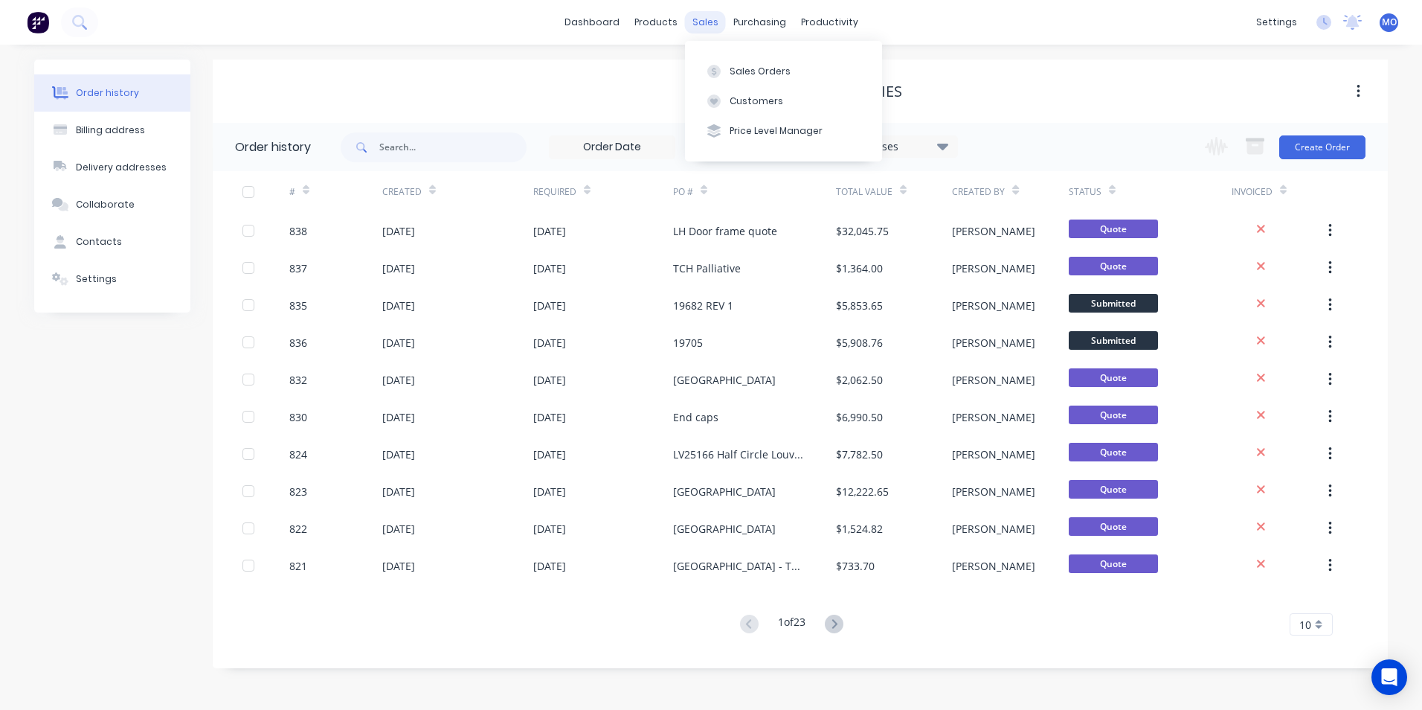
click at [713, 25] on div "sales" at bounding box center [705, 22] width 41 height 22
click at [734, 65] on div "Sales Orders" at bounding box center [760, 71] width 61 height 13
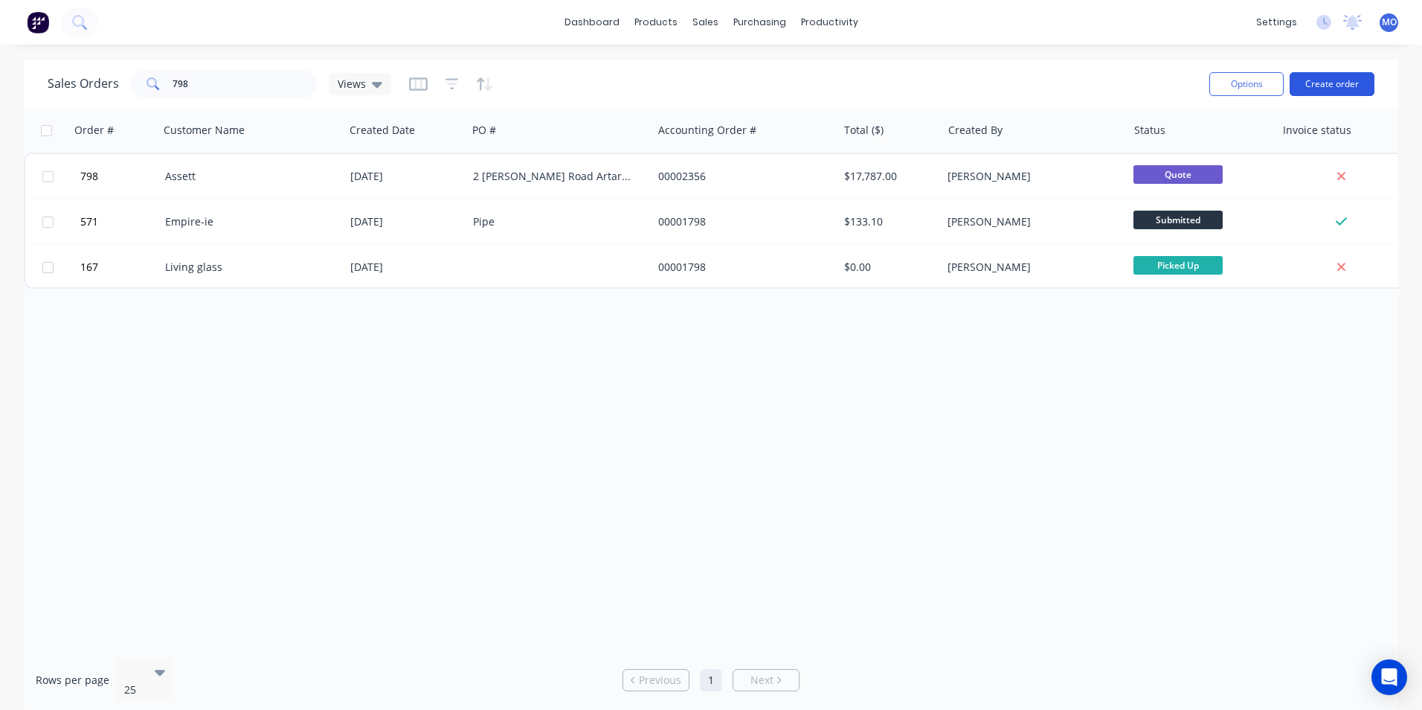
click at [1319, 84] on button "Create order" at bounding box center [1332, 84] width 85 height 24
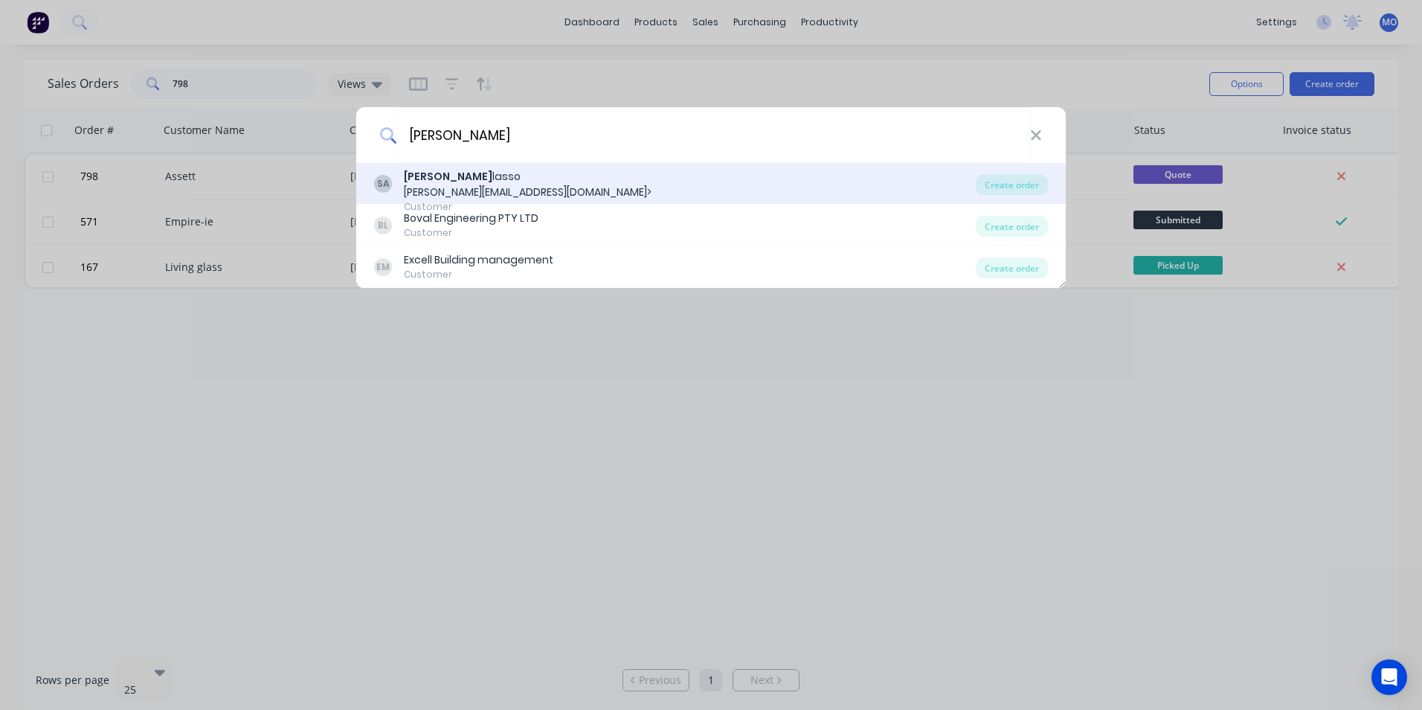
type input "[PERSON_NAME]"
click at [570, 200] on div "Customer" at bounding box center [528, 206] width 248 height 13
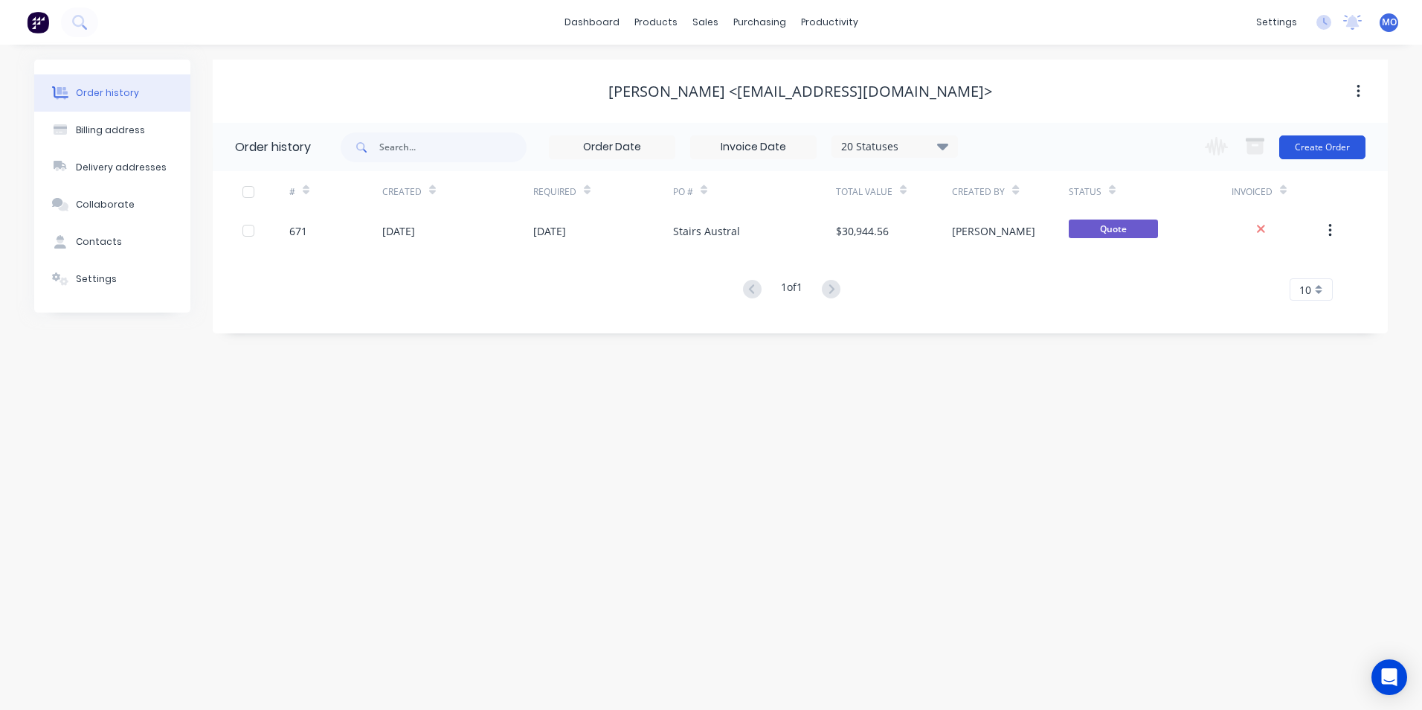
click at [1310, 144] on button "Create Order" at bounding box center [1322, 147] width 86 height 24
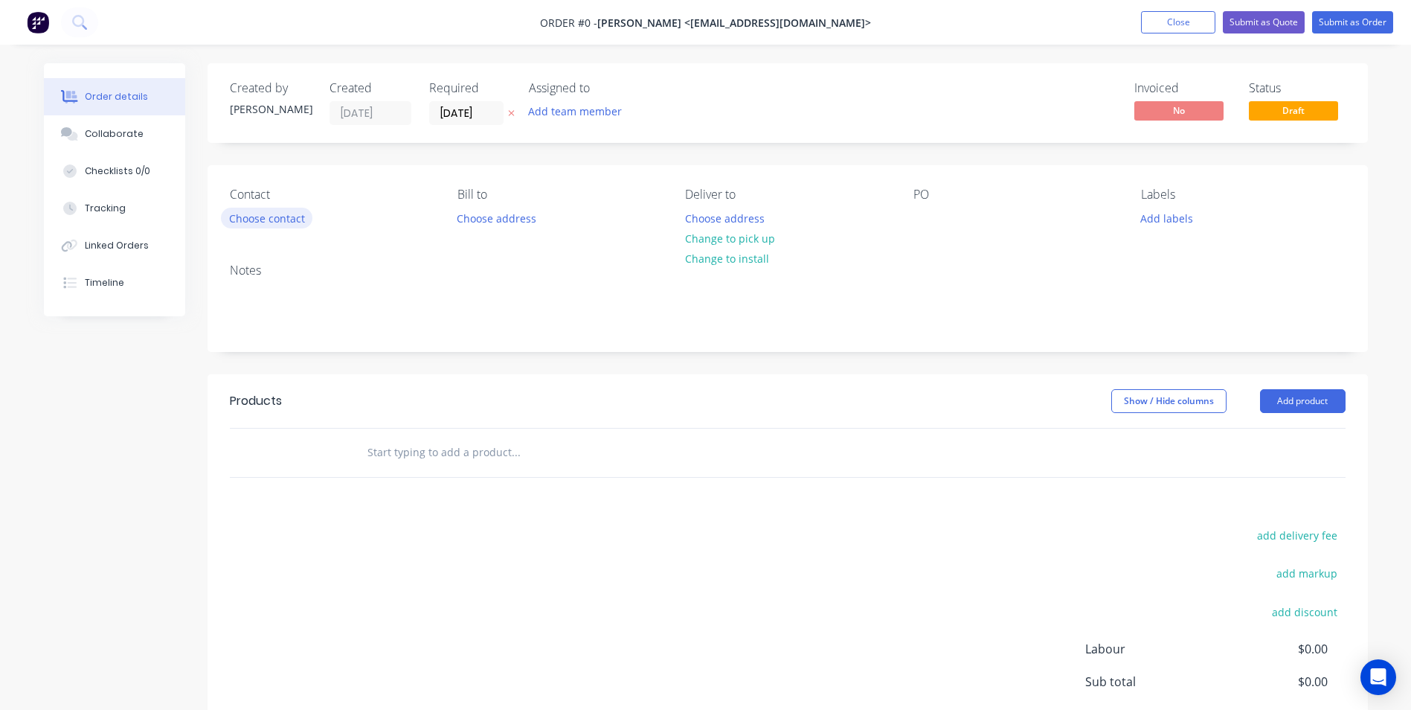
click at [240, 216] on button "Choose contact" at bounding box center [266, 218] width 91 height 20
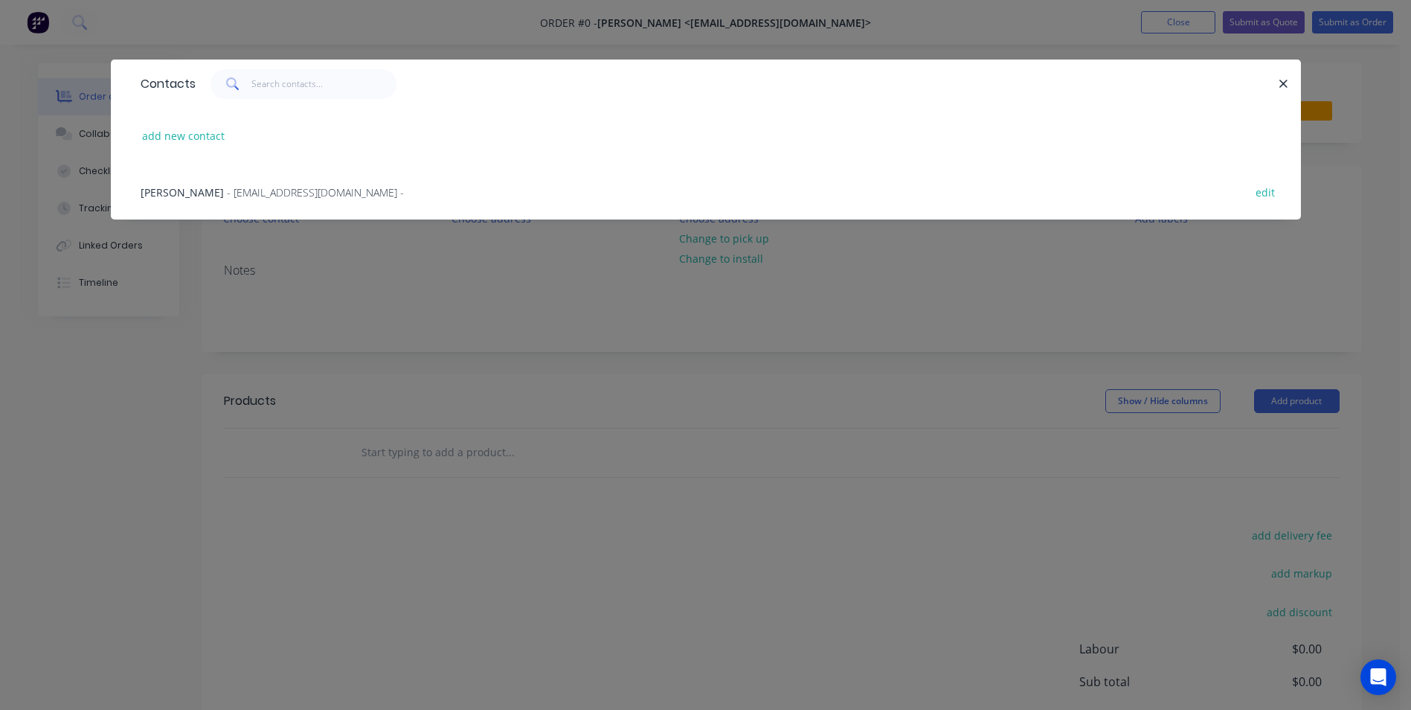
click at [227, 191] on span "- [EMAIL_ADDRESS][DOMAIN_NAME] -" at bounding box center [315, 192] width 177 height 14
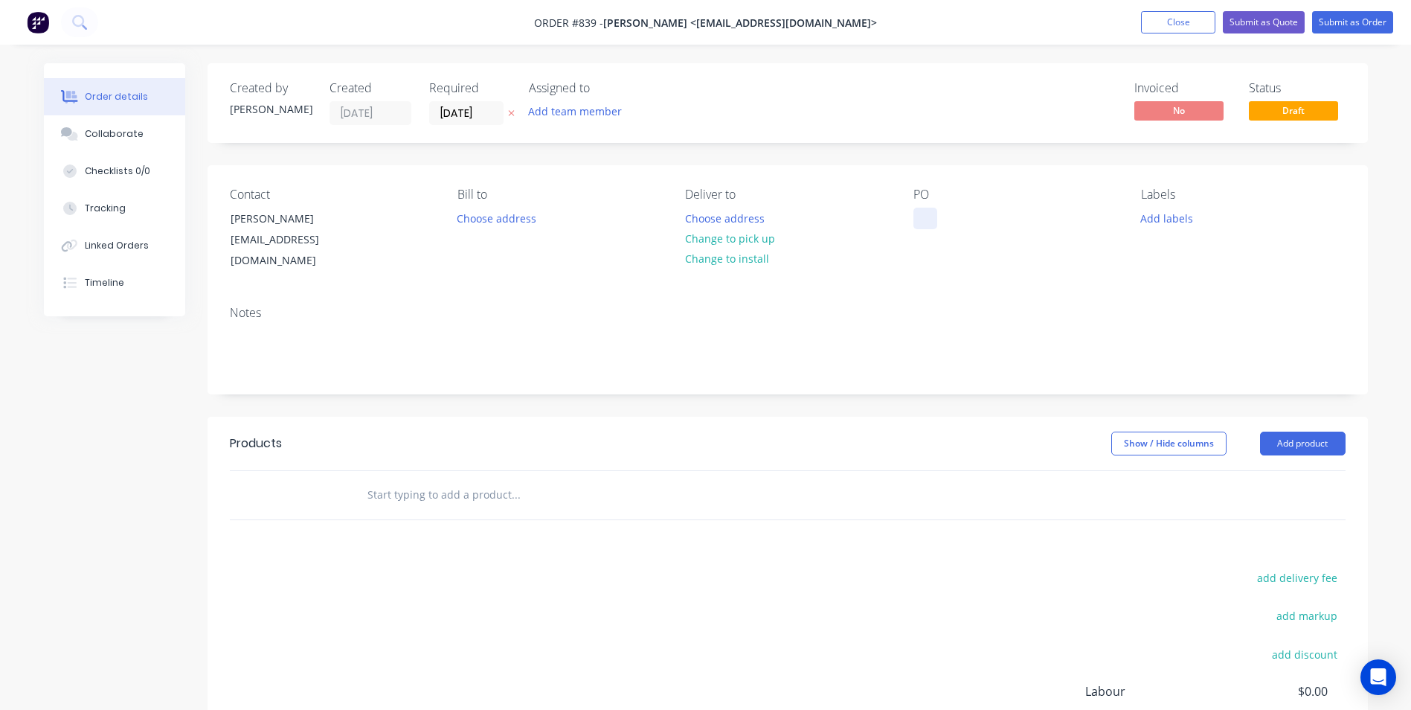
drag, startPoint x: 922, startPoint y: 222, endPoint x: 913, endPoint y: 217, distance: 10.0
click at [922, 221] on div at bounding box center [925, 219] width 24 height 22
click at [1271, 433] on button "Add product" at bounding box center [1303, 443] width 86 height 24
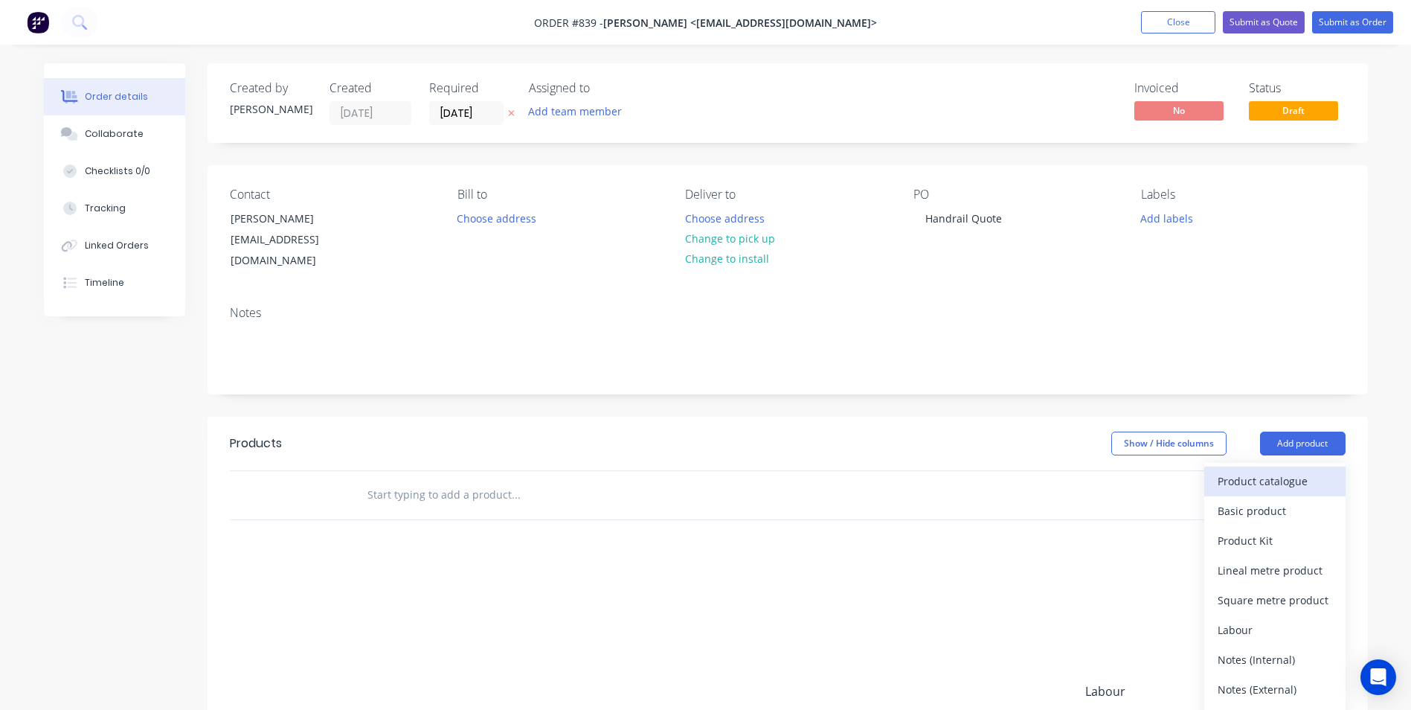
click at [1261, 466] on button "Product catalogue" at bounding box center [1274, 481] width 141 height 30
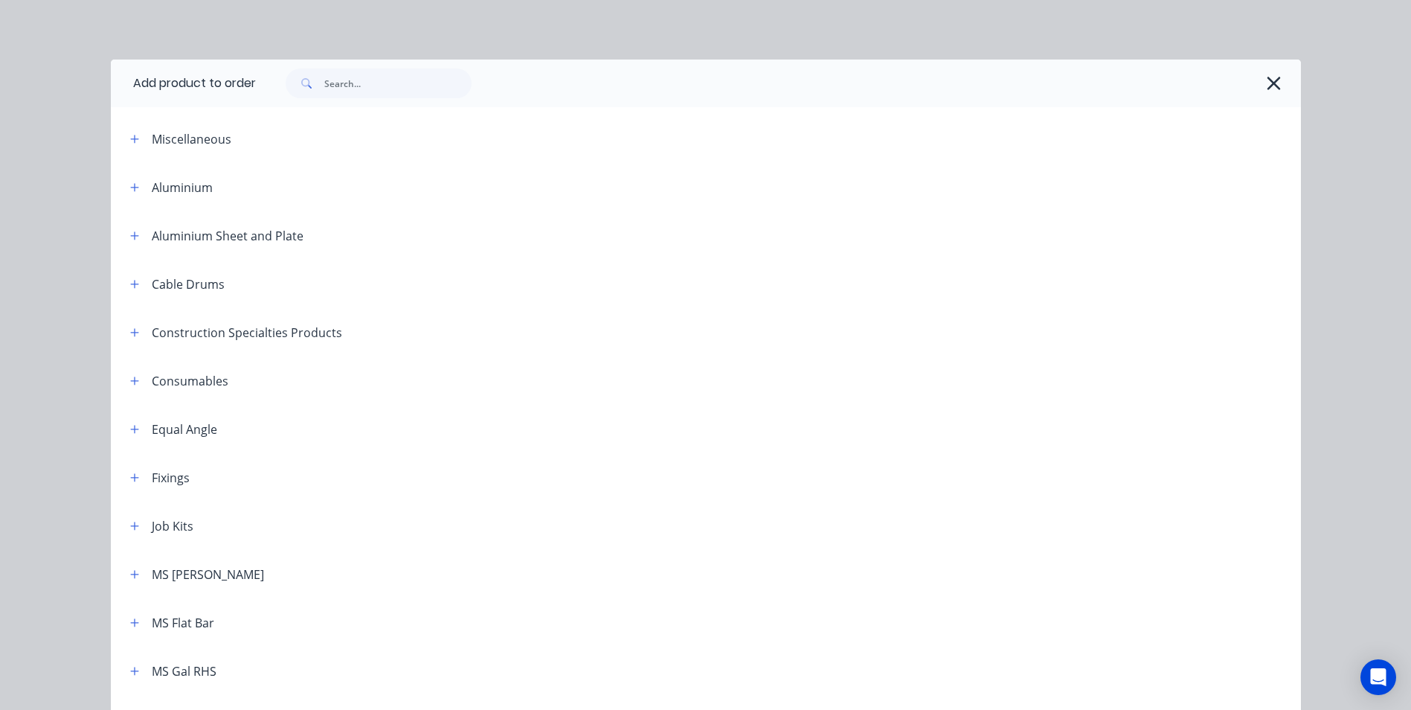
drag, startPoint x: 133, startPoint y: 134, endPoint x: 142, endPoint y: 142, distance: 12.1
click at [133, 134] on icon "button" at bounding box center [134, 139] width 9 height 10
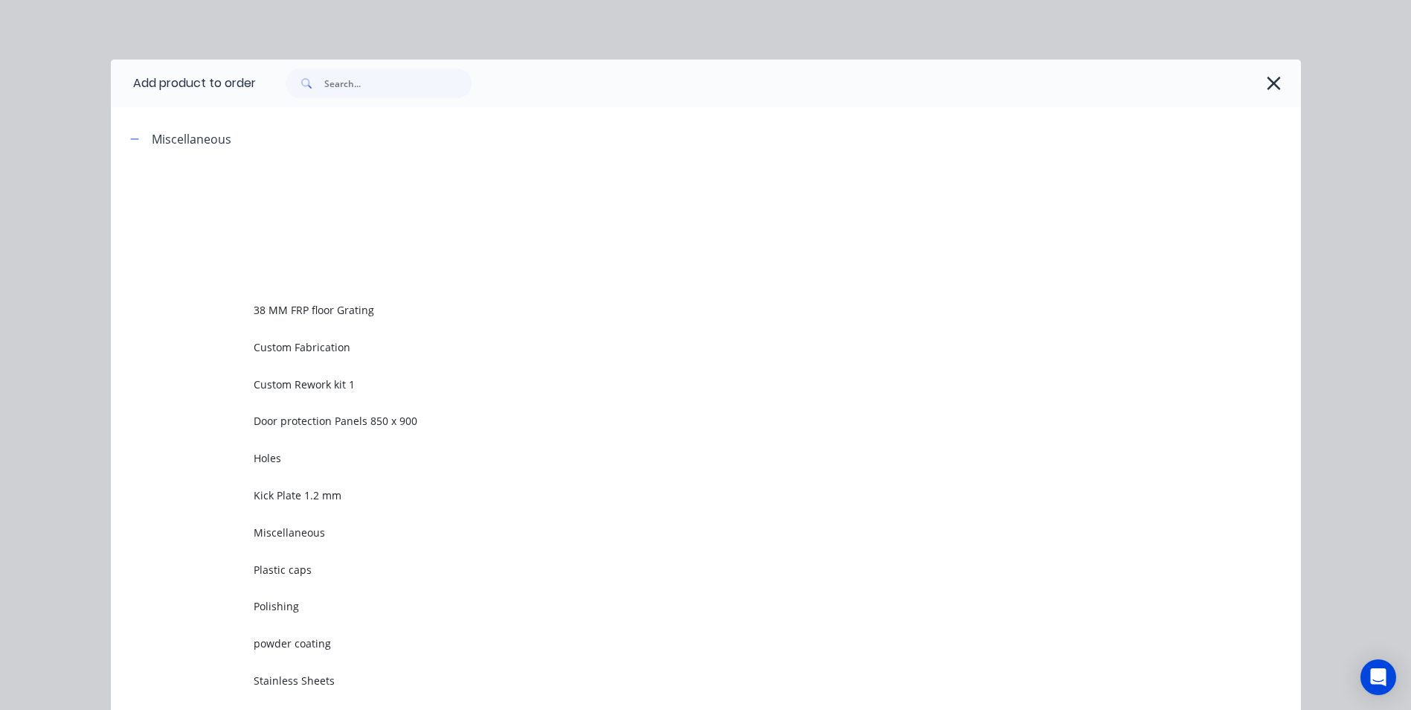
click at [304, 377] on span "Custom Rework kit 1" at bounding box center [672, 384] width 837 height 16
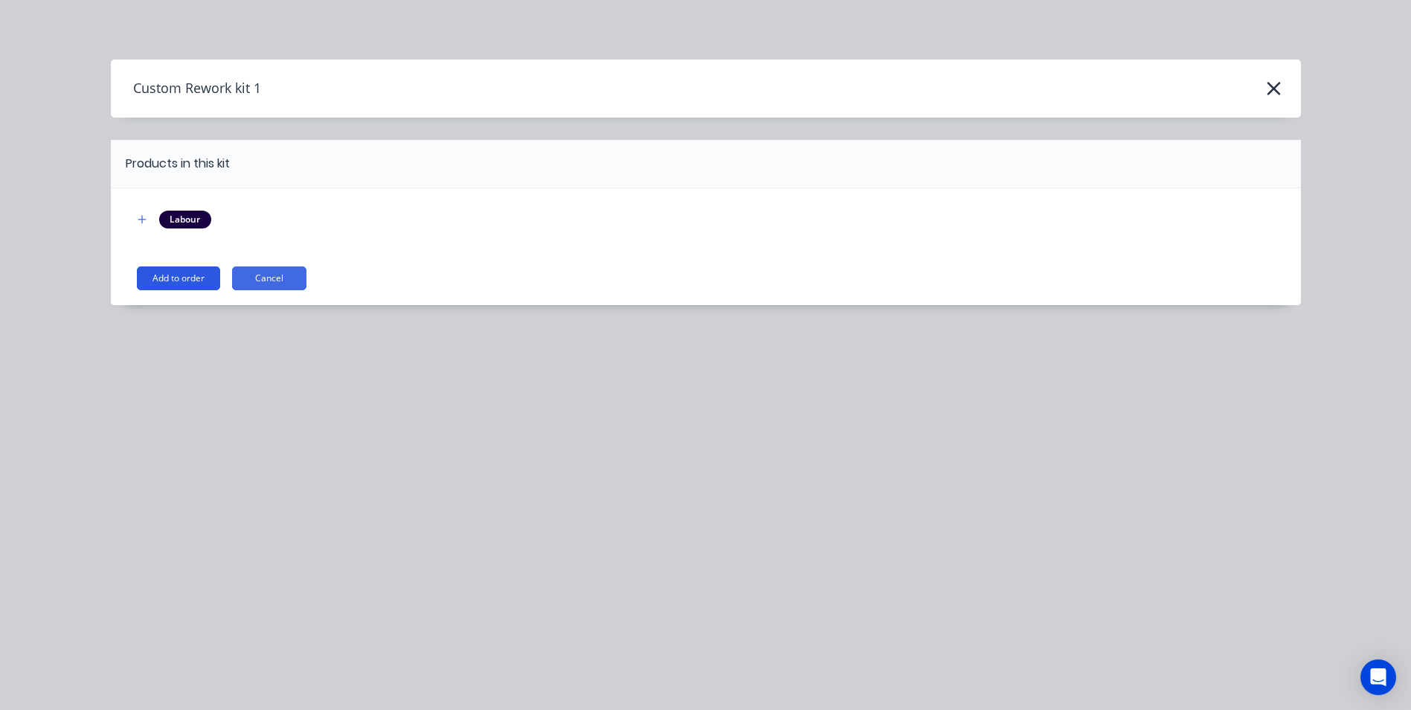
click at [180, 283] on button "Add to order" at bounding box center [178, 278] width 83 height 24
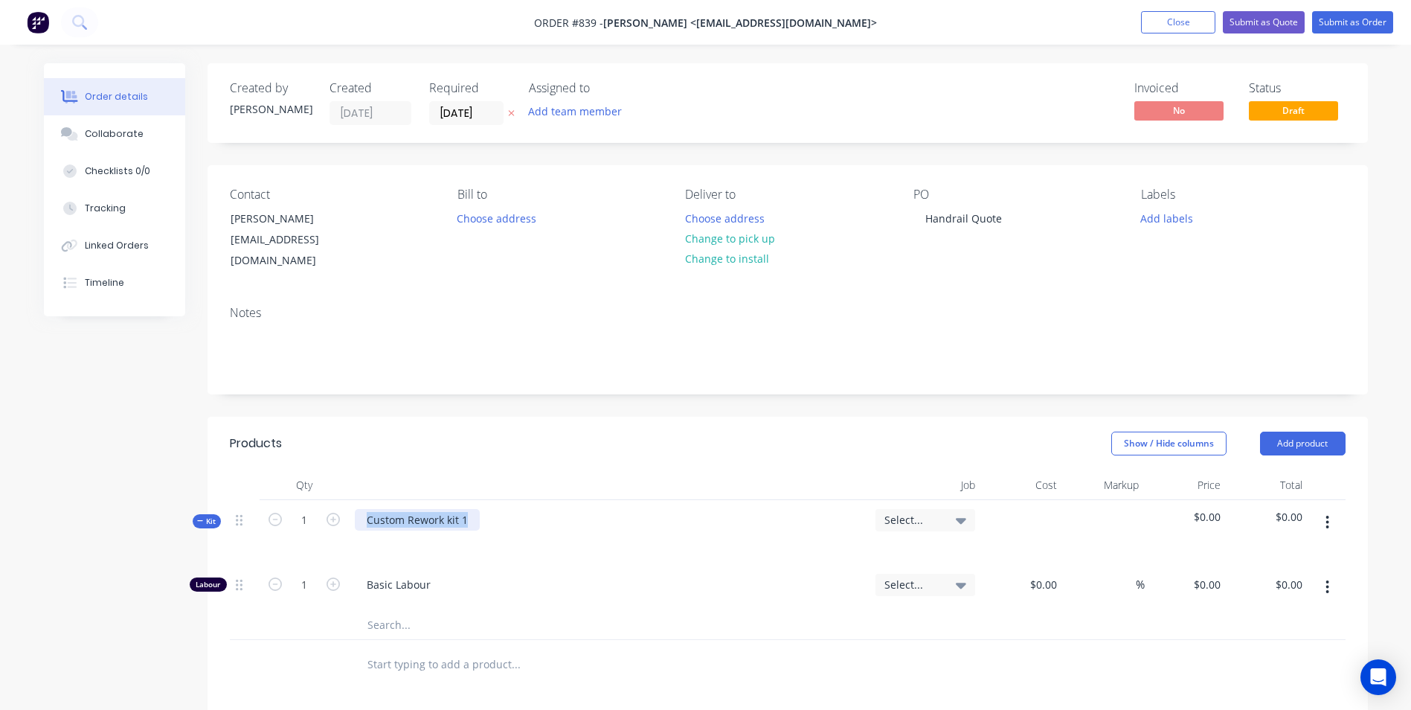
drag, startPoint x: 466, startPoint y: 498, endPoint x: 220, endPoint y: 533, distance: 247.9
click at [298, 519] on div "Kit 1 Custom Rework kit 1 Select... $0.00 $0.00" at bounding box center [788, 532] width 1116 height 65
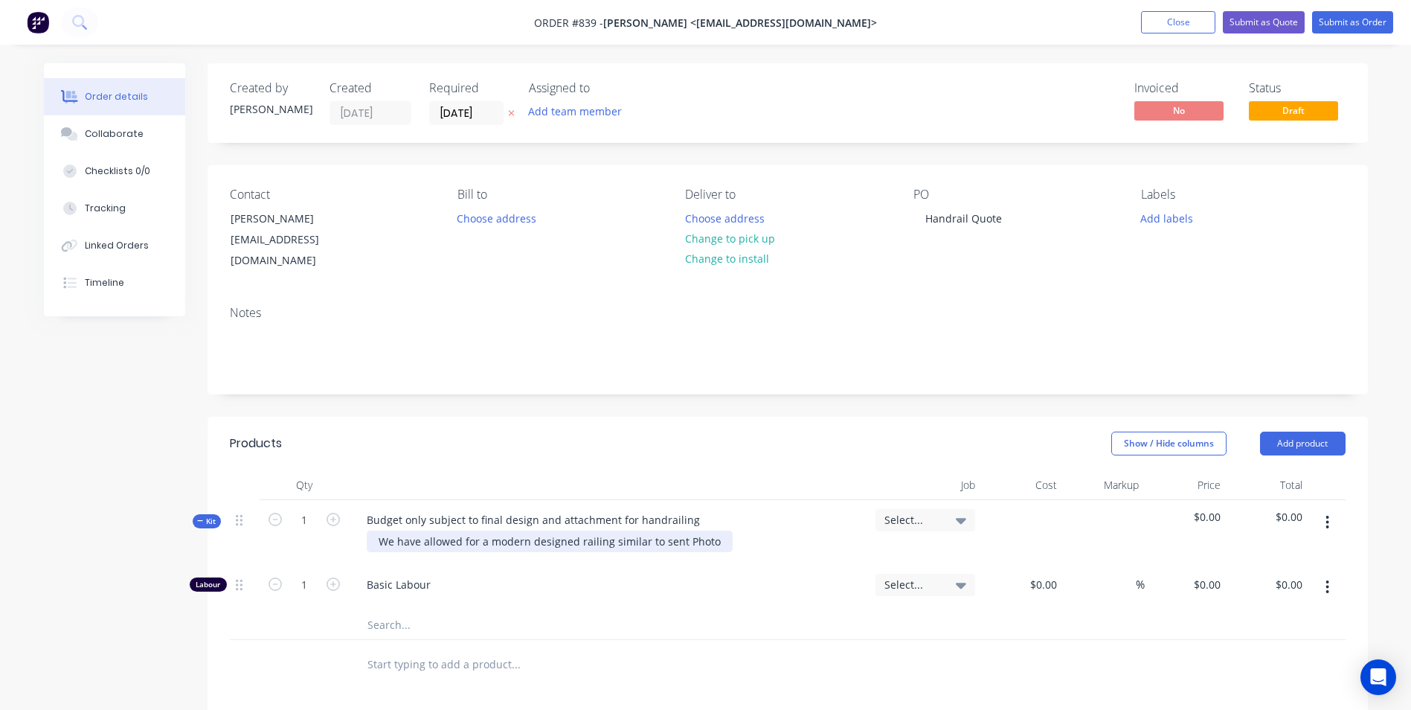
click at [713, 530] on div "We have allowed for a modern designed railing similar to sent Photo" at bounding box center [550, 541] width 366 height 22
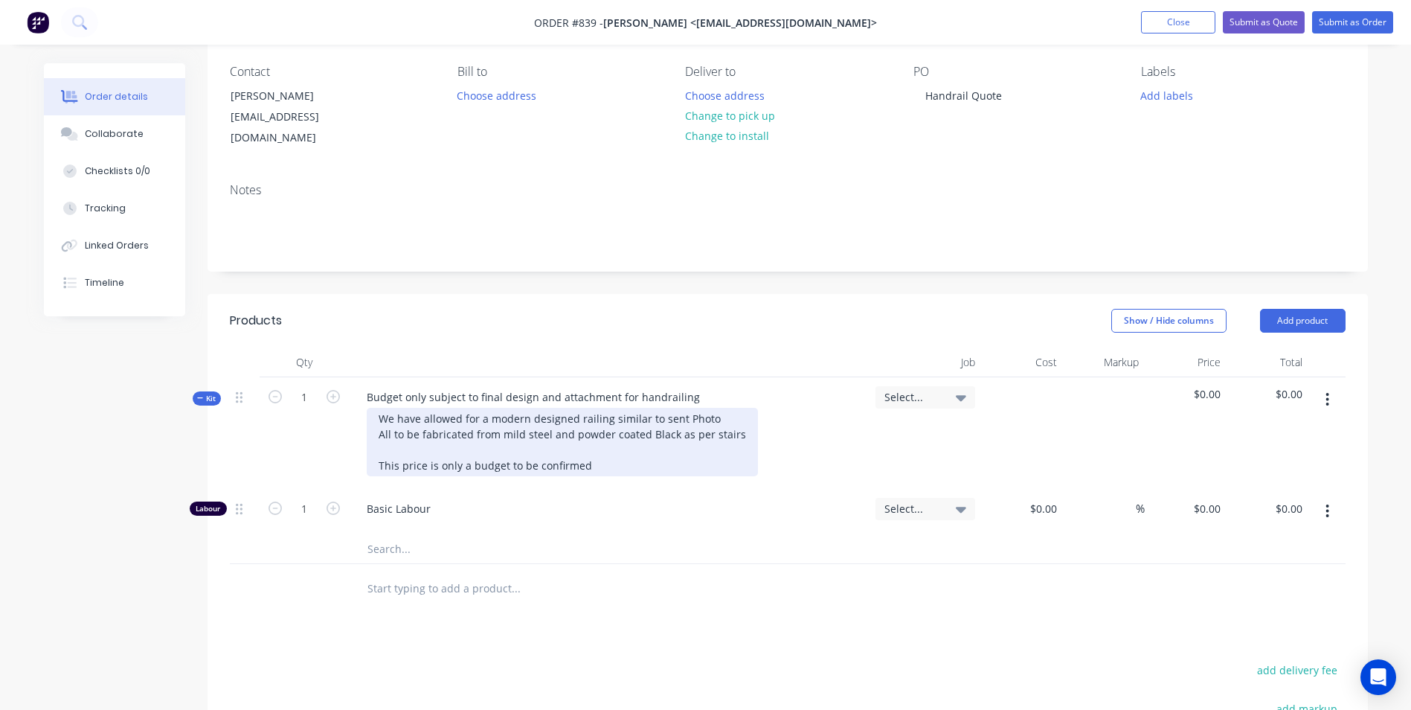
scroll to position [149, 0]
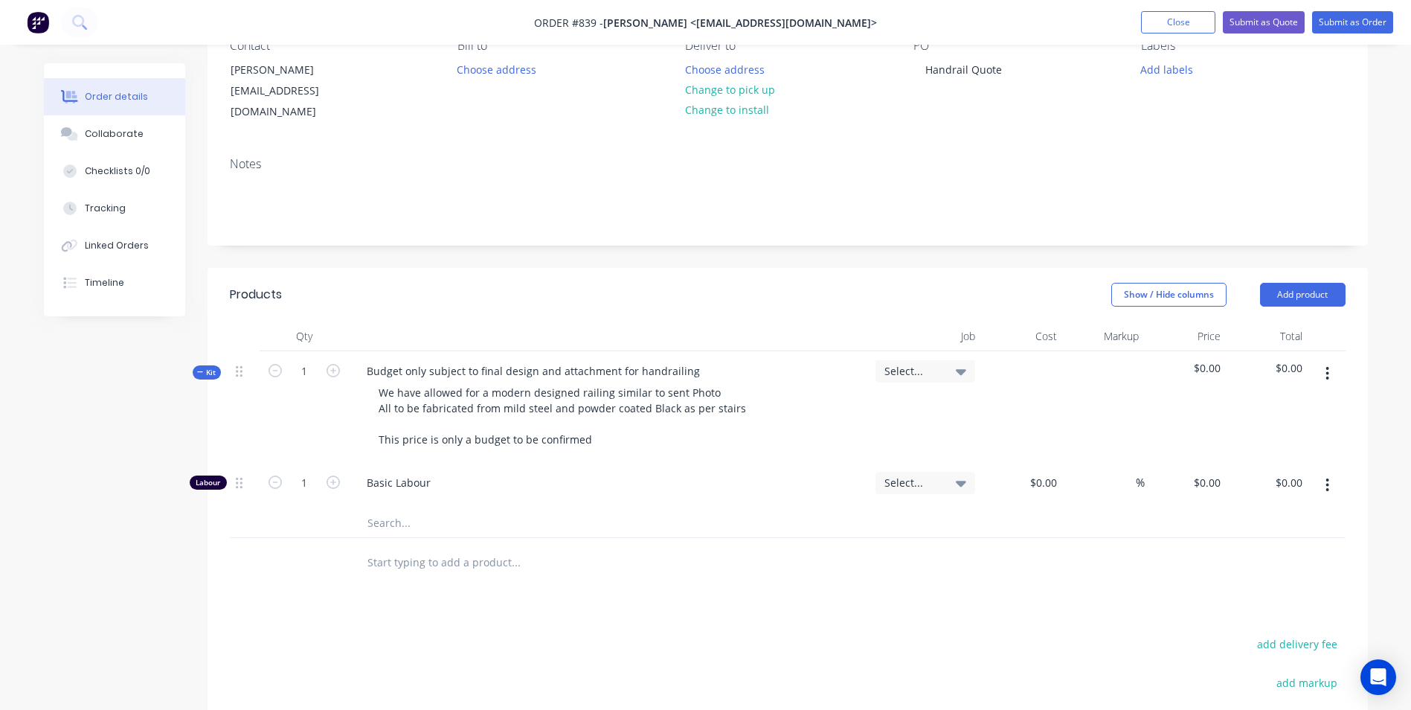
click at [1348, 348] on div "Qty Job Cost Markup Price Total Kit 1 Budget only subject to final design and a…" at bounding box center [788, 454] width 1160 height 266
click at [1324, 360] on button "button" at bounding box center [1327, 373] width 35 height 27
click at [1290, 402] on div "Add product to kit" at bounding box center [1275, 413] width 115 height 22
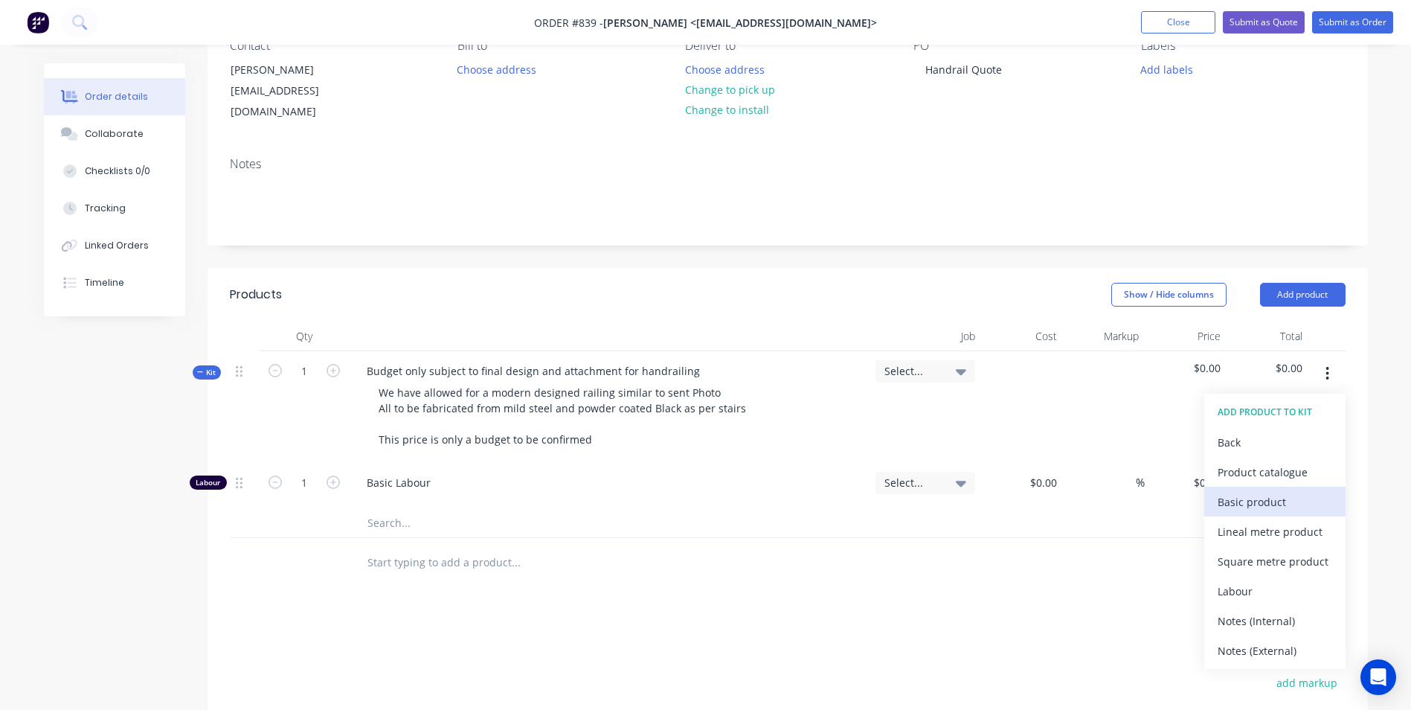
click at [1231, 492] on div "Basic product" at bounding box center [1275, 502] width 115 height 22
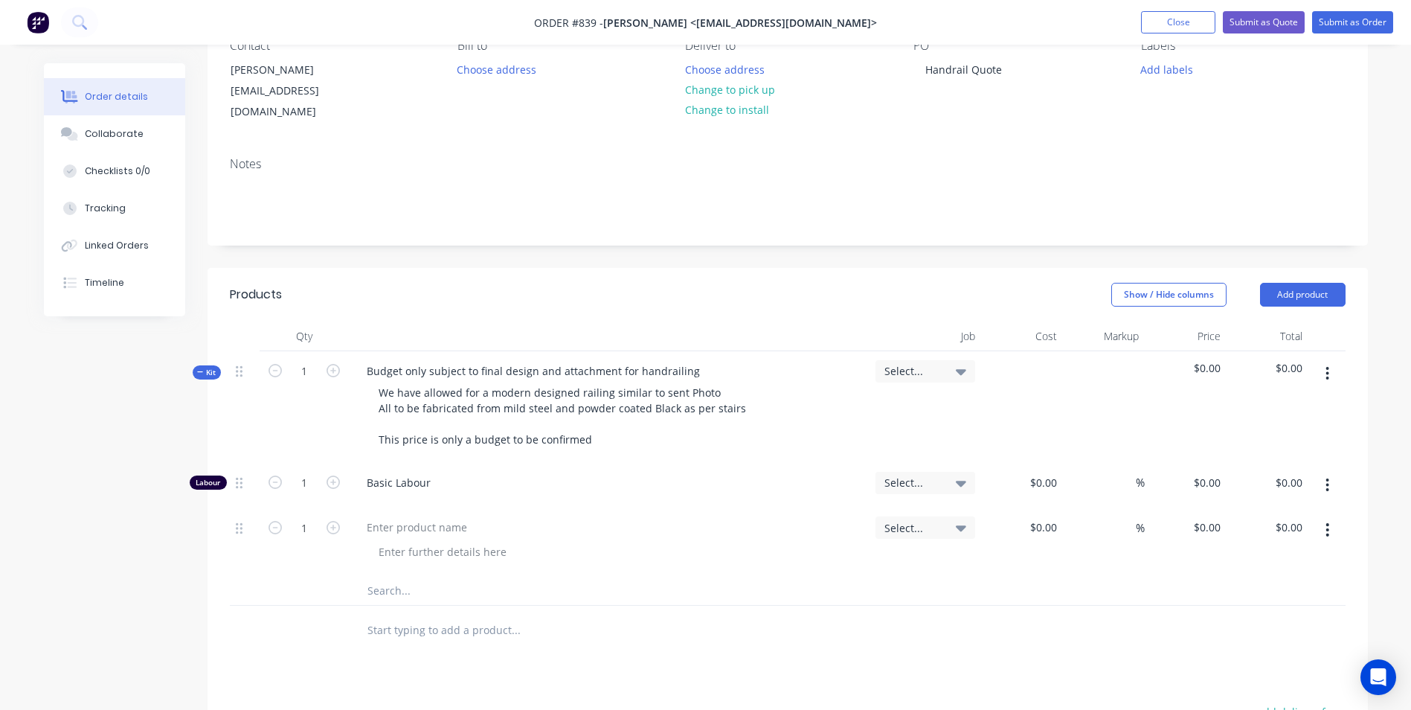
click at [1319, 518] on button "button" at bounding box center [1327, 529] width 35 height 27
click at [1285, 588] on div "Duplicate" at bounding box center [1275, 599] width 115 height 22
click at [1328, 523] on icon "button" at bounding box center [1327, 529] width 3 height 13
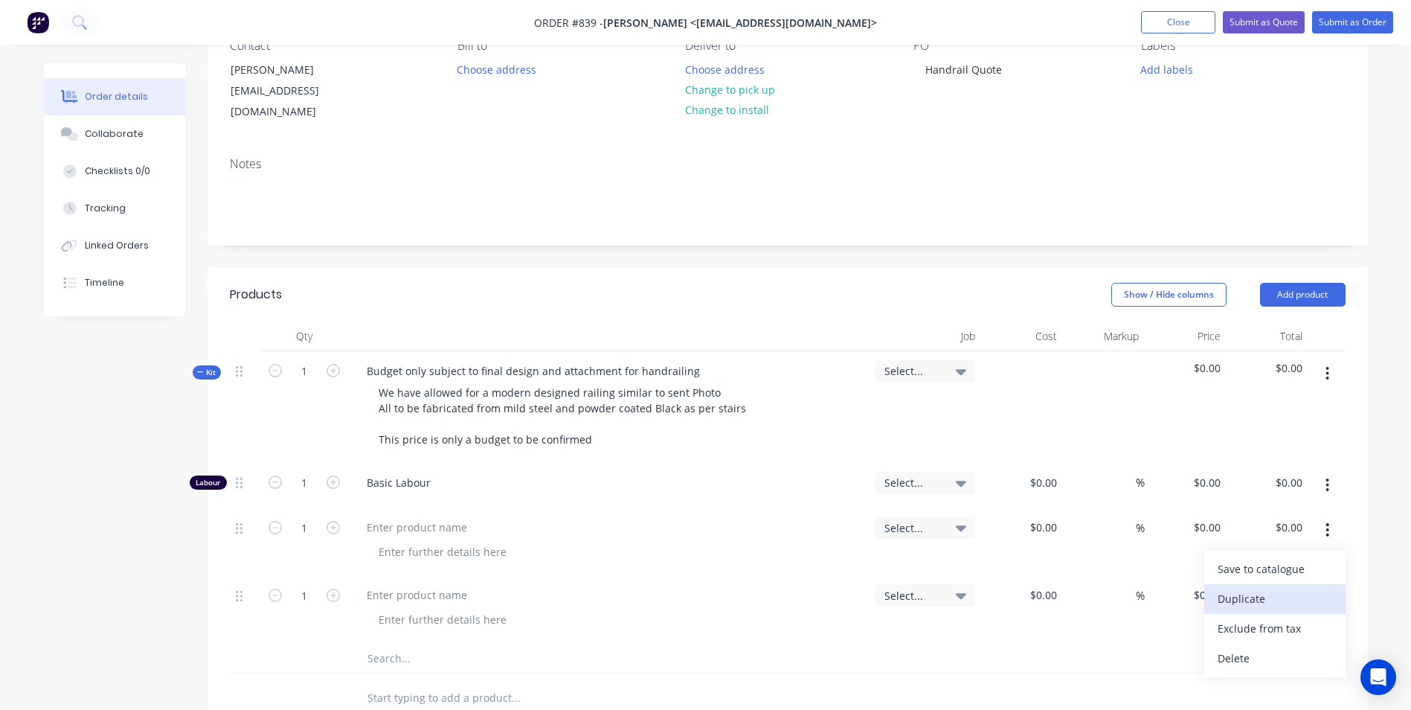
click at [1276, 588] on div "Duplicate" at bounding box center [1275, 599] width 115 height 22
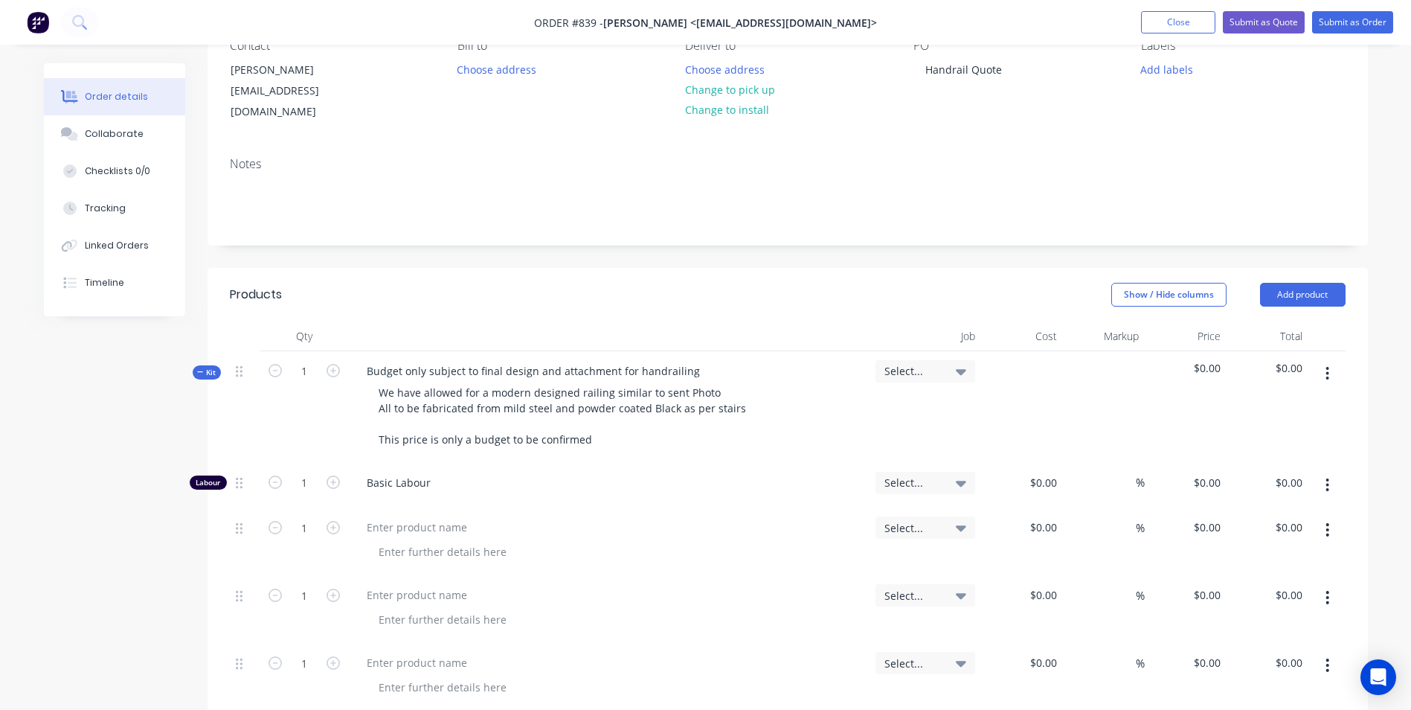
click at [1319, 519] on button "button" at bounding box center [1327, 529] width 35 height 27
click at [1272, 588] on div "Duplicate" at bounding box center [1275, 599] width 115 height 22
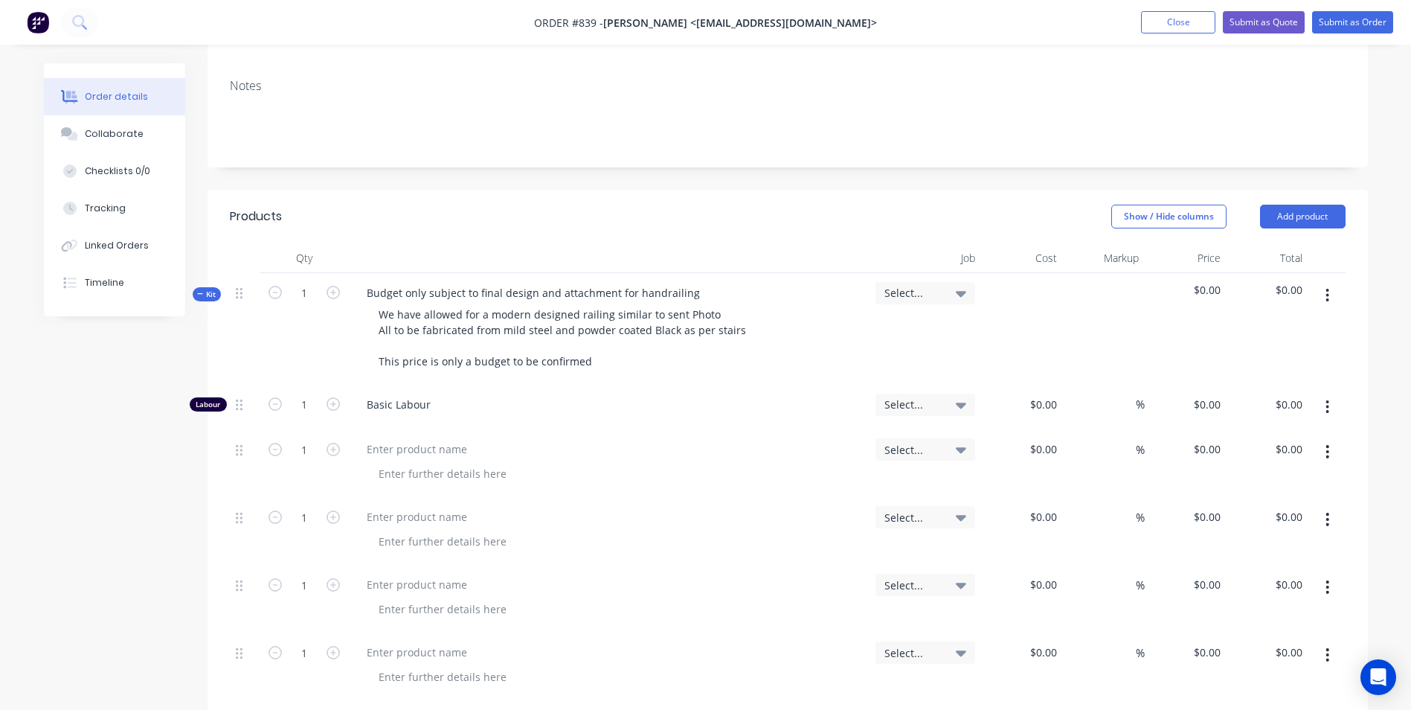
scroll to position [298, 0]
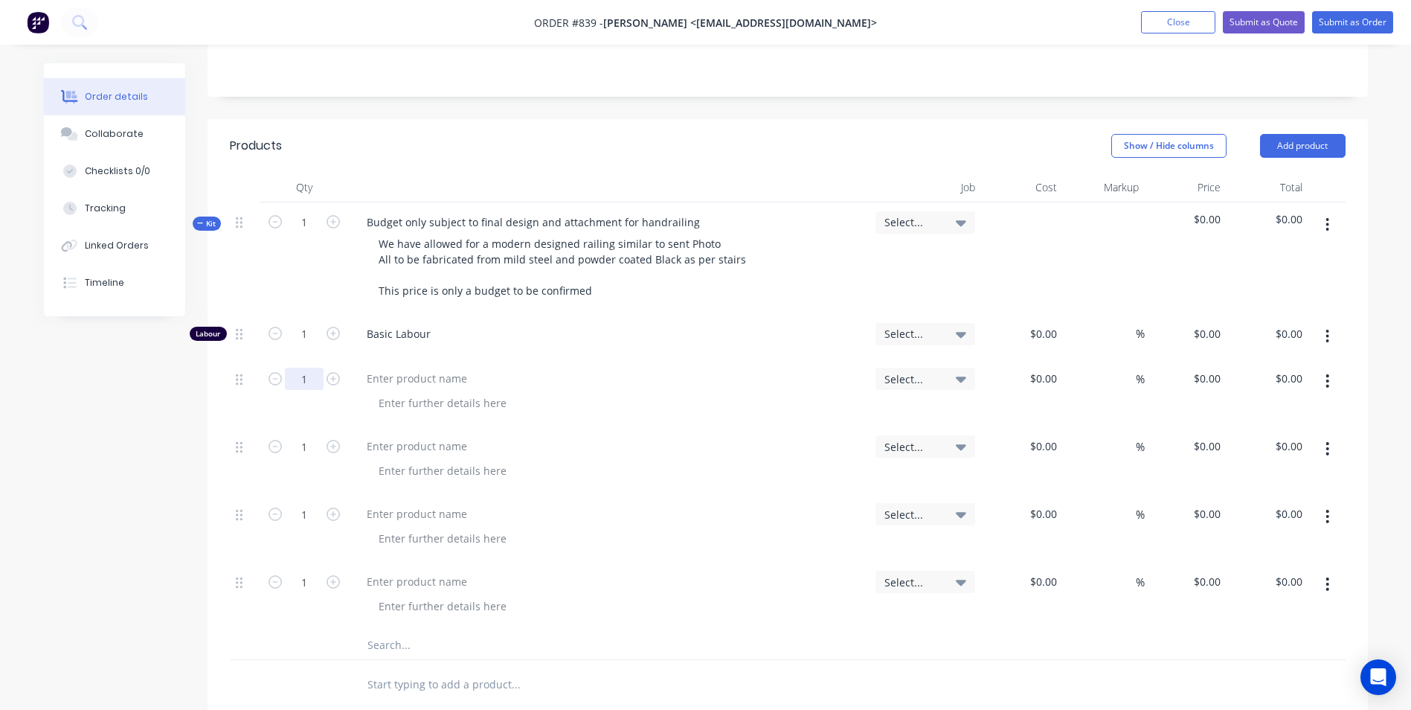
click at [300, 345] on input "1" at bounding box center [304, 334] width 39 height 22
click at [434, 367] on div at bounding box center [417, 378] width 124 height 22
click at [313, 345] on input "1" at bounding box center [304, 334] width 39 height 22
type input "50"
type input "$20.00"
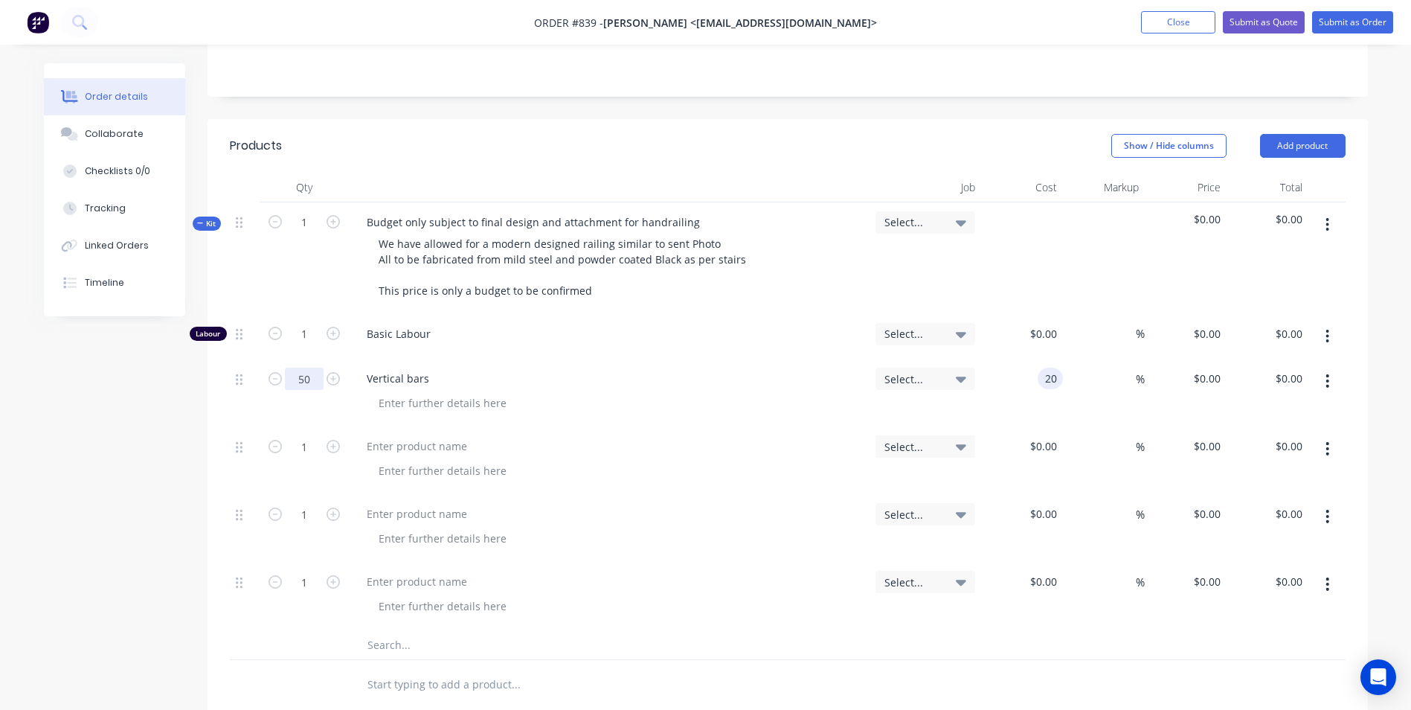
type input "$20.00"
type input "$1,000.00"
type input "50"
type input "30"
type input "$1,500.00"
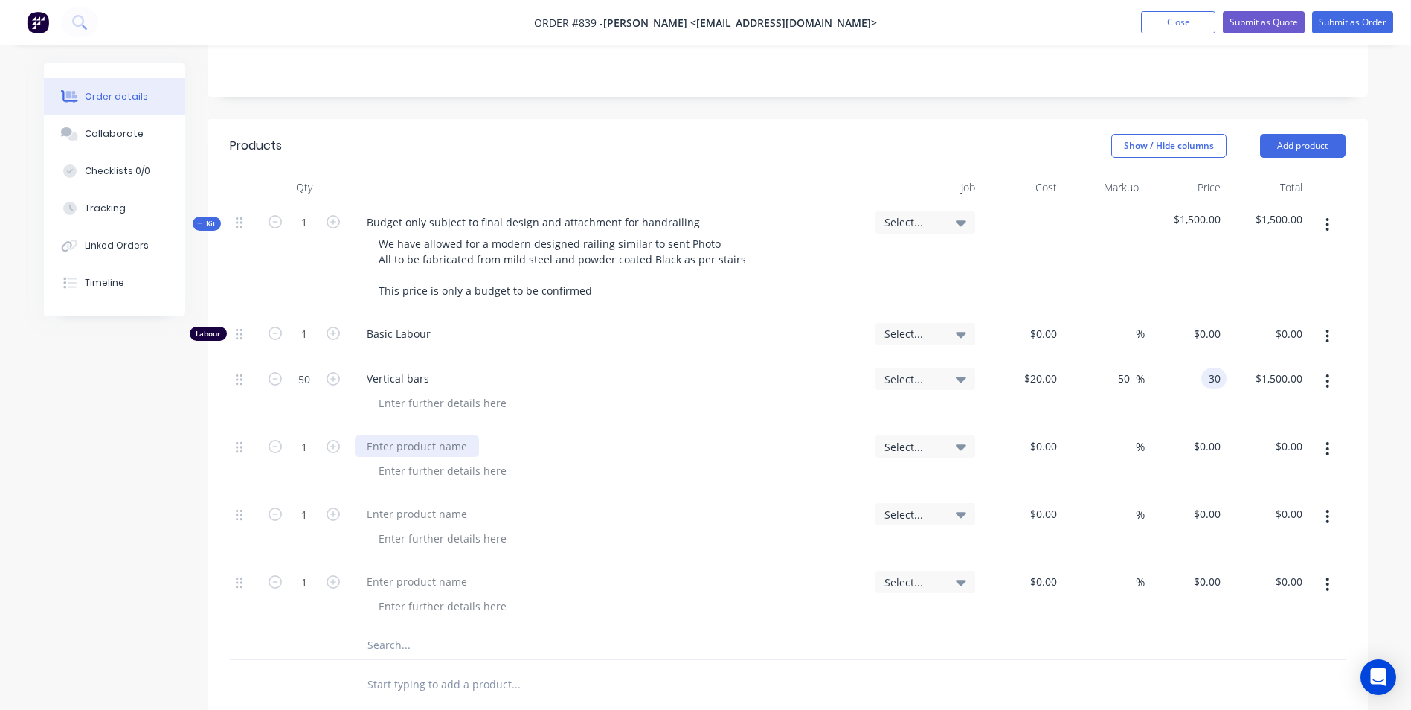
type input "$30.00"
click at [404, 435] on div at bounding box center [417, 446] width 124 height 22
type input "$200.00"
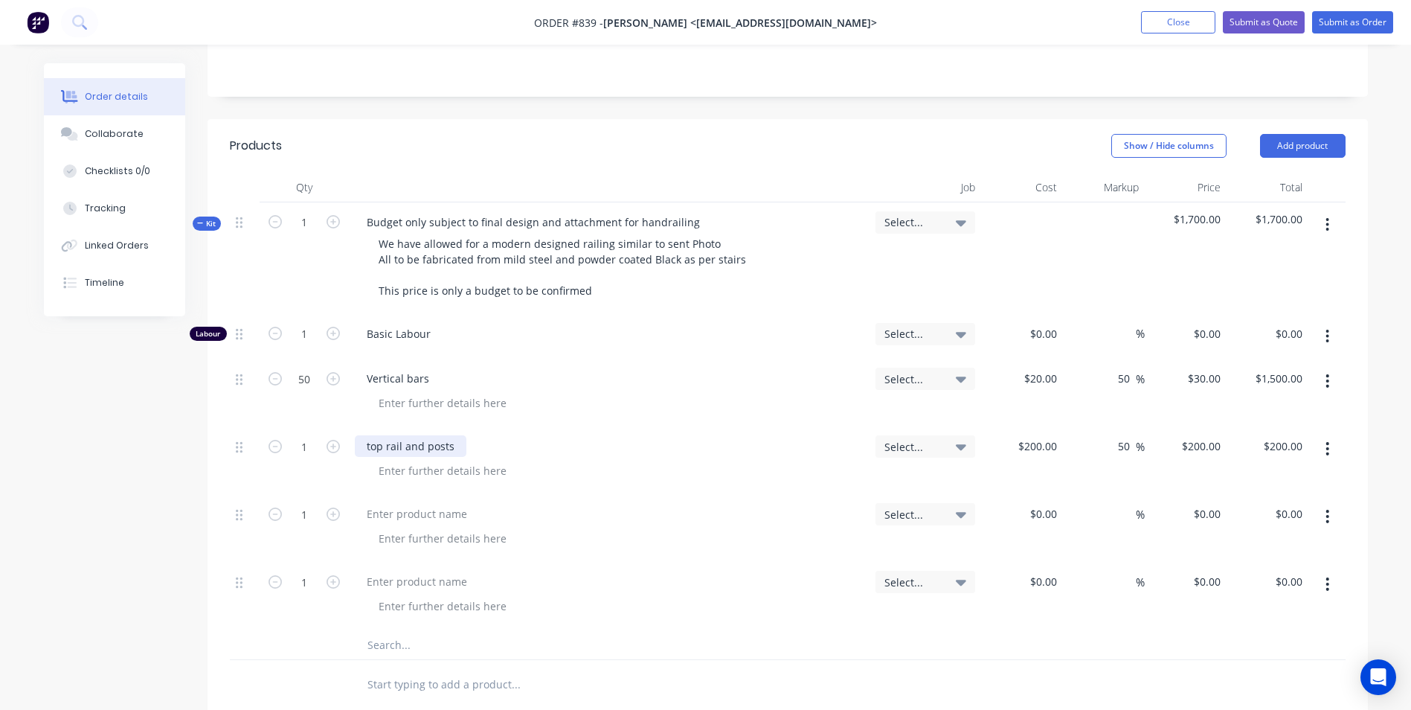
type input "50"
type input "300"
type input "$300.00"
click at [297, 345] on input "1" at bounding box center [304, 334] width 39 height 22
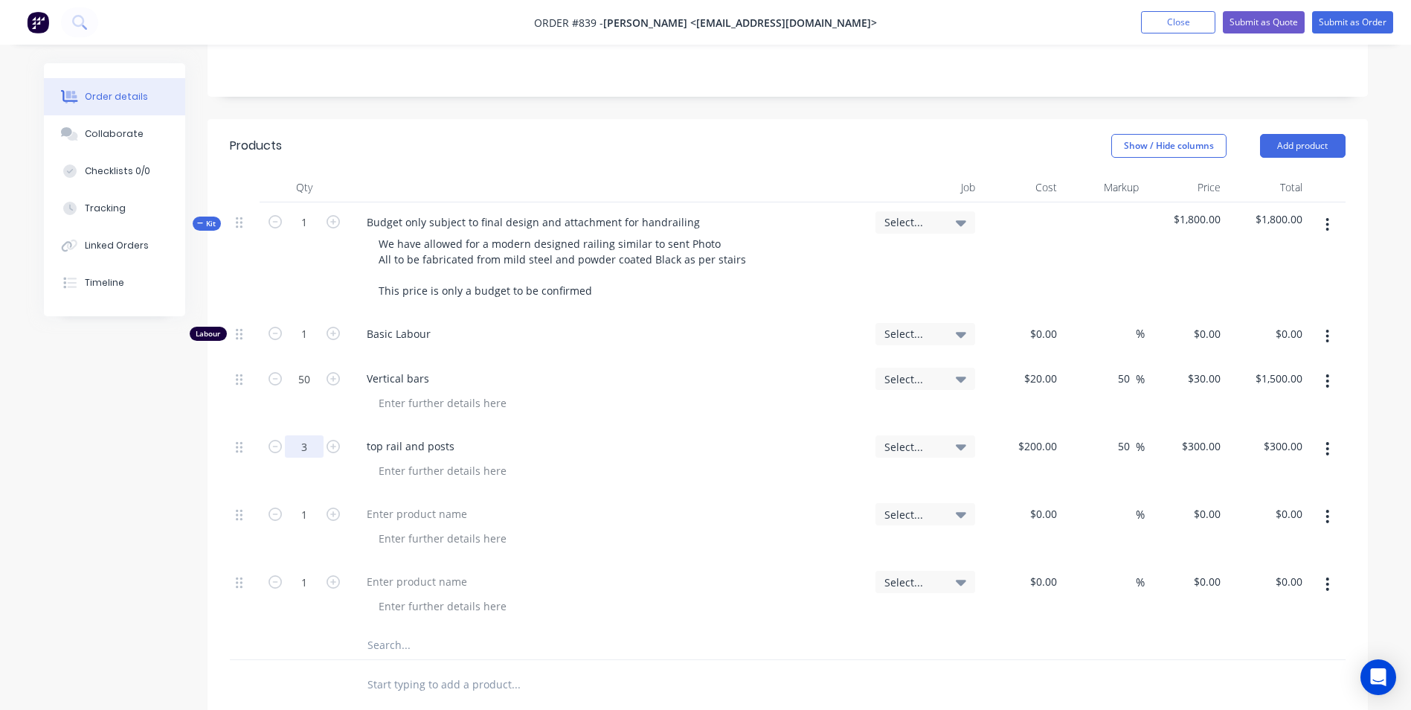
type input "3"
type input "$900.00"
click at [377, 504] on div at bounding box center [417, 514] width 124 height 22
type input "$800.00"
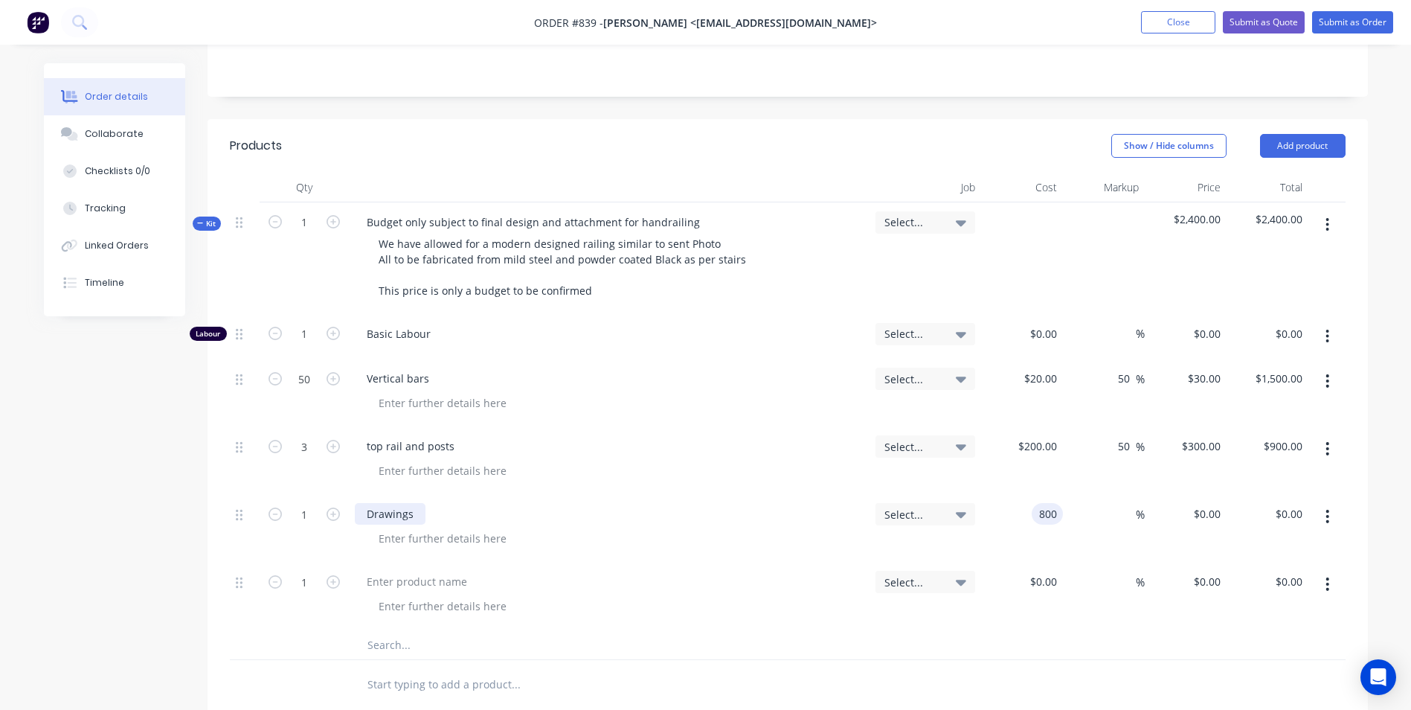
type input "$800.00"
type input "50"
type input "1200"
type input "$1,200.00"
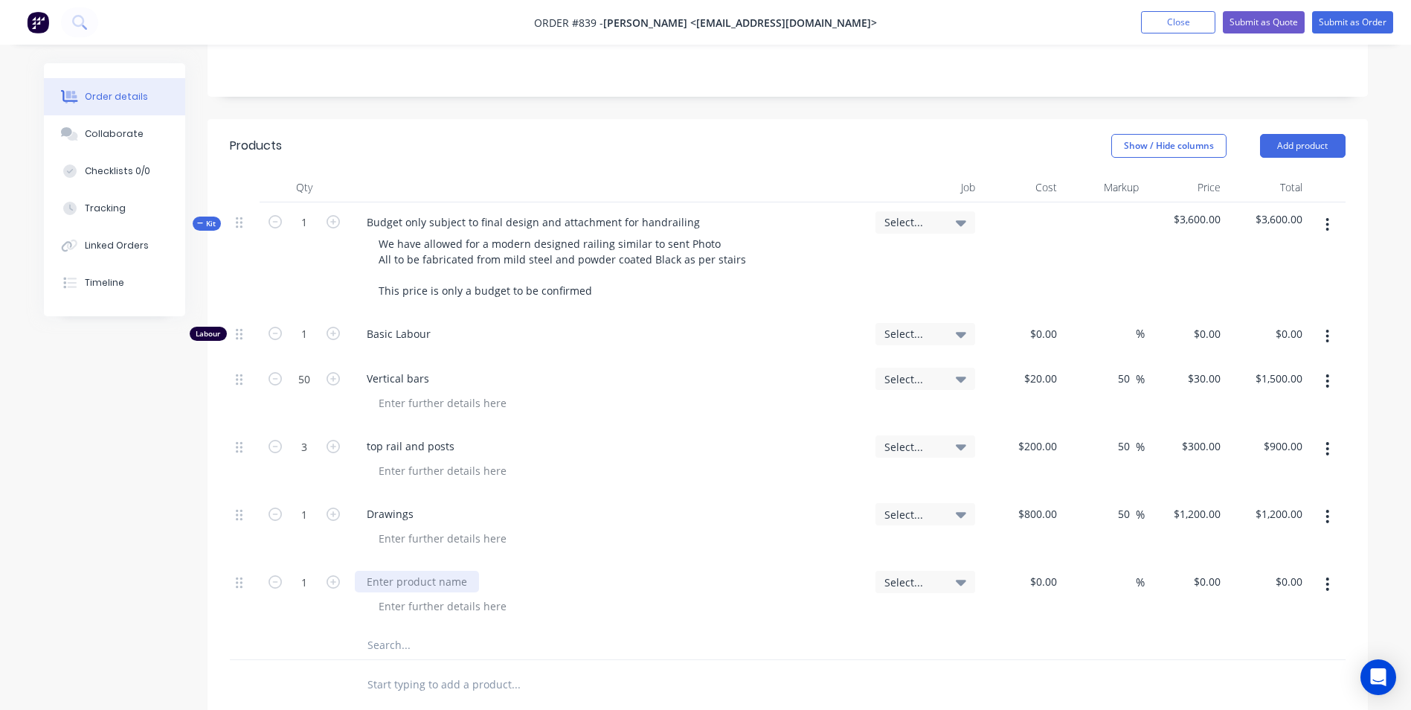
drag, startPoint x: 388, startPoint y: 566, endPoint x: 378, endPoint y: 572, distance: 12.0
click at [388, 570] on div at bounding box center [417, 581] width 124 height 22
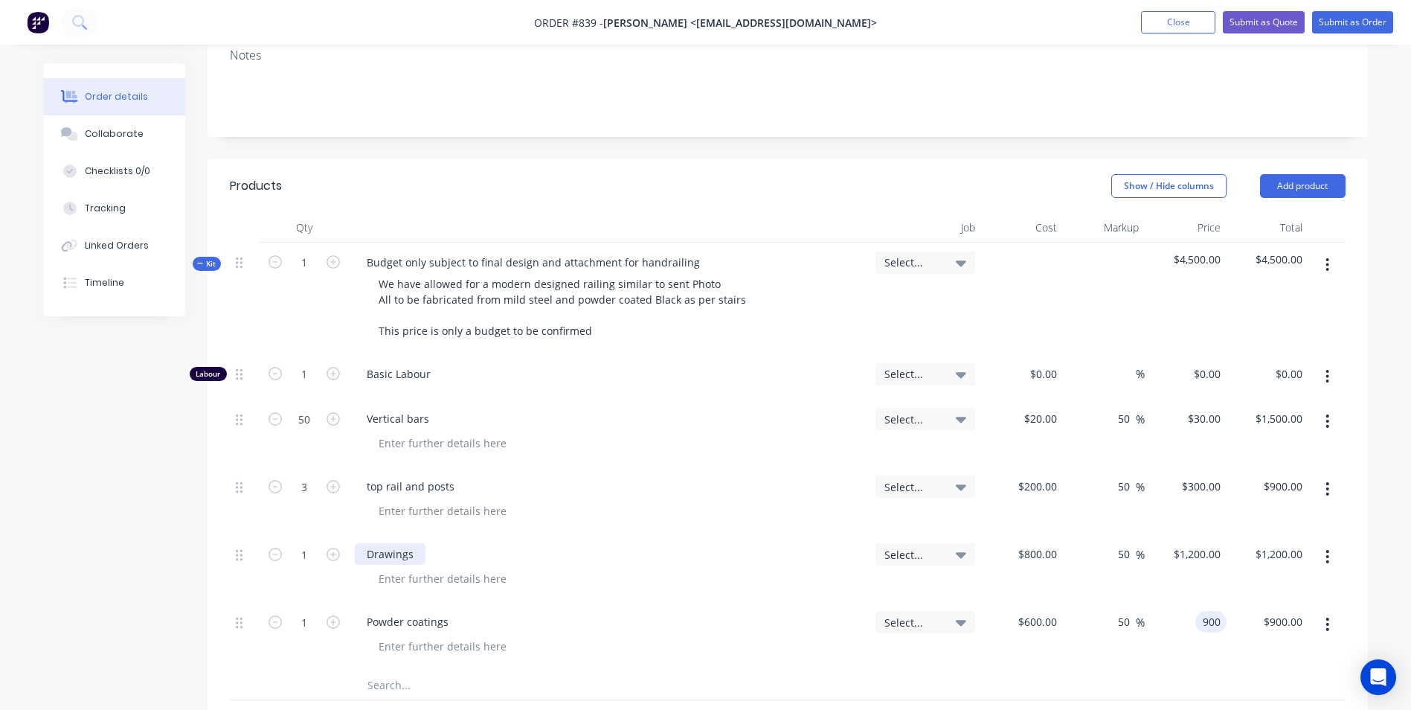
scroll to position [223, 0]
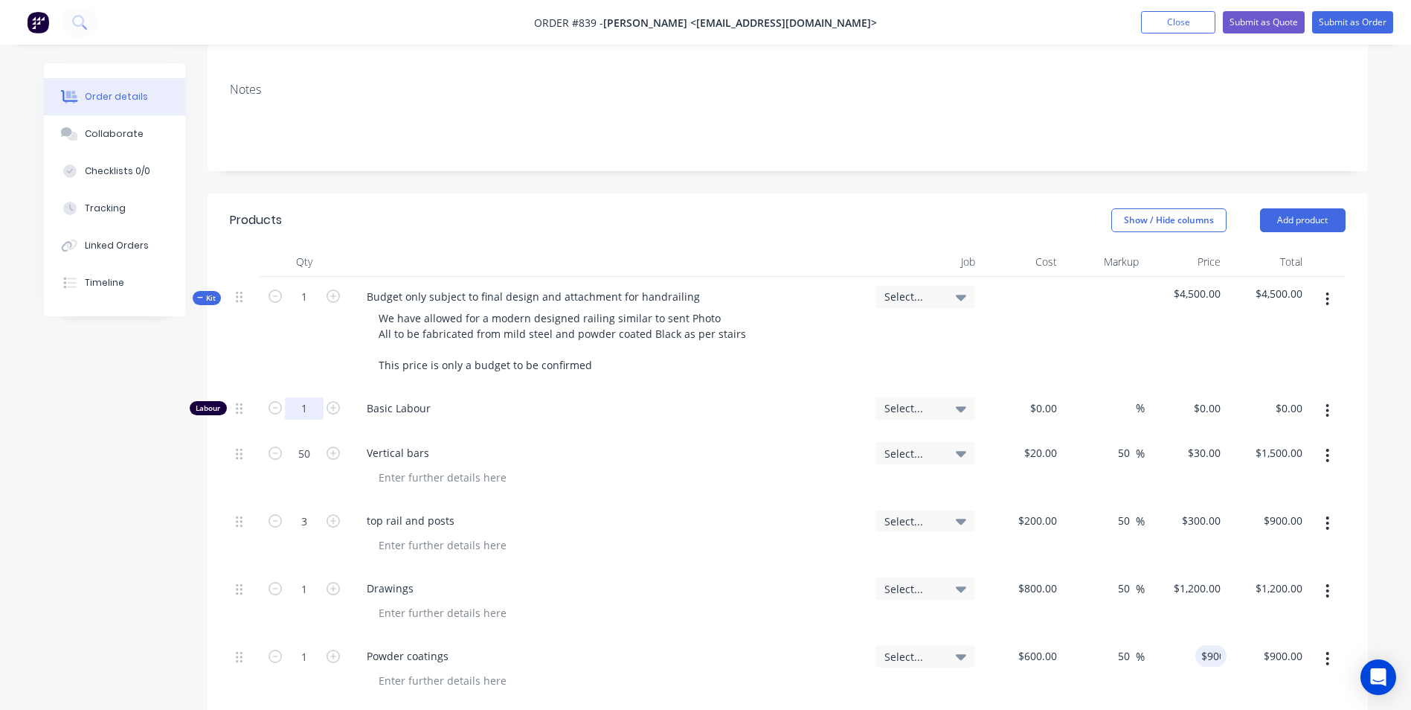
click at [304, 397] on input "1" at bounding box center [304, 408] width 39 height 22
click at [304, 397] on input "50" at bounding box center [304, 408] width 39 height 22
click at [585, 442] on div "Vertical bars" at bounding box center [609, 453] width 509 height 22
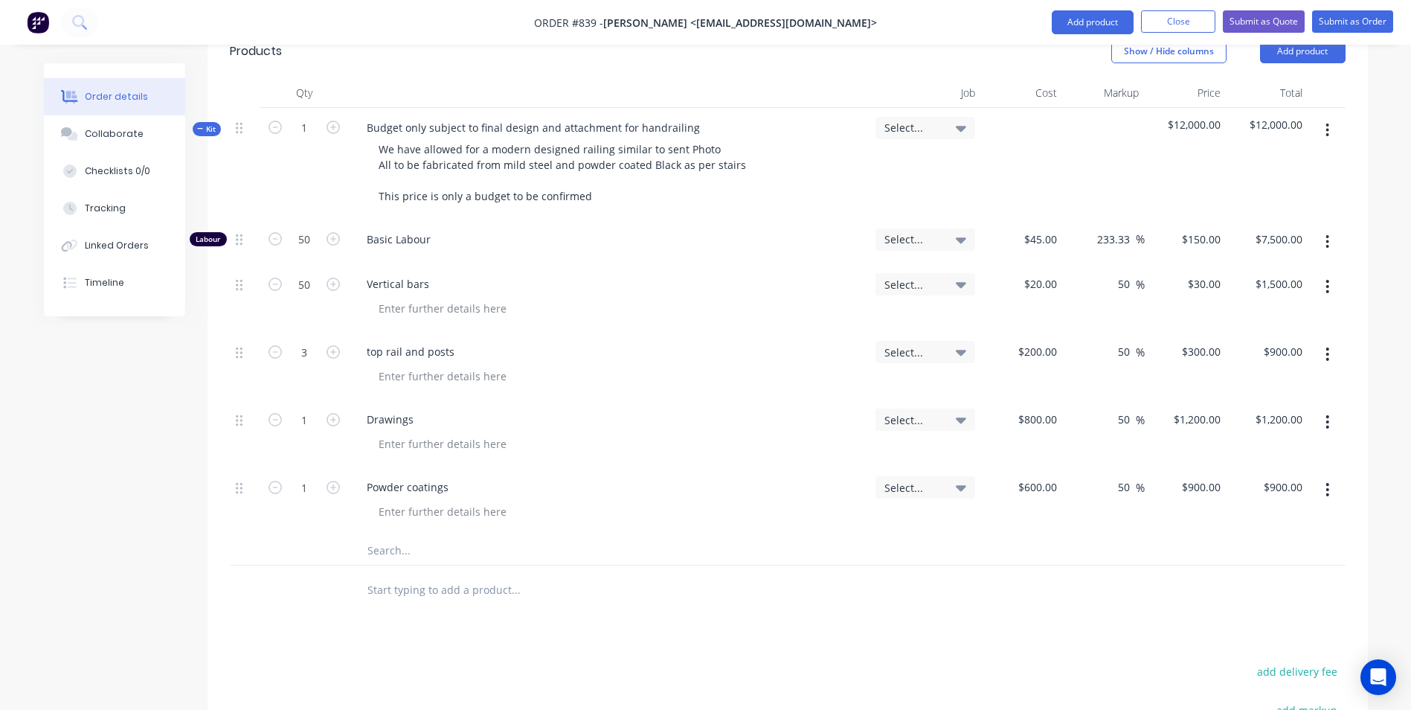
scroll to position [372, 0]
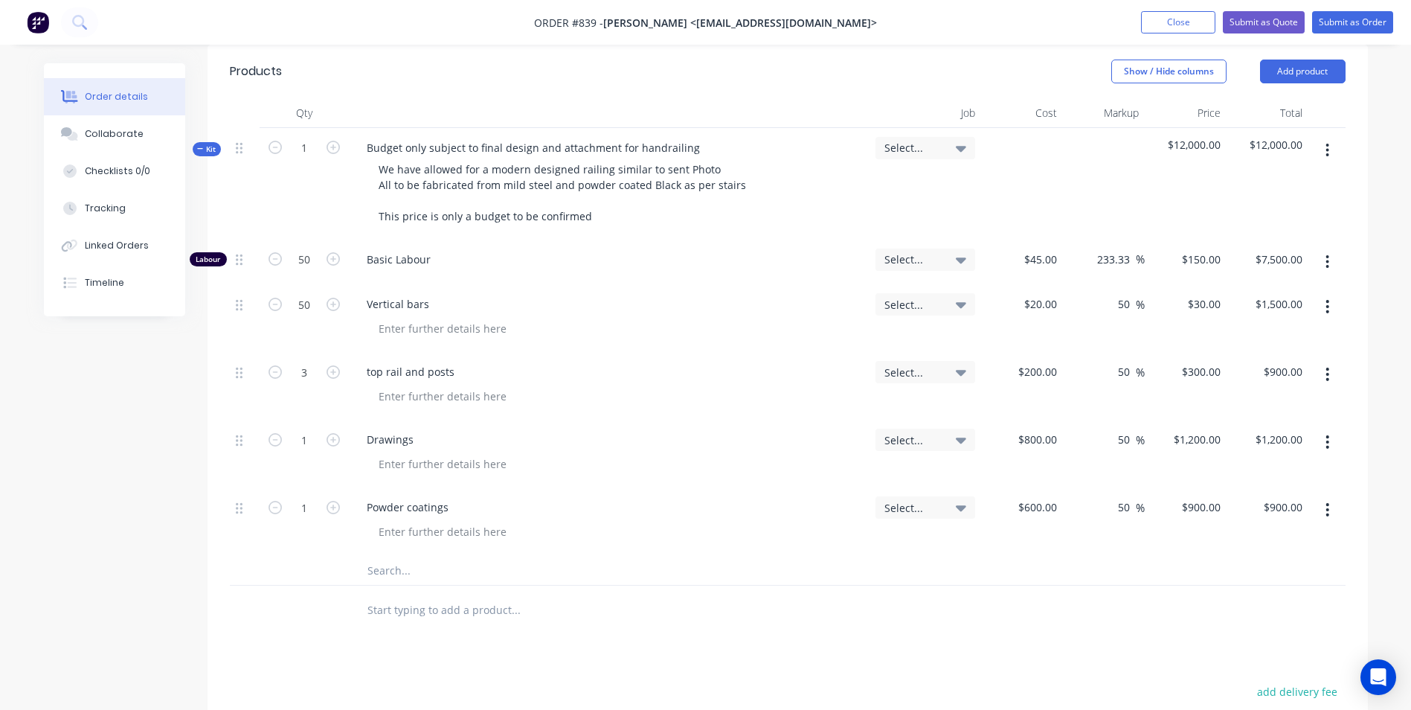
click at [1332, 496] on button "button" at bounding box center [1327, 509] width 35 height 27
click at [1271, 567] on div "Duplicate" at bounding box center [1275, 578] width 115 height 22
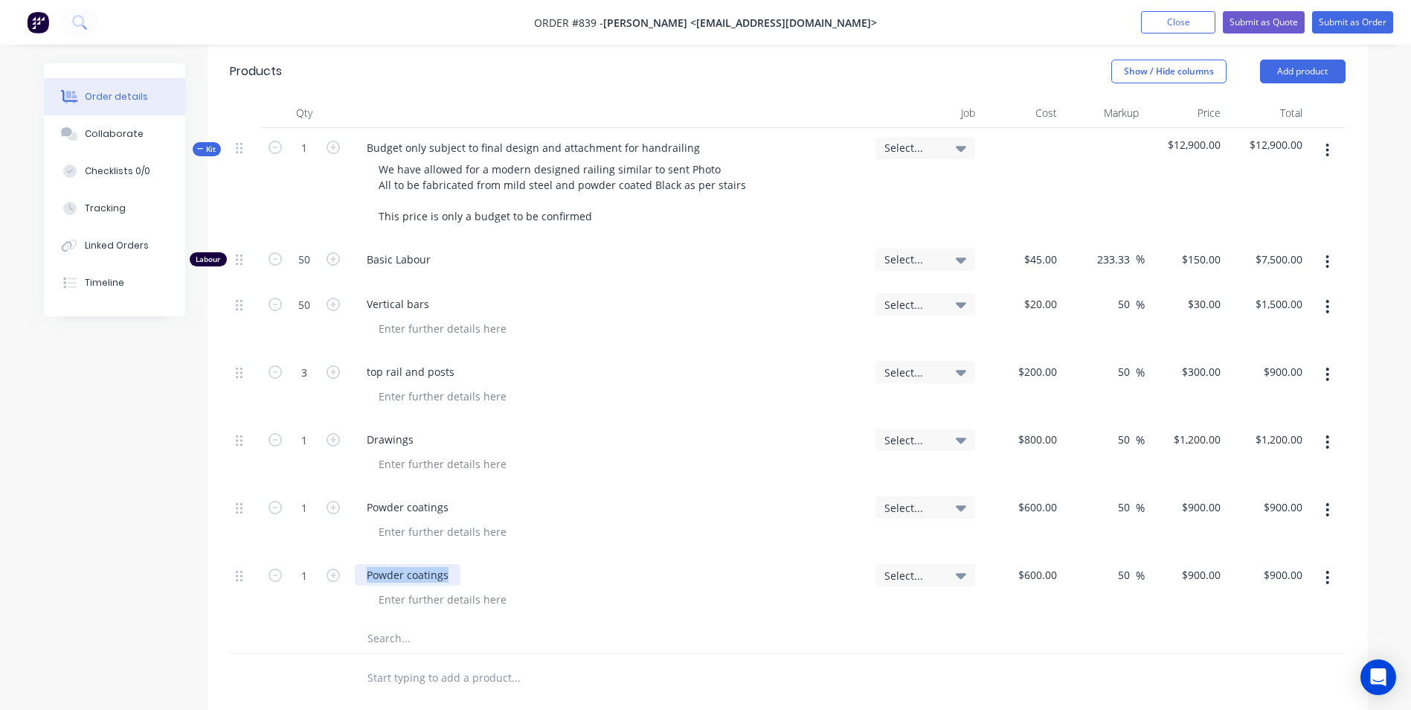
drag, startPoint x: 446, startPoint y: 558, endPoint x: 351, endPoint y: 575, distance: 96.0
click at [332, 570] on div "1 Powder coatings Select... $600.00 $600.00 50 50 % $900.00 $900.00 $900.00 $90…" at bounding box center [788, 589] width 1116 height 68
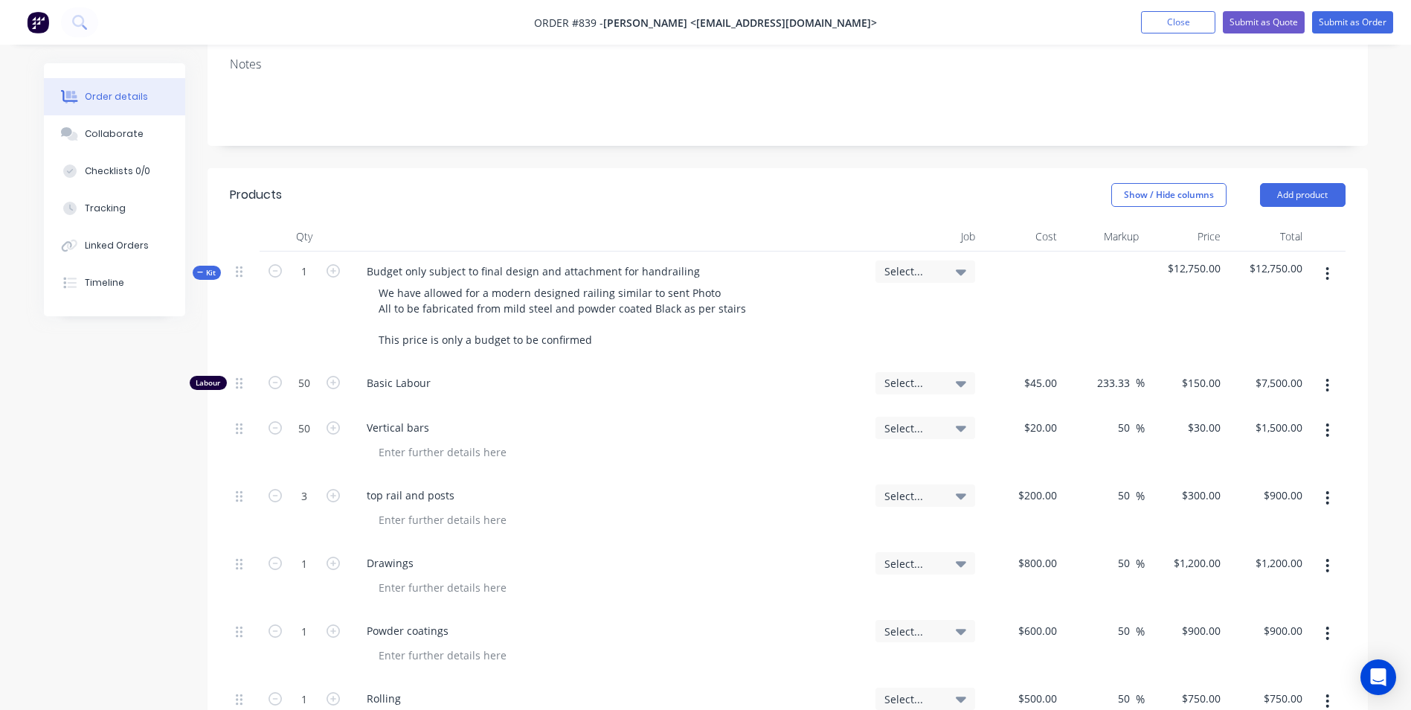
scroll to position [74, 0]
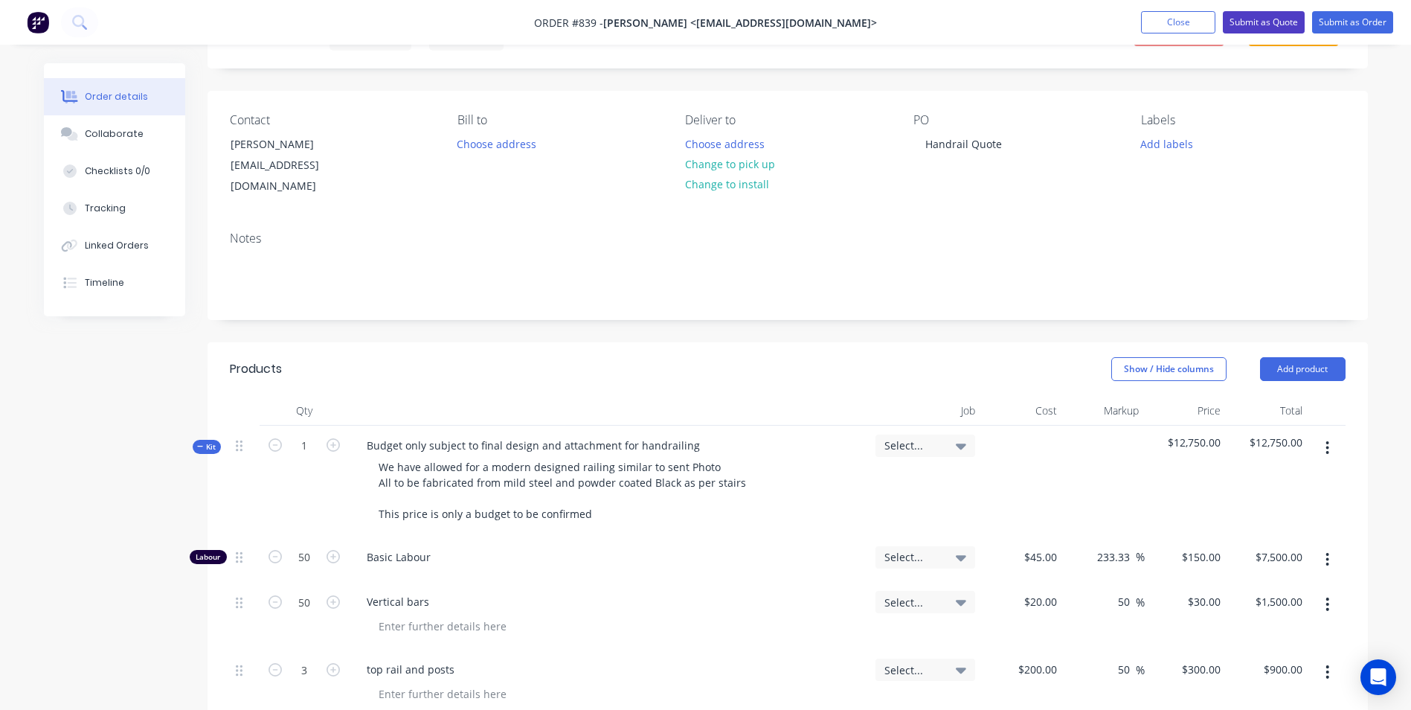
click at [1255, 28] on button "Submit as Quote" at bounding box center [1264, 22] width 82 height 22
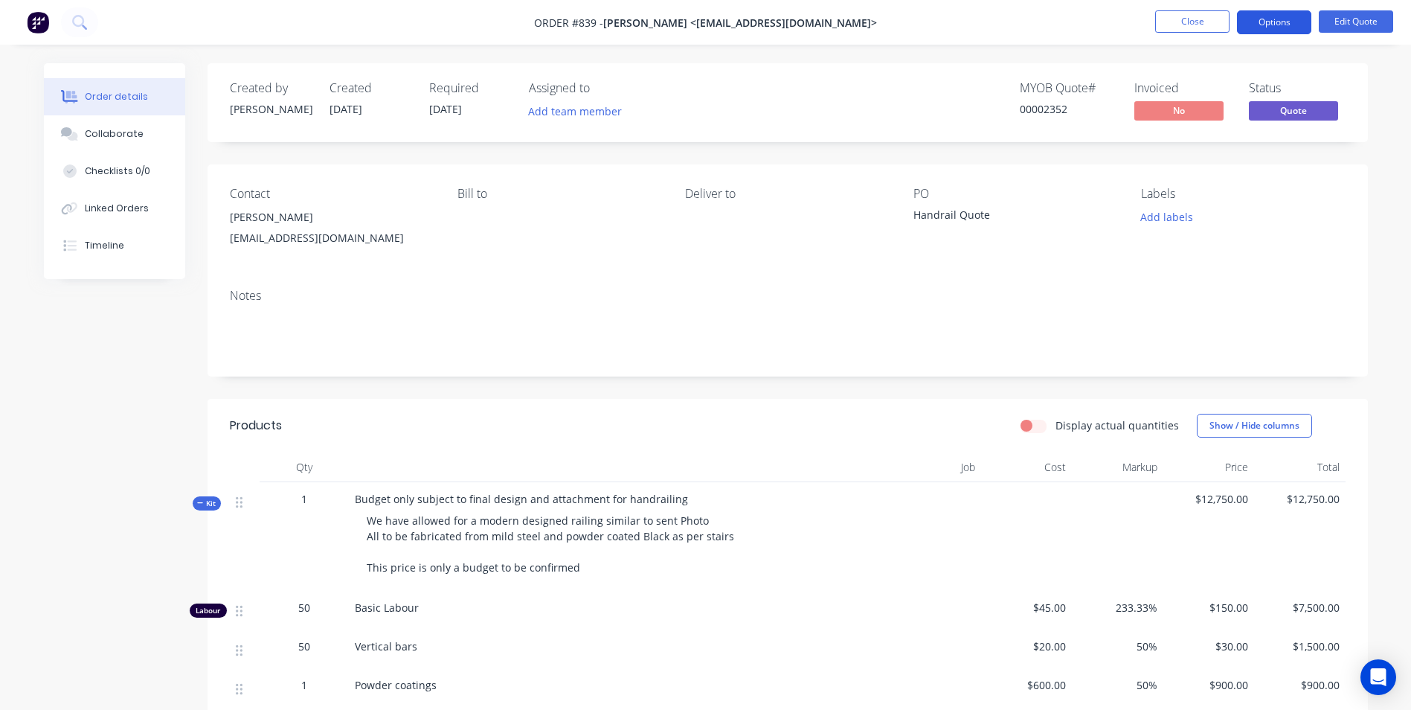
click at [1273, 21] on button "Options" at bounding box center [1274, 22] width 74 height 24
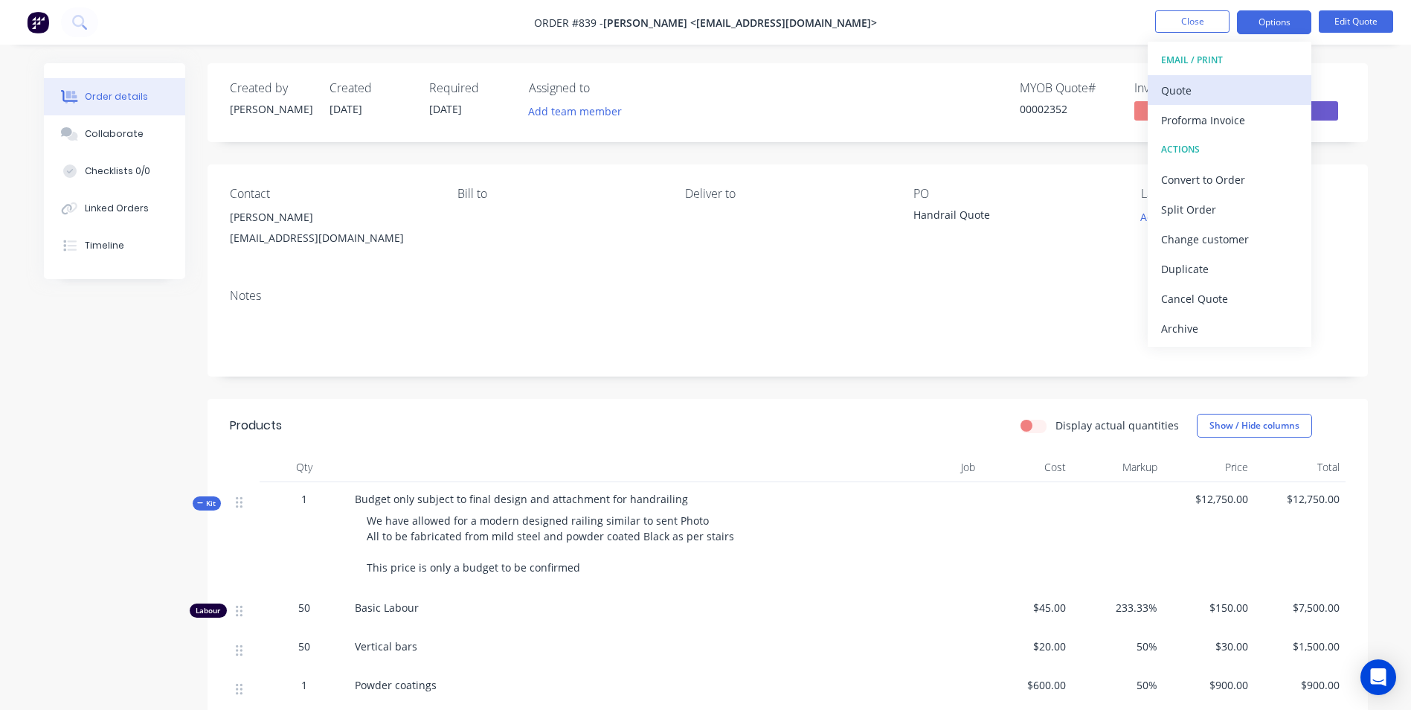
click at [1204, 83] on div "Quote" at bounding box center [1229, 91] width 137 height 22
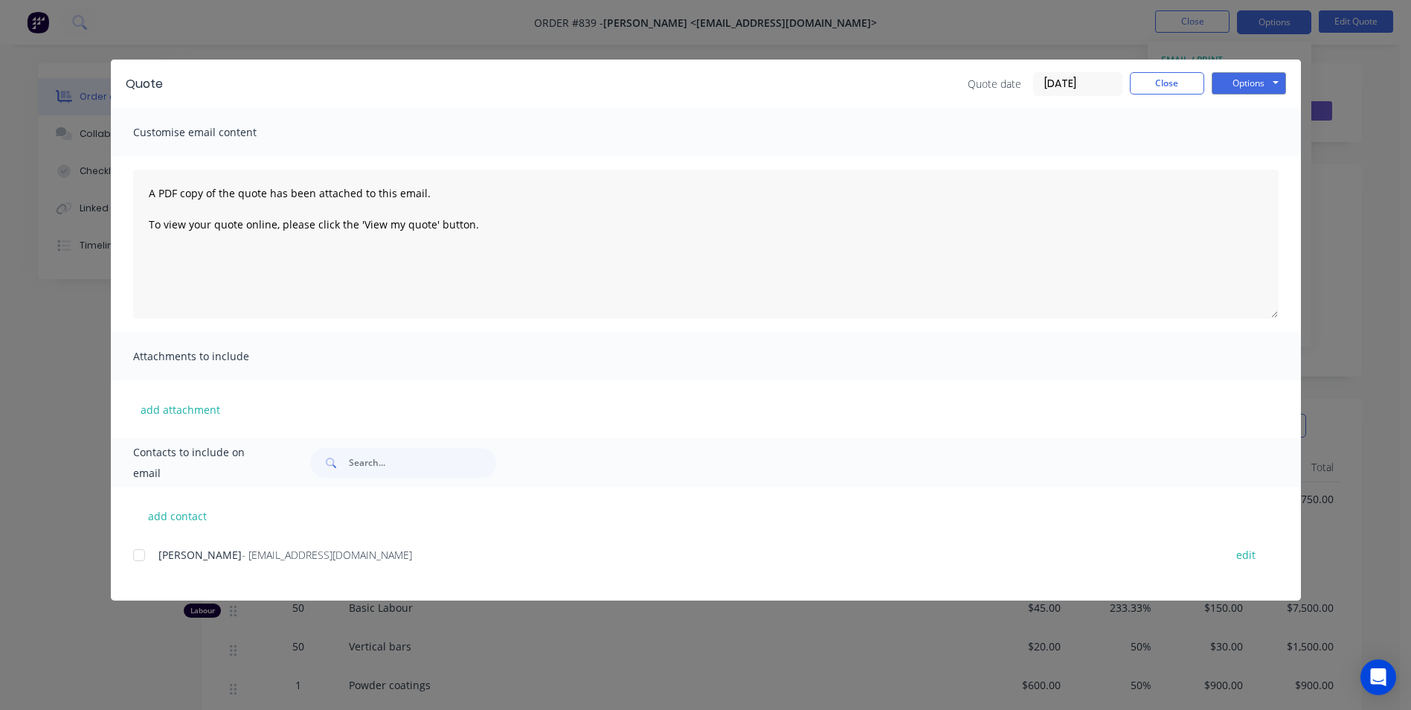
click at [150, 550] on div at bounding box center [139, 555] width 30 height 30
click at [1255, 87] on button "Options" at bounding box center [1249, 83] width 74 height 22
click at [1250, 164] on button "Email" at bounding box center [1259, 159] width 95 height 25
